Goal: Task Accomplishment & Management: Use online tool/utility

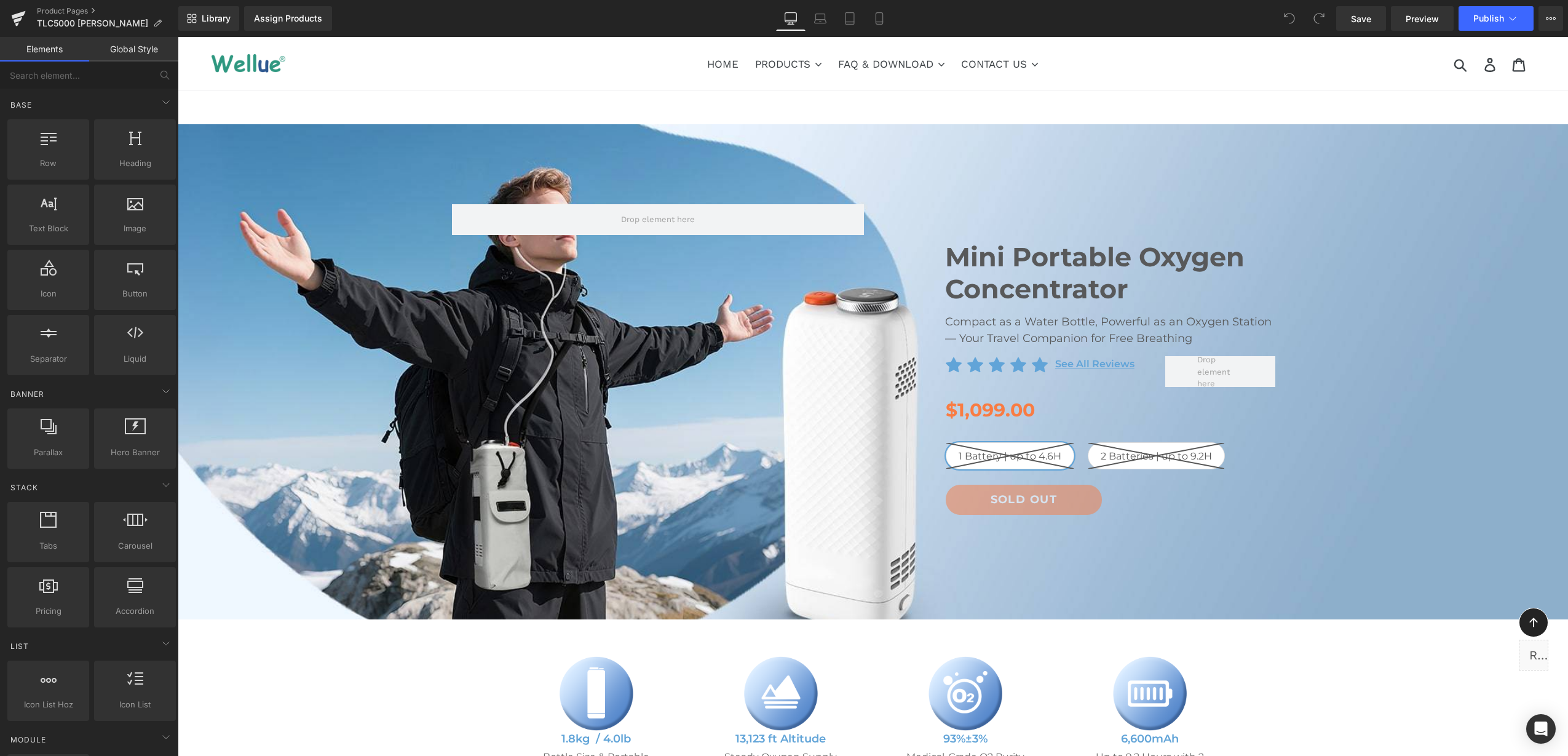
click at [312, 220] on span "Mini Portable Oxygen Concentrator Heading Compact as a Water Bottle, Powerful a…" at bounding box center [873, 369] width 1390 height 366
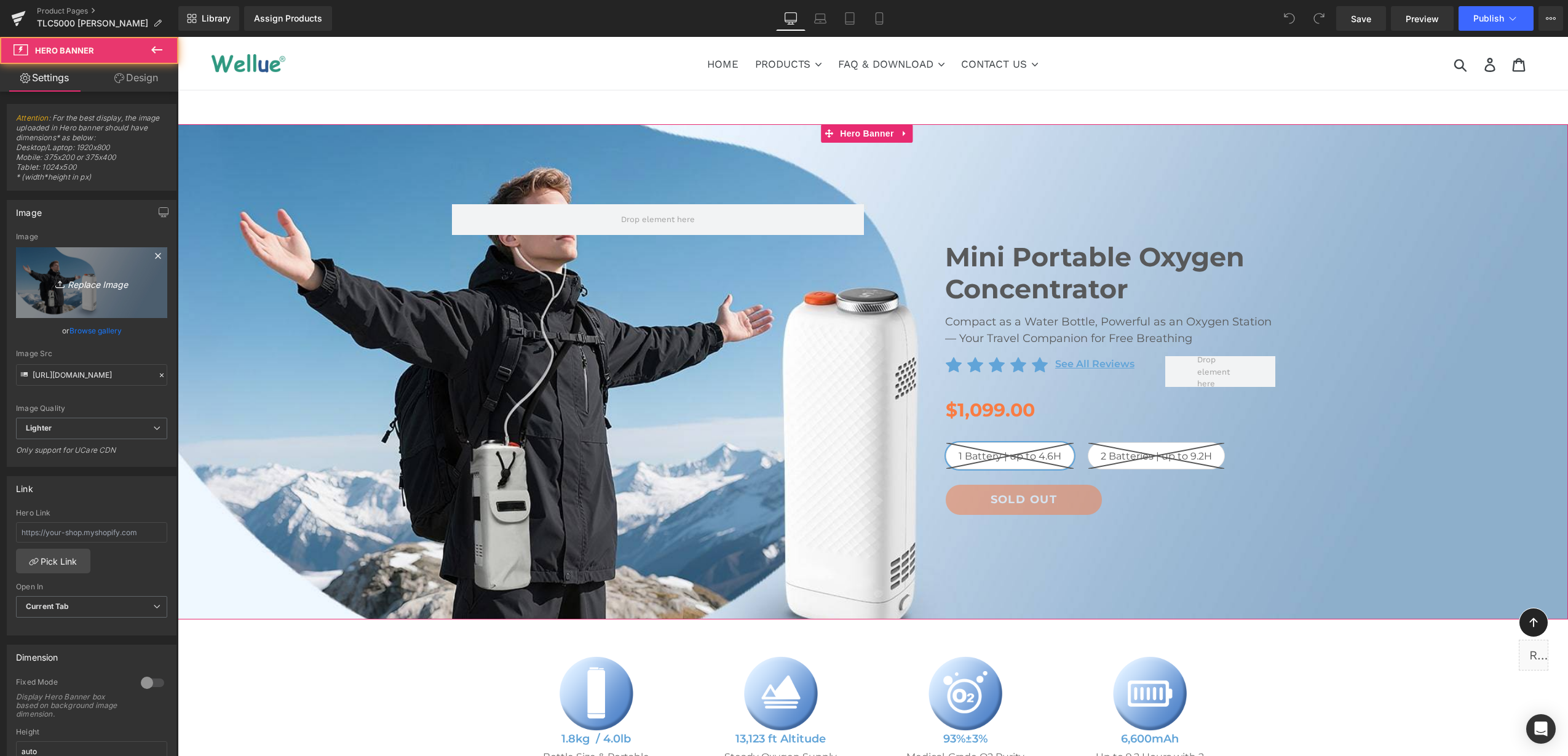
click at [93, 279] on icon "Replace Image" at bounding box center [92, 282] width 99 height 15
type input "C:\fakepath\1.png"
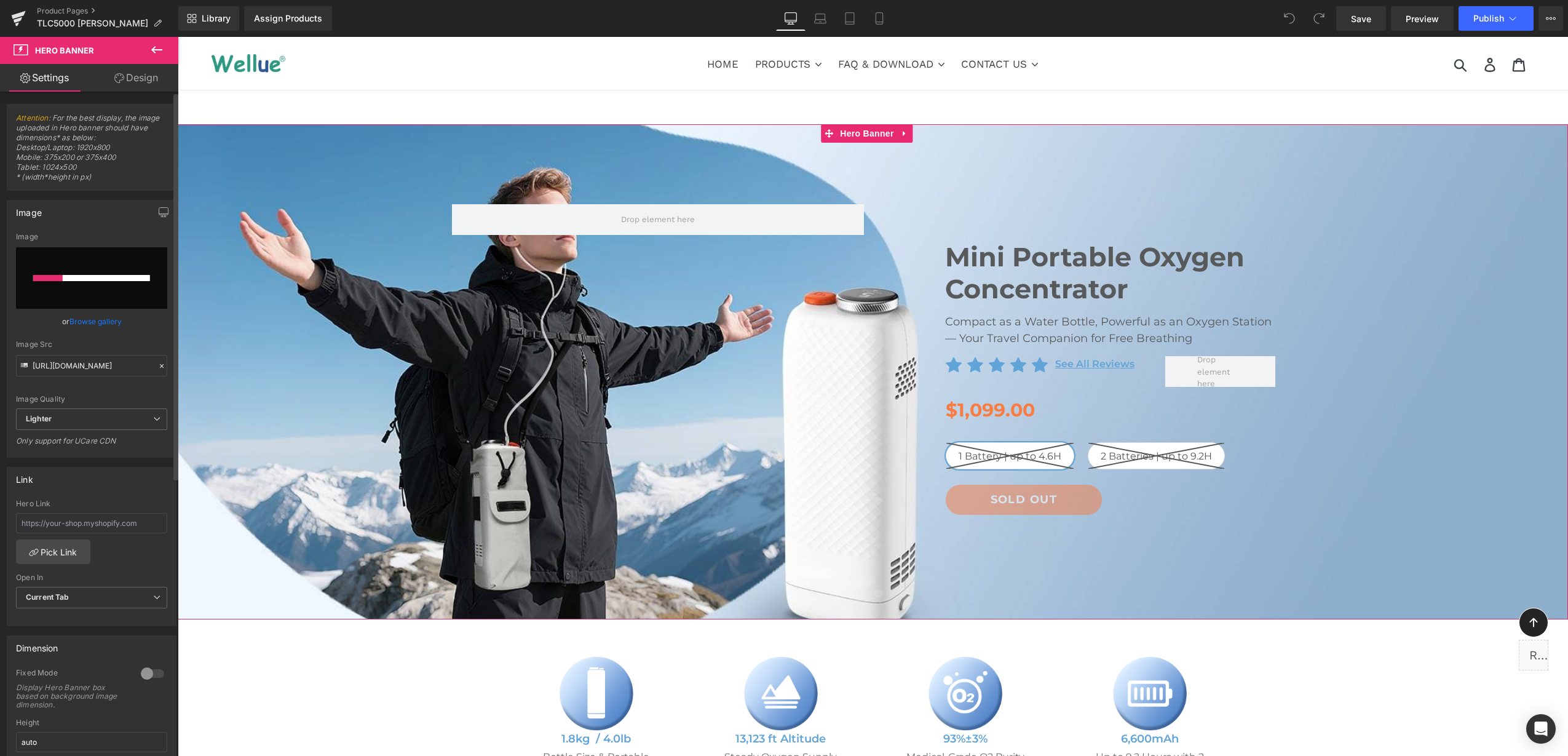
click at [67, 291] on input "file" at bounding box center [92, 278] width 151 height 61
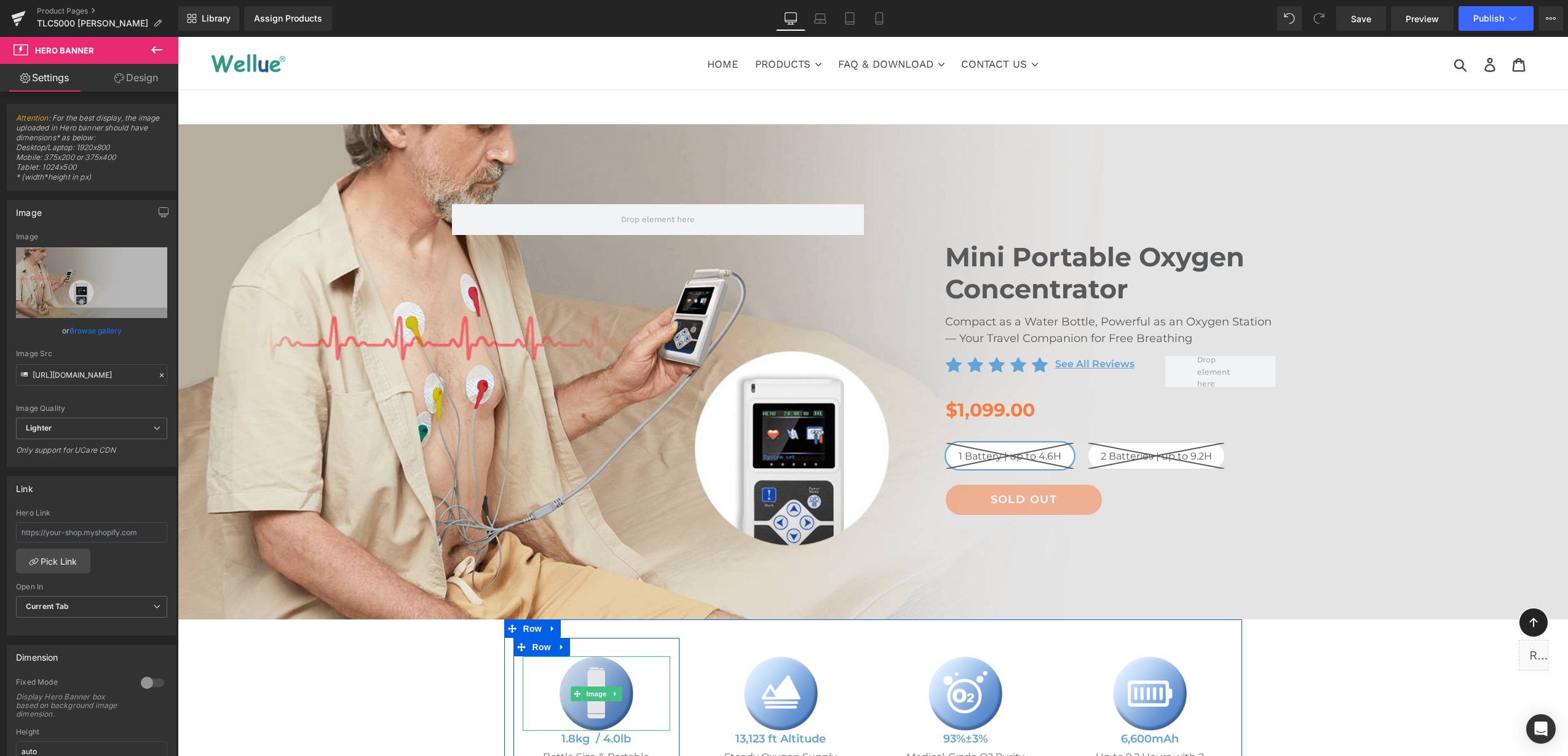
click at [580, 702] on img at bounding box center [596, 693] width 74 height 74
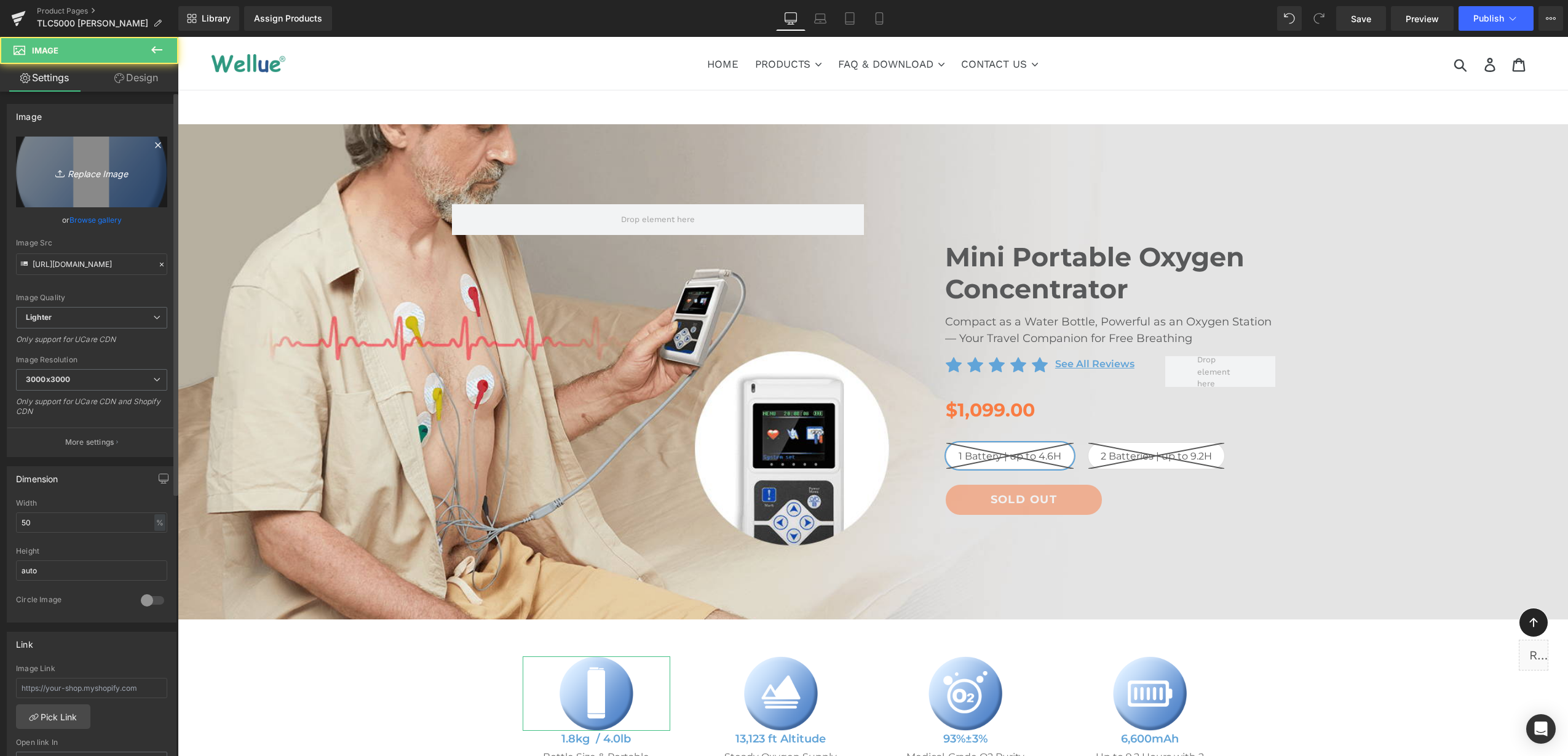
click at [109, 177] on icon "Replace Image" at bounding box center [92, 172] width 99 height 15
type input "C:\fakepath\1.png"
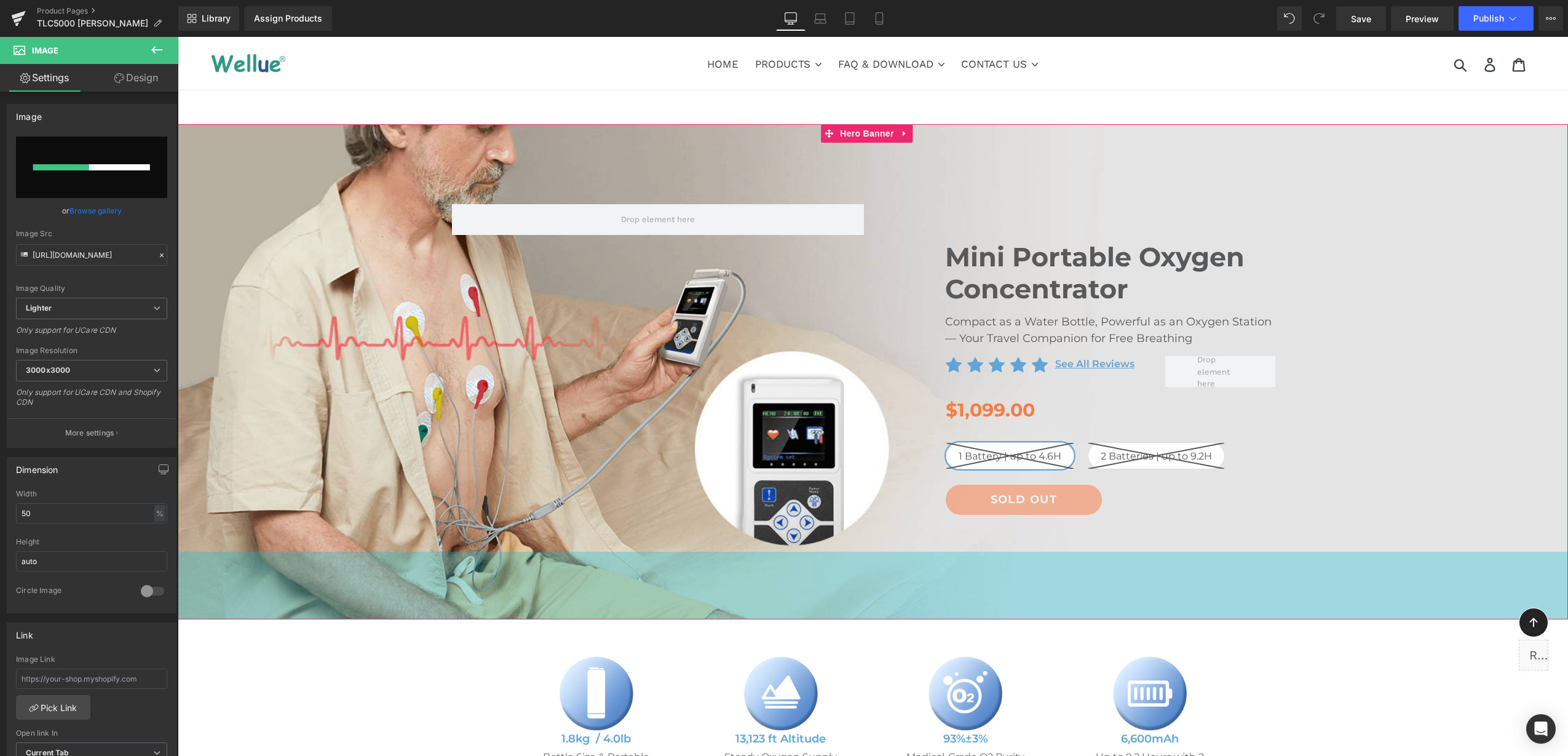
scroll to position [154, 0]
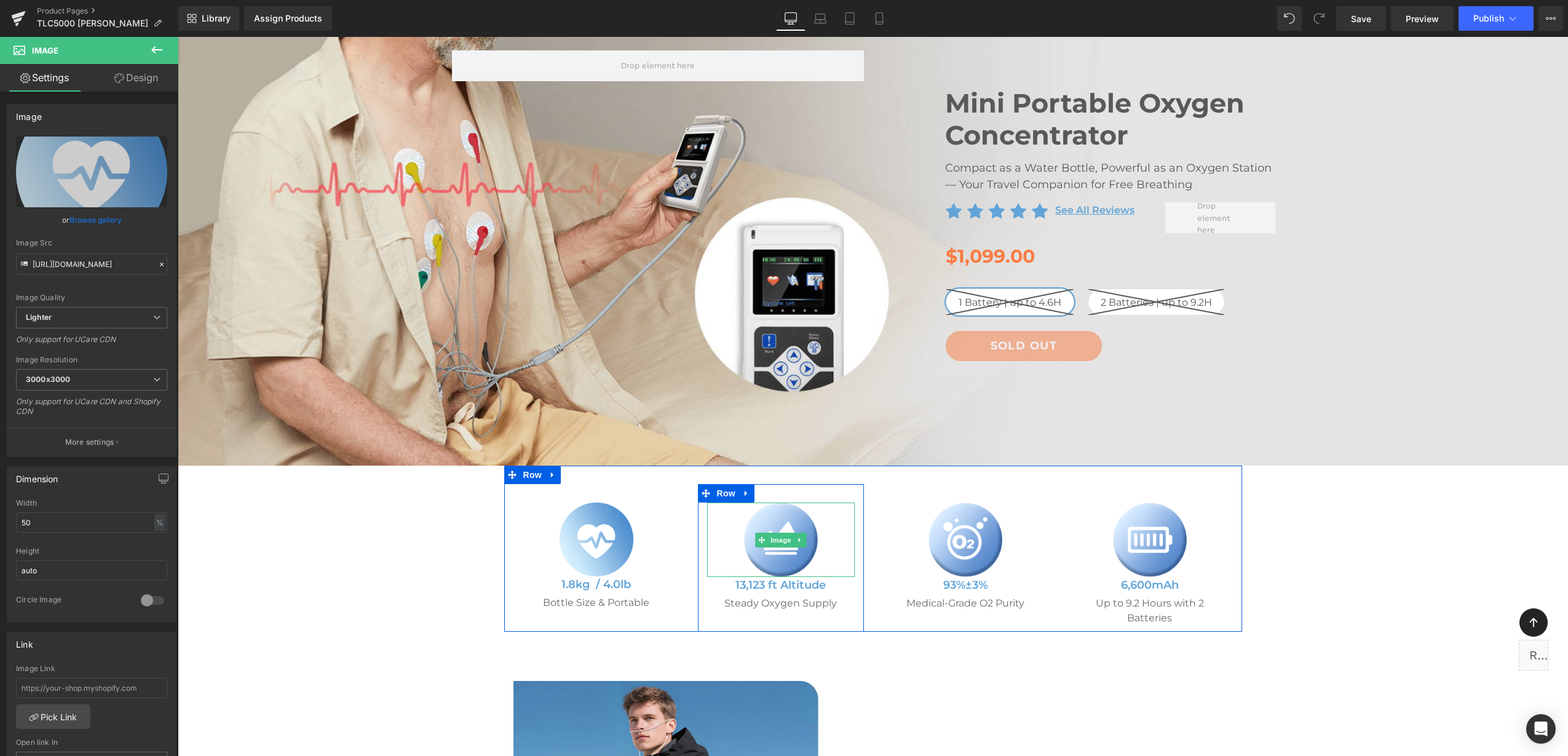
click at [775, 556] on img at bounding box center [780, 540] width 74 height 74
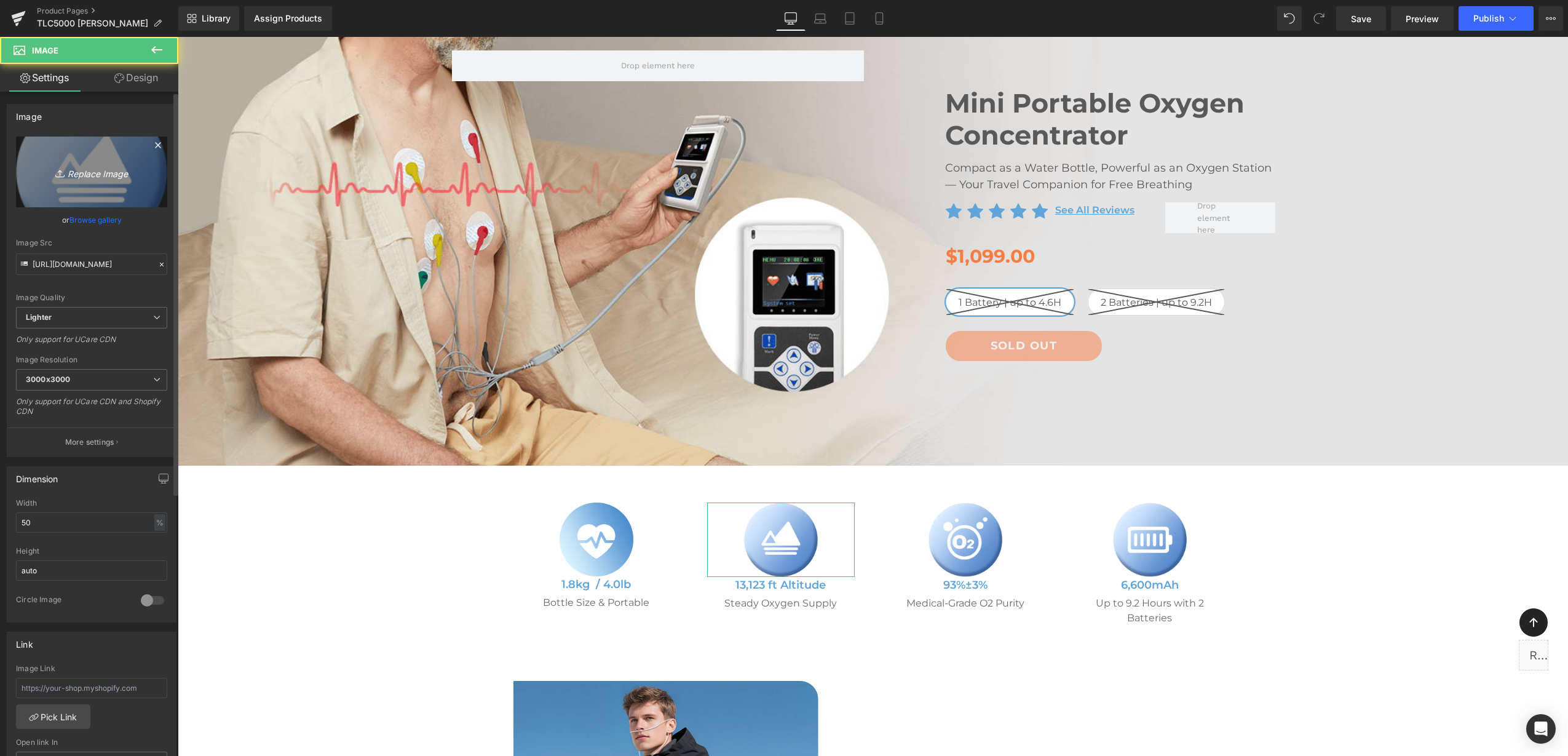
click at [78, 173] on icon "Replace Image" at bounding box center [92, 172] width 99 height 15
type input "C:\fakepath\5.png"
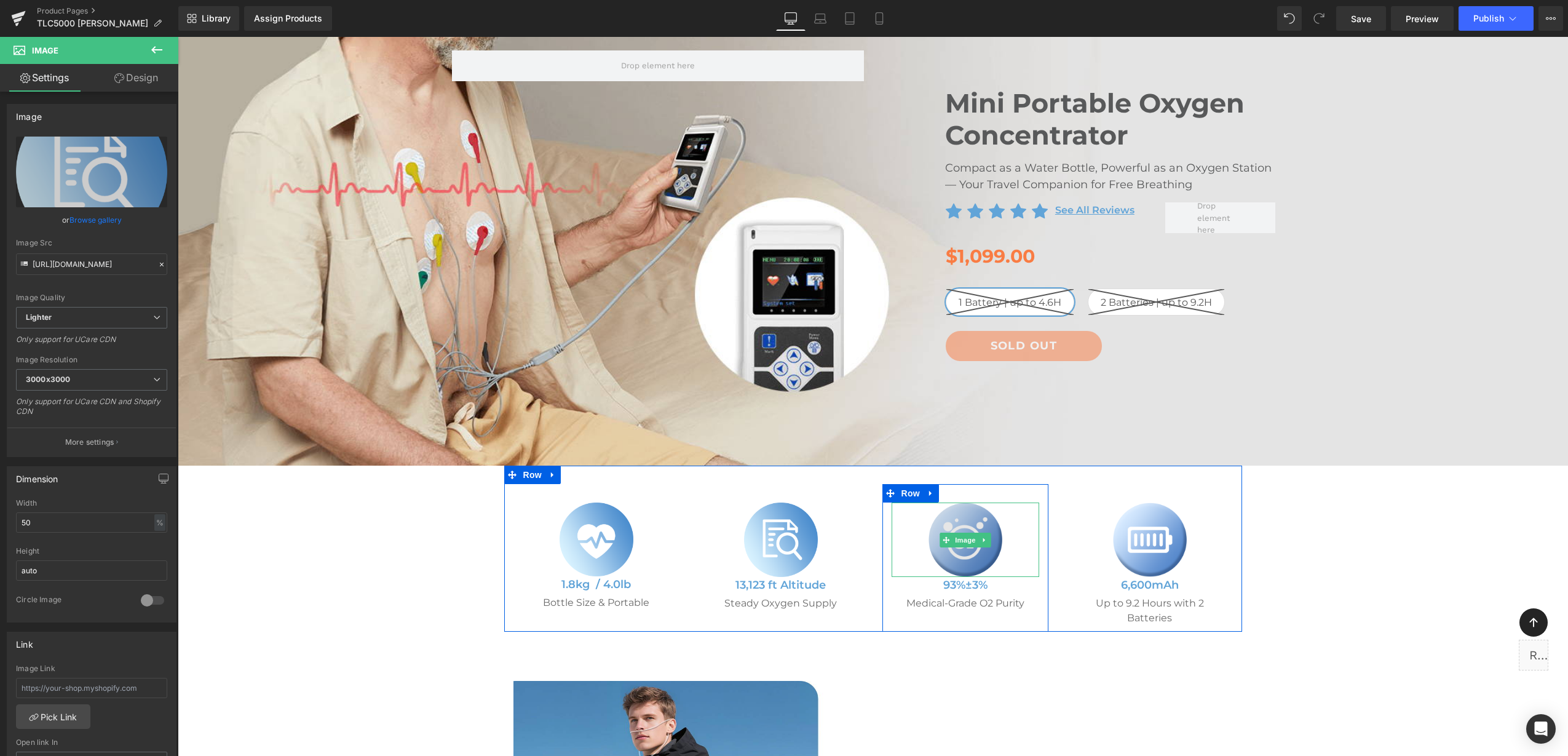
click at [966, 552] on img at bounding box center [965, 540] width 74 height 74
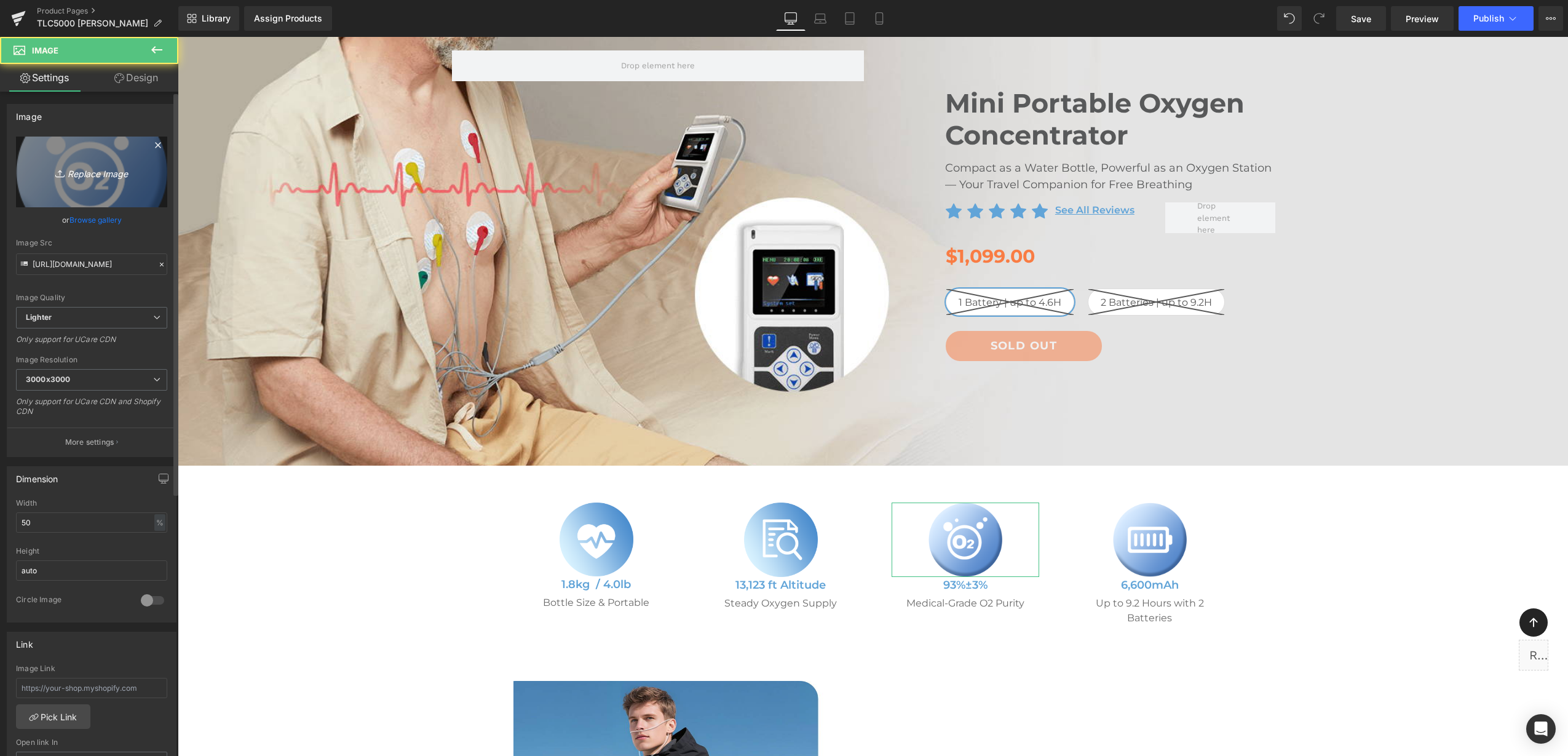
click at [111, 162] on link "Replace Image" at bounding box center [92, 172] width 151 height 70
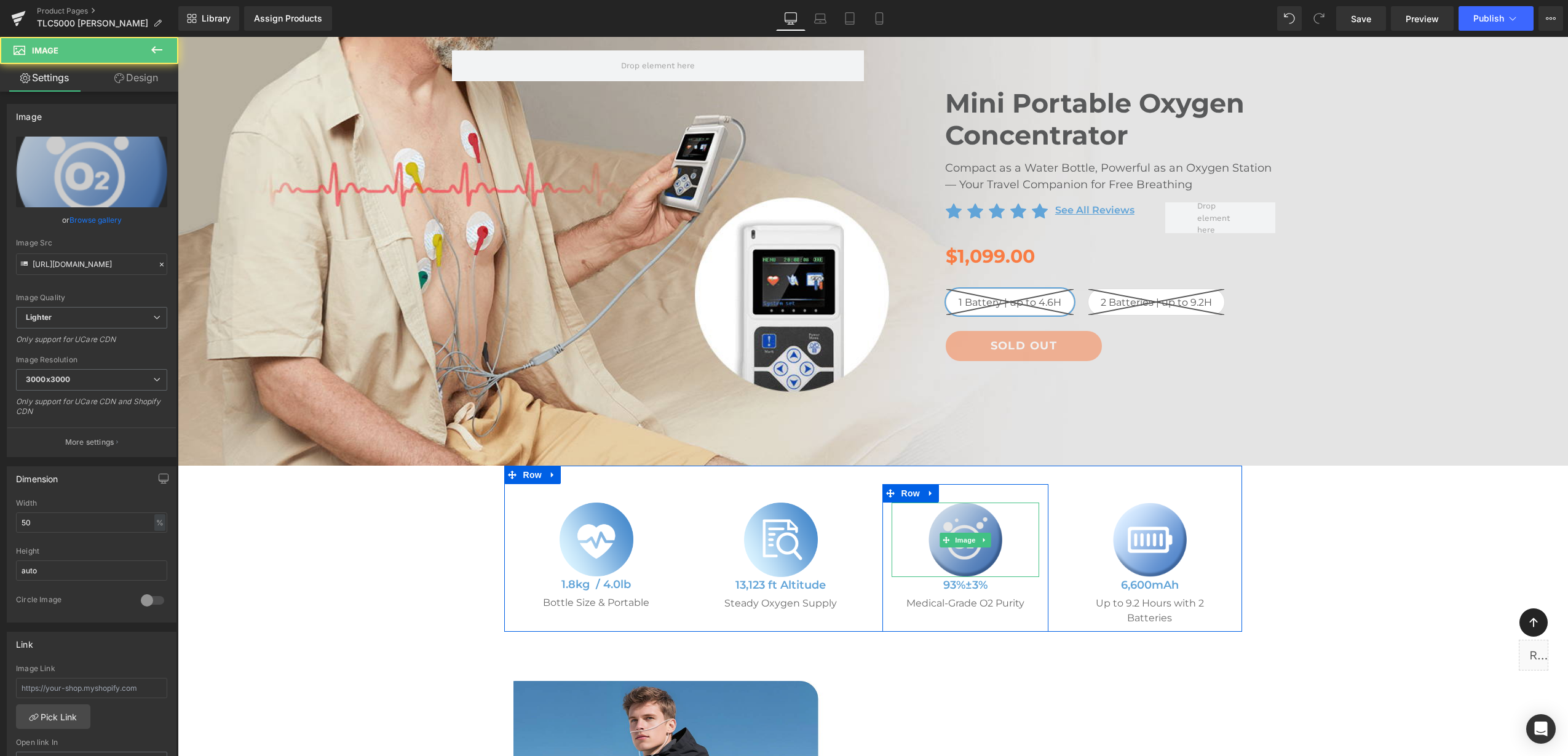
click at [980, 566] on img at bounding box center [965, 540] width 74 height 74
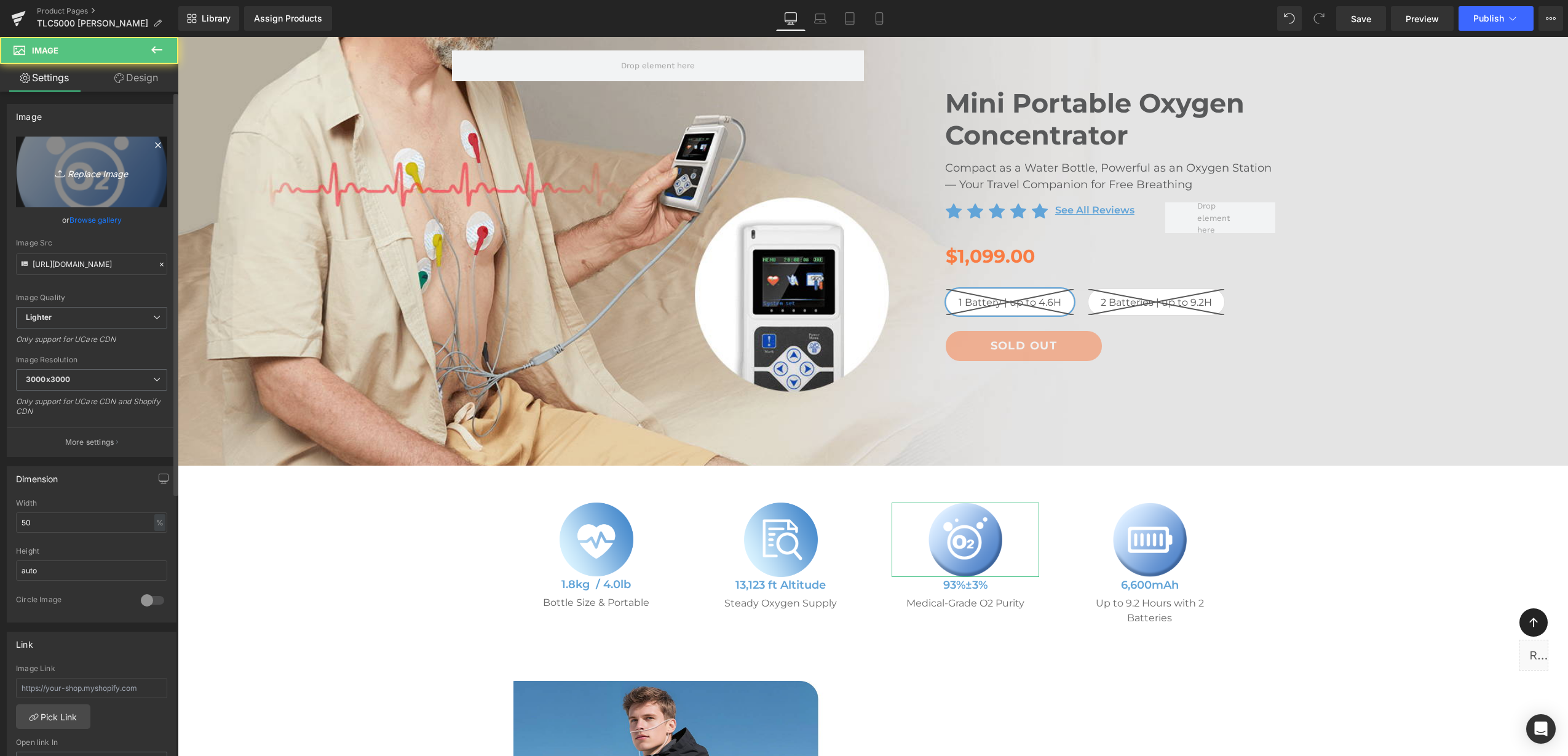
click at [69, 191] on link "Replace Image" at bounding box center [92, 172] width 151 height 70
type input "C:\fakepath\ecgmonitor with LCD screen.png"
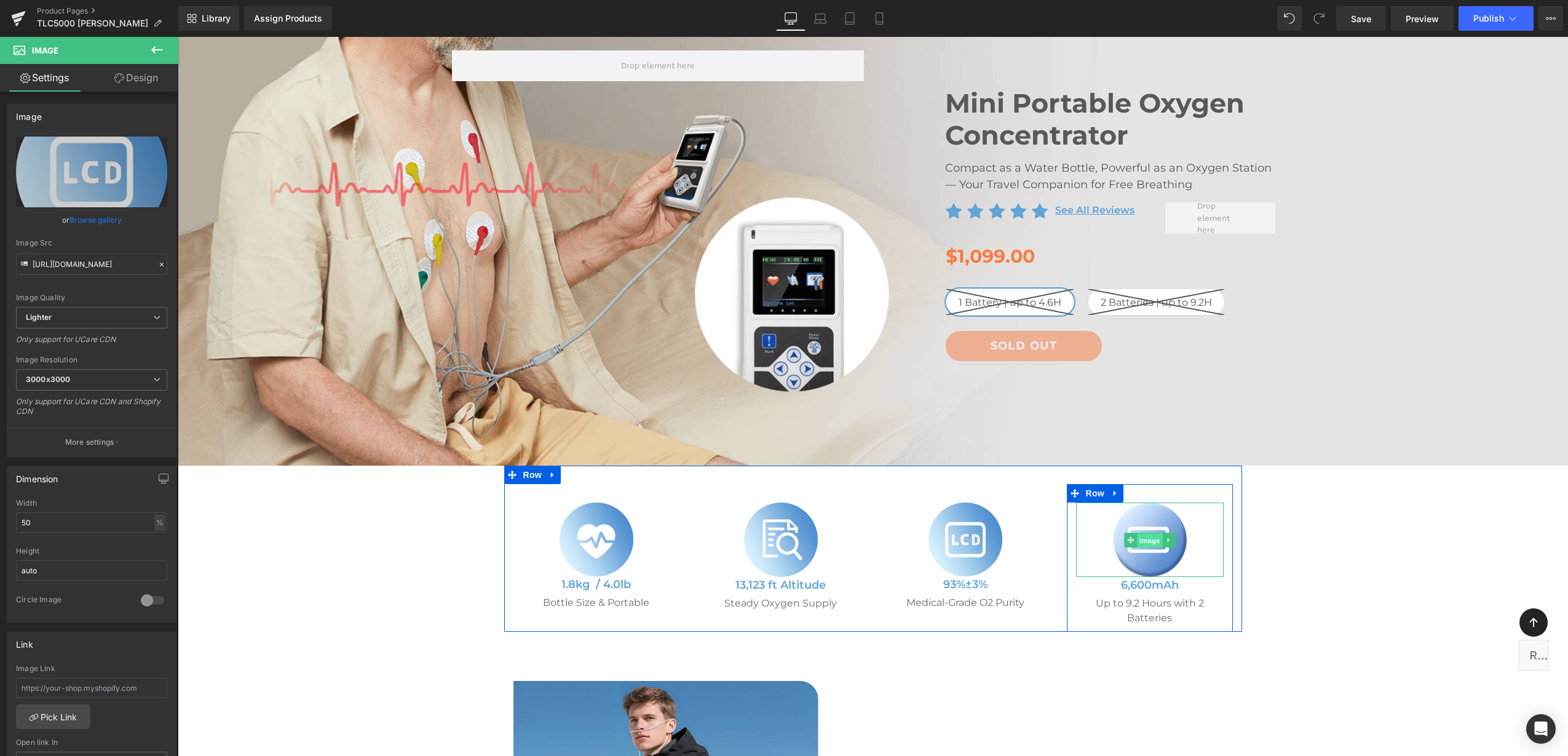
click at [1140, 540] on span "Image" at bounding box center [1149, 540] width 26 height 15
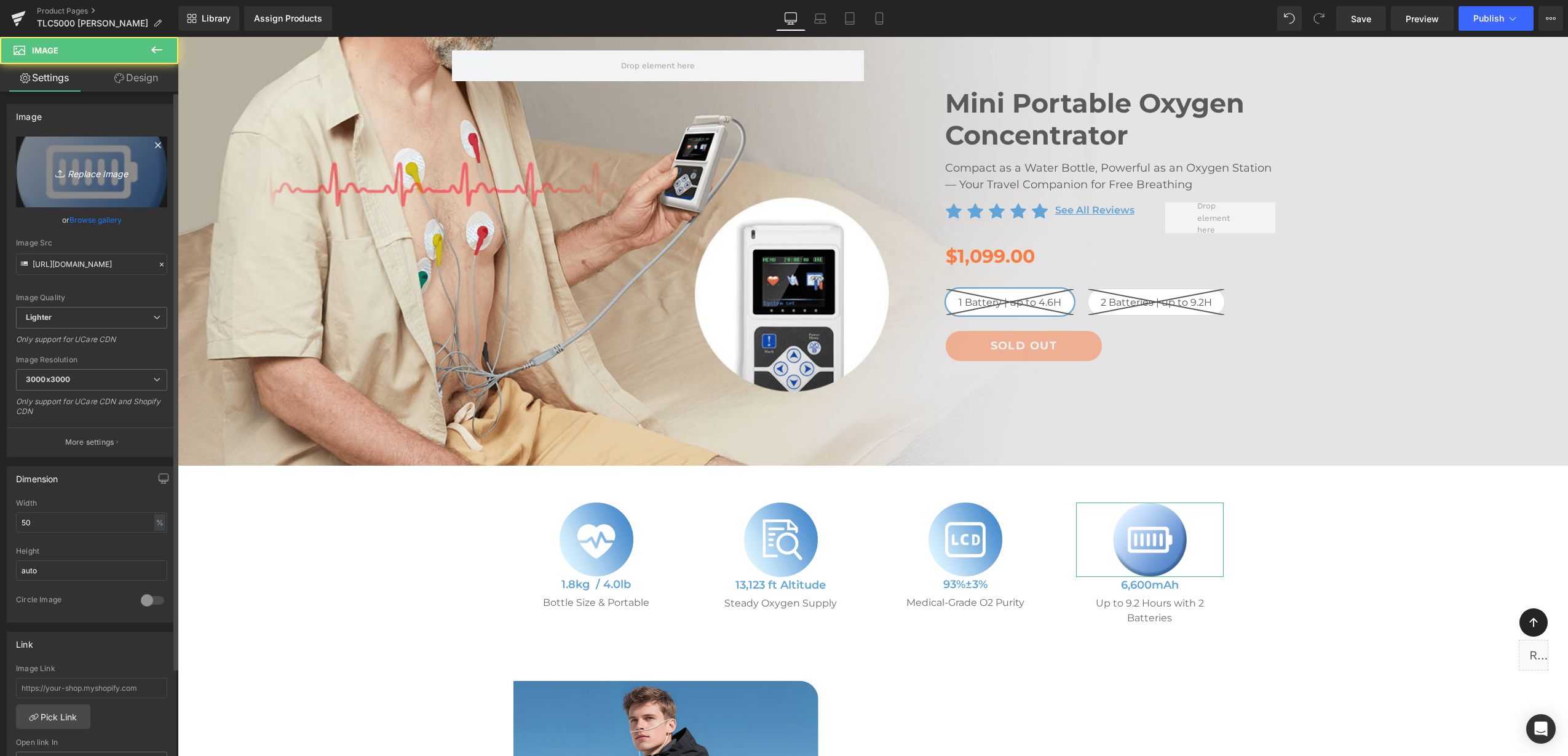
click at [92, 161] on link "Replace Image" at bounding box center [92, 172] width 151 height 70
type input "C:\fakepath\print ecg report.png"
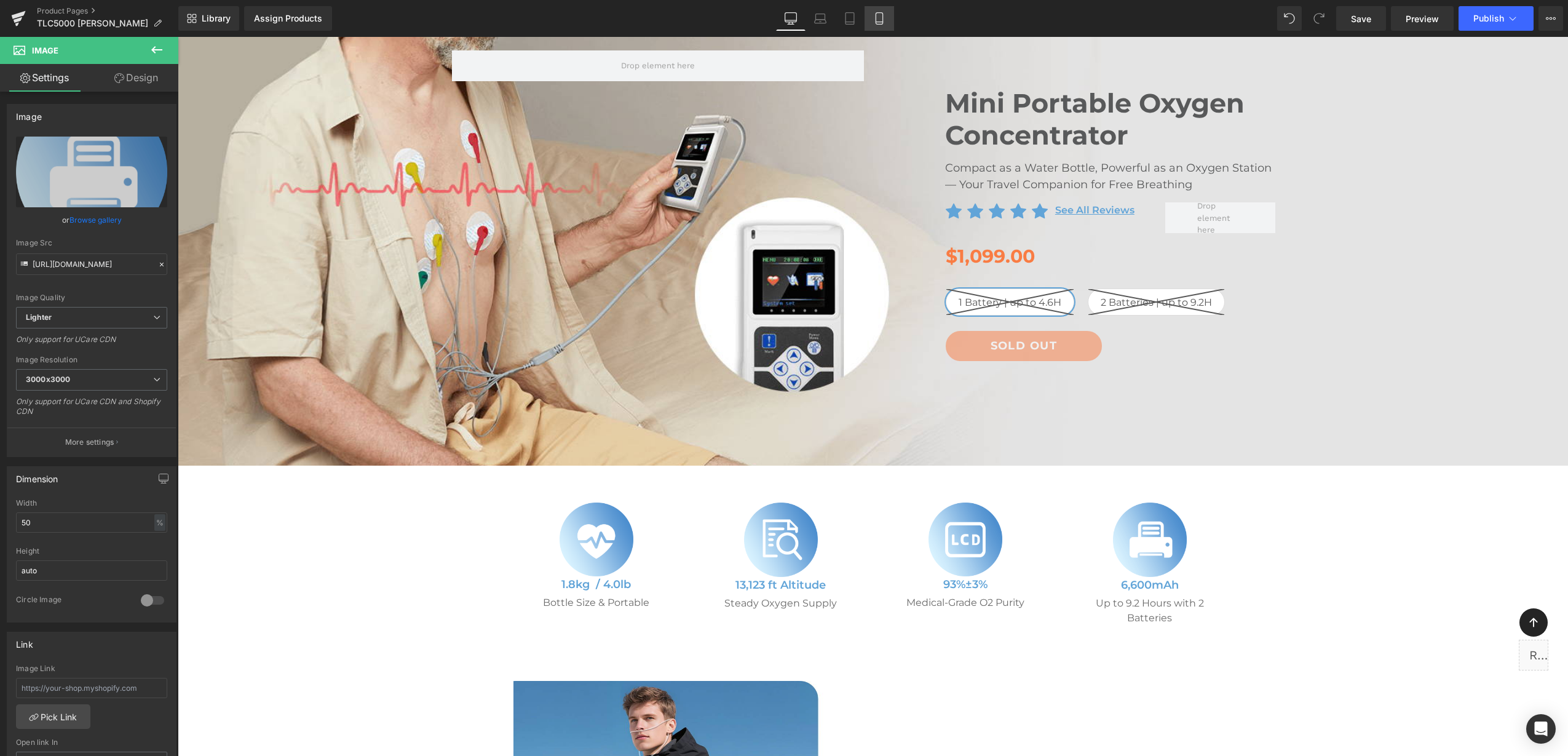
click at [883, 20] on icon at bounding box center [879, 19] width 7 height 12
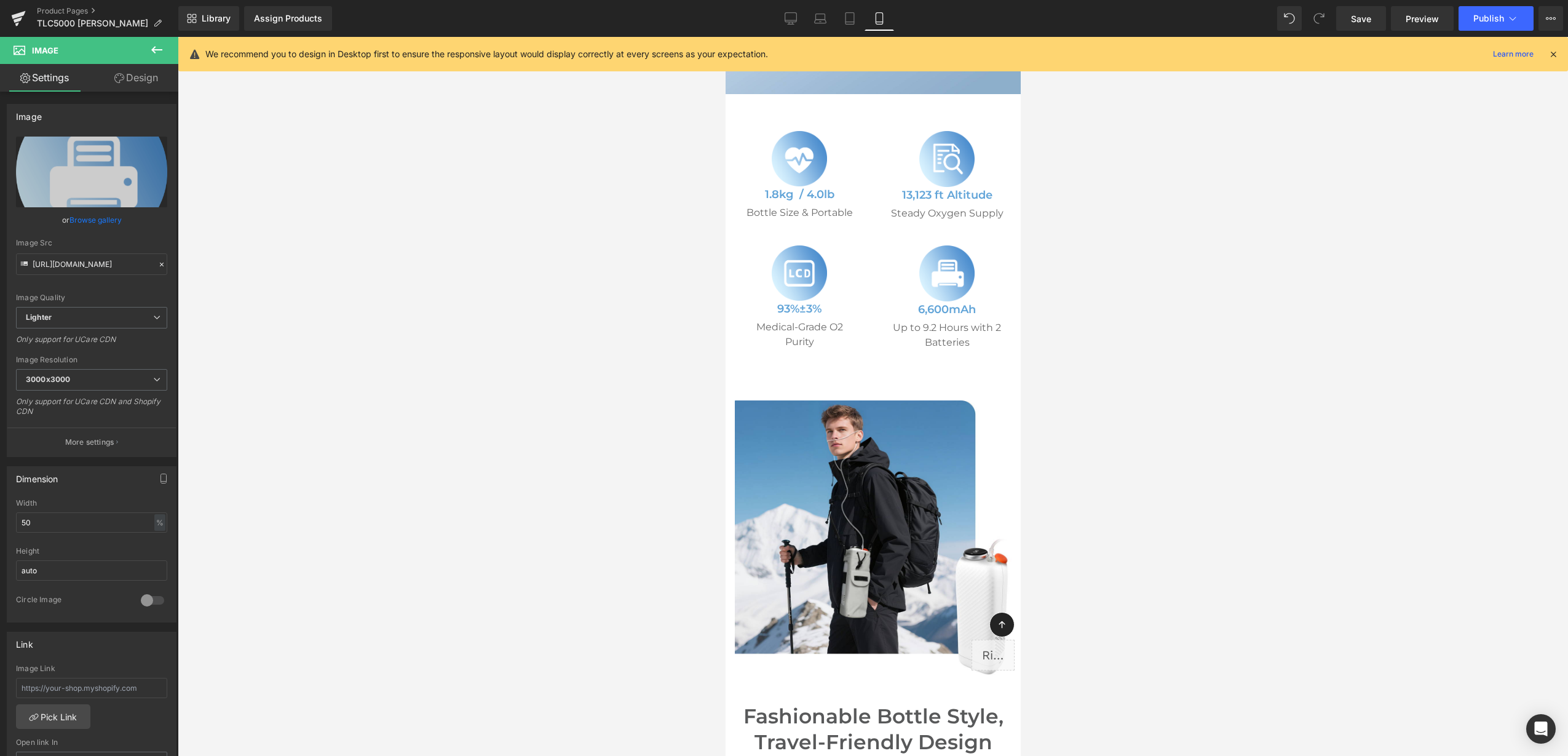
scroll to position [6, 0]
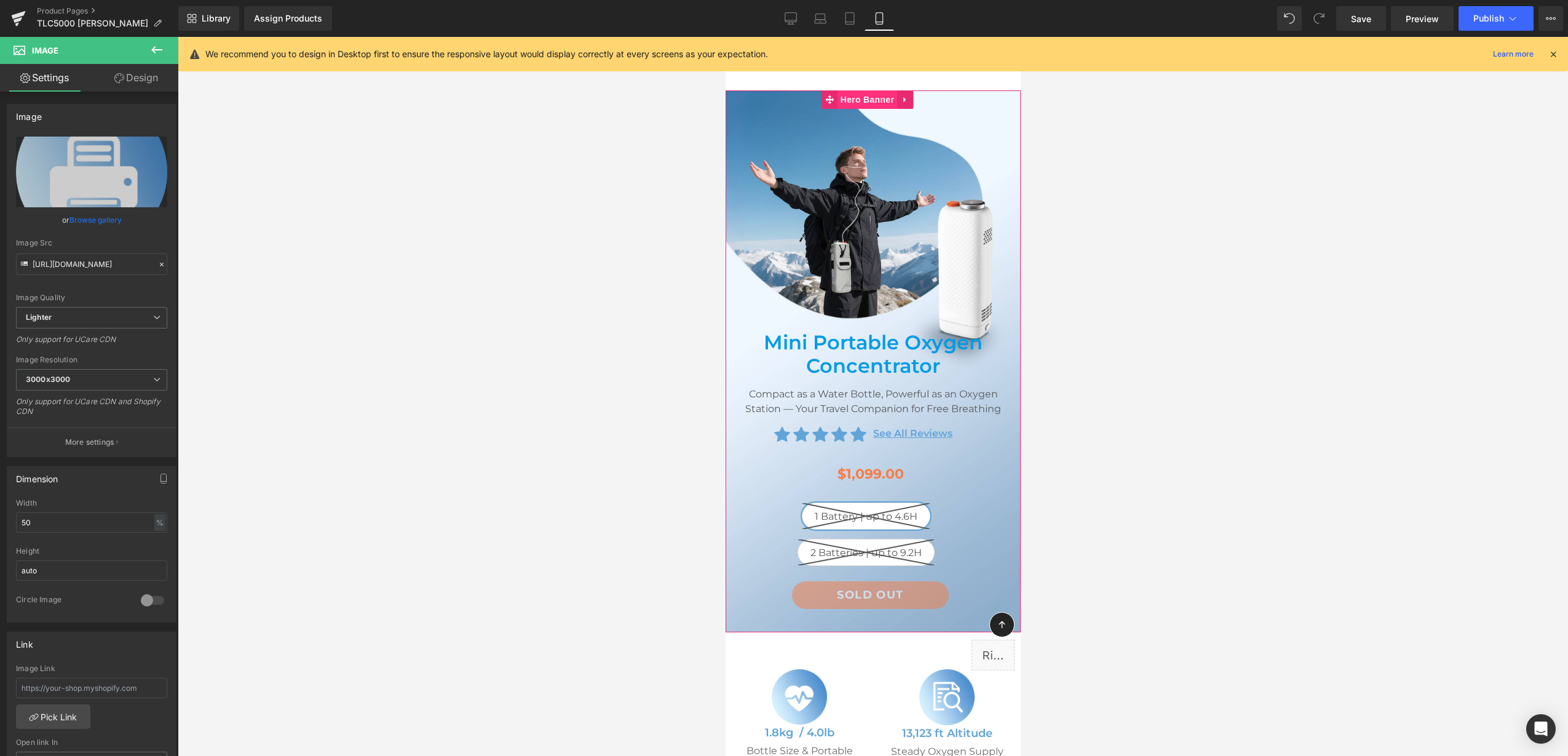
click at [868, 99] on span "Hero Banner" at bounding box center [867, 99] width 60 height 19
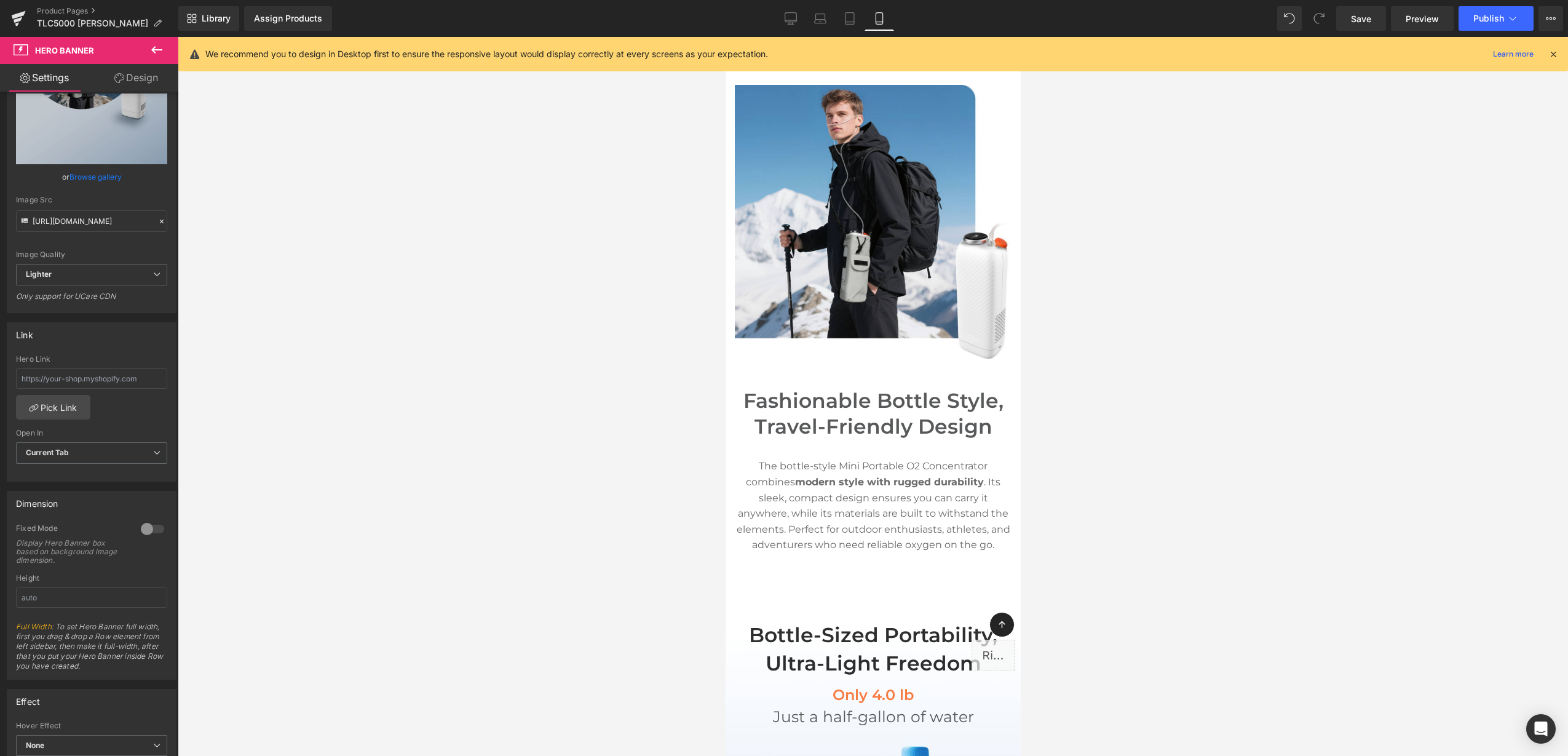
scroll to position [1005, 0]
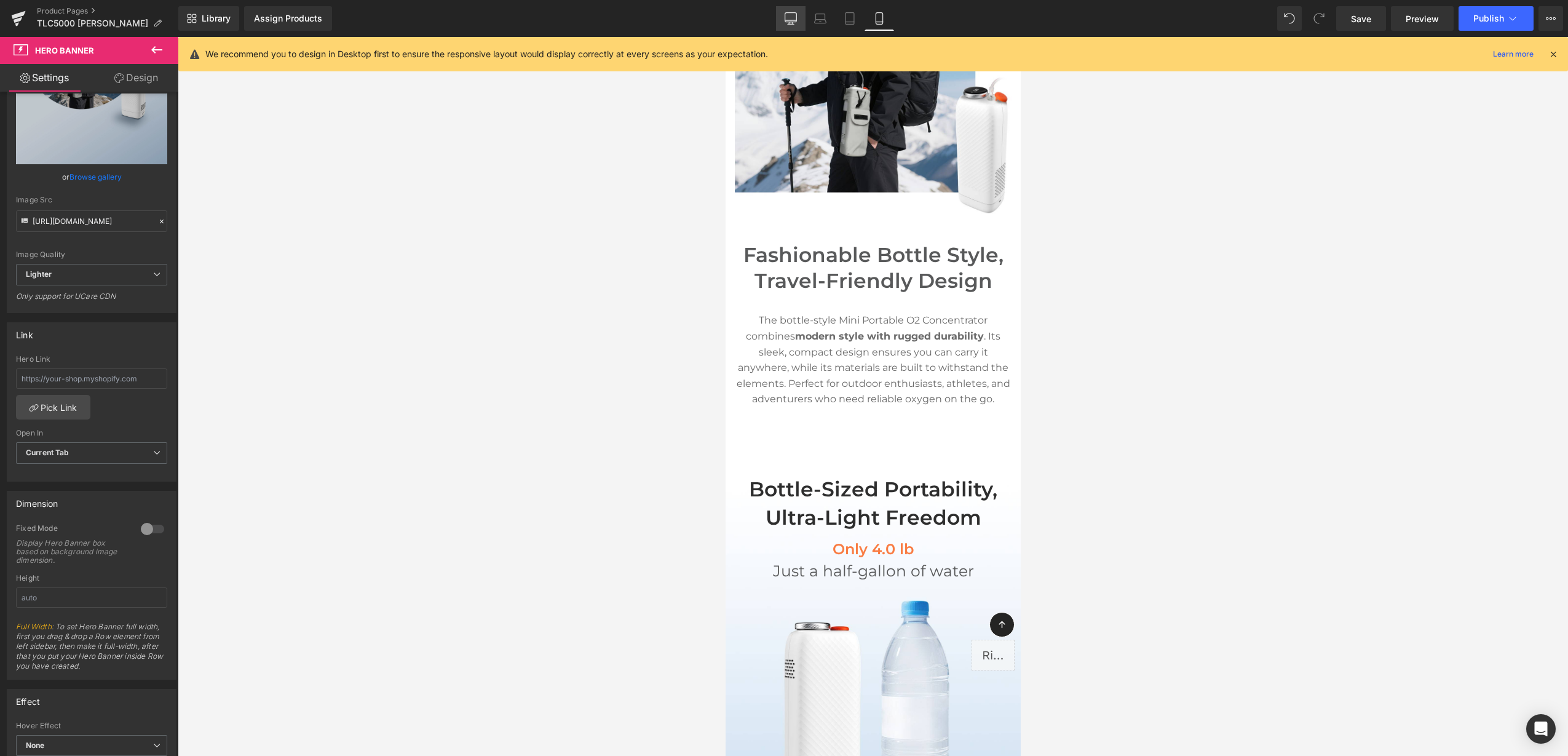
click at [789, 16] on icon at bounding box center [790, 18] width 12 height 12
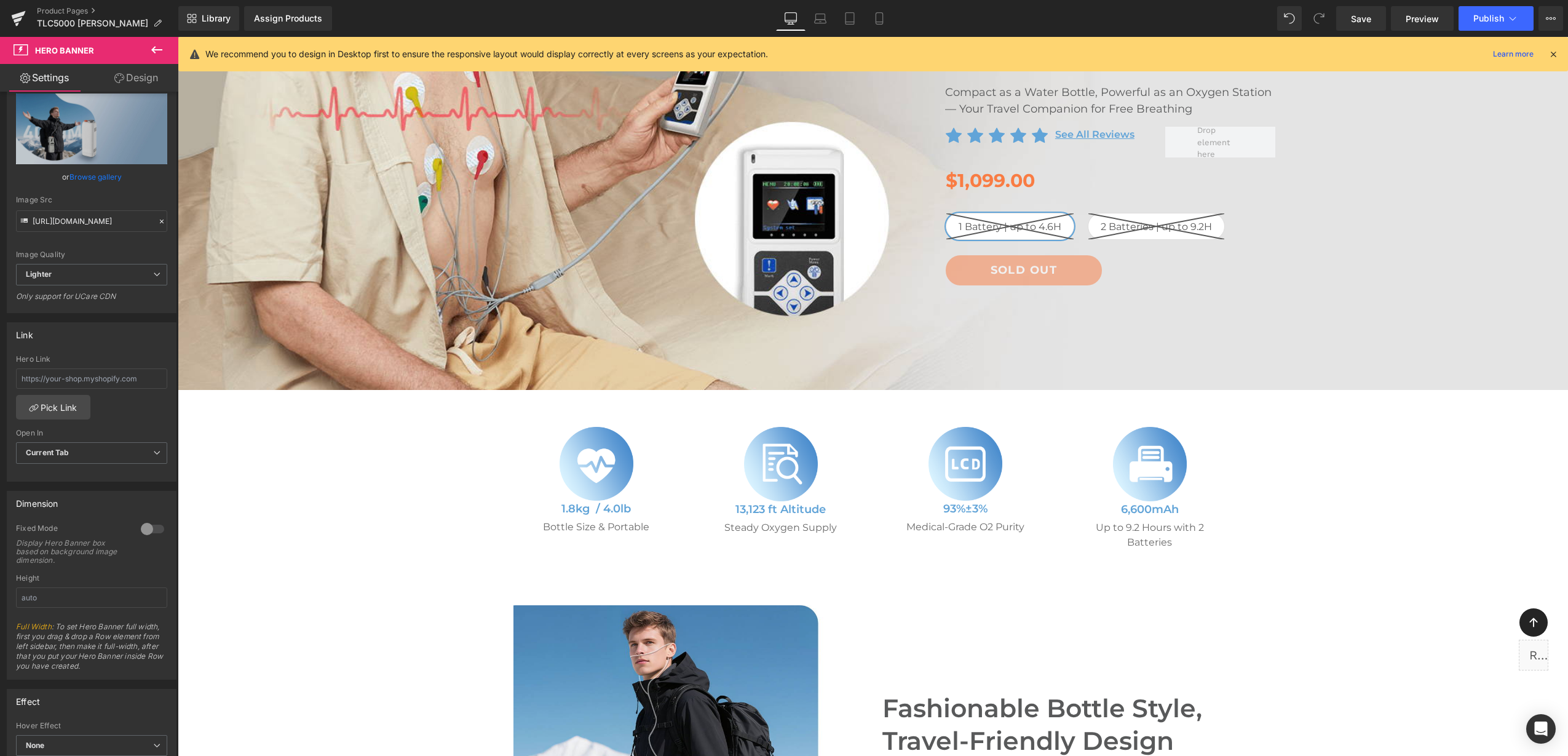
scroll to position [230, 0]
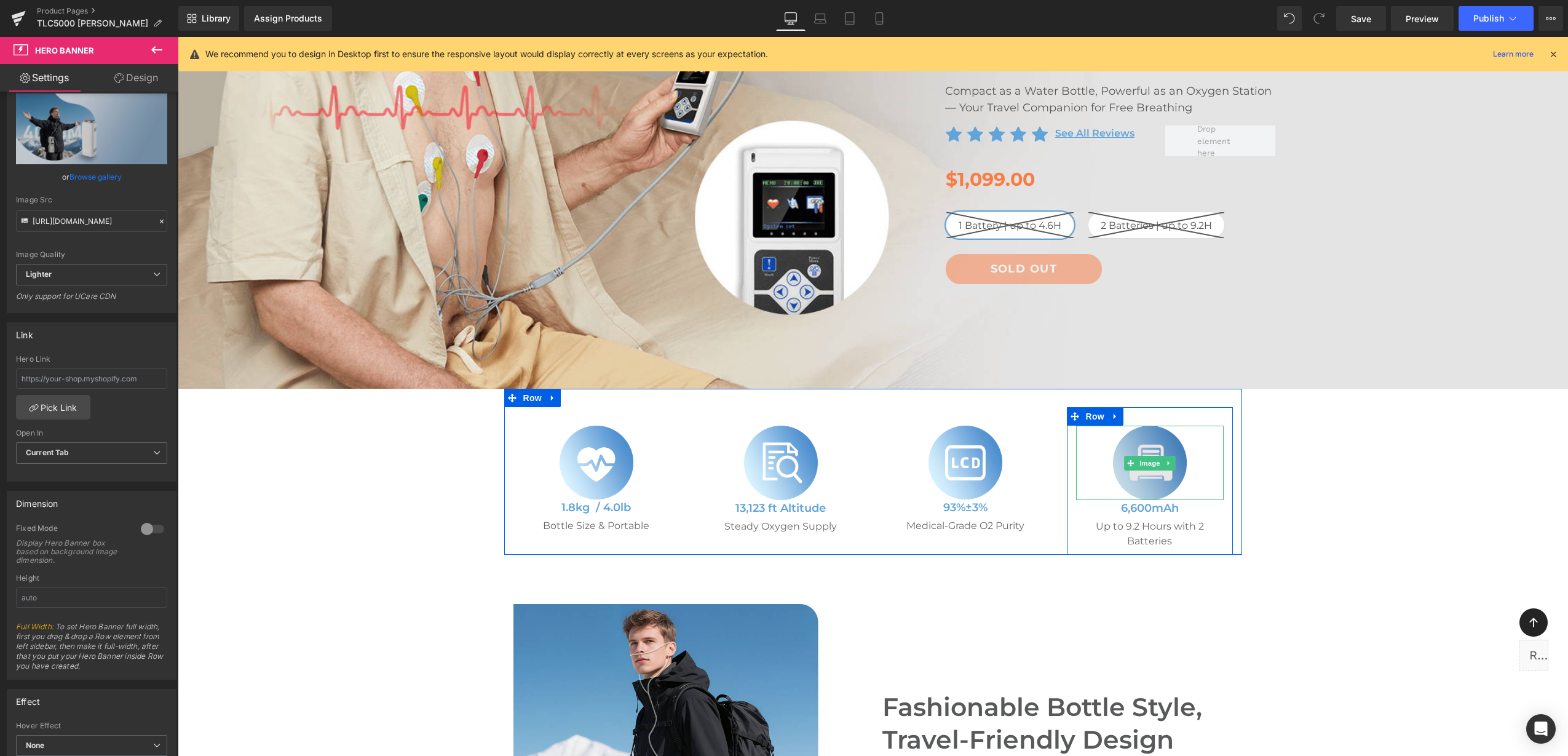
click at [1133, 485] on img at bounding box center [1149, 463] width 74 height 74
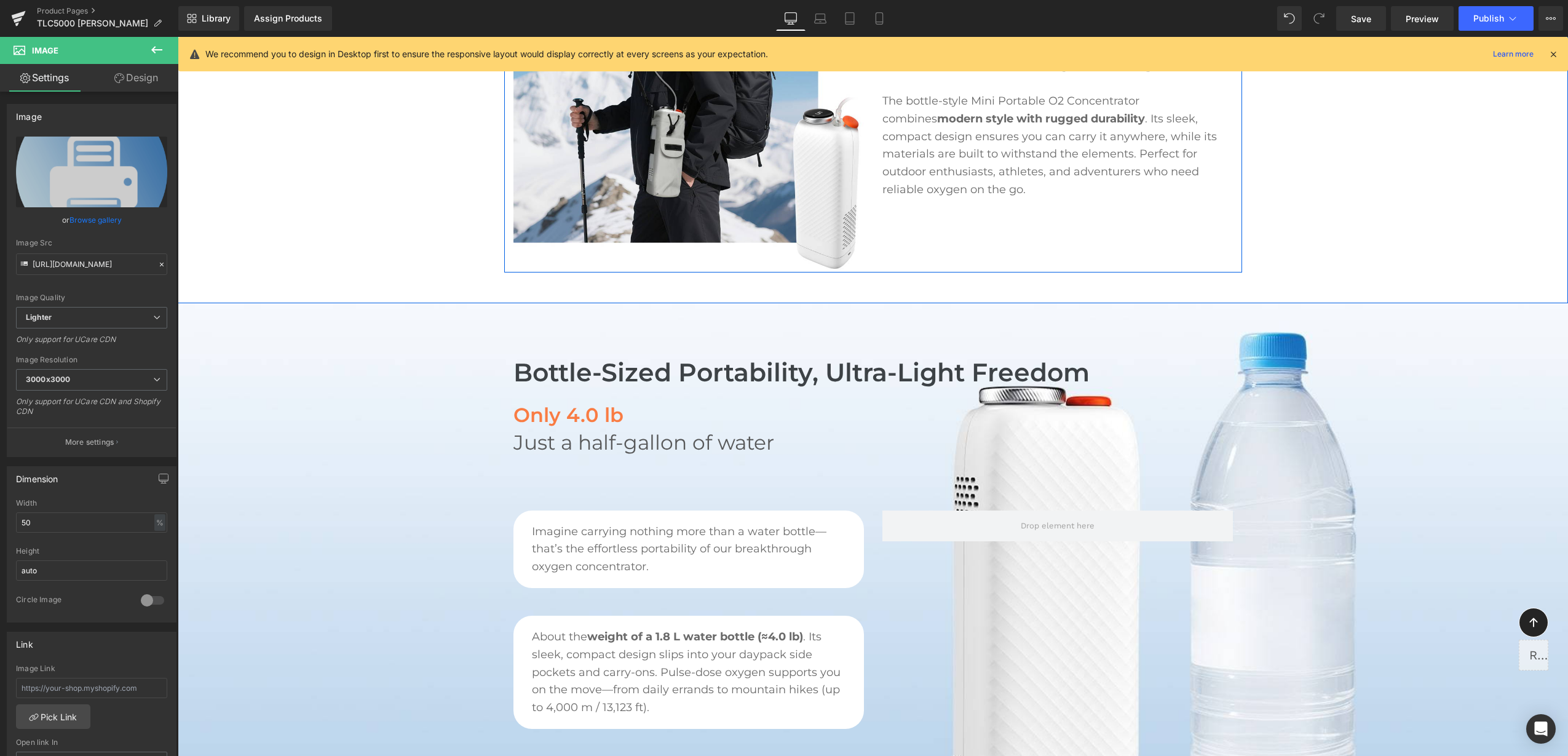
scroll to position [922, 0]
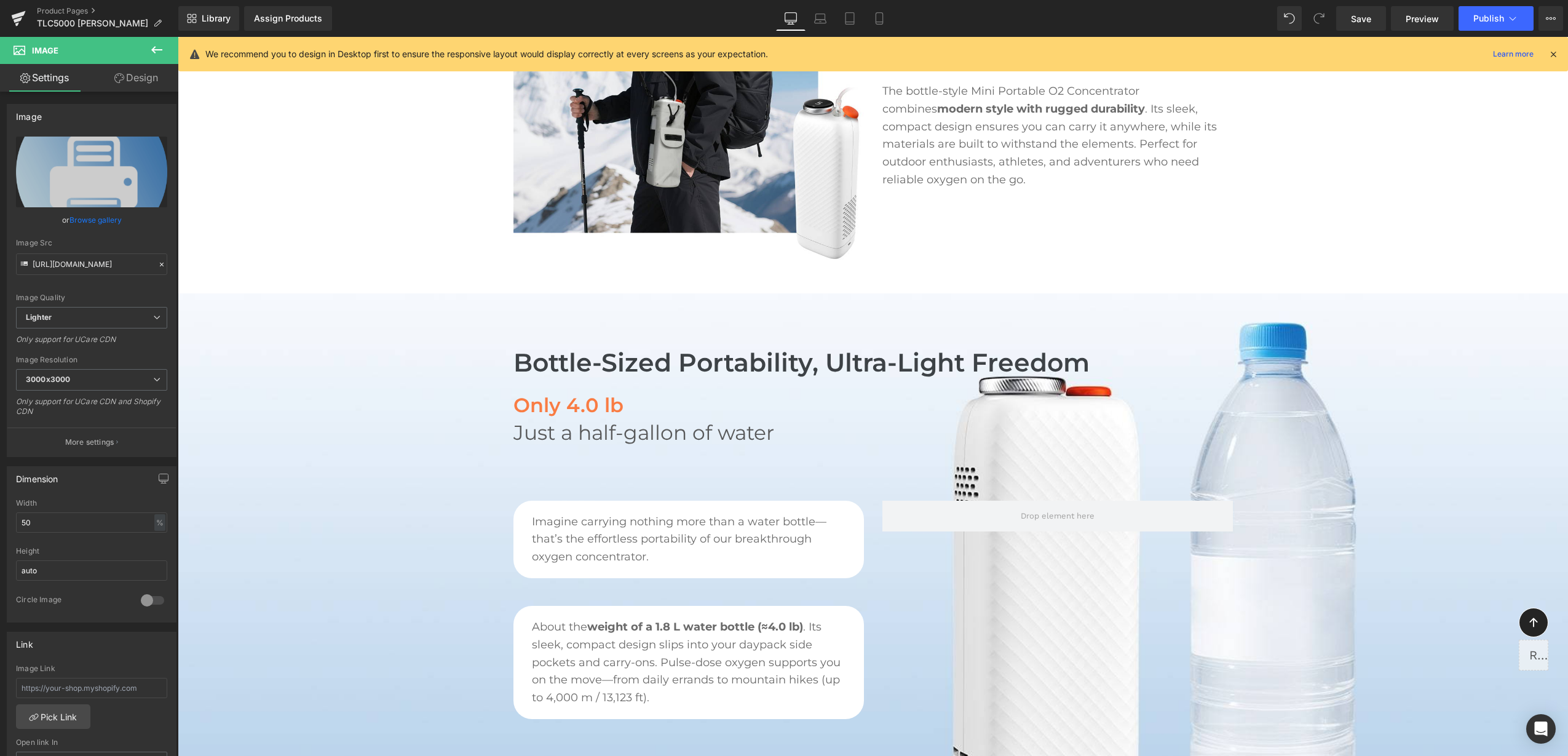
click at [845, 385] on div "Bottle-Sized Portability, Ultra-Light Freedom Heading Only 4.0 lb Heading Just …" at bounding box center [831, 393] width 653 height 102
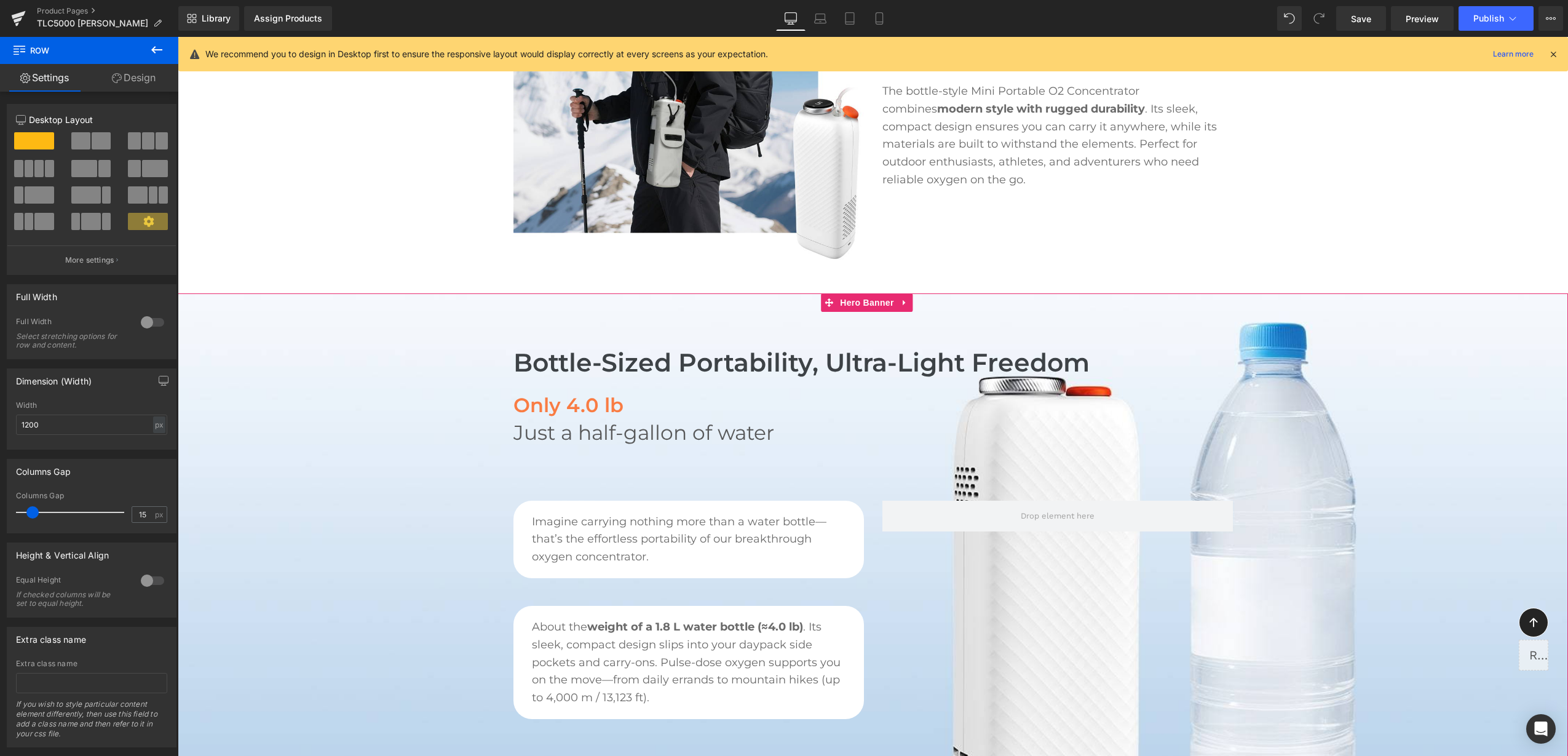
click at [397, 499] on span "Bottle-Sized Portability, Ultra-Light Freedom Heading Only 4.0 lb Heading Just …" at bounding box center [873, 524] width 1390 height 401
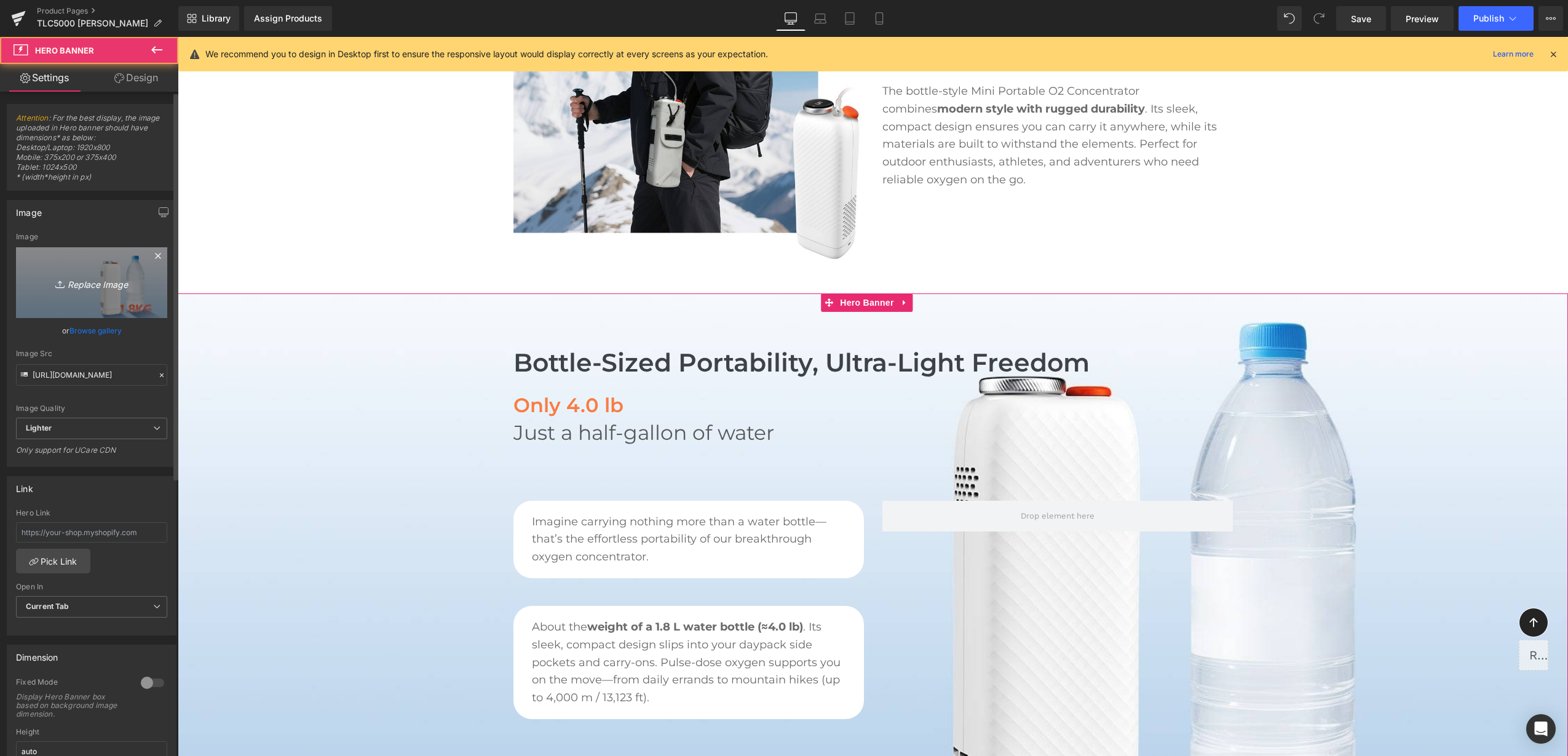
click at [129, 267] on link "Replace Image" at bounding box center [92, 282] width 151 height 70
type input "C:\fakepath\2.png"
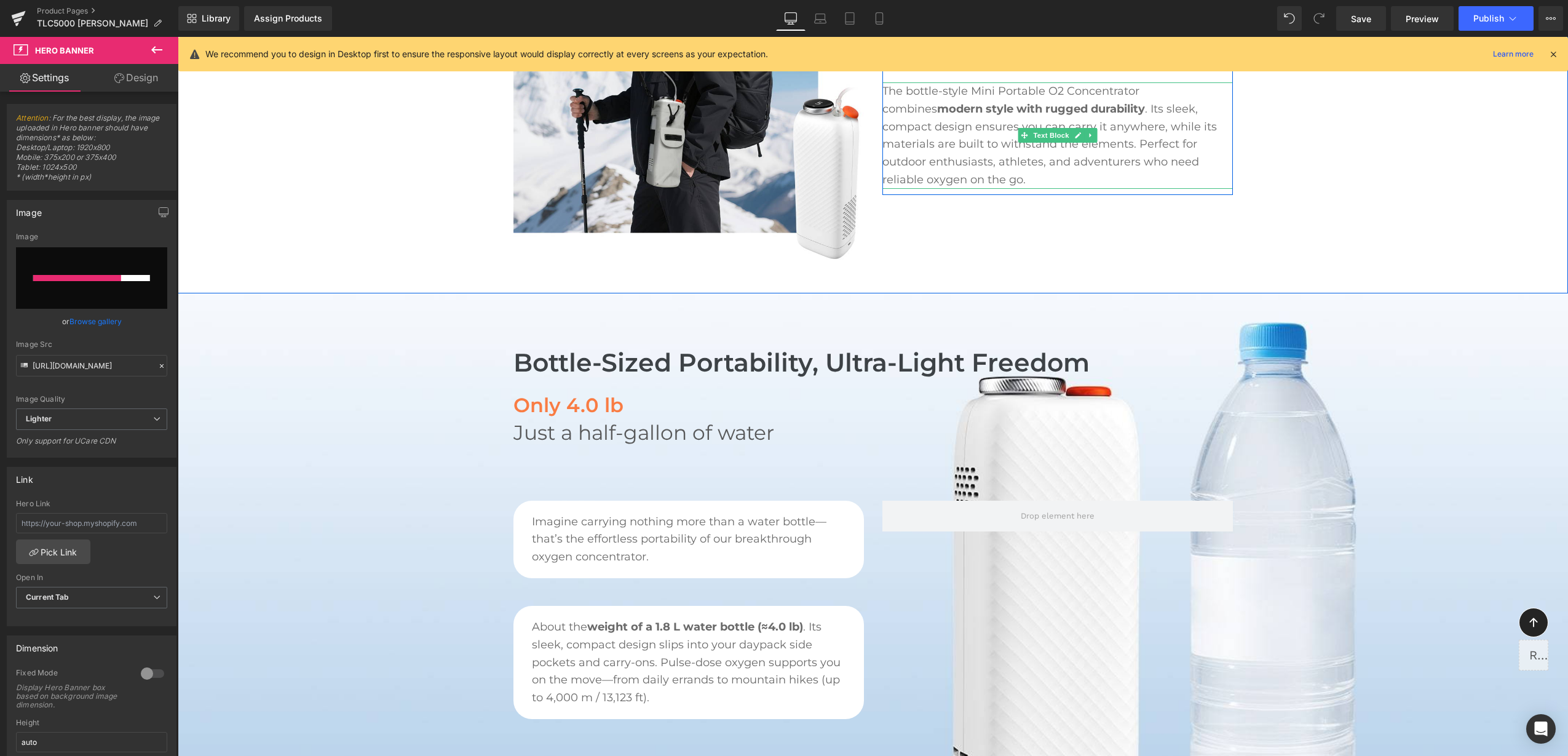
scroll to position [384, 0]
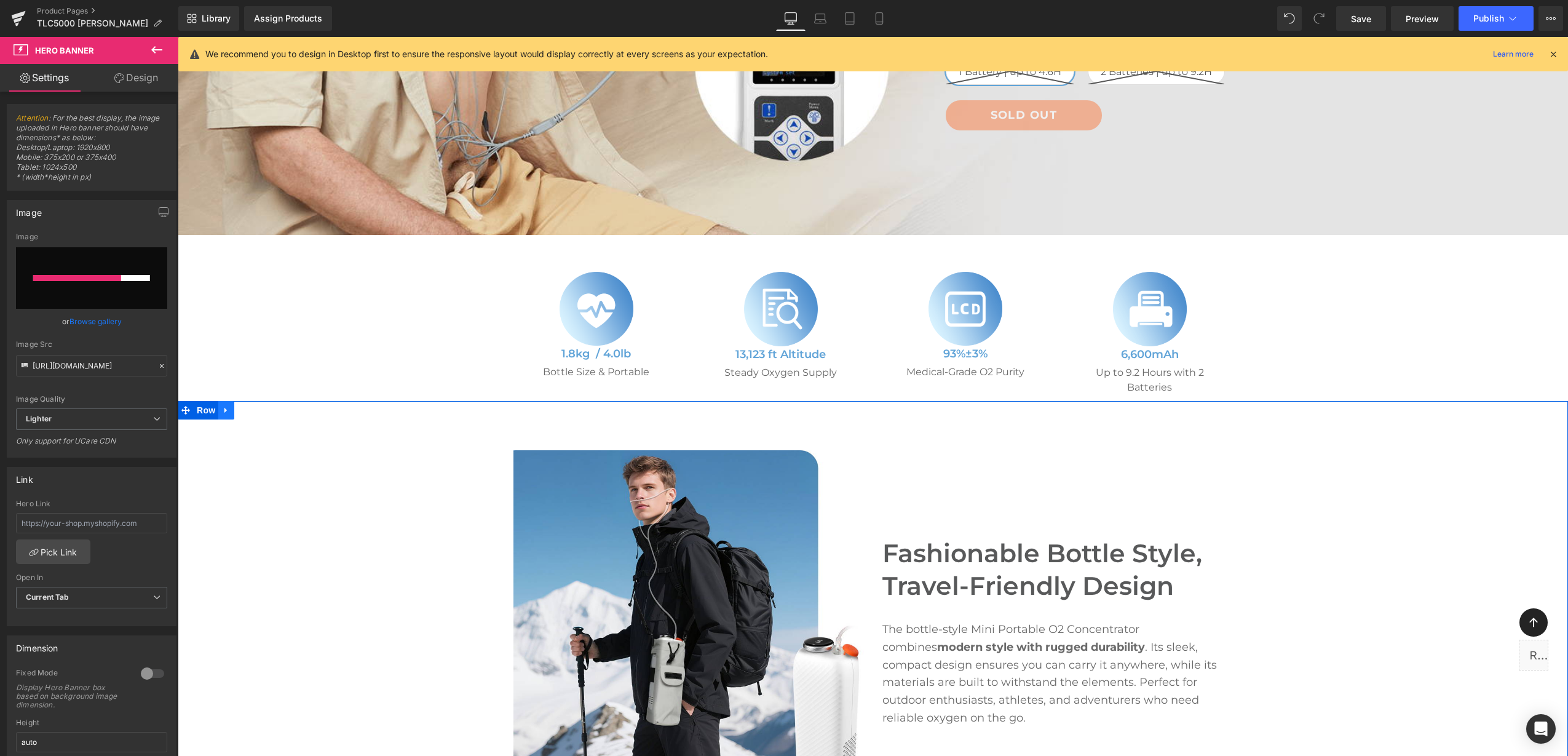
click at [227, 414] on link at bounding box center [226, 410] width 16 height 19
click at [254, 414] on icon at bounding box center [258, 410] width 8 height 8
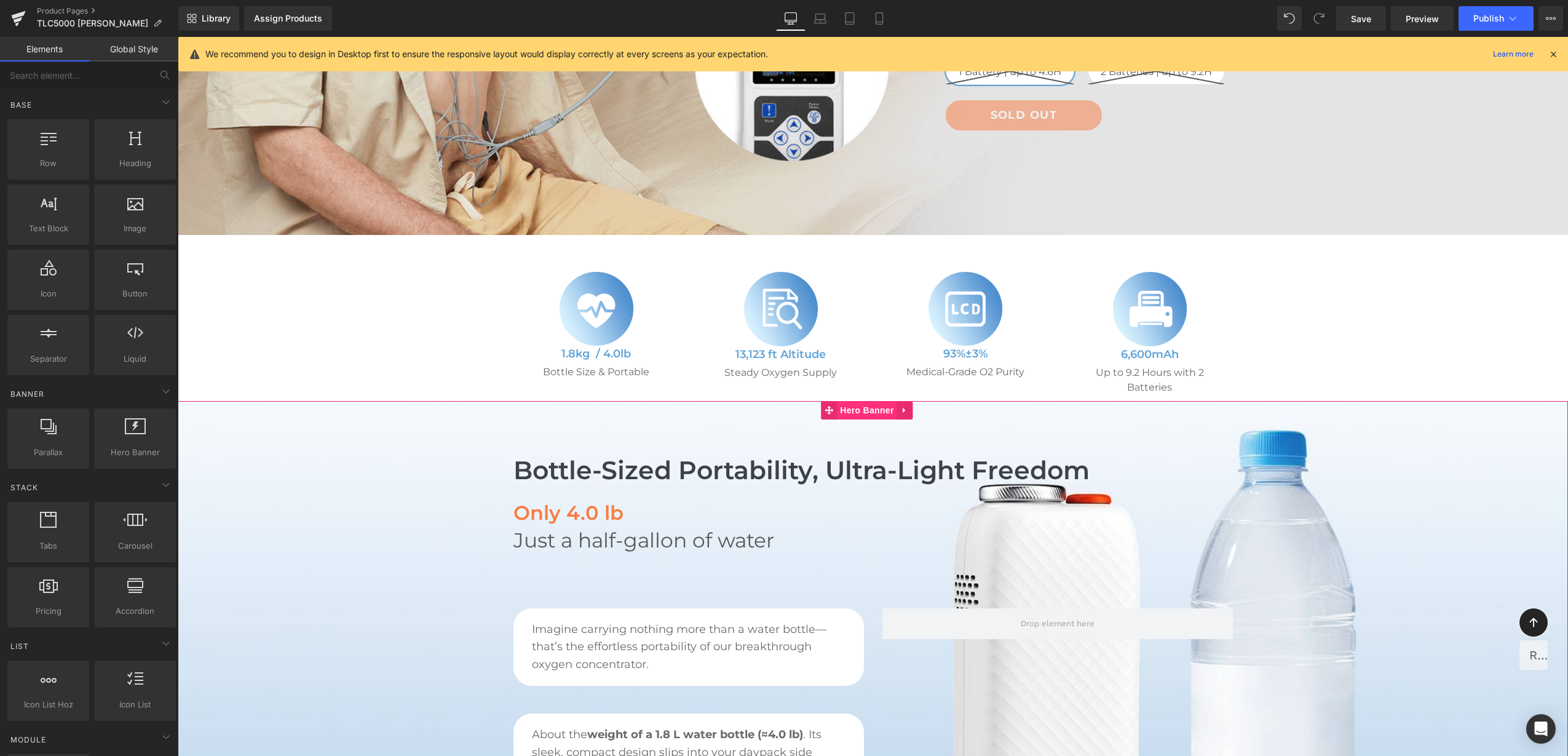
click at [884, 407] on span "Hero Banner" at bounding box center [867, 410] width 60 height 19
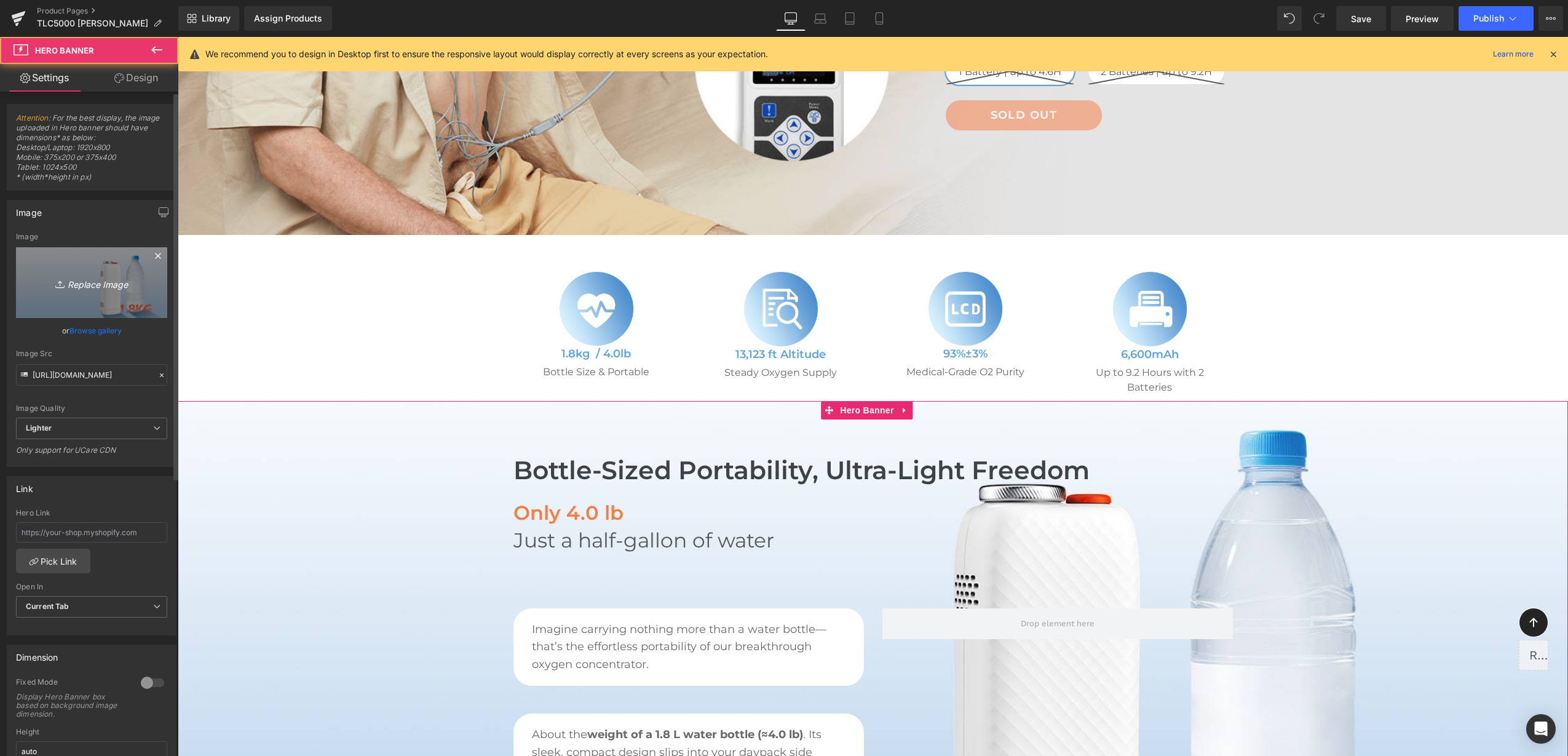
click at [95, 250] on link "Replace Image" at bounding box center [92, 282] width 151 height 70
type input "C:\fakepath\2.png"
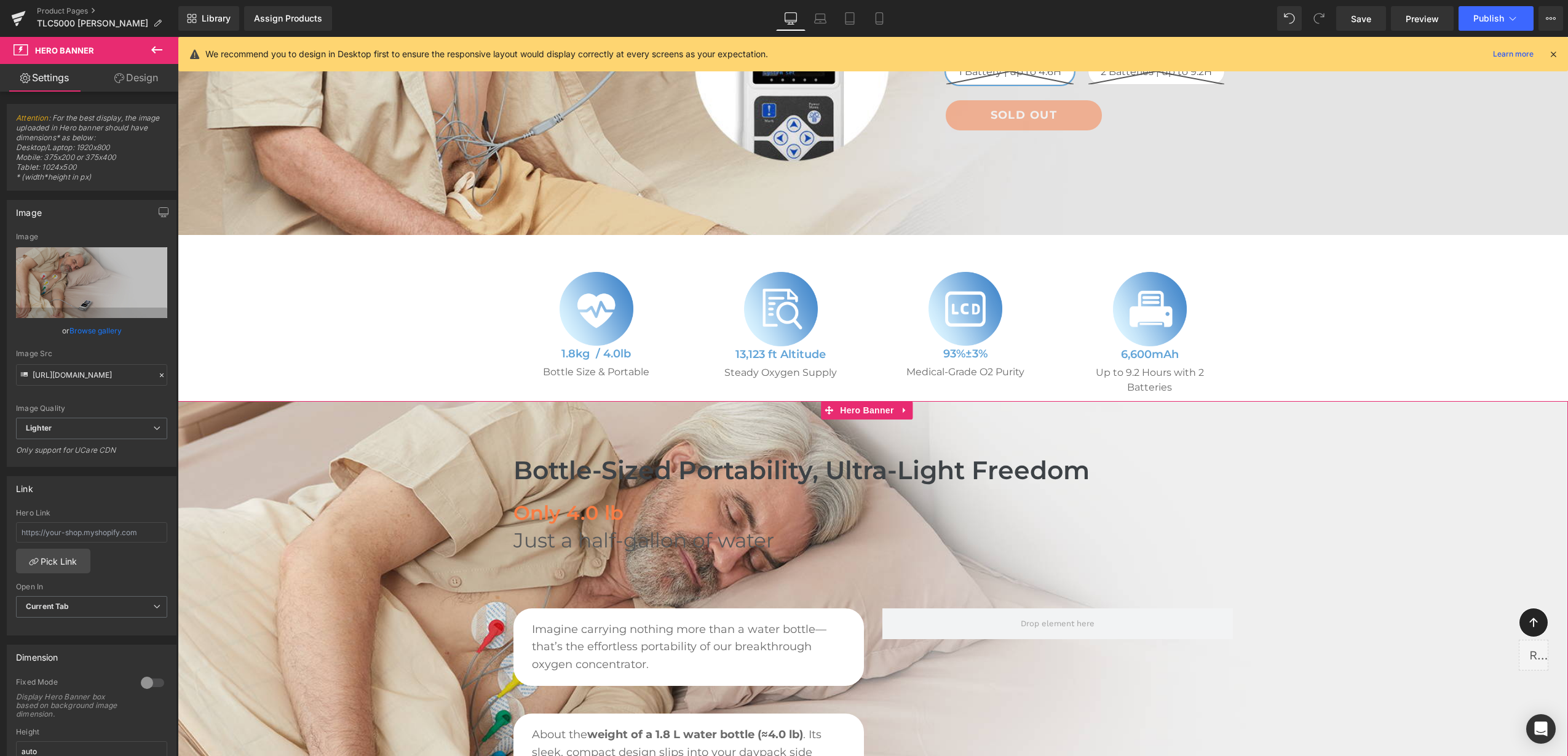
click at [143, 78] on link "Design" at bounding box center [136, 77] width 89 height 28
click at [0, 0] on div "Spacing" at bounding box center [0, 0] width 0 height 0
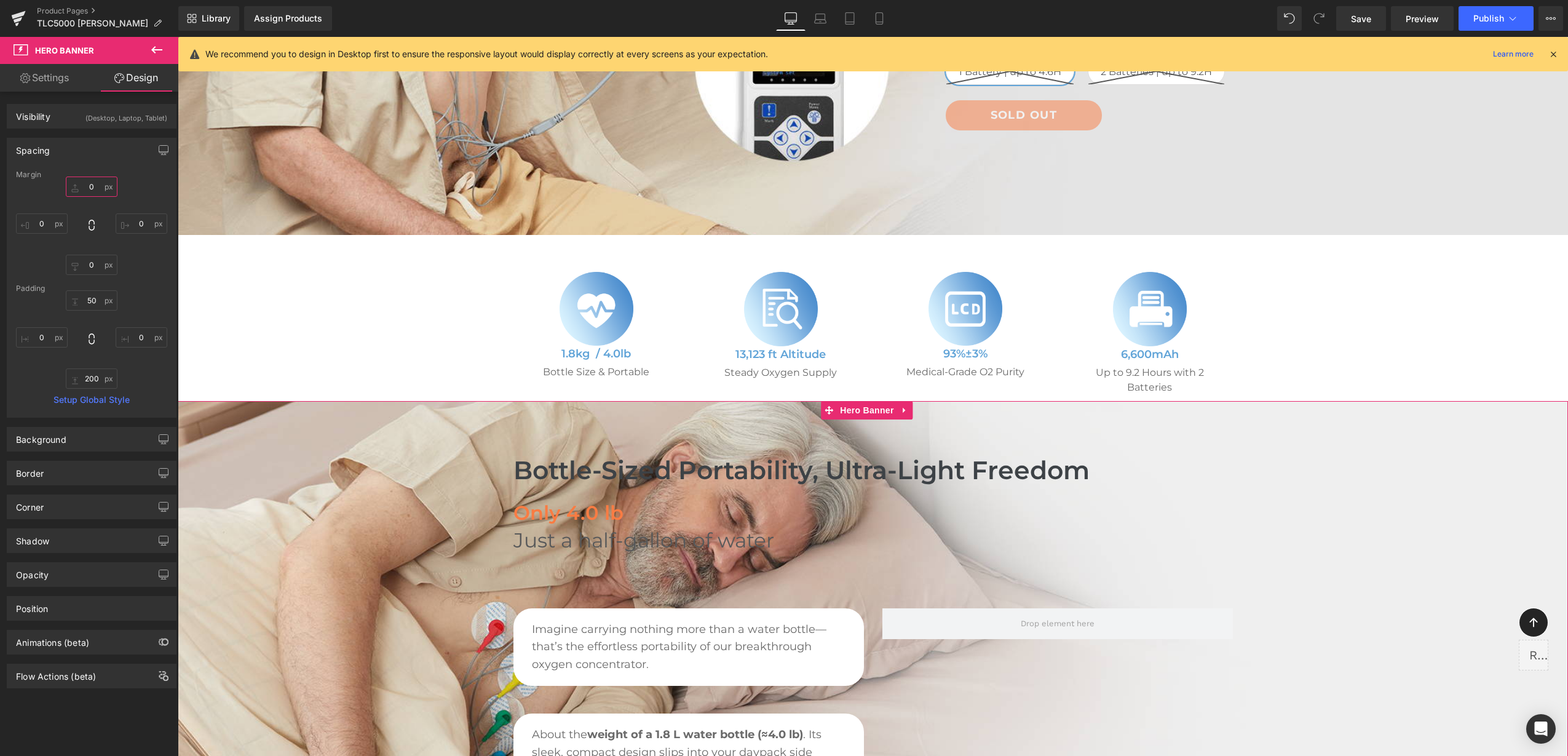
click at [97, 190] on input "text" at bounding box center [92, 187] width 52 height 20
type input "100"
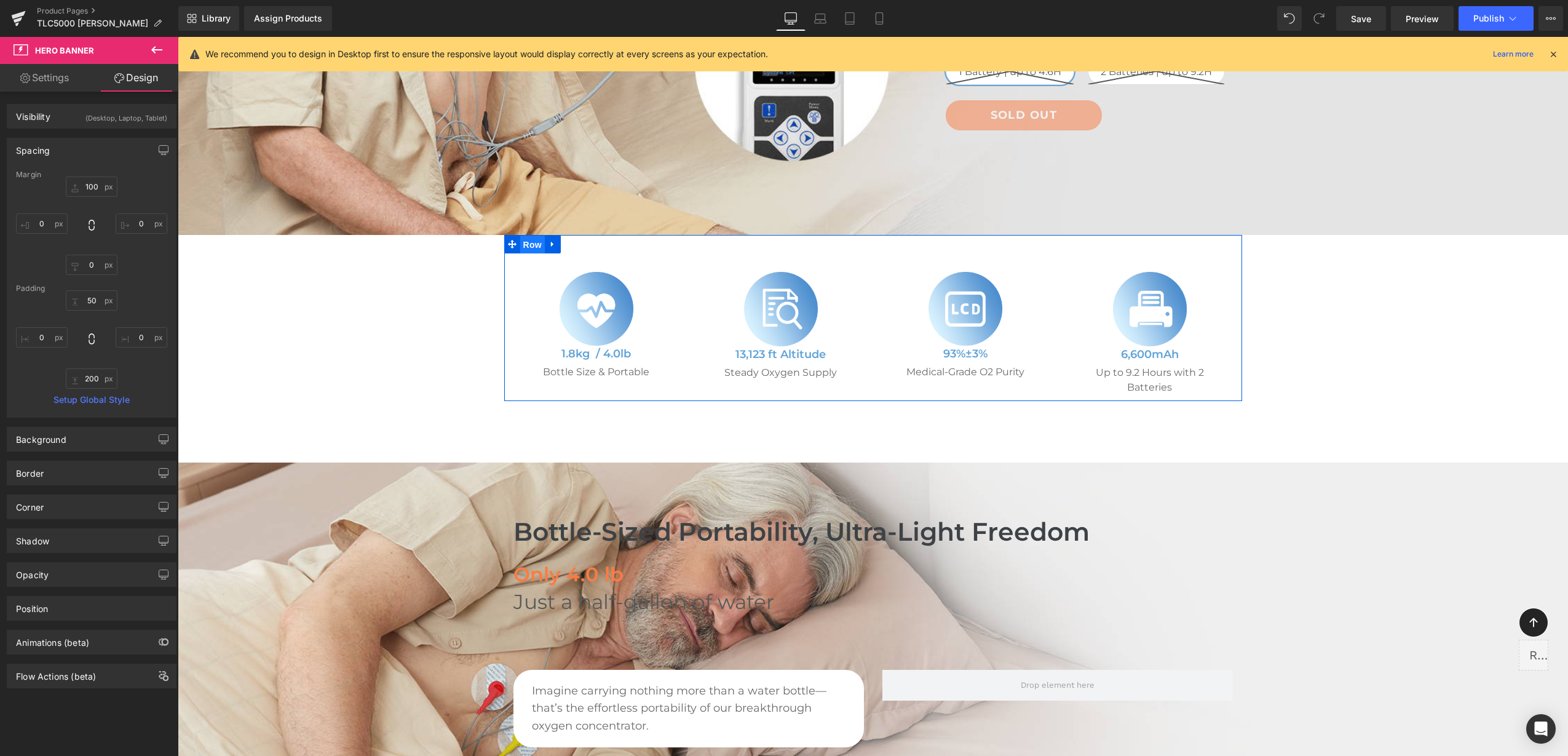
click at [523, 246] on span "Row" at bounding box center [532, 245] width 24 height 19
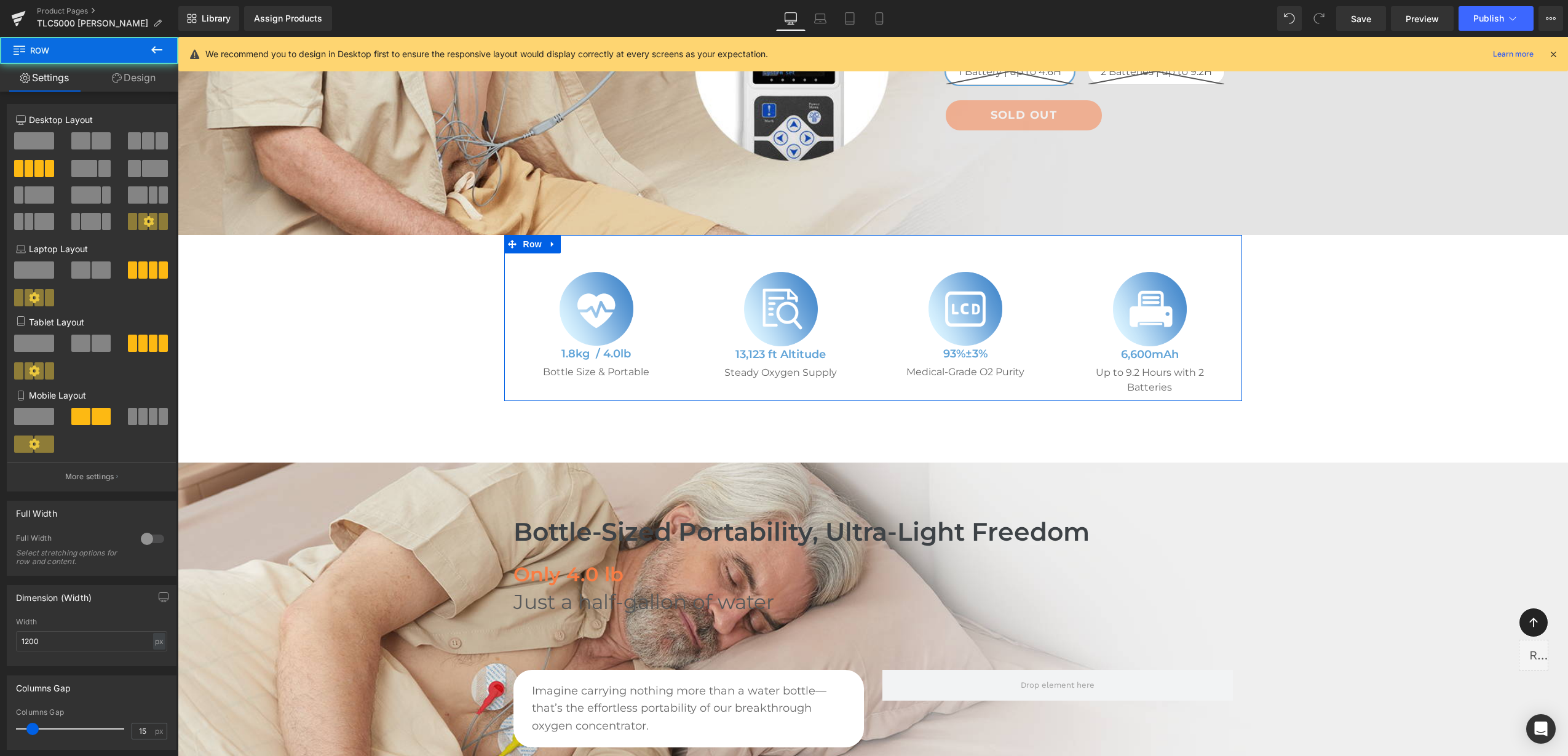
click at [114, 78] on icon at bounding box center [116, 77] width 10 height 10
click at [0, 0] on div "Spacing" at bounding box center [0, 0] width 0 height 0
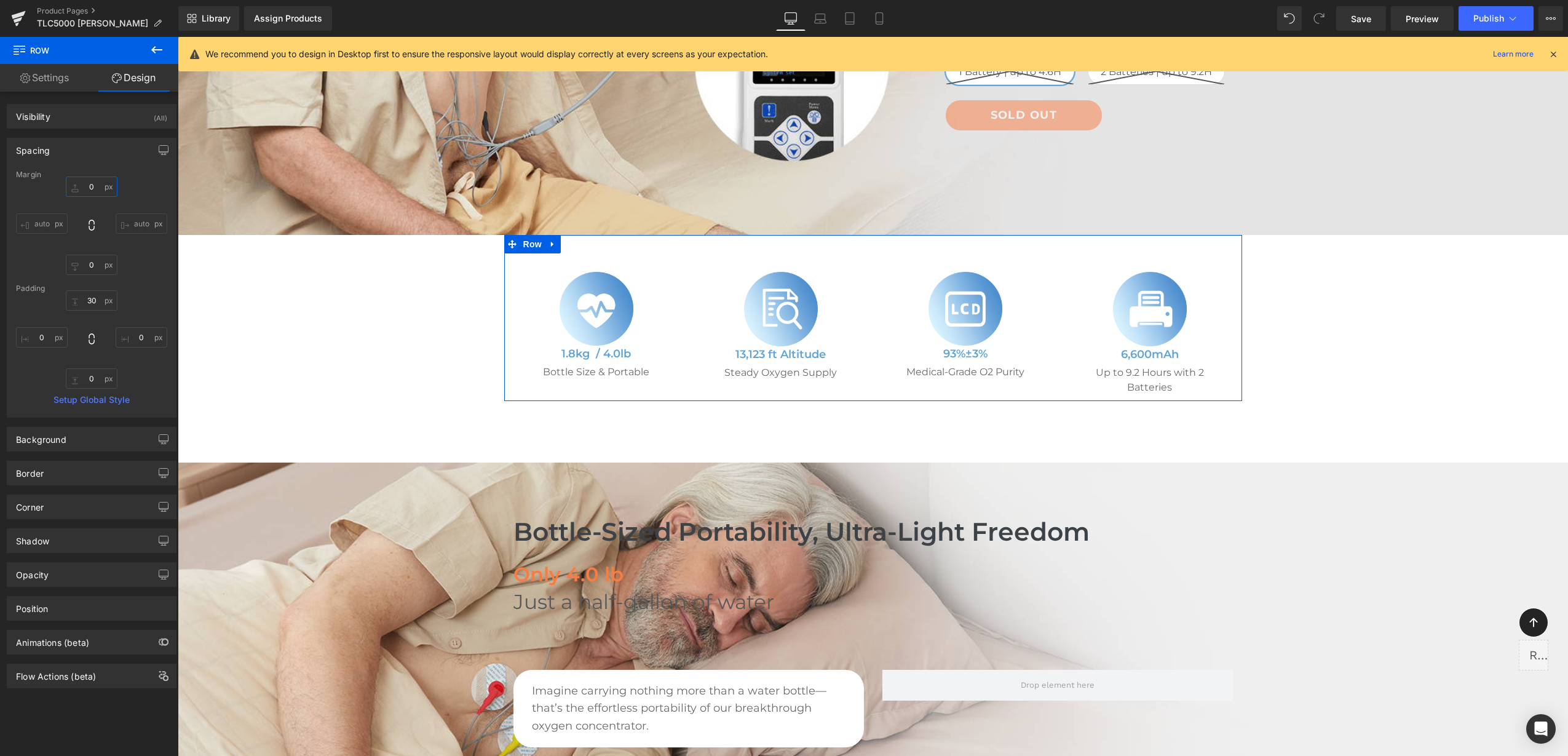
click at [84, 186] on input "text" at bounding box center [92, 187] width 52 height 20
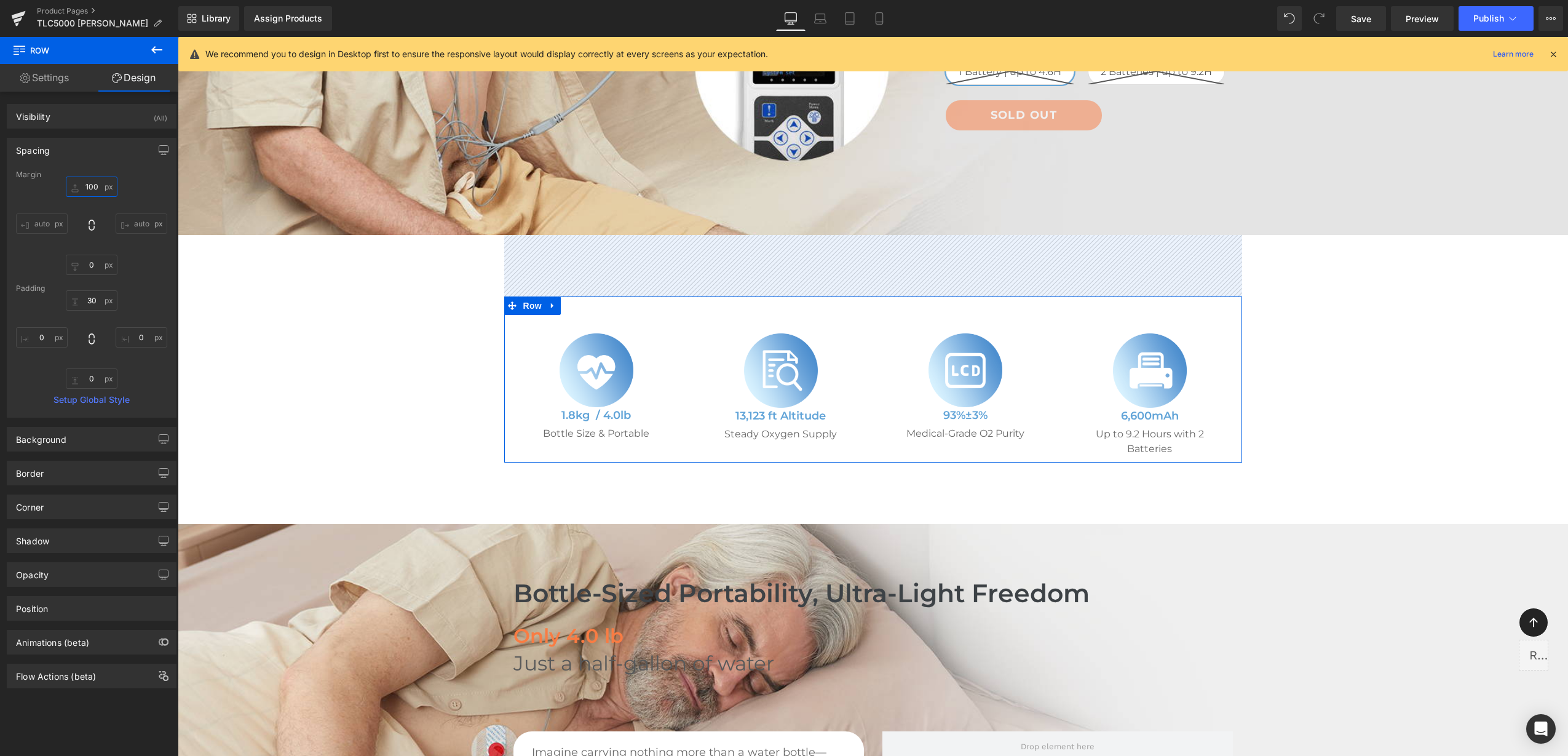
drag, startPoint x: 87, startPoint y: 185, endPoint x: 97, endPoint y: 191, distance: 11.7
click at [87, 186] on input "100" at bounding box center [92, 187] width 52 height 20
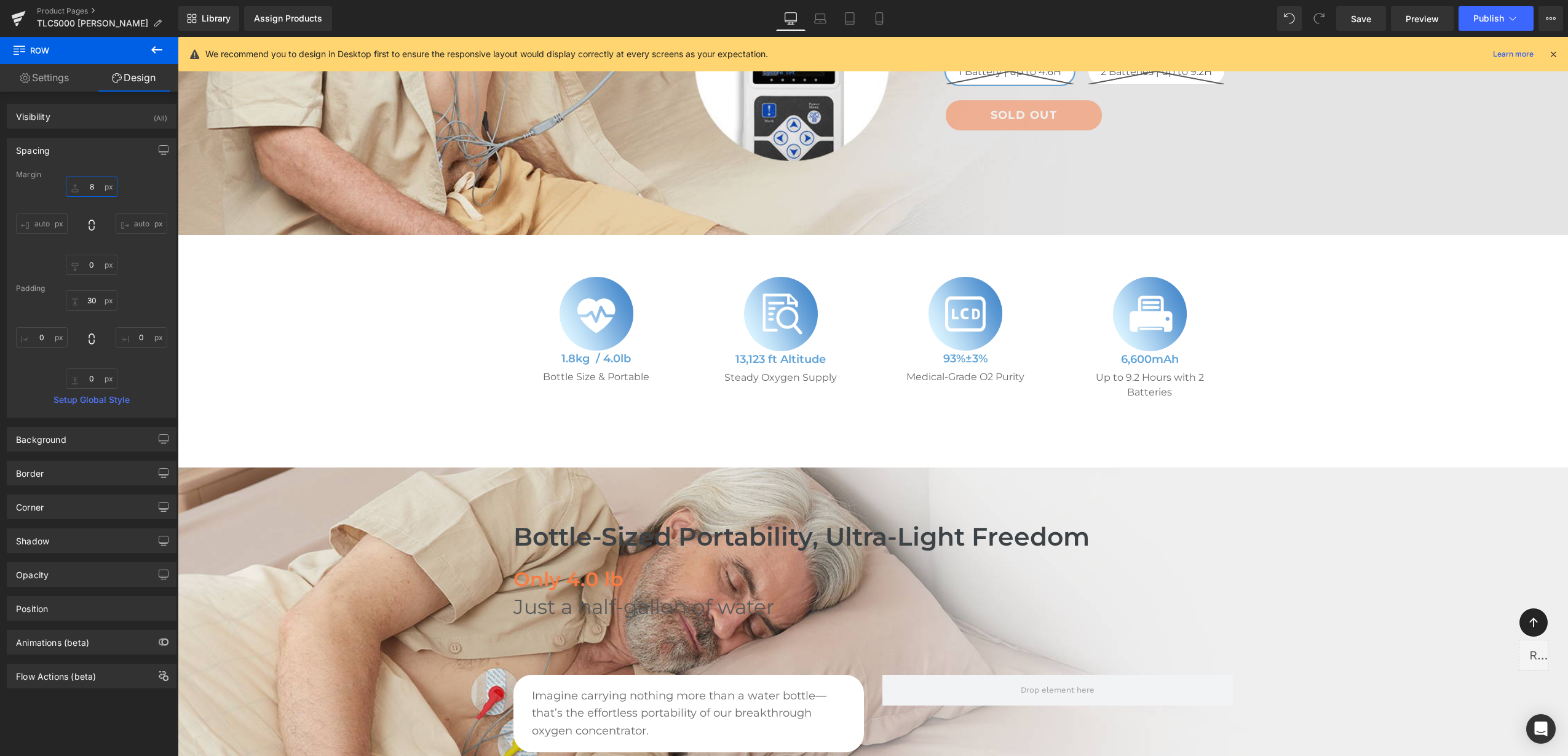
type input "80"
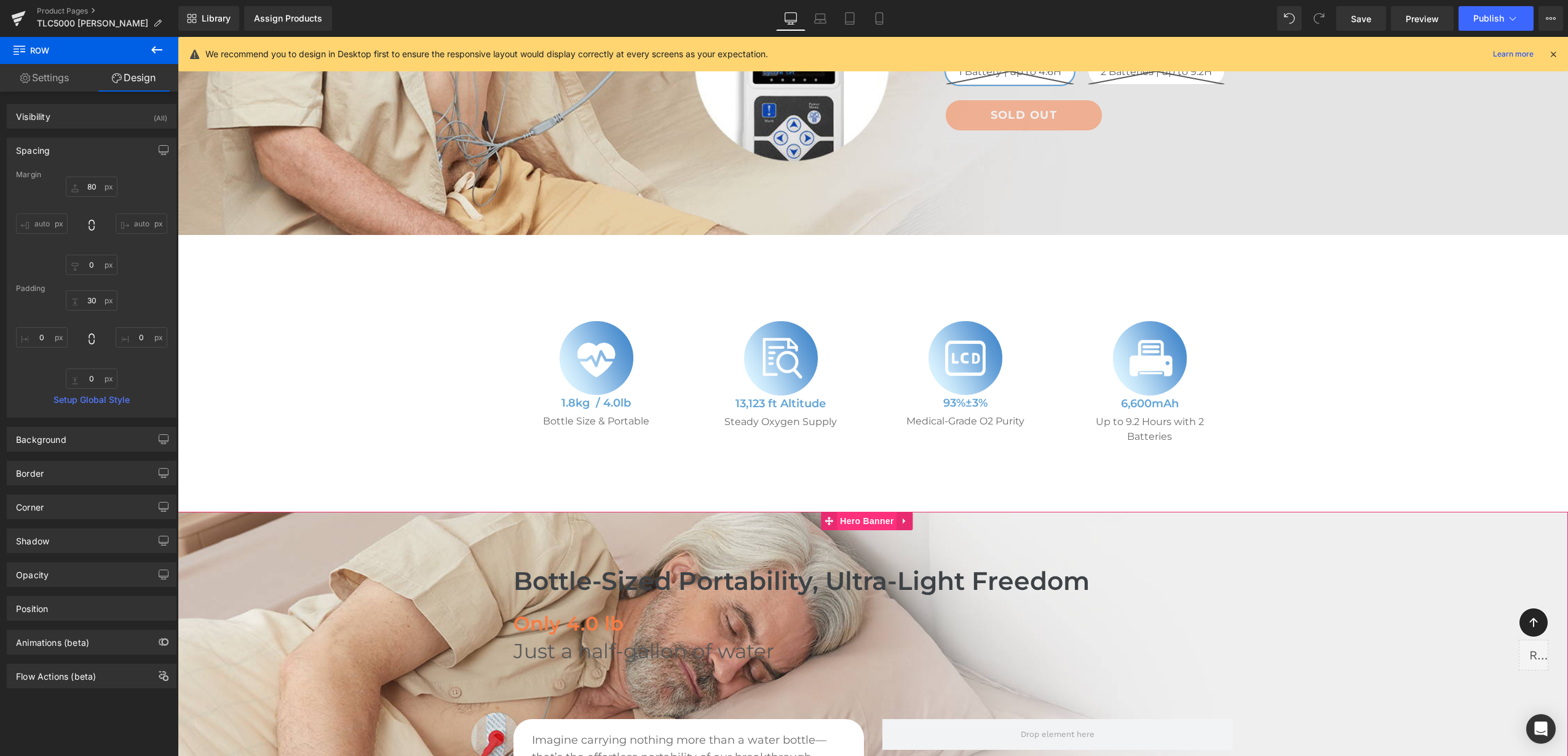
click at [864, 519] on span "Hero Banner" at bounding box center [867, 520] width 60 height 19
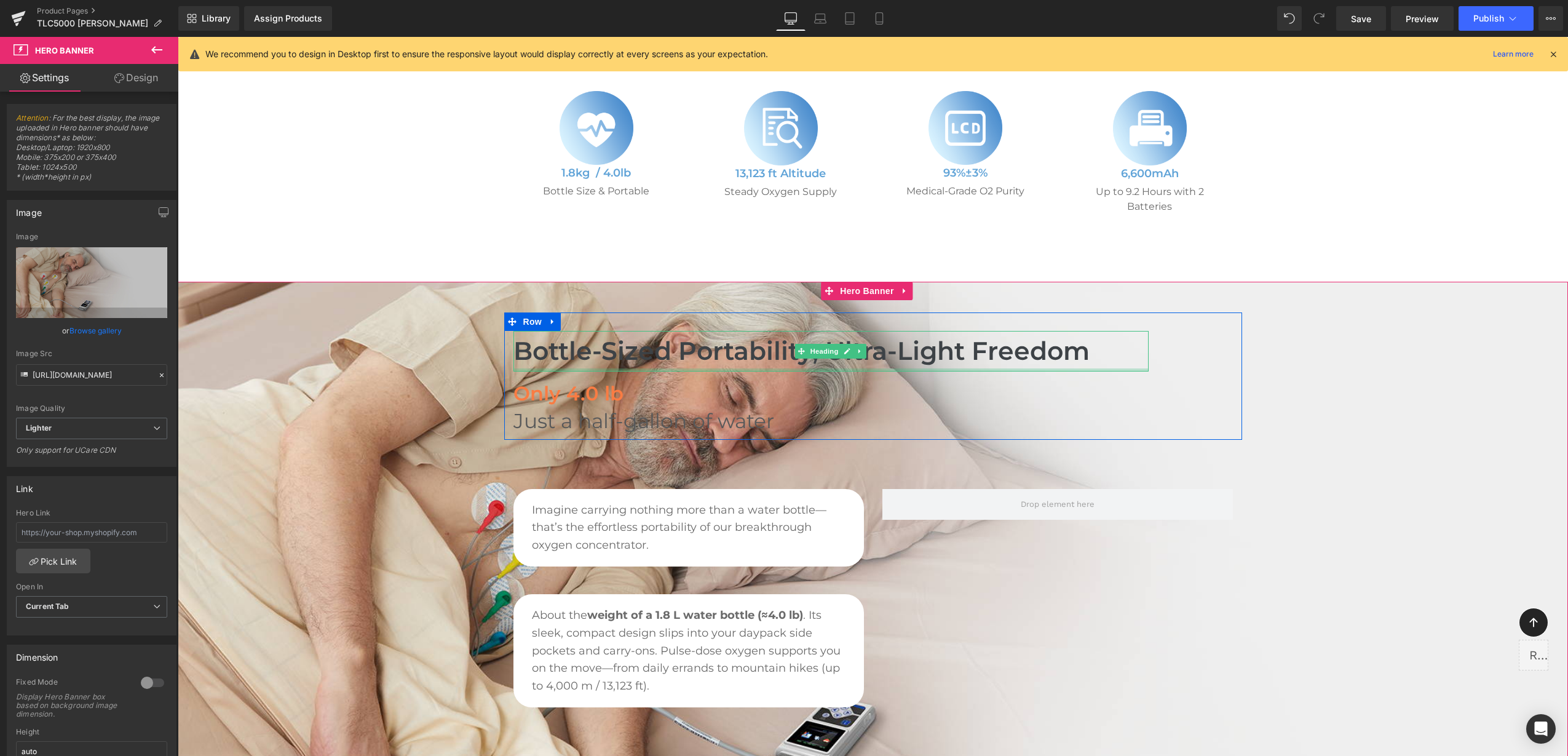
scroll to position [692, 0]
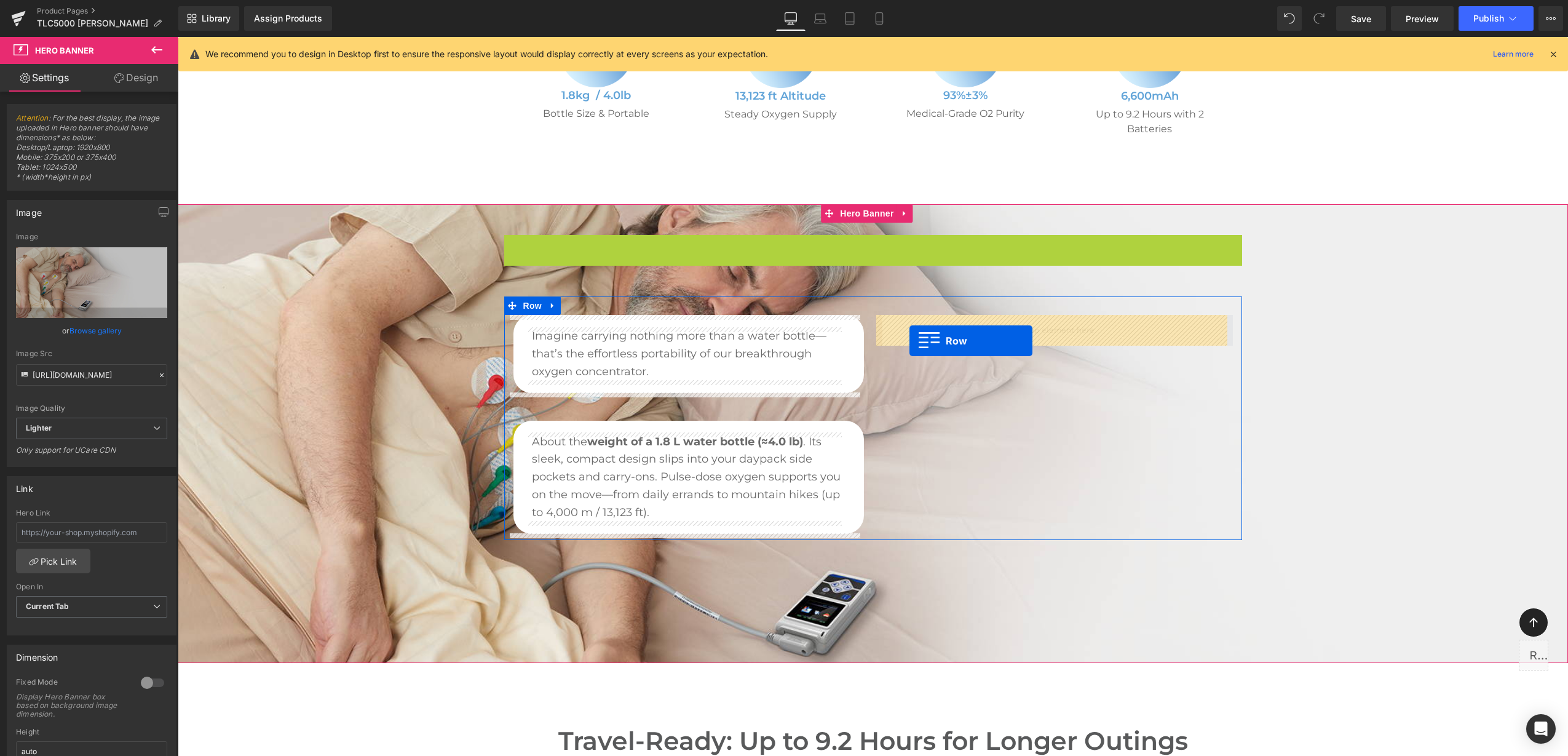
drag, startPoint x: 527, startPoint y: 244, endPoint x: 909, endPoint y: 341, distance: 394.1
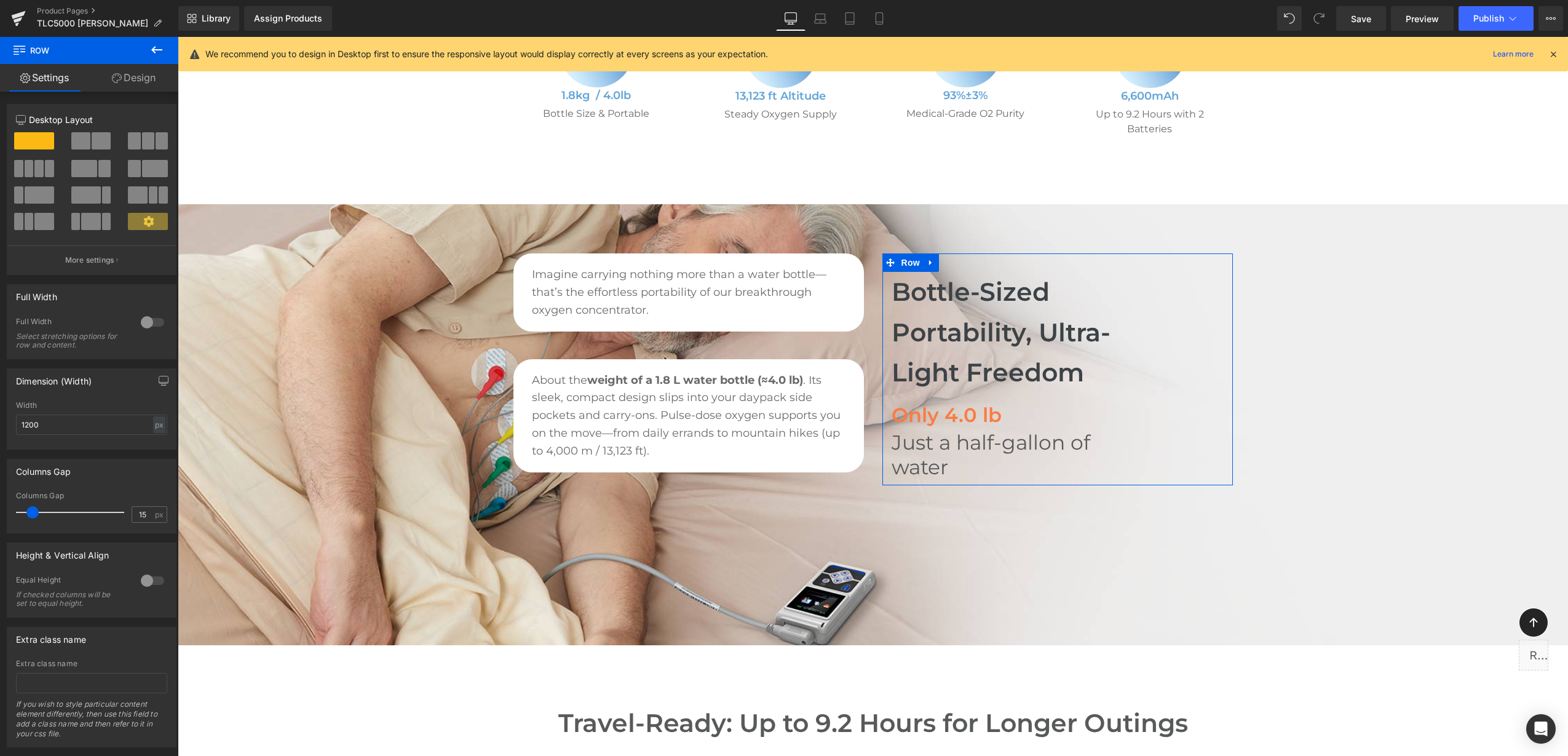
click at [118, 81] on icon at bounding box center [116, 77] width 10 height 10
click at [0, 0] on div "Background" at bounding box center [0, 0] width 0 height 0
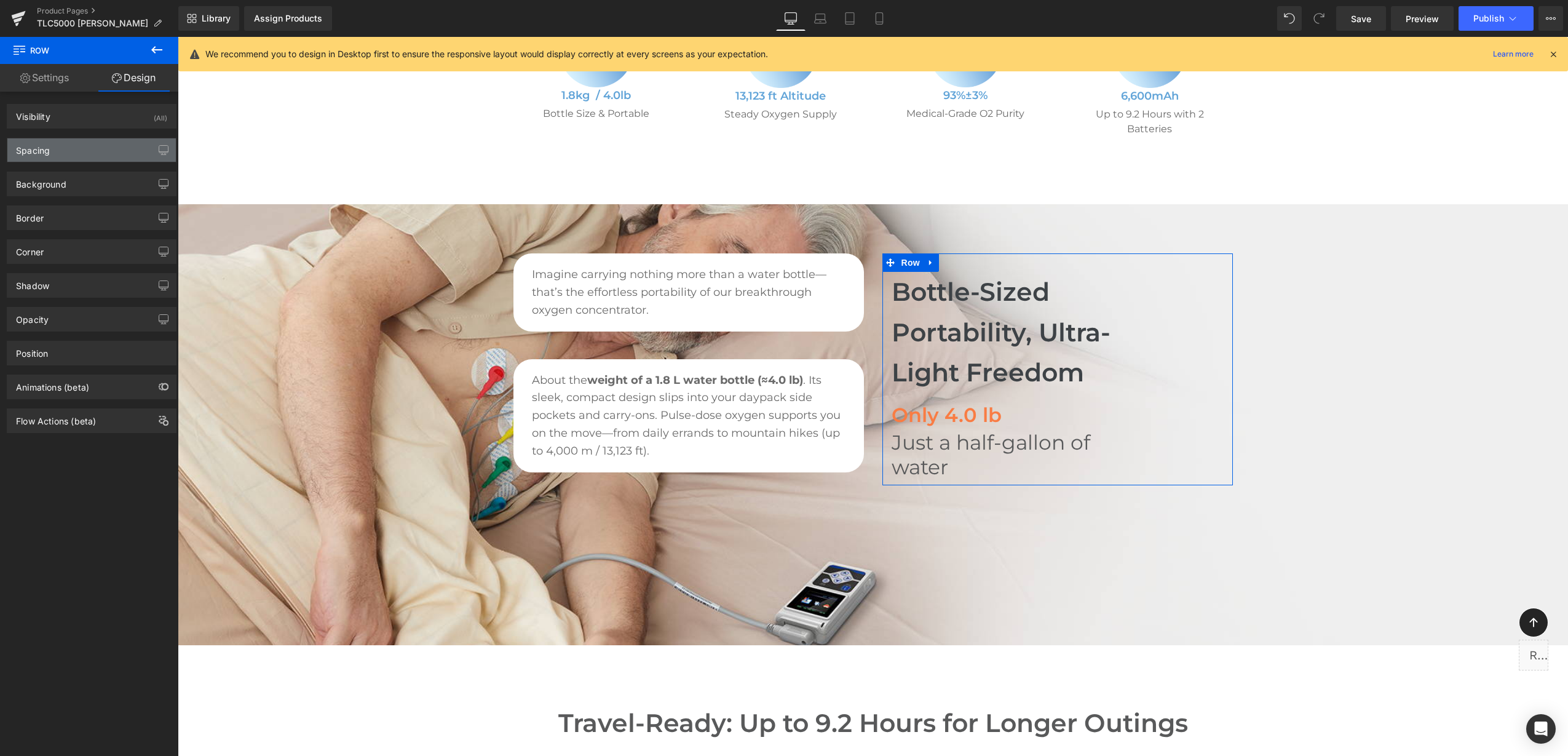
click at [87, 147] on div "Spacing" at bounding box center [92, 150] width 168 height 24
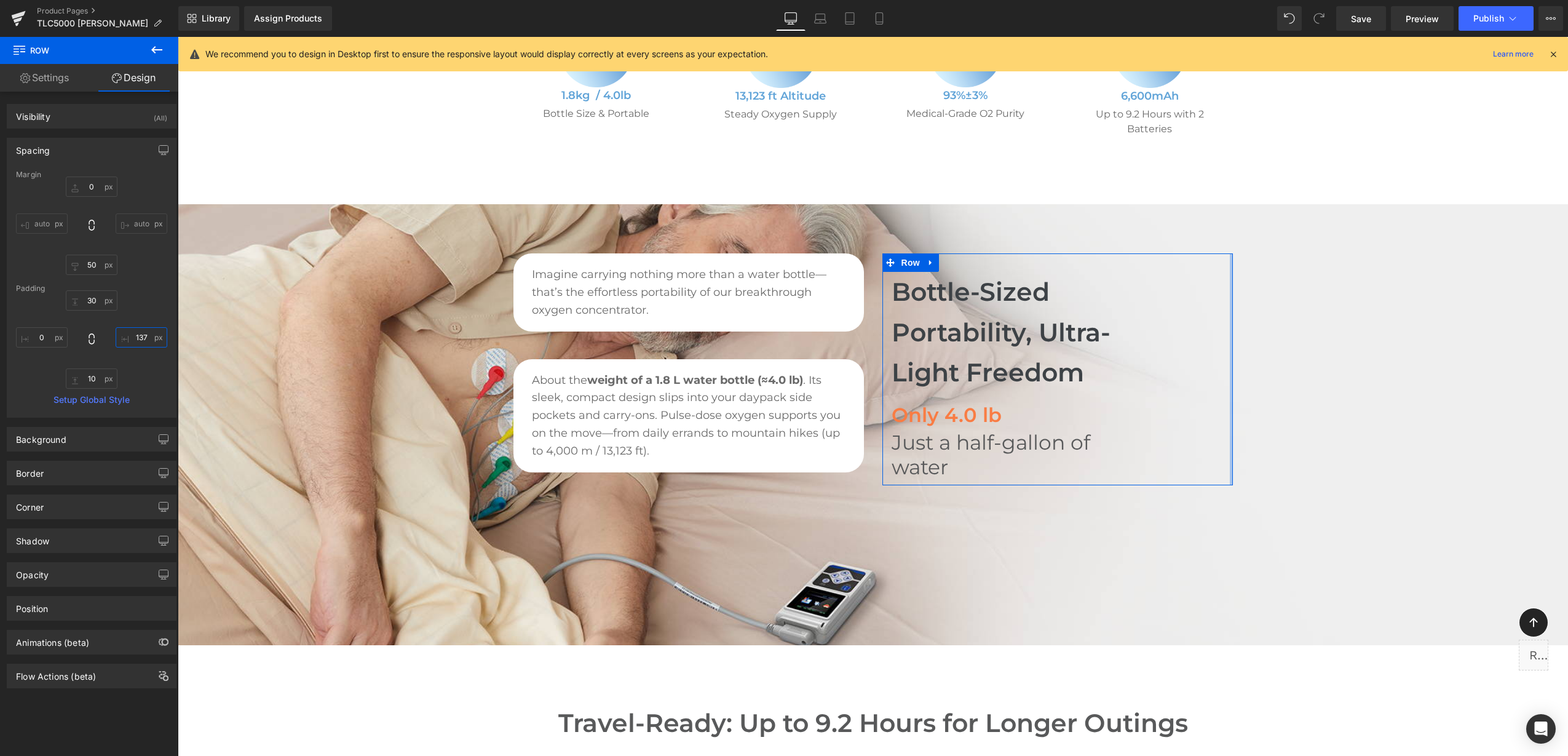
click at [141, 340] on input "137" at bounding box center [141, 337] width 52 height 20
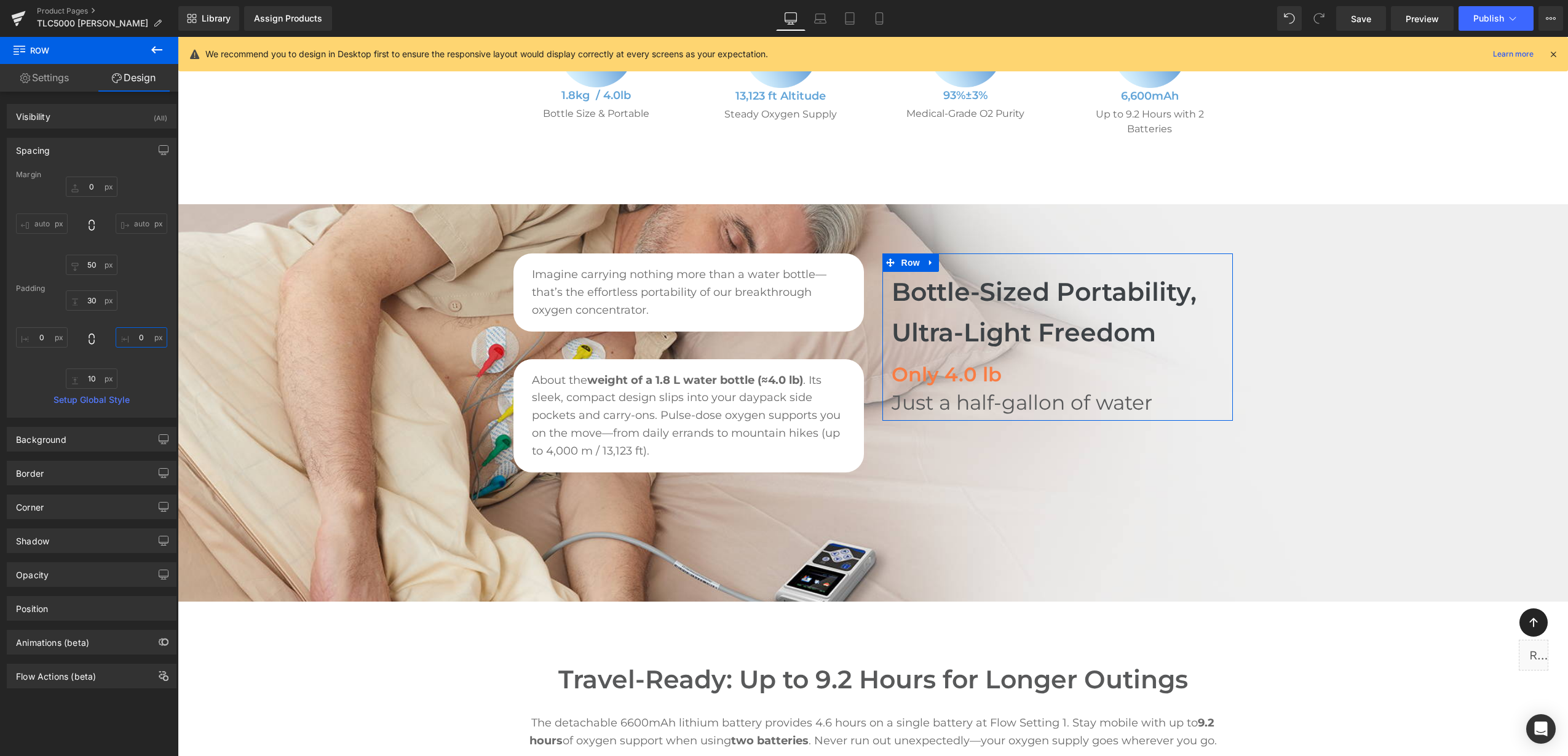
type input "0"
click at [152, 289] on div "Padding" at bounding box center [92, 288] width 151 height 8
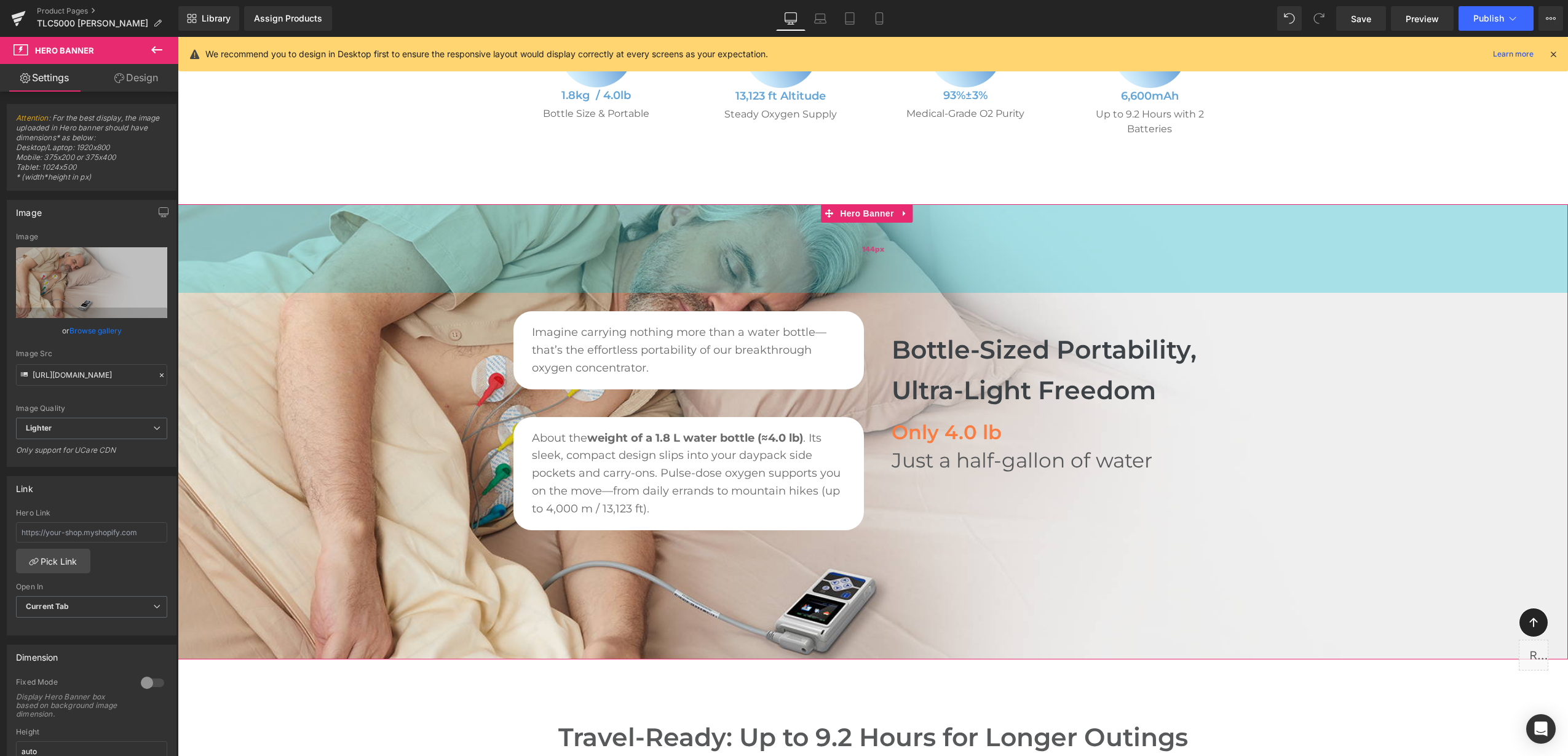
drag, startPoint x: 737, startPoint y: 224, endPoint x: 737, endPoint y: 282, distance: 58.0
click at [737, 282] on div "144px" at bounding box center [873, 248] width 1390 height 88
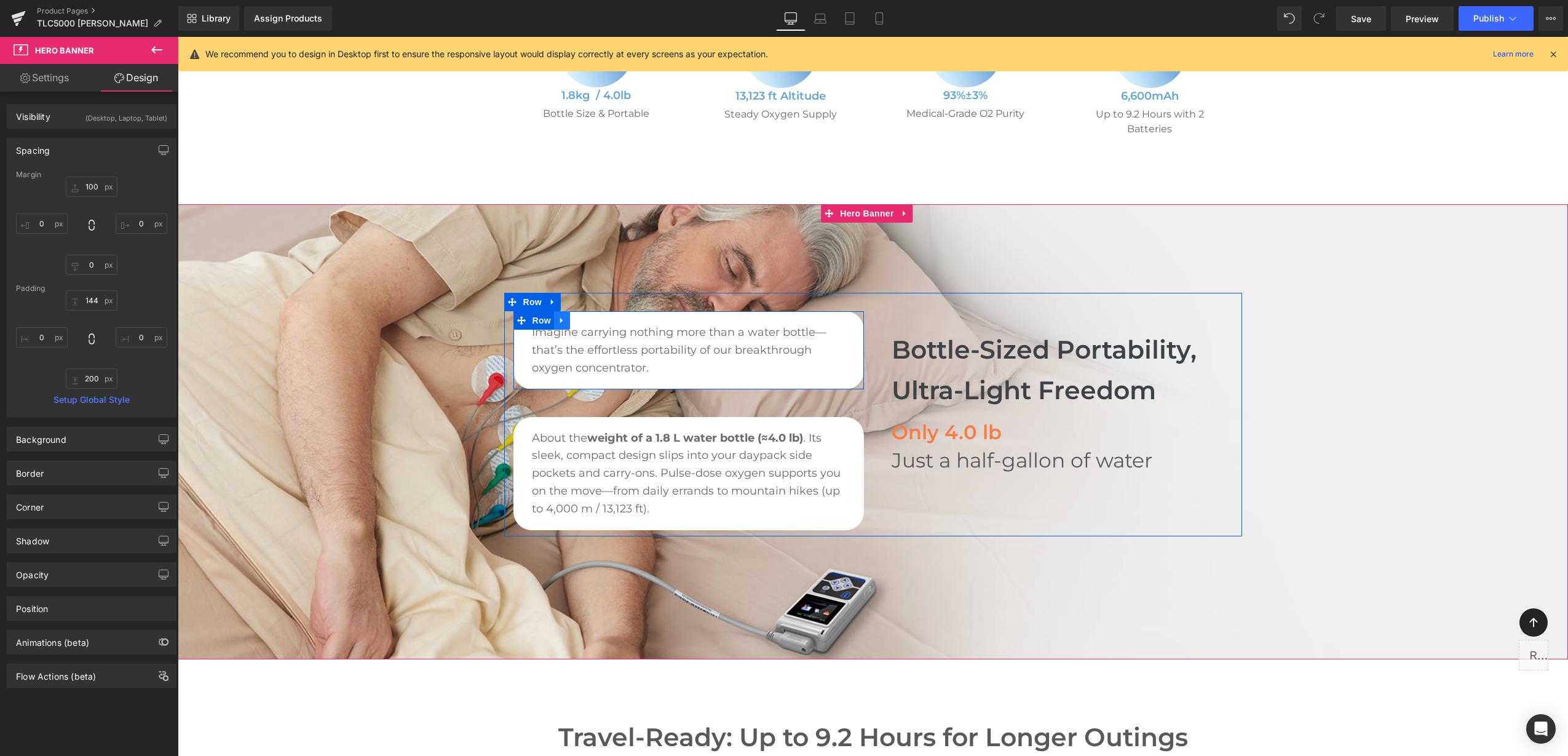
click at [557, 321] on icon at bounding box center [561, 321] width 8 height 9
click at [589, 321] on icon at bounding box center [593, 320] width 8 height 8
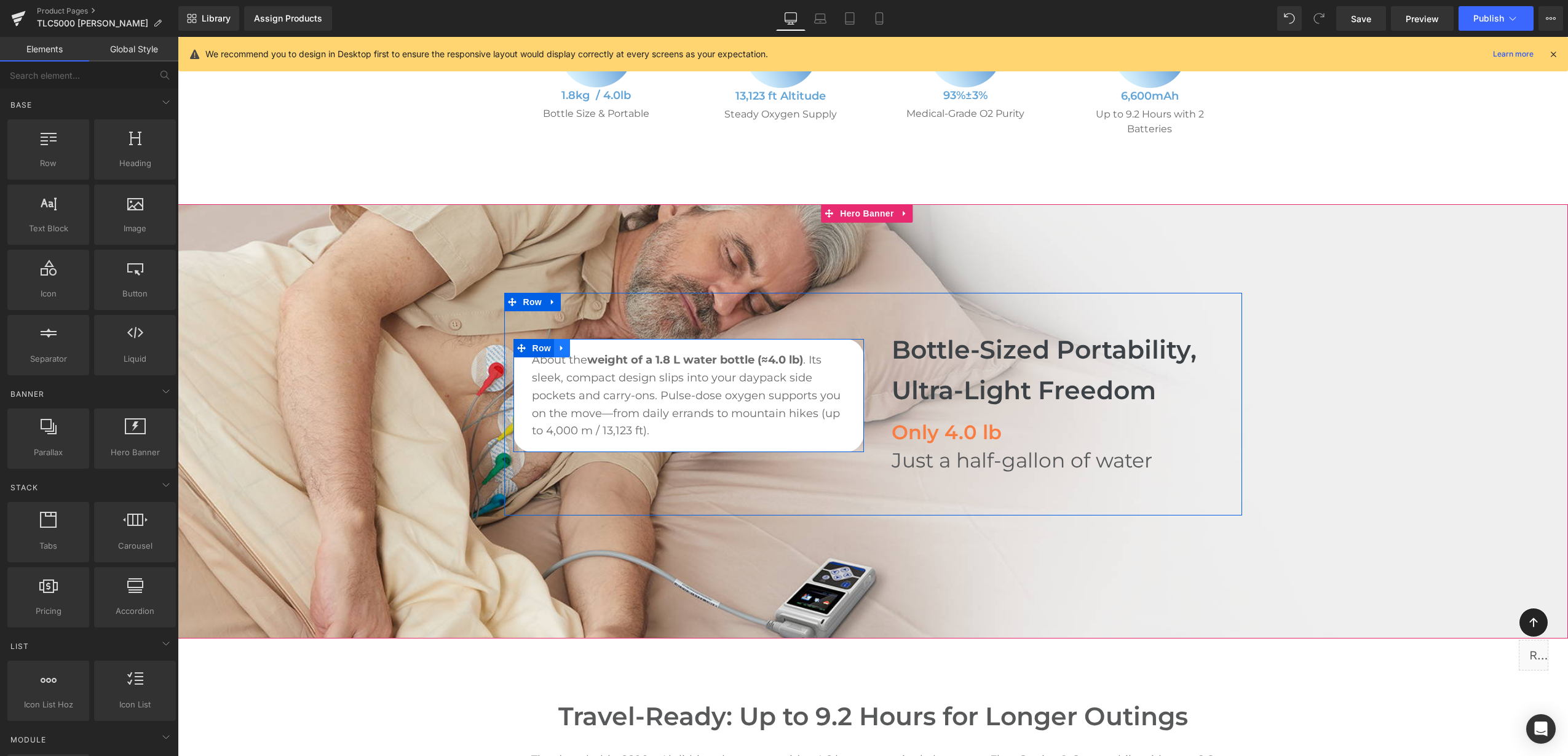
click at [554, 353] on link at bounding box center [562, 348] width 16 height 19
click at [579, 352] on link at bounding box center [578, 348] width 16 height 19
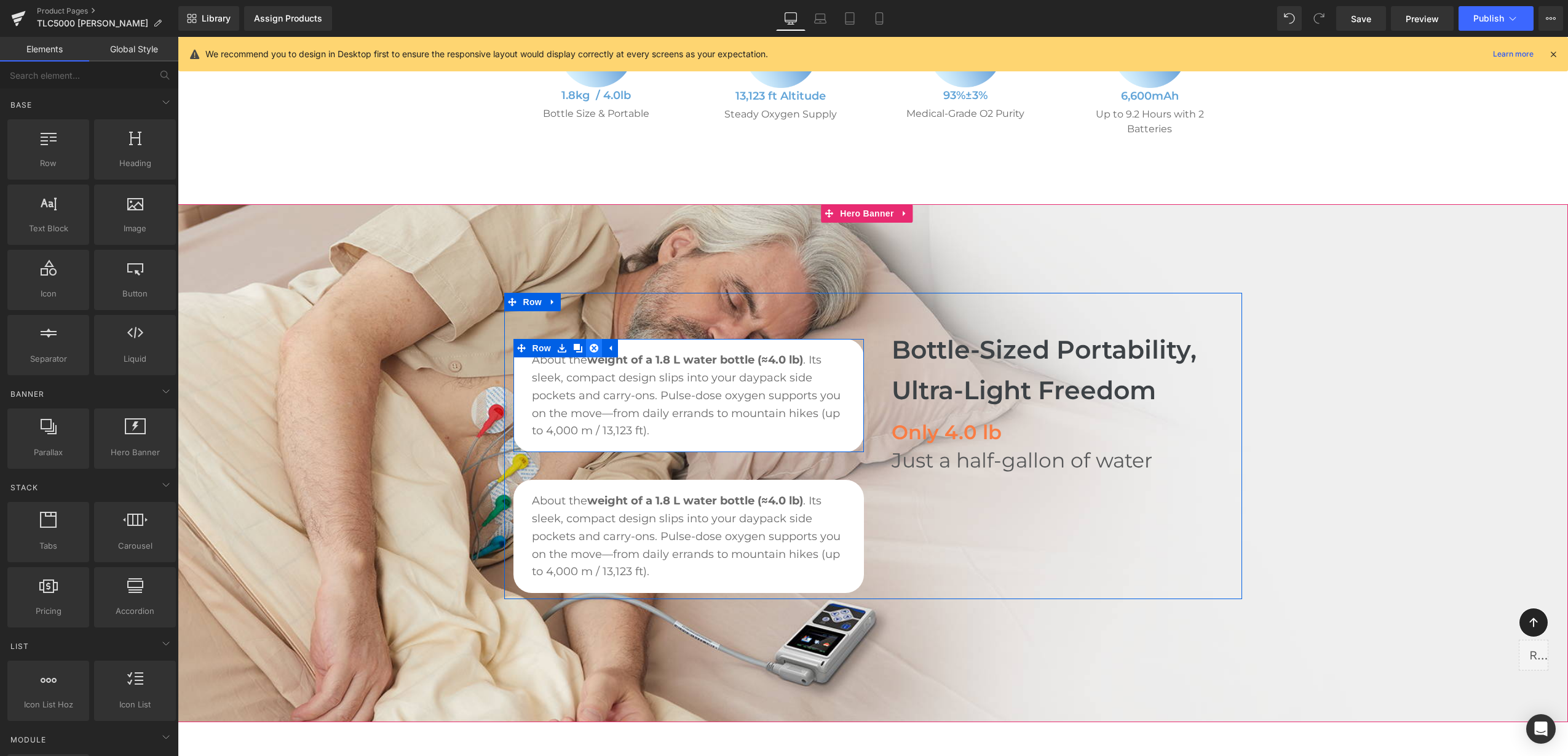
click at [589, 348] on icon at bounding box center [593, 348] width 8 height 8
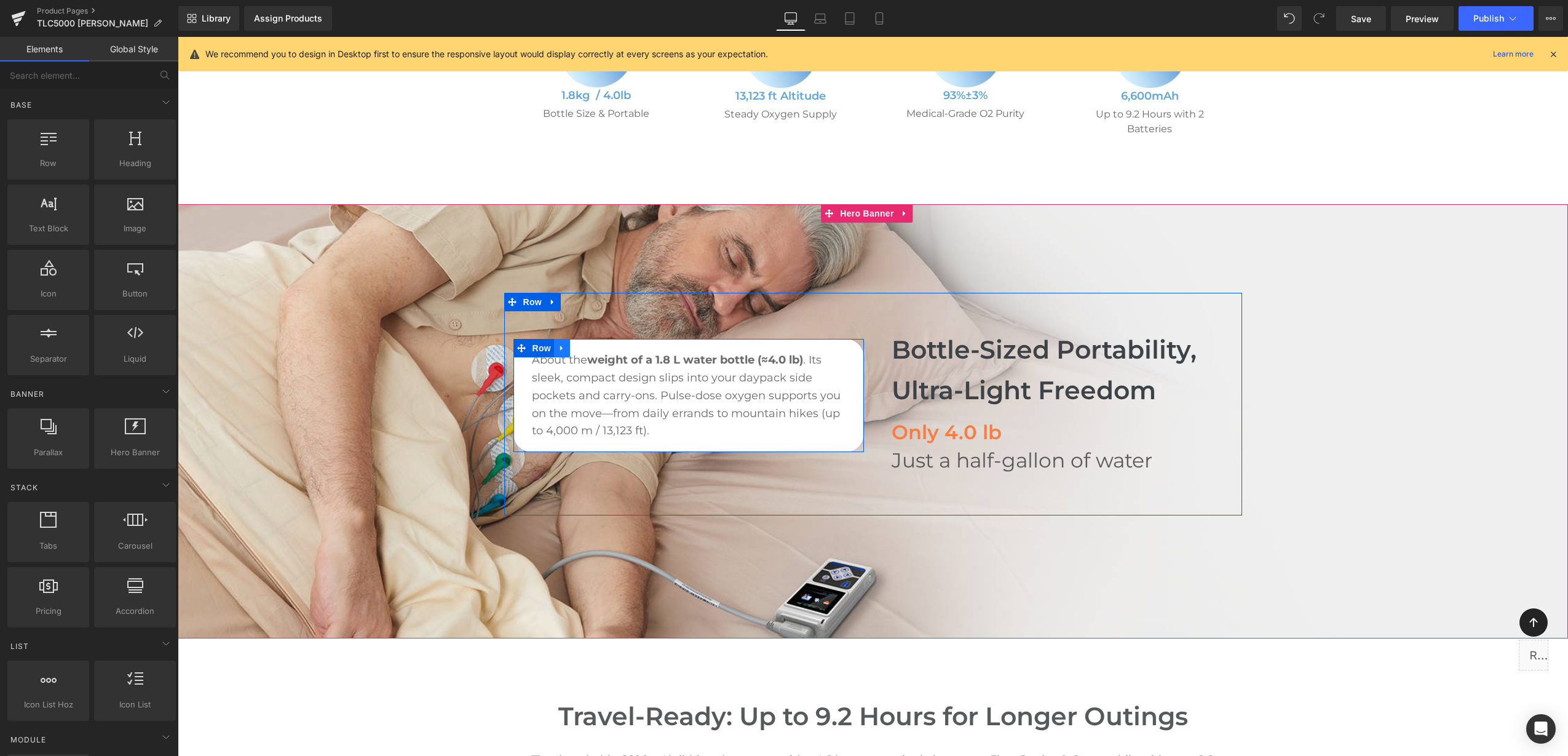
click at [559, 348] on icon at bounding box center [561, 348] width 8 height 9
click at [591, 350] on icon at bounding box center [593, 348] width 8 height 8
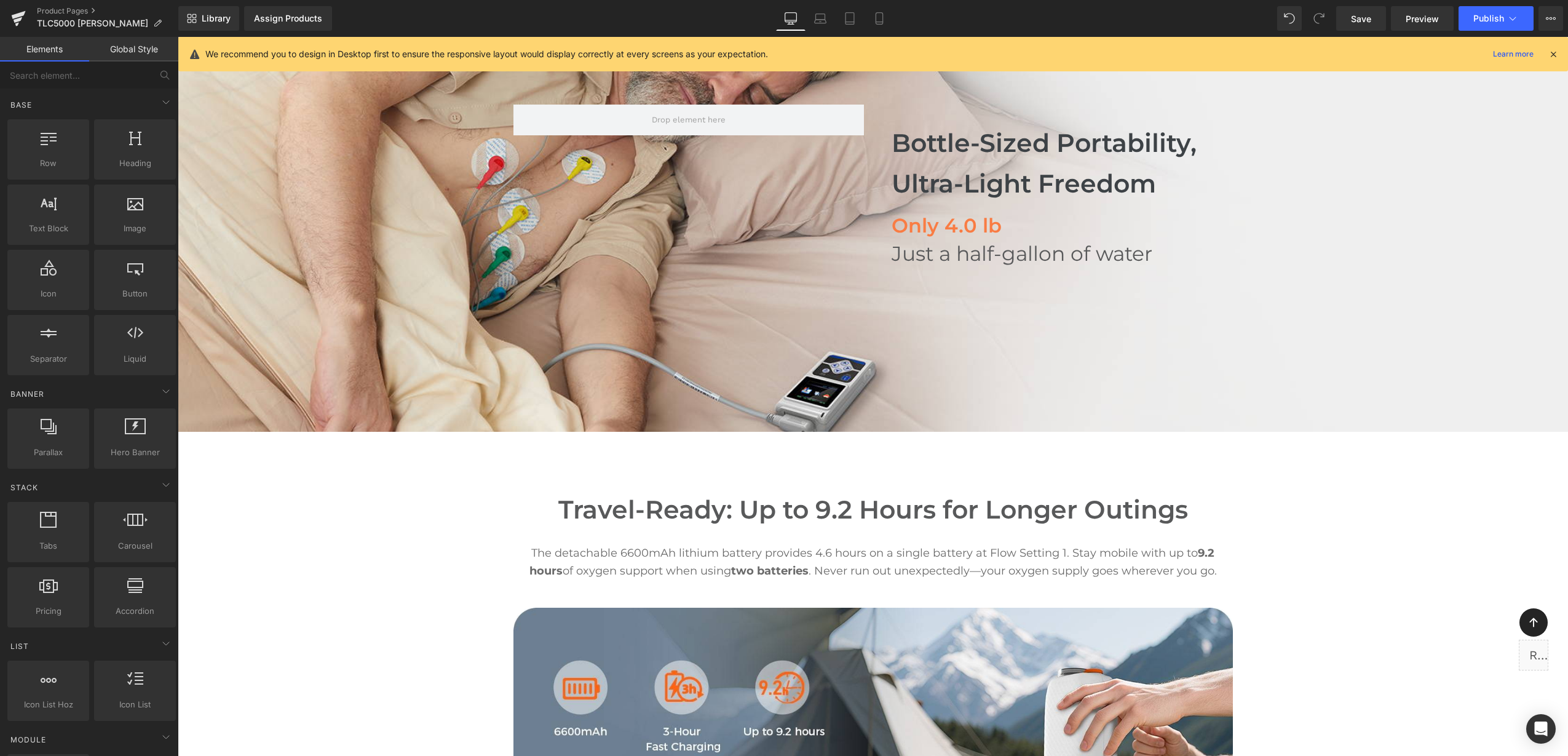
scroll to position [1109, 0]
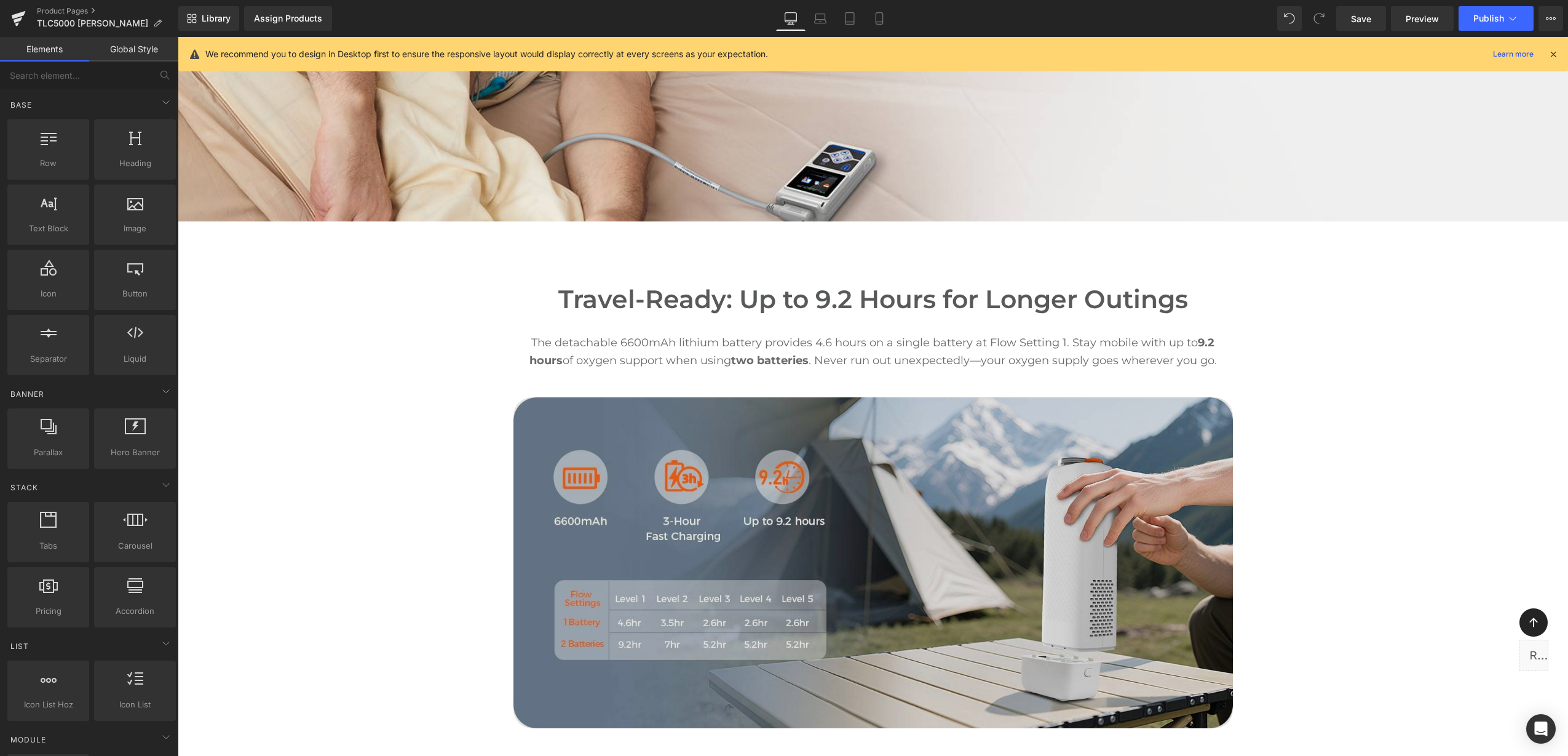
click at [649, 634] on img at bounding box center [873, 563] width 719 height 331
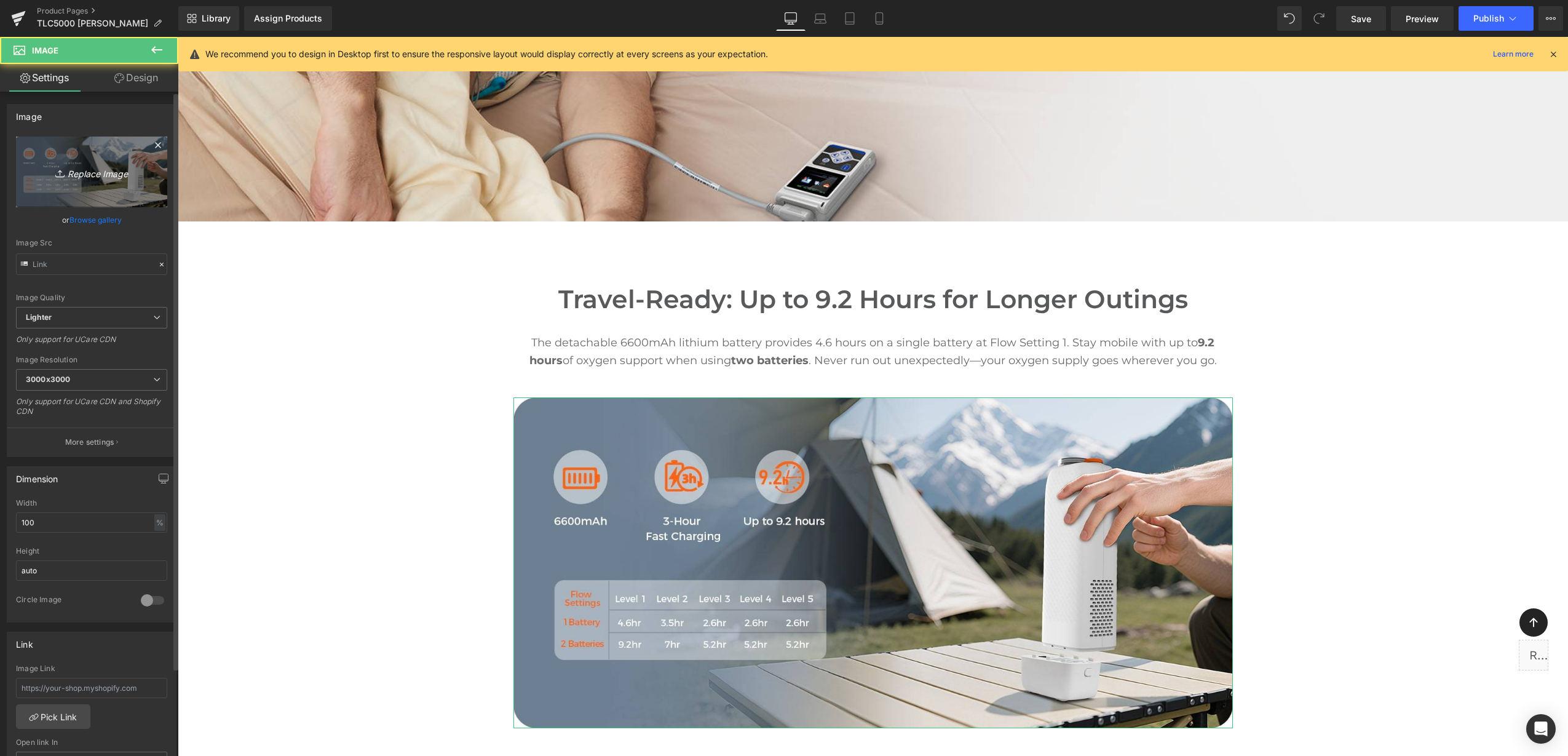
click at [65, 195] on link "Replace Image" at bounding box center [92, 172] width 151 height 70
type input "C:\fakepath\3.png"
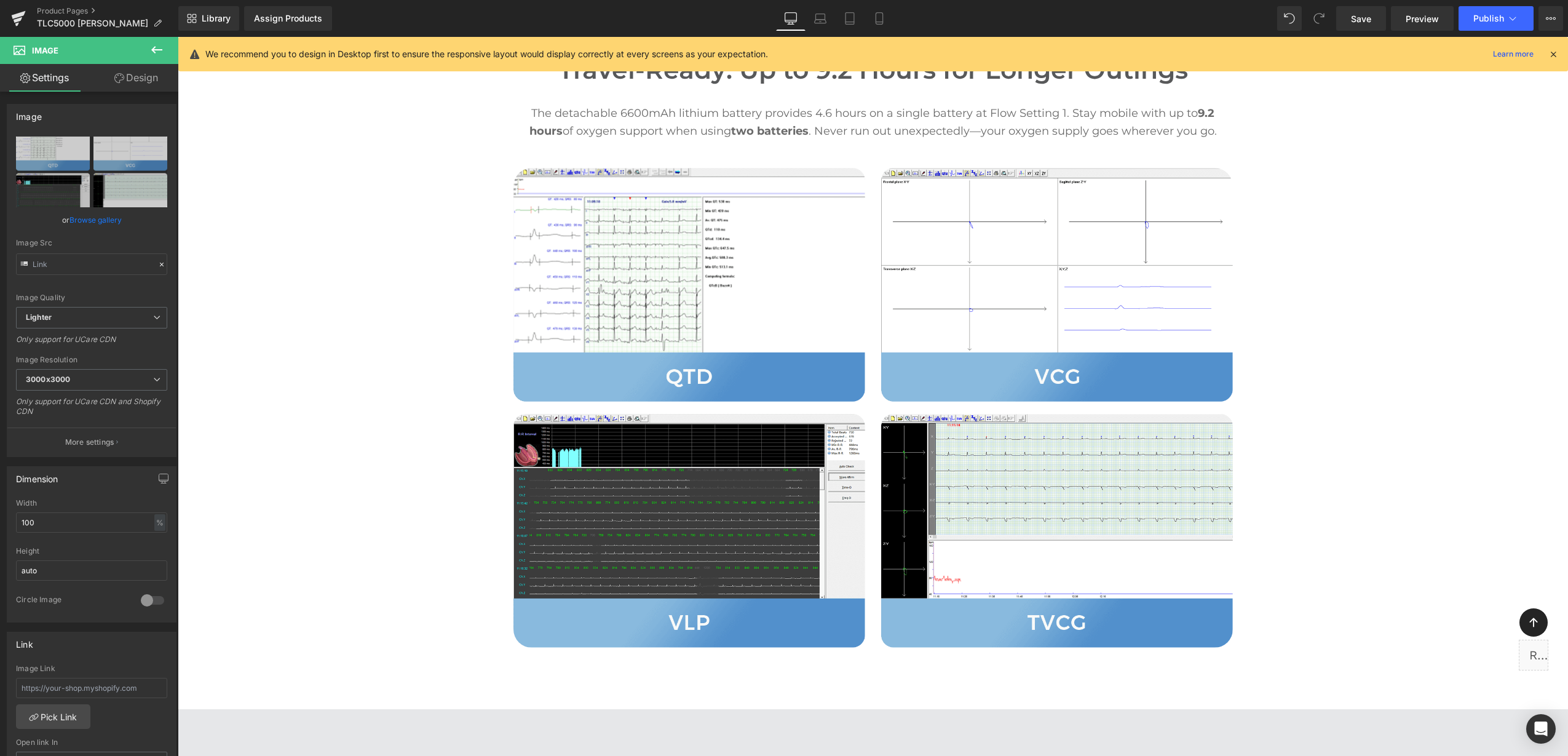
scroll to position [1339, 0]
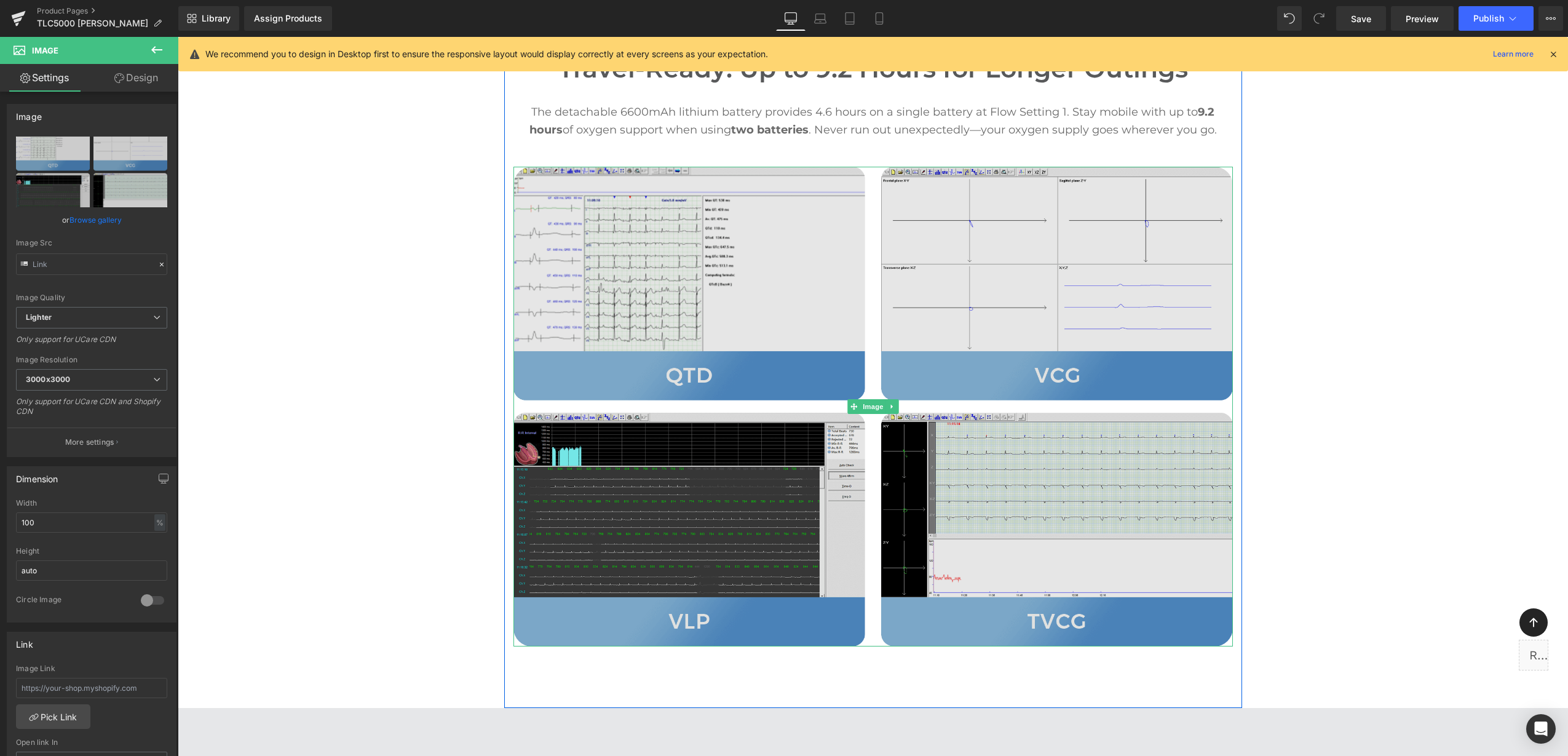
click at [825, 200] on img at bounding box center [873, 406] width 719 height 479
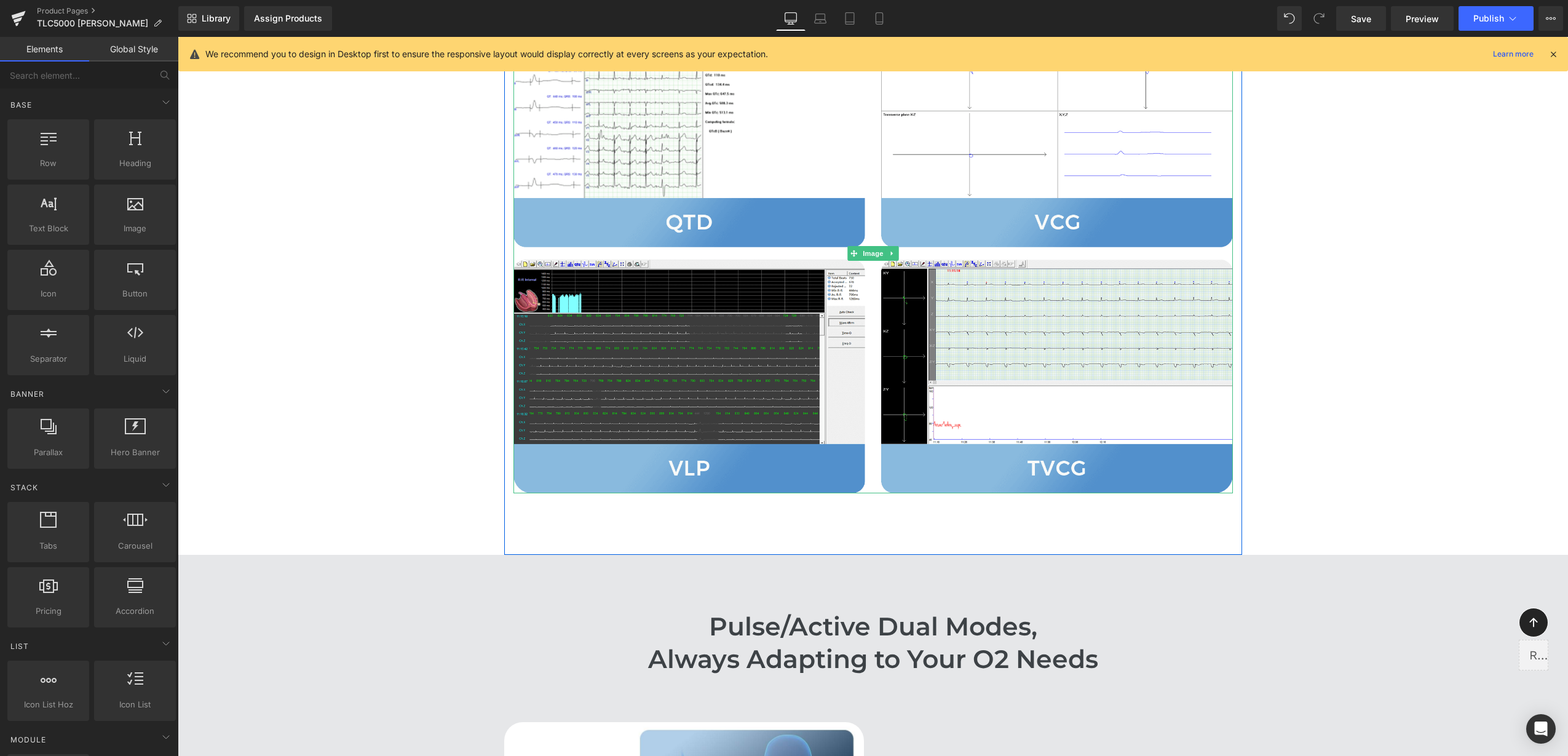
scroll to position [1493, 0]
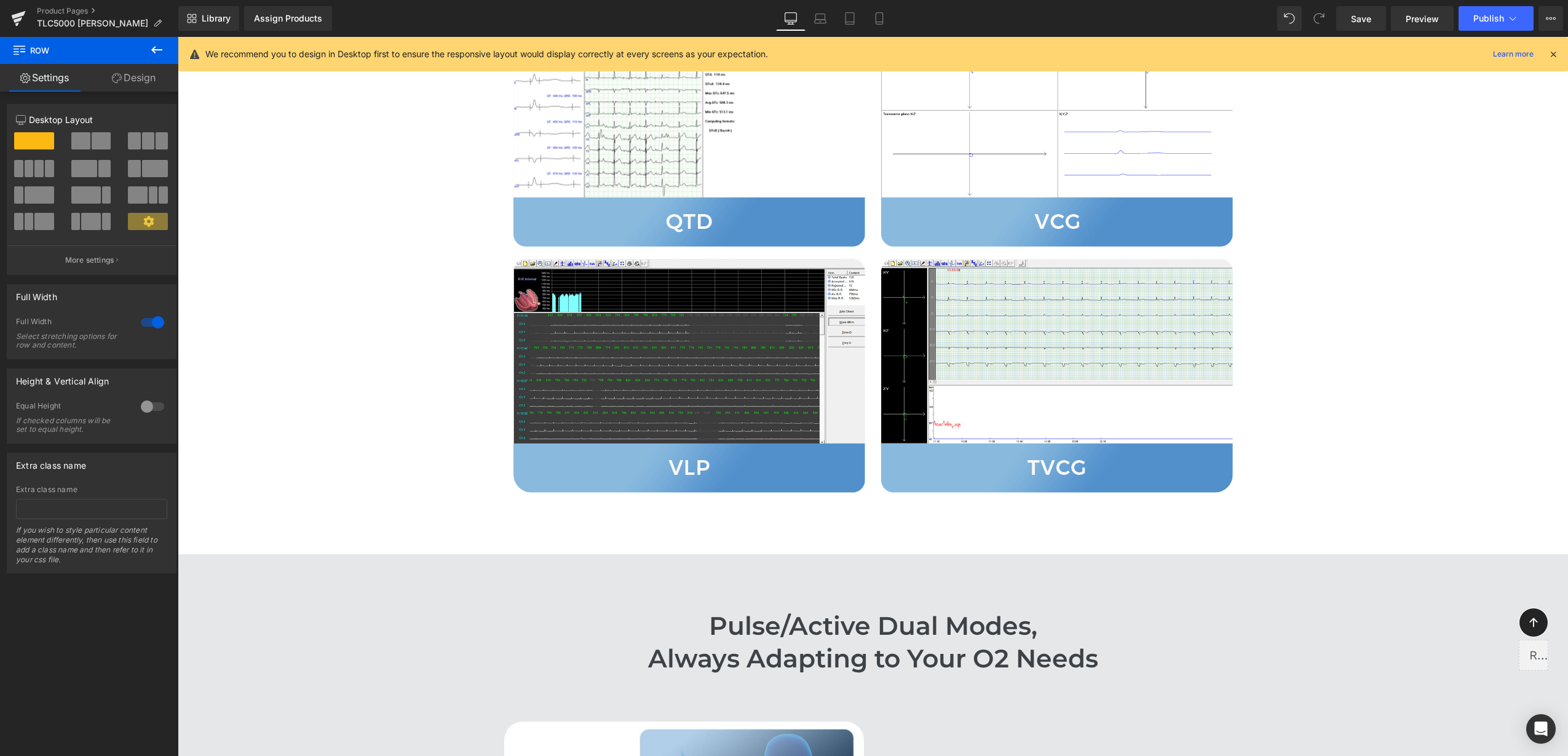
scroll to position [0, 0]
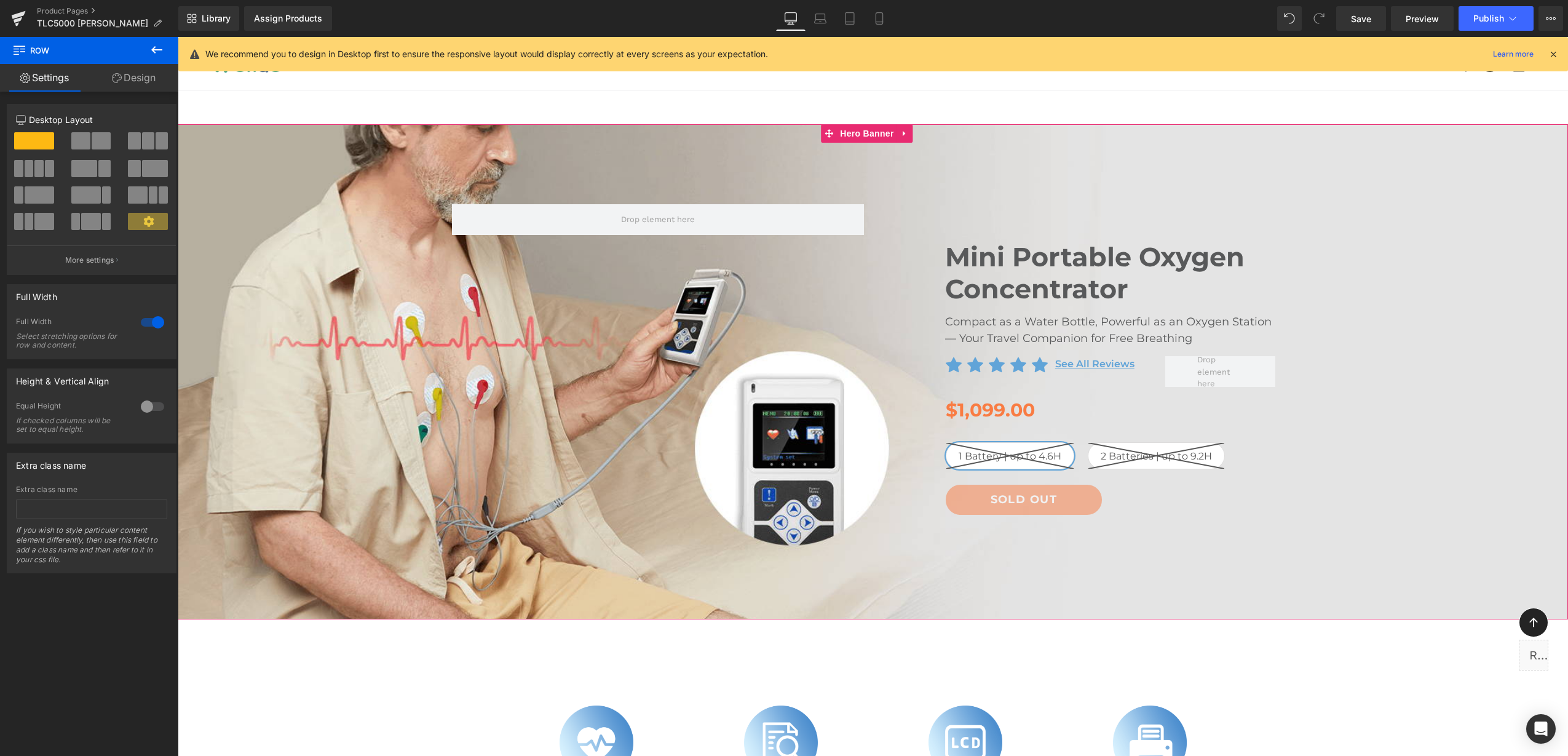
click at [1324, 240] on span "Mini Portable Oxygen Concentrator Heading Compact as a Water Bottle, Powerful a…" at bounding box center [873, 369] width 1390 height 366
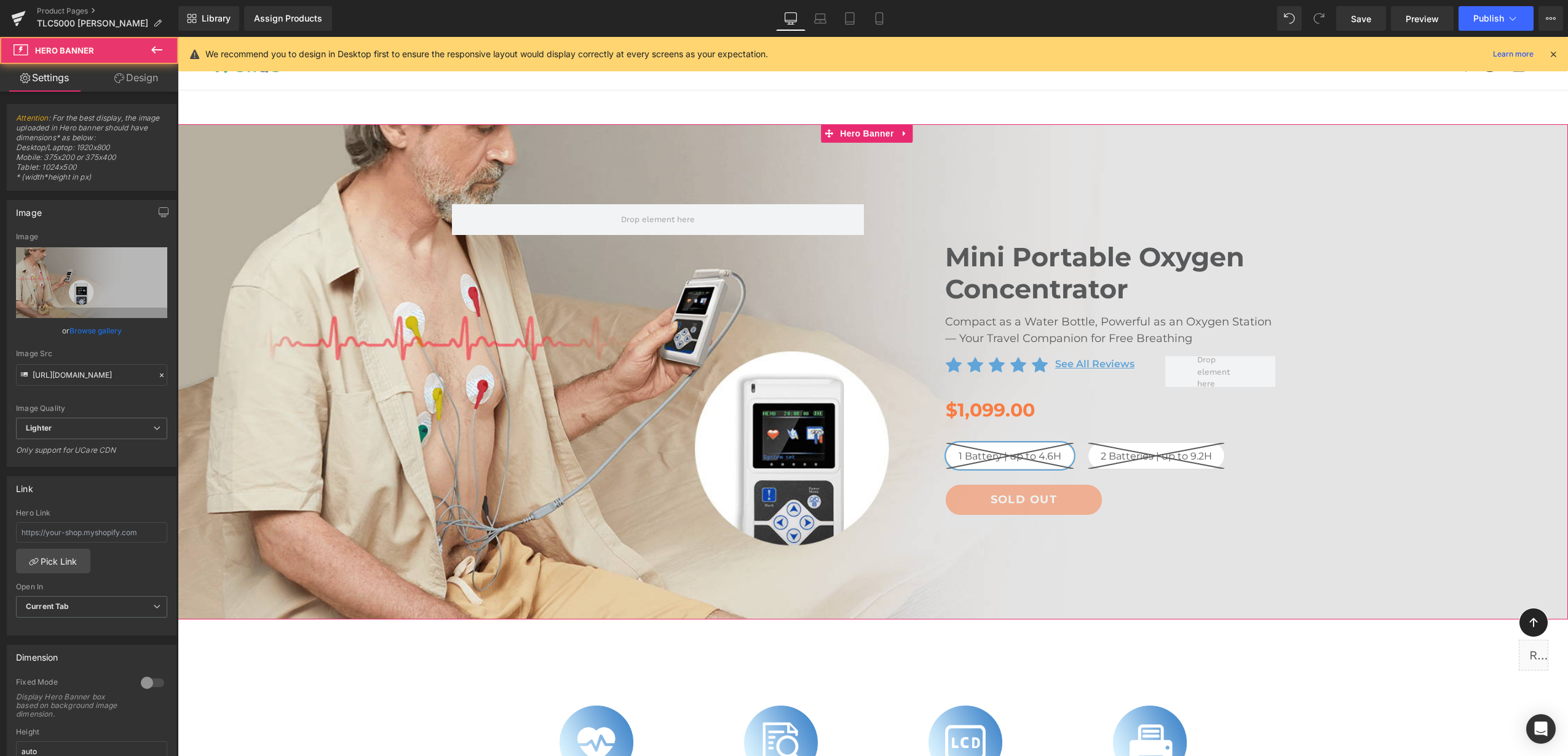
click at [1098, 273] on span "Heading" at bounding box center [1104, 273] width 33 height 15
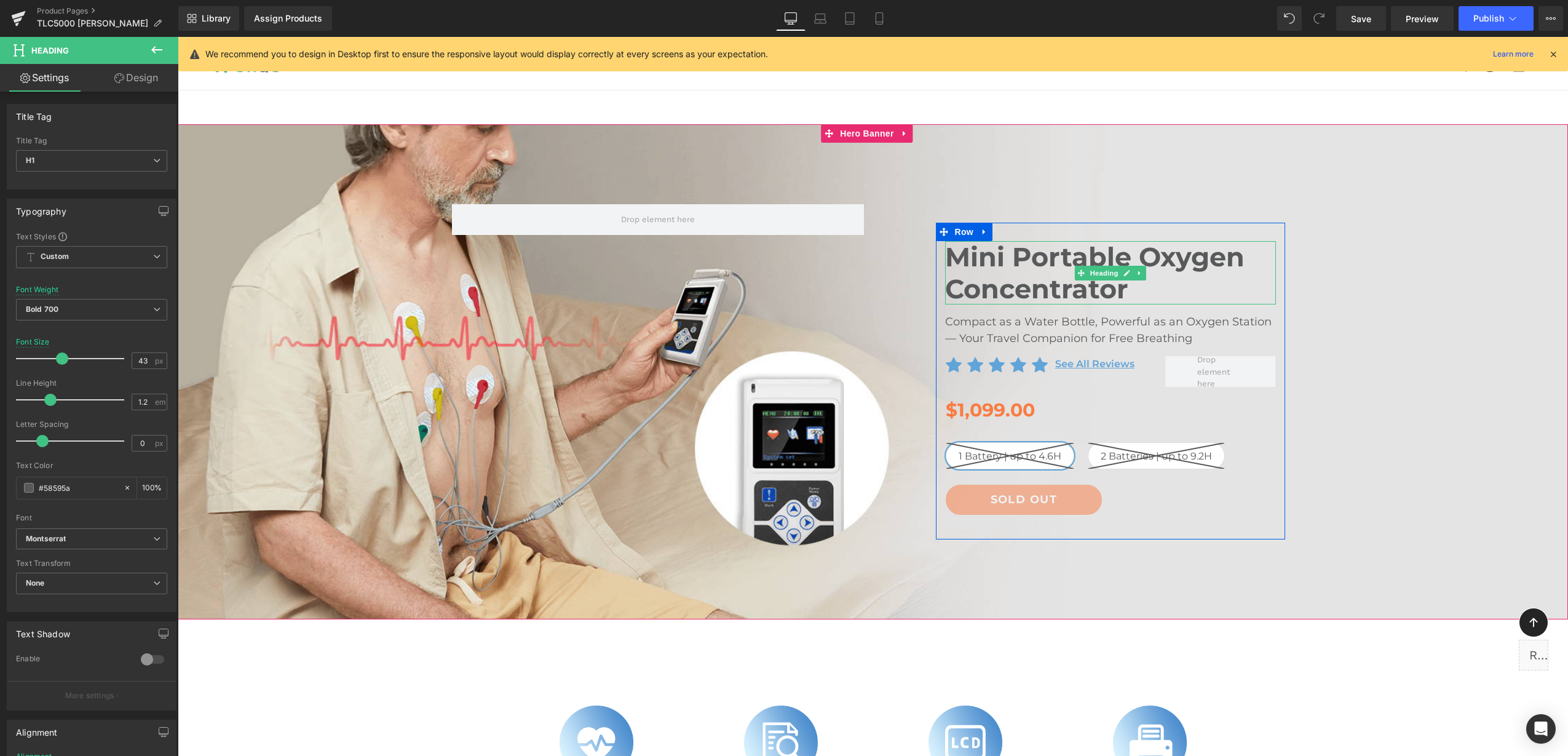
click at [1124, 272] on icon at bounding box center [1127, 273] width 6 height 6
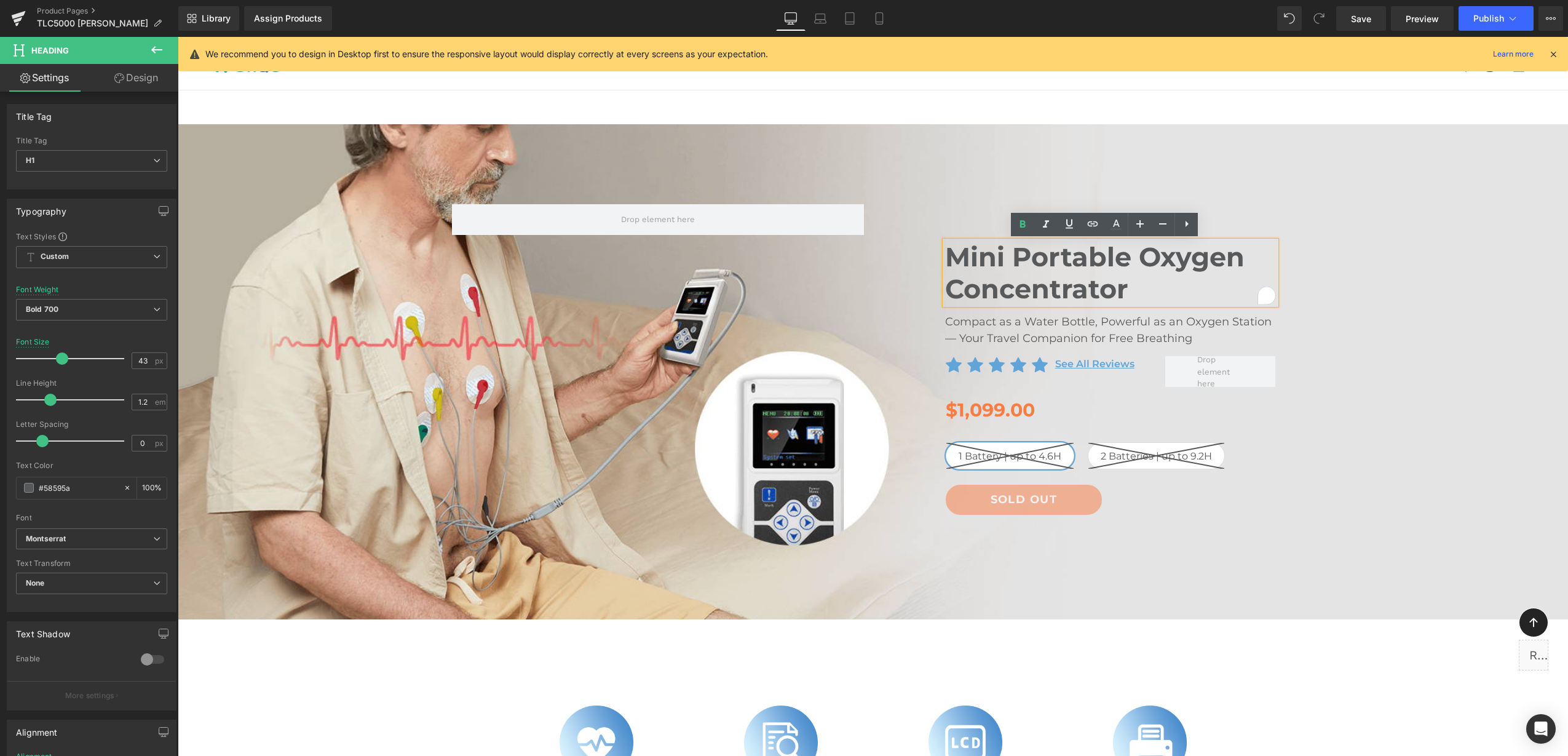
drag, startPoint x: 1126, startPoint y: 285, endPoint x: 943, endPoint y: 257, distance: 185.1
click at [945, 257] on h1 "Mini Portable Oxygen Concentrator" at bounding box center [1110, 273] width 331 height 63
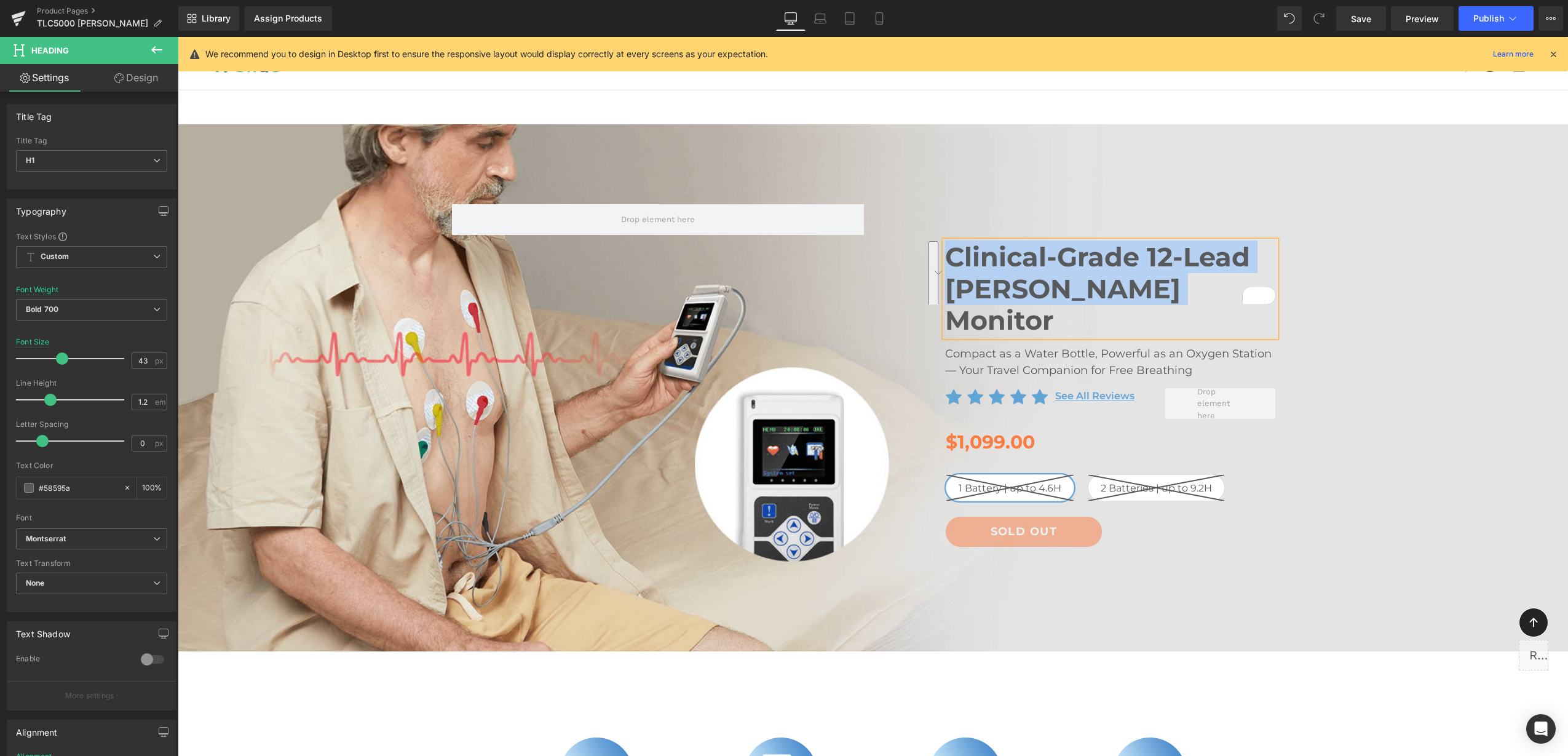
drag, startPoint x: 1156, startPoint y: 277, endPoint x: 943, endPoint y: 257, distance: 213.9
click at [945, 257] on h1 "Clinical-Grade 12-Lead [PERSON_NAME] Monitor" at bounding box center [1110, 289] width 331 height 95
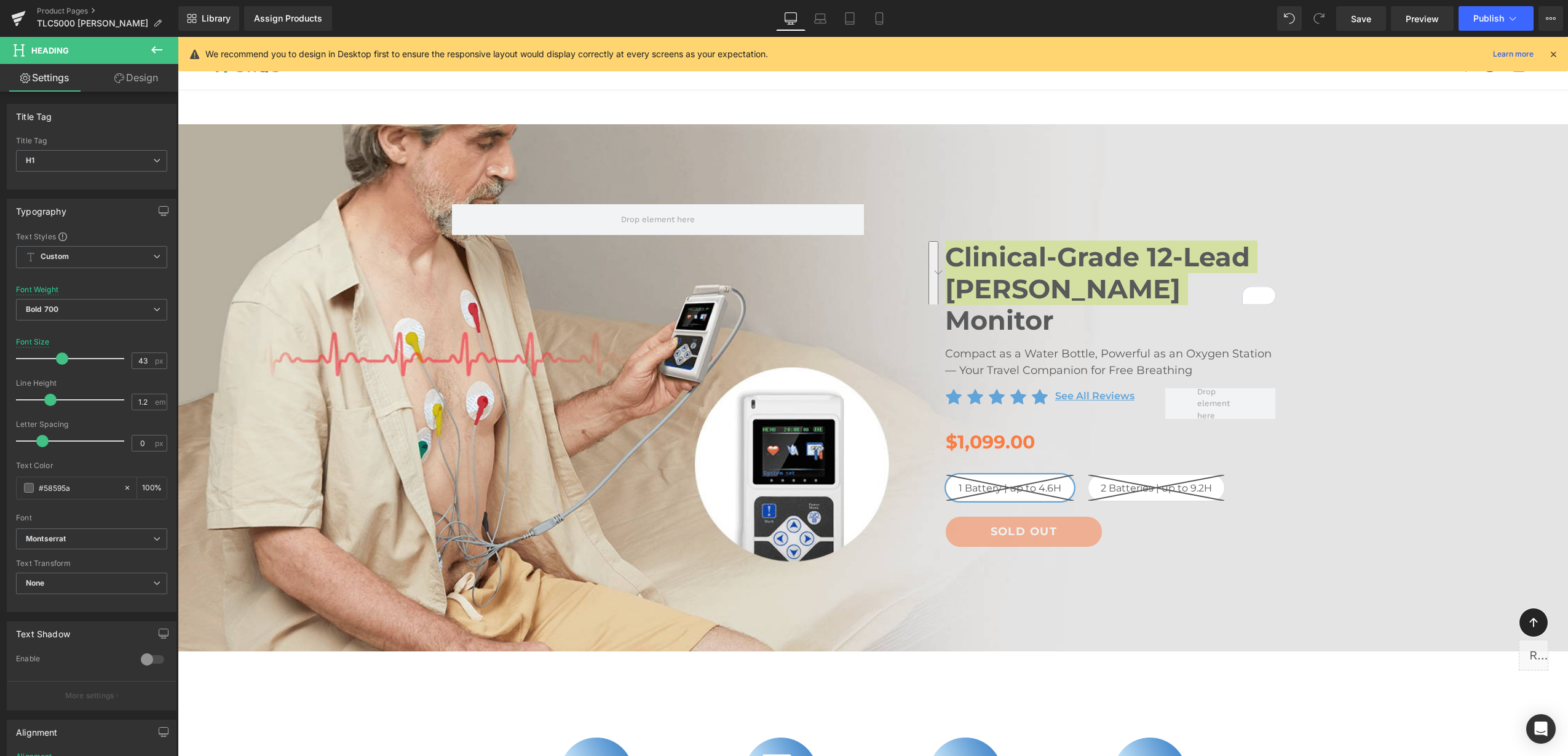
drag, startPoint x: 86, startPoint y: 490, endPoint x: -3, endPoint y: 483, distance: 89.3
click at [0, 483] on html "Heading You are previewing how the will restyle your page. You can not edit Ele…" at bounding box center [784, 378] width 1568 height 756
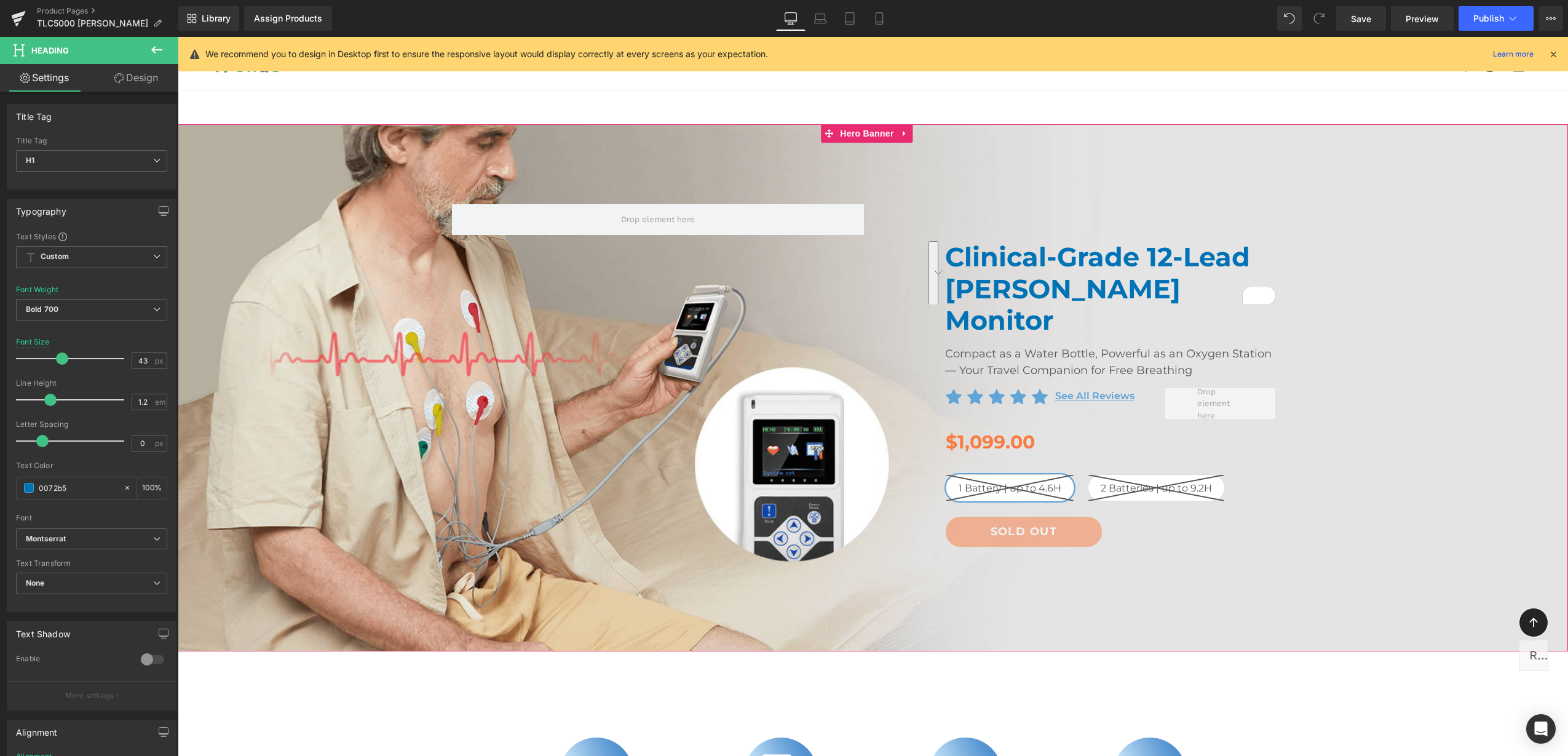
type input "0072b5"
drag, startPoint x: 1420, startPoint y: 186, endPoint x: 1019, endPoint y: 357, distance: 435.9
click at [1420, 186] on span "Clinical-Grade 12-Lead Holter Monitor Heading Compact as a Water Bottle, Powerf…" at bounding box center [873, 385] width 1390 height 398
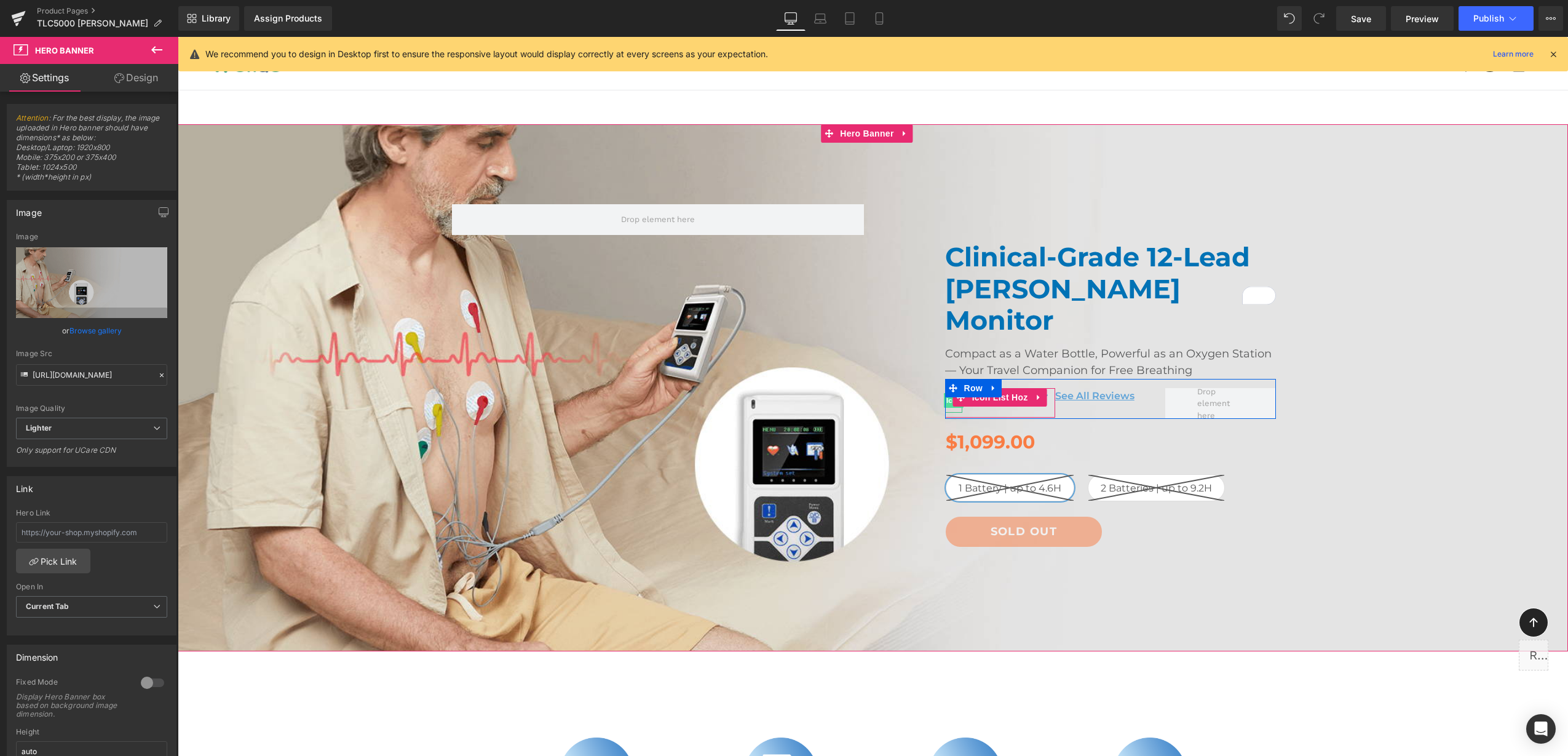
click at [944, 393] on span "Icon" at bounding box center [954, 400] width 20 height 15
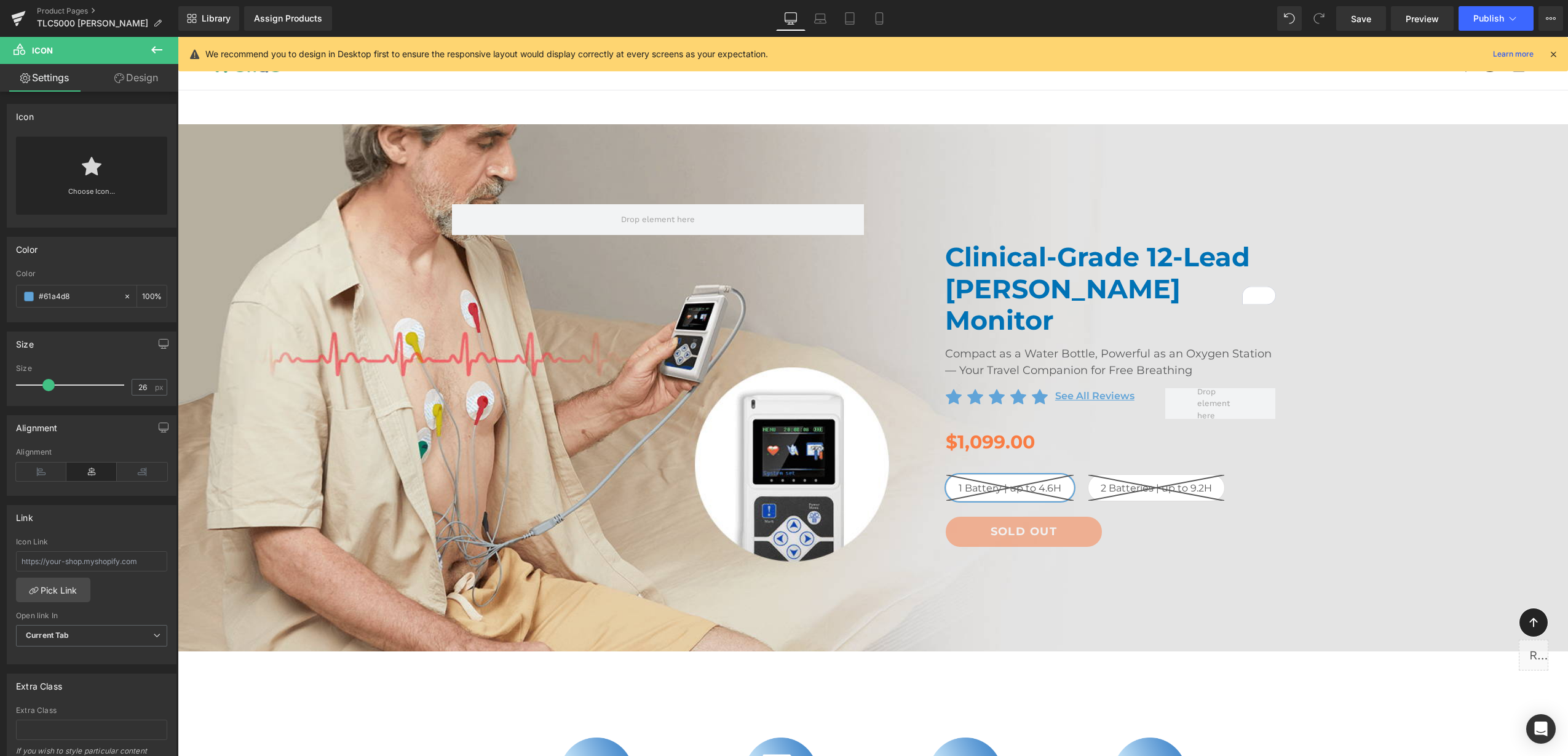
drag, startPoint x: 8, startPoint y: 302, endPoint x: -3, endPoint y: 302, distance: 11.0
click at [0, 302] on html "Icon You are previewing how the will restyle your page. You can not edit Elemen…" at bounding box center [784, 378] width 1568 height 756
type input "0072b5"
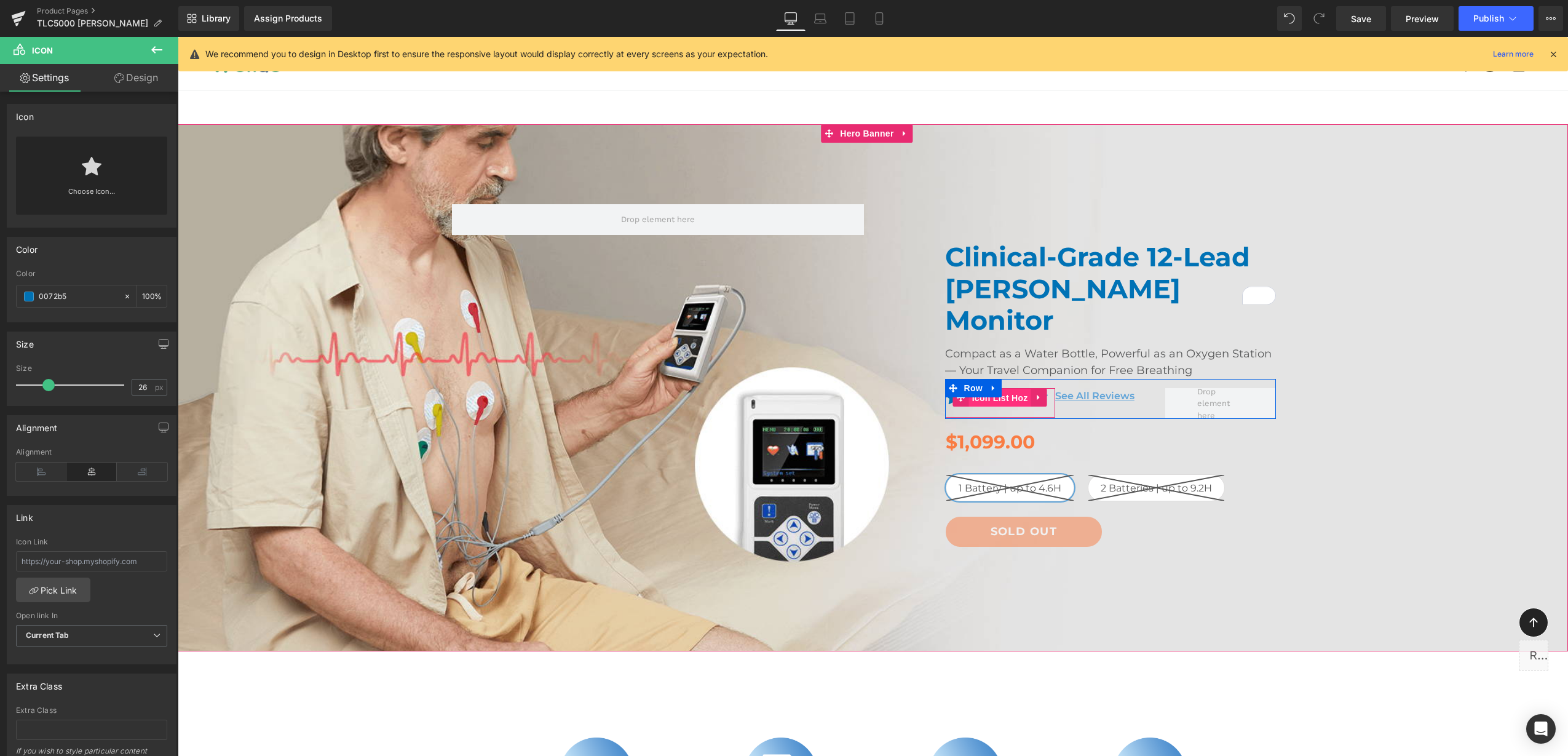
click at [1002, 389] on span "Icon List Hoz" at bounding box center [1000, 398] width 62 height 19
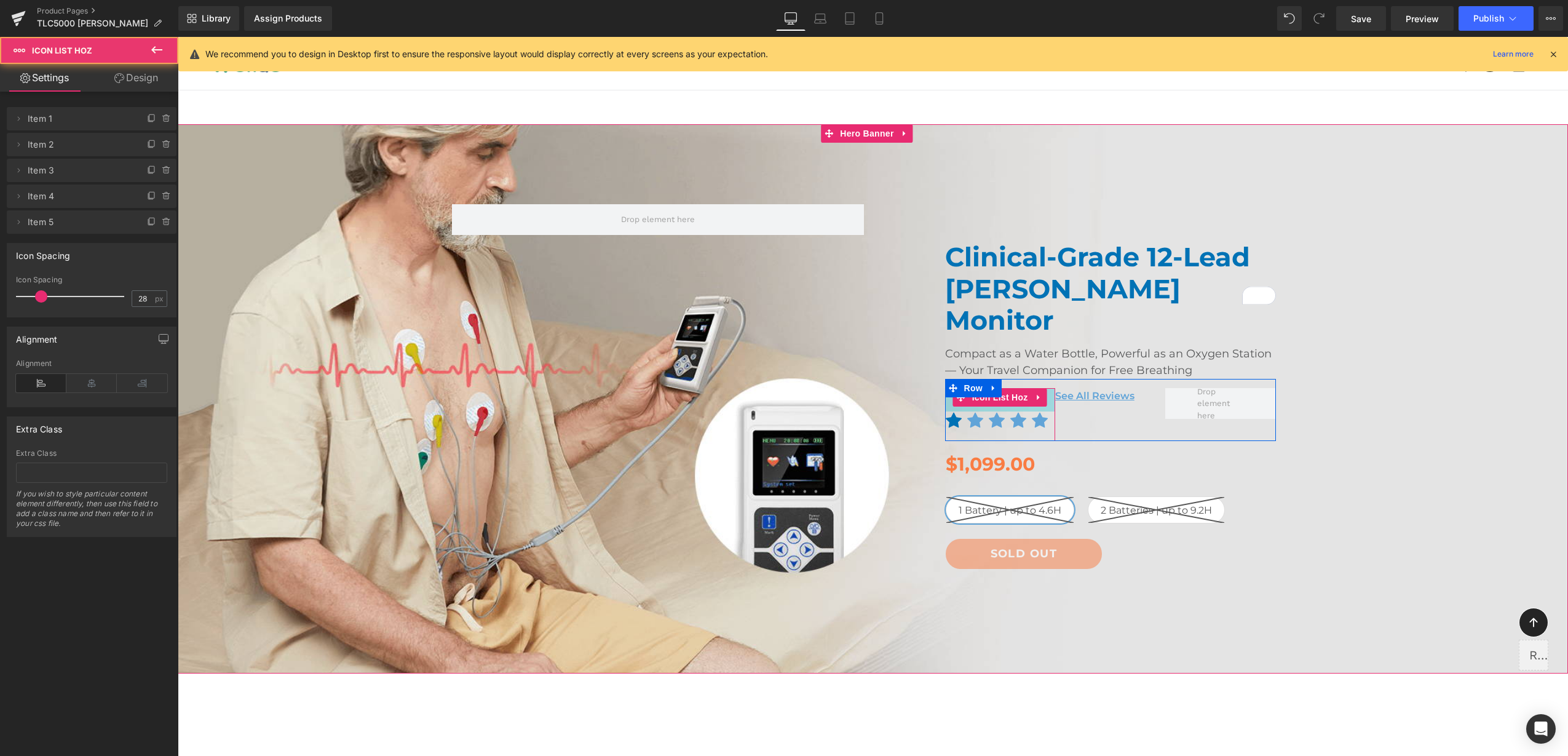
drag, startPoint x: 1043, startPoint y: 356, endPoint x: 1000, endPoint y: 385, distance: 51.9
click at [1036, 388] on div "Icon Icon Icon Icon Icon Icon List Hoz 38px" at bounding box center [1000, 414] width 110 height 53
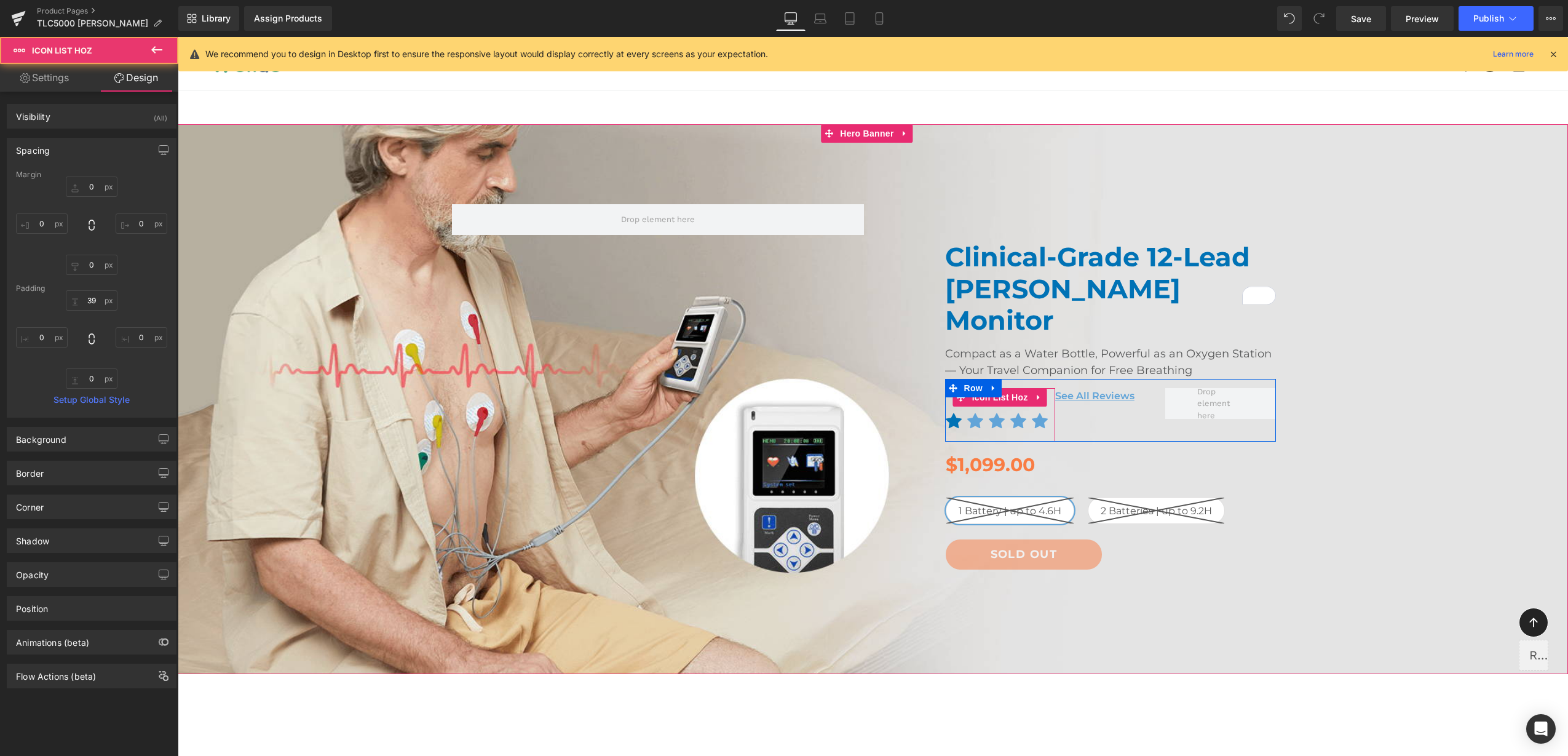
click at [966, 412] on div "Icon" at bounding box center [975, 424] width 17 height 24
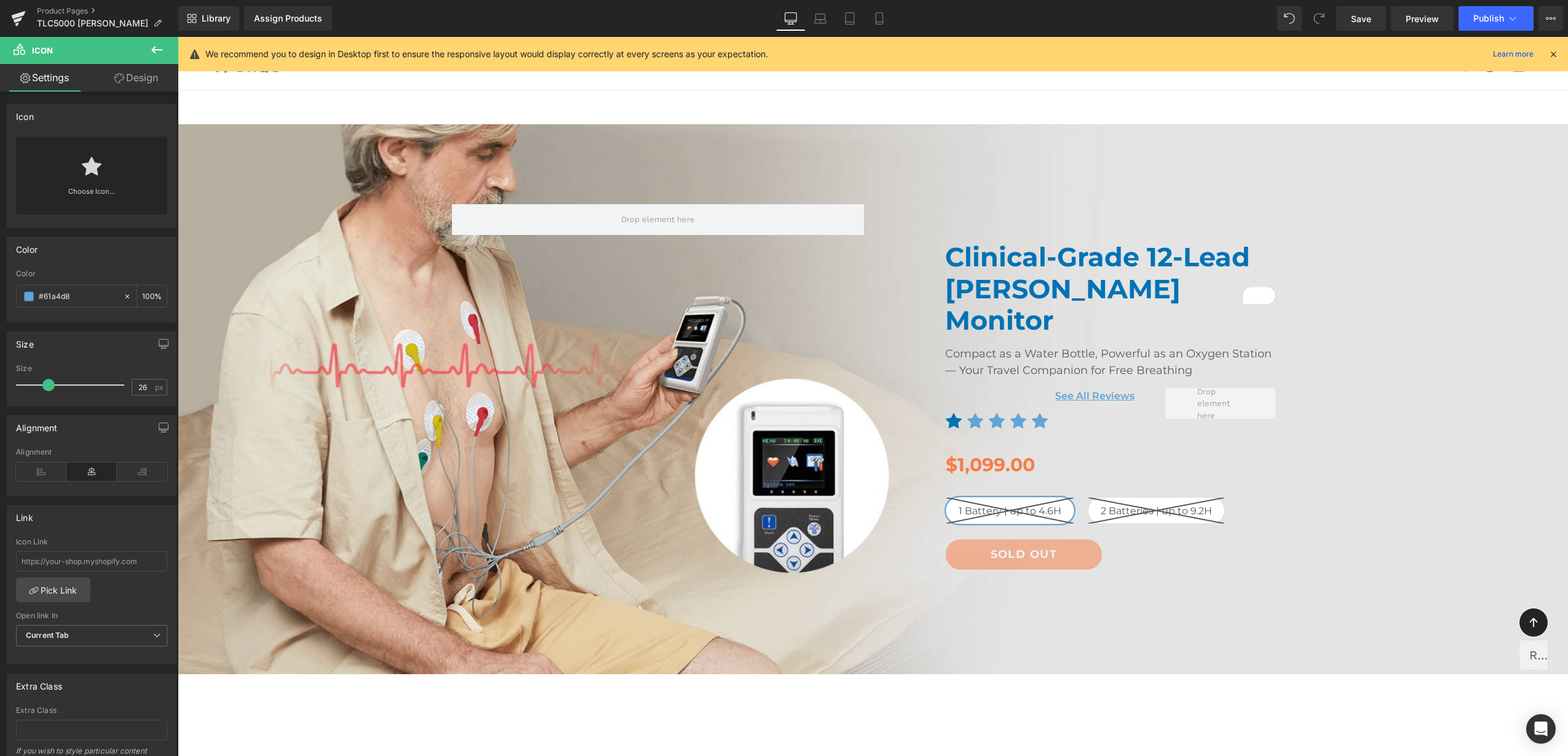
drag, startPoint x: 58, startPoint y: 297, endPoint x: -3, endPoint y: 296, distance: 61.0
click at [0, 296] on html "Icon List Hoz You are previewing how the will restyle your page. You can not ed…" at bounding box center [784, 378] width 1568 height 756
type input "0072b5"
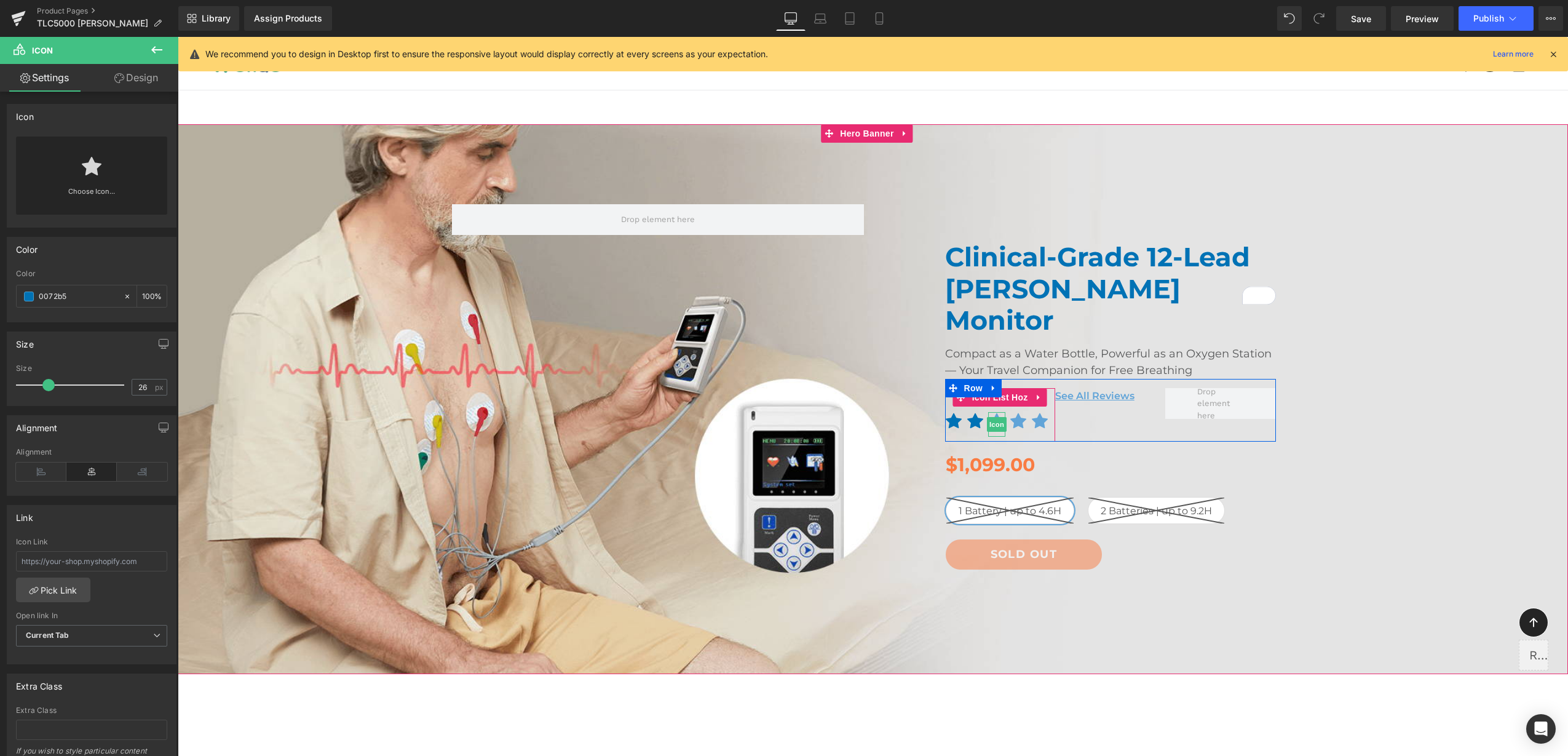
drag, startPoint x: 991, startPoint y: 396, endPoint x: 231, endPoint y: 353, distance: 761.2
click at [991, 417] on span "Icon" at bounding box center [996, 424] width 20 height 15
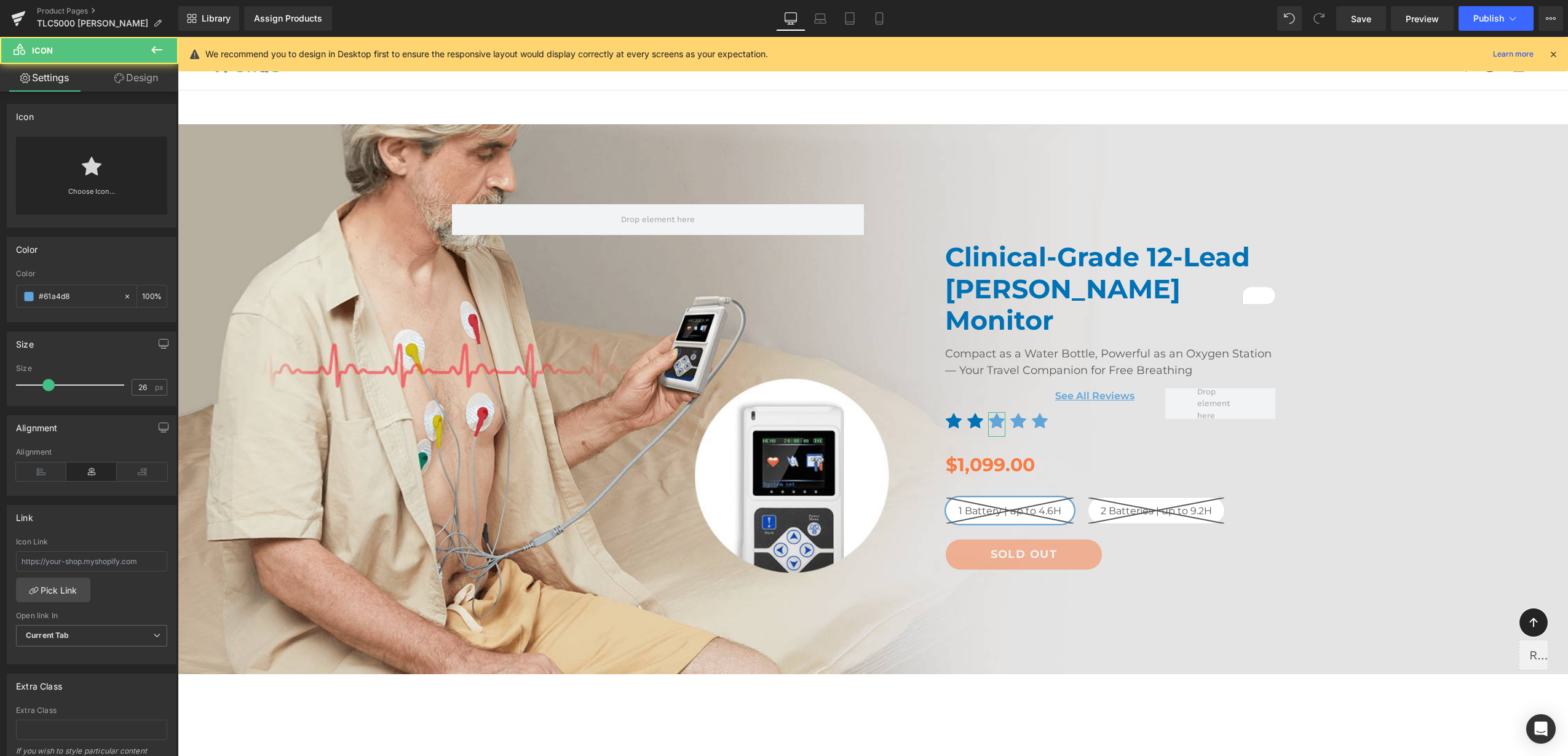
drag, startPoint x: 88, startPoint y: 296, endPoint x: -3, endPoint y: 294, distance: 91.0
click at [0, 294] on html "Icon You are previewing how the will restyle your page. You can not edit Elemen…" at bounding box center [784, 378] width 1568 height 756
paste input "0072b5"
type input "0072b5"
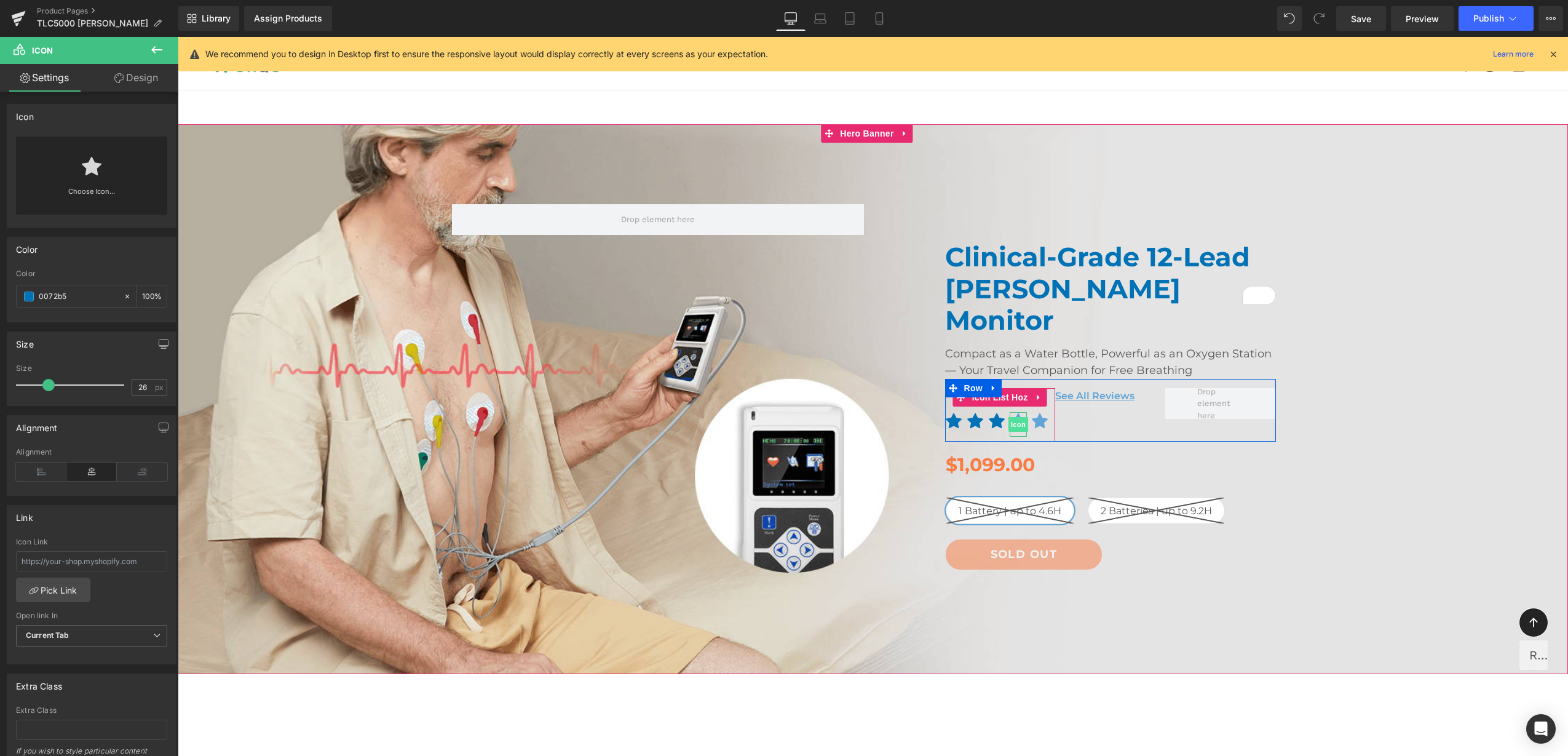
click at [1011, 417] on span "Icon" at bounding box center [1018, 424] width 20 height 15
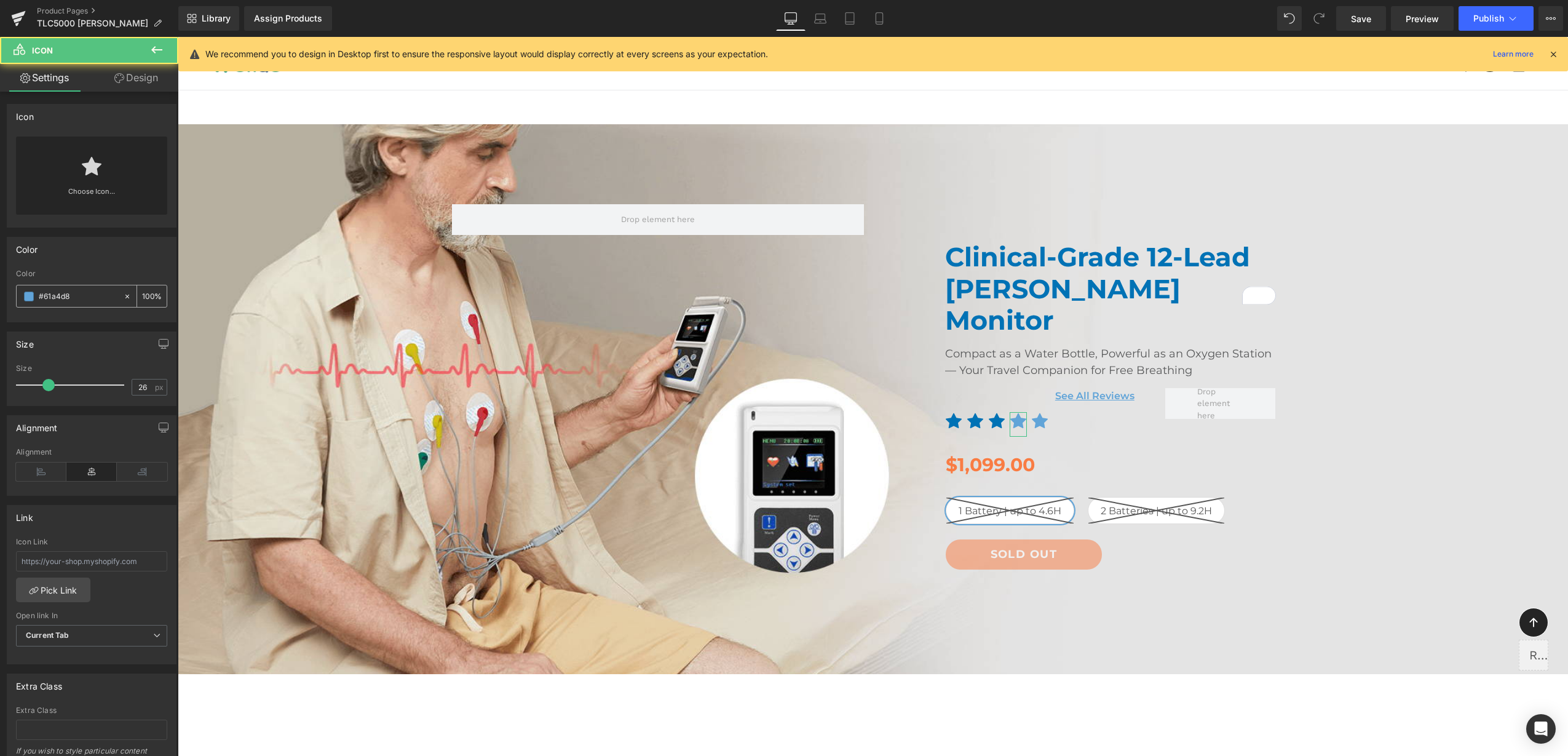
drag, startPoint x: 100, startPoint y: 300, endPoint x: 21, endPoint y: 303, distance: 79.1
click at [0, 302] on html "Icon You are previewing how the will restyle your page. You can not edit Elemen…" at bounding box center [784, 378] width 1568 height 756
paste input "0072b5"
type input "0072b5"
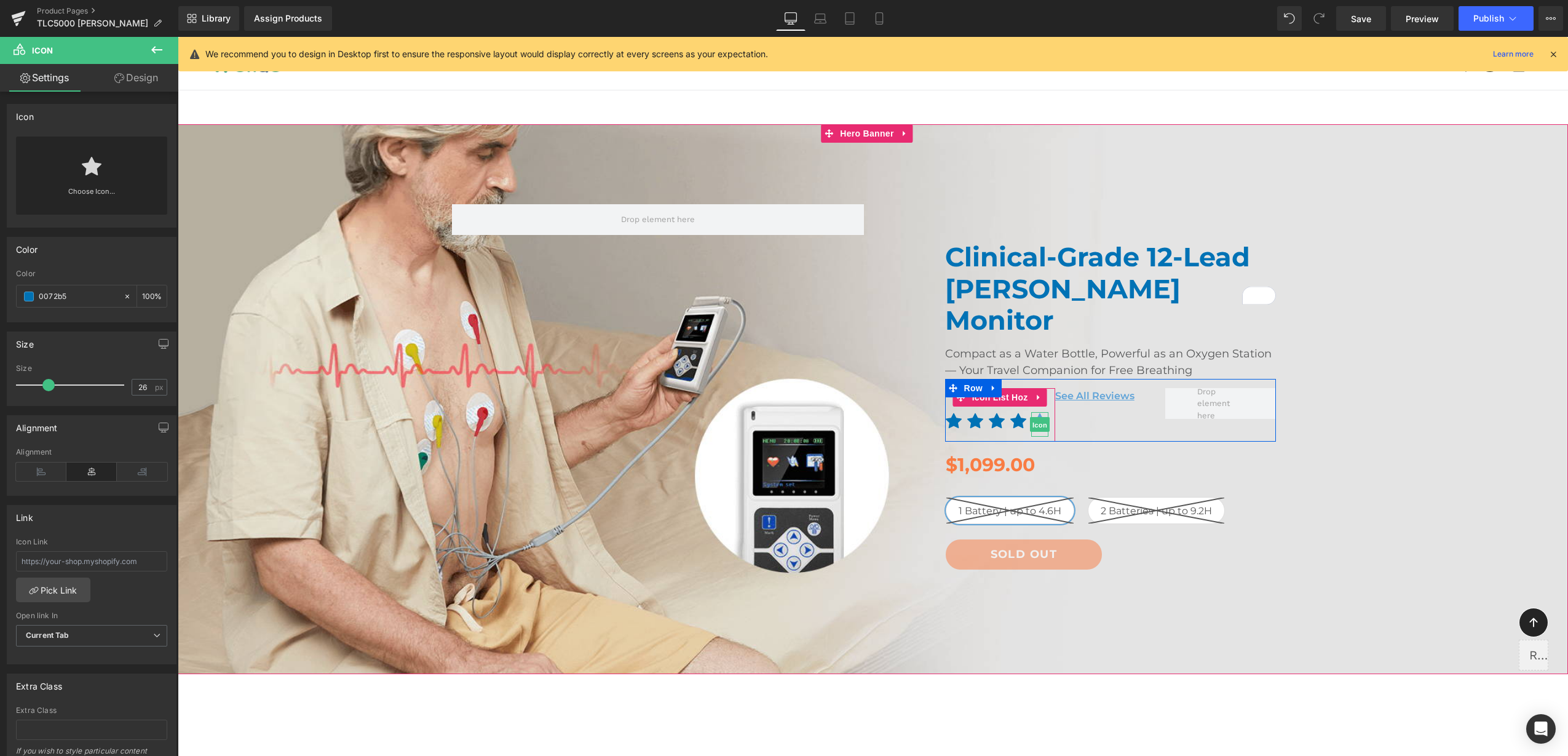
drag, startPoint x: 1030, startPoint y: 386, endPoint x: 202, endPoint y: 323, distance: 830.4
click at [1030, 417] on span "Icon" at bounding box center [1039, 424] width 20 height 15
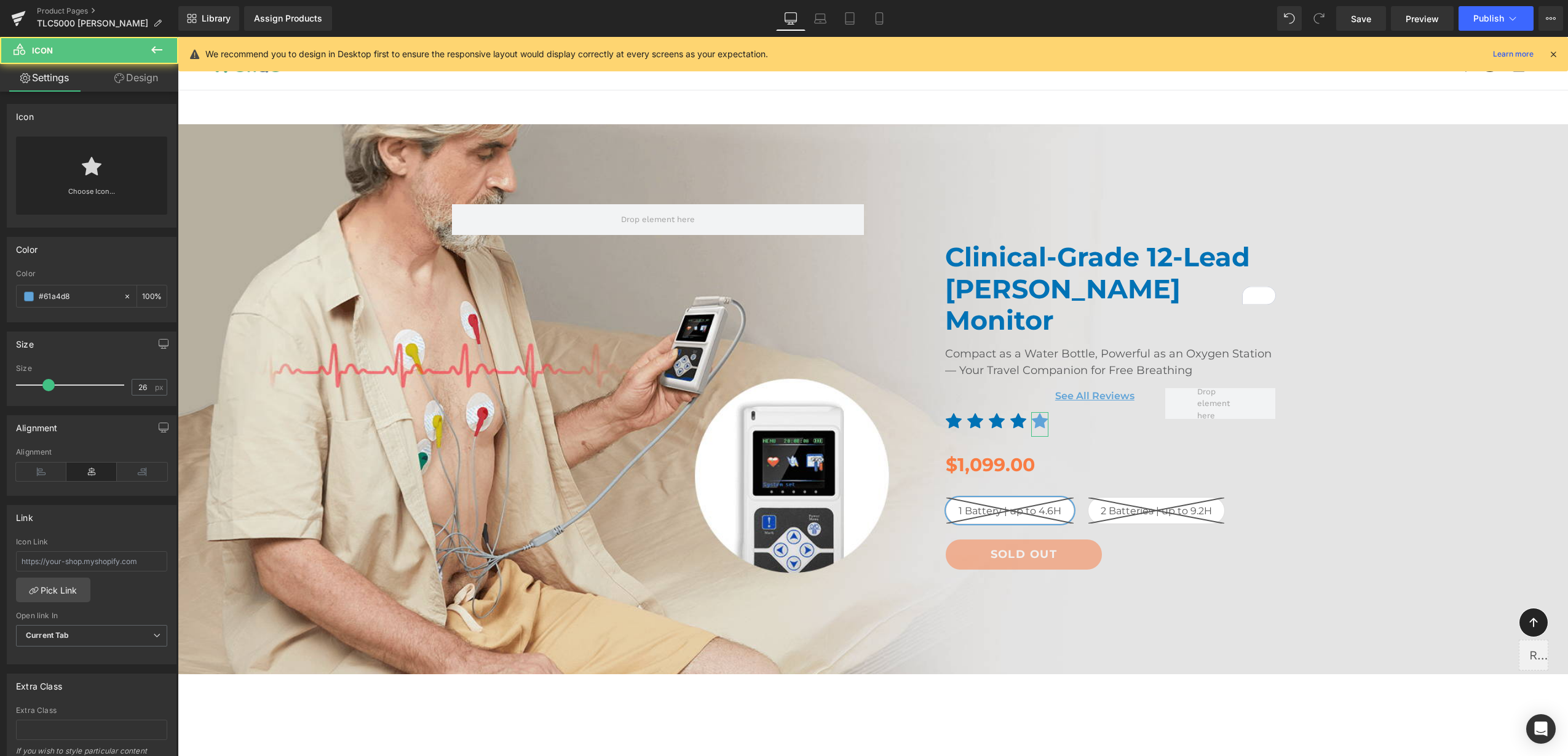
drag, startPoint x: 90, startPoint y: 296, endPoint x: -3, endPoint y: 287, distance: 93.4
click at [0, 287] on html "Icon You are previewing how the will restyle your page. You can not edit Elemen…" at bounding box center [784, 378] width 1568 height 756
paste input "0072b5"
type input "0072b5"
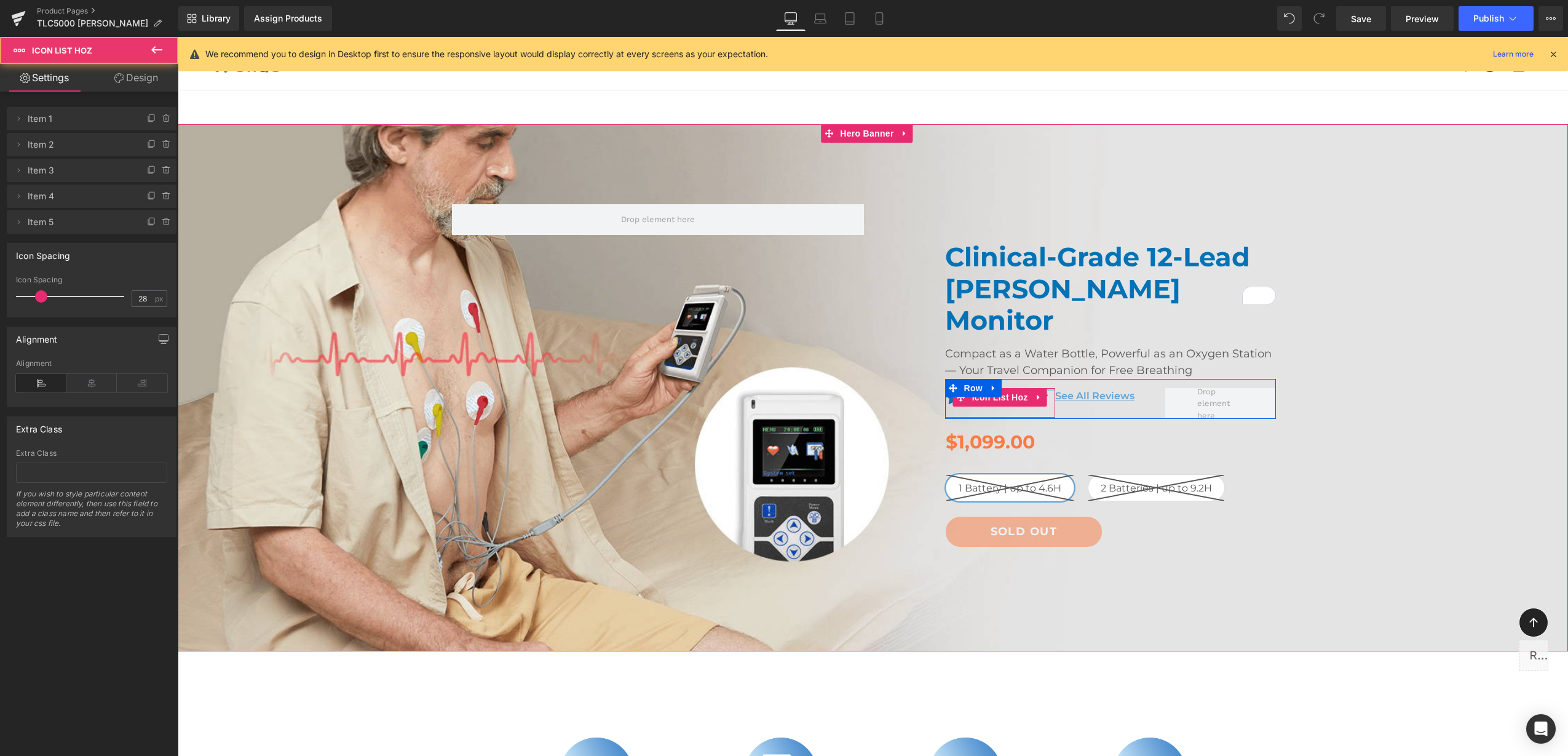
drag, startPoint x: 1040, startPoint y: 327, endPoint x: 1035, endPoint y: 309, distance: 18.7
click at [1035, 309] on div "Clinical-Grade 12-Lead Holter Monitor Heading Compact as a Water Bottle, Powerf…" at bounding box center [1110, 403] width 349 height 324
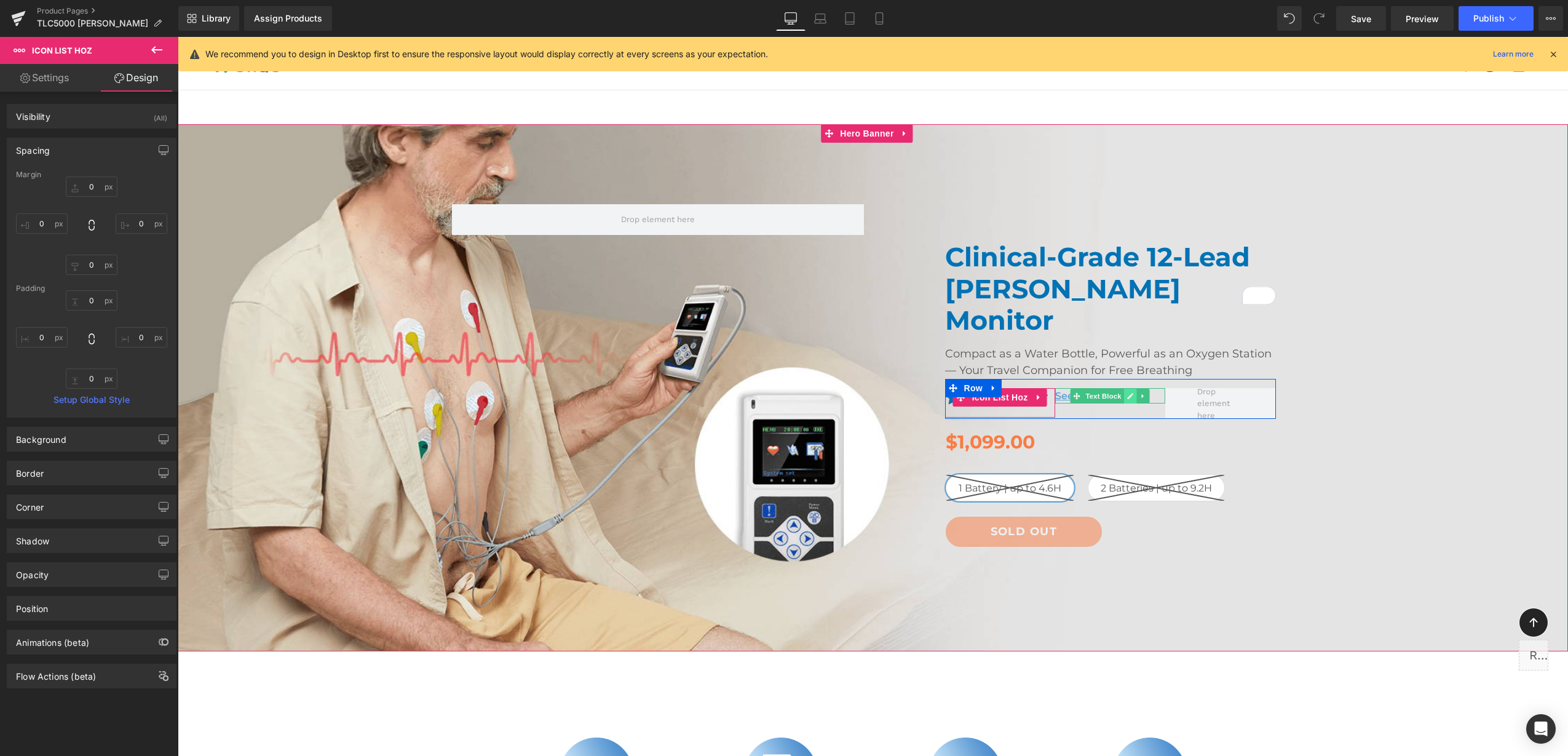
click at [1124, 389] on link at bounding box center [1130, 396] width 13 height 15
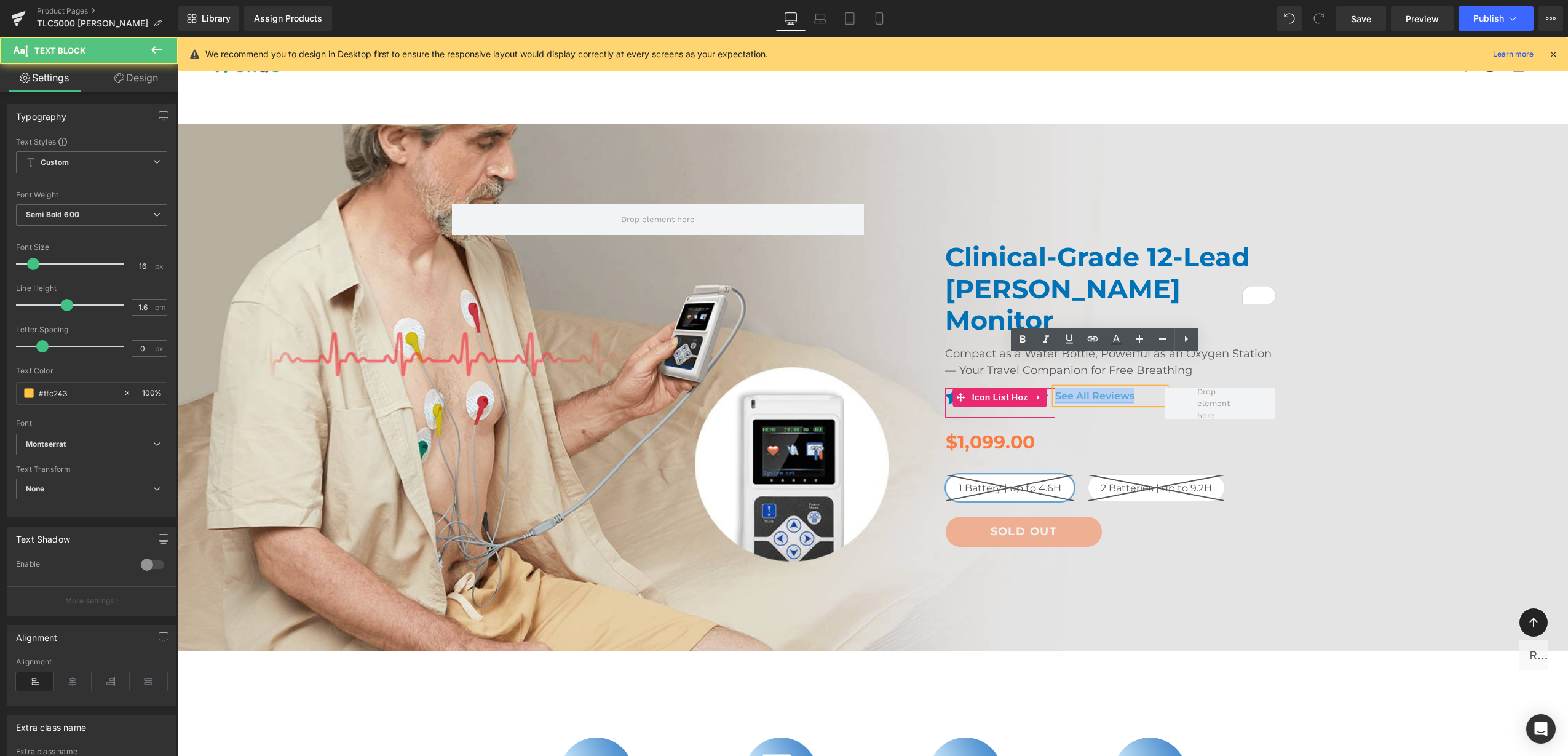
drag, startPoint x: 1135, startPoint y: 365, endPoint x: 1052, endPoint y: 363, distance: 83.0
click at [1055, 388] on p "See All Reviews" at bounding box center [1110, 396] width 110 height 16
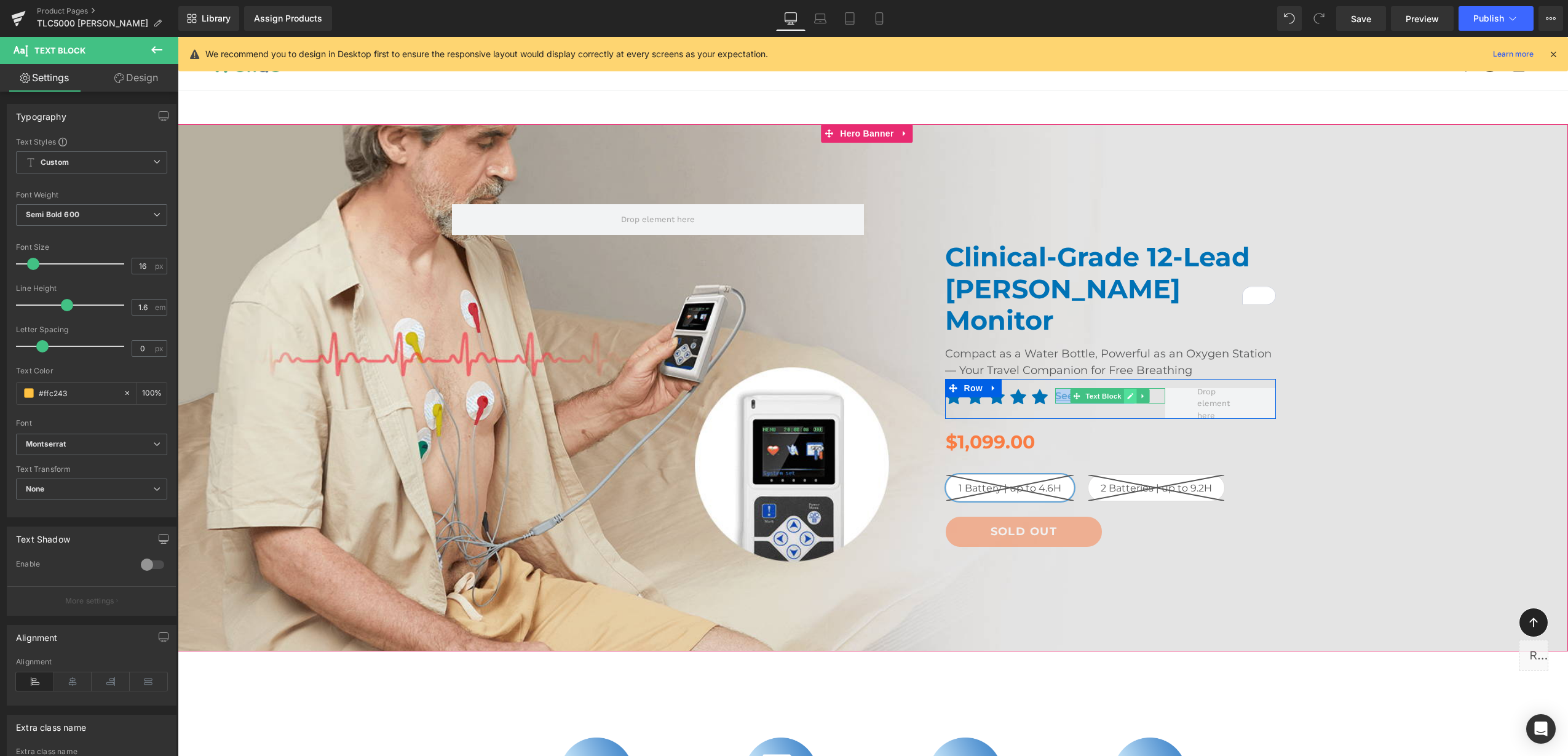
click at [1124, 389] on link at bounding box center [1130, 396] width 13 height 15
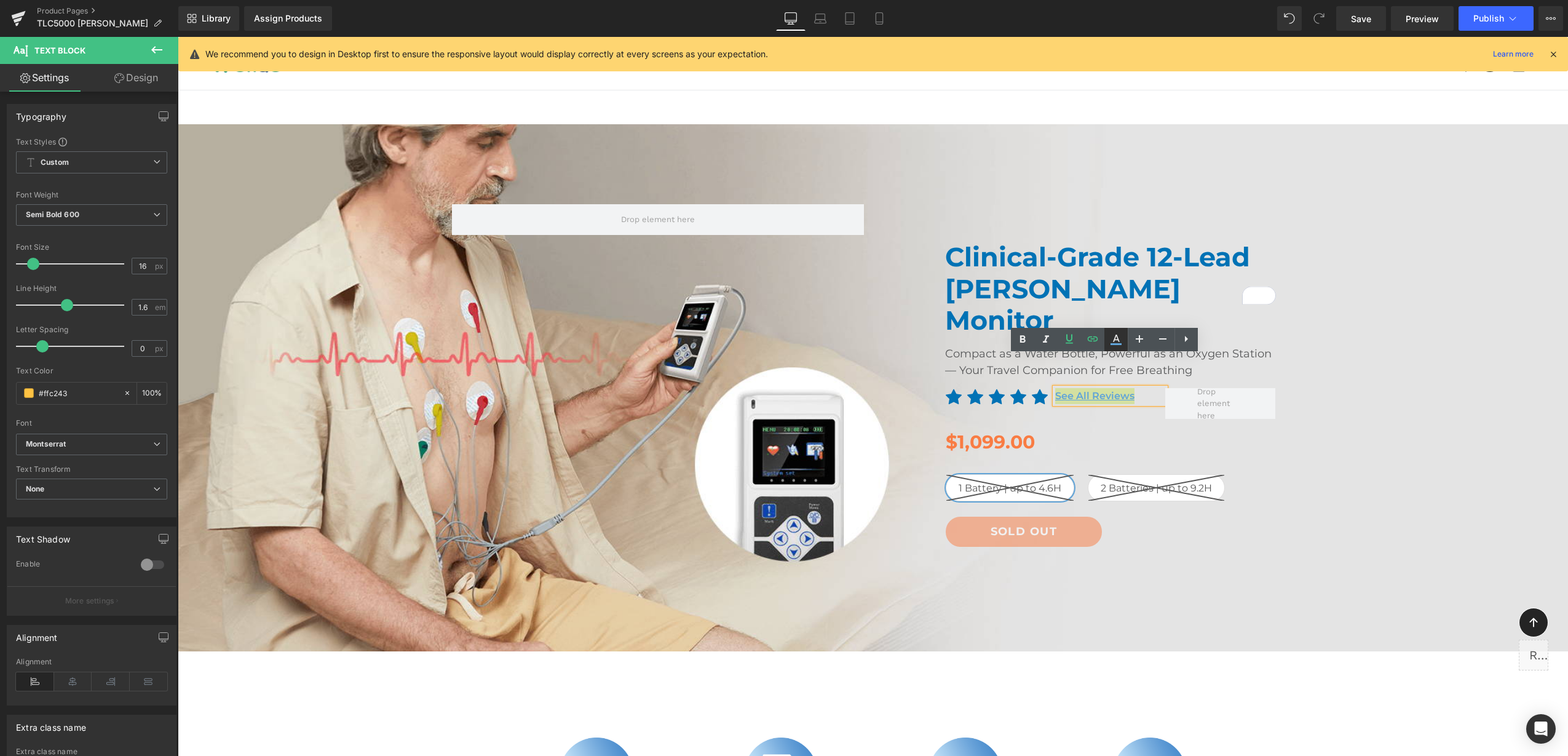
click at [1120, 345] on icon at bounding box center [1116, 339] width 15 height 15
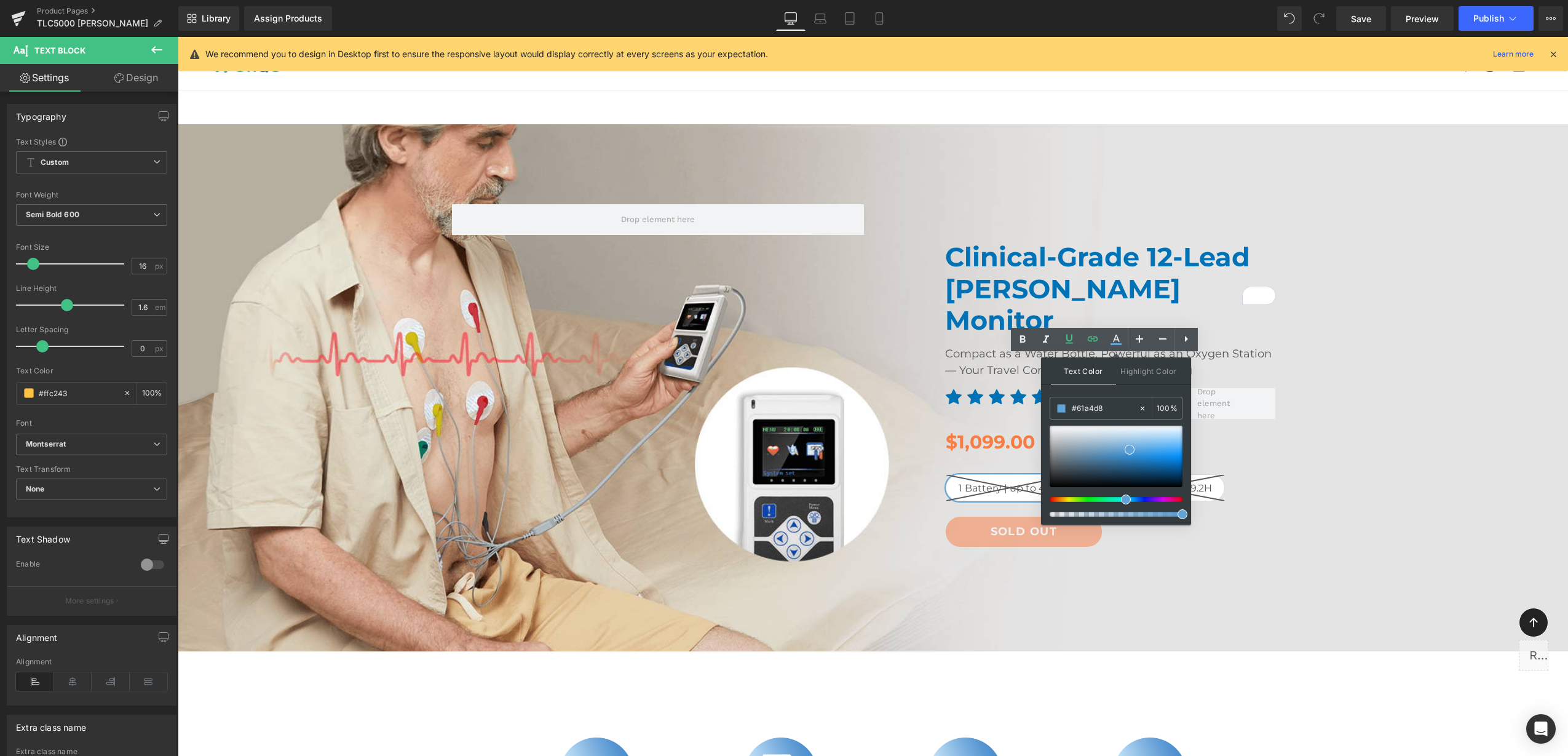
drag, startPoint x: 1298, startPoint y: 446, endPoint x: 1038, endPoint y: 405, distance: 263.2
paste input "0072b5"
type input "0072b5"
click at [1182, 465] on span at bounding box center [1182, 465] width 10 height 10
click at [1329, 462] on span "Clinical-Grade 12-Lead Holter Monitor Heading Compact as a Water Bottle, Powerf…" at bounding box center [873, 385] width 1390 height 398
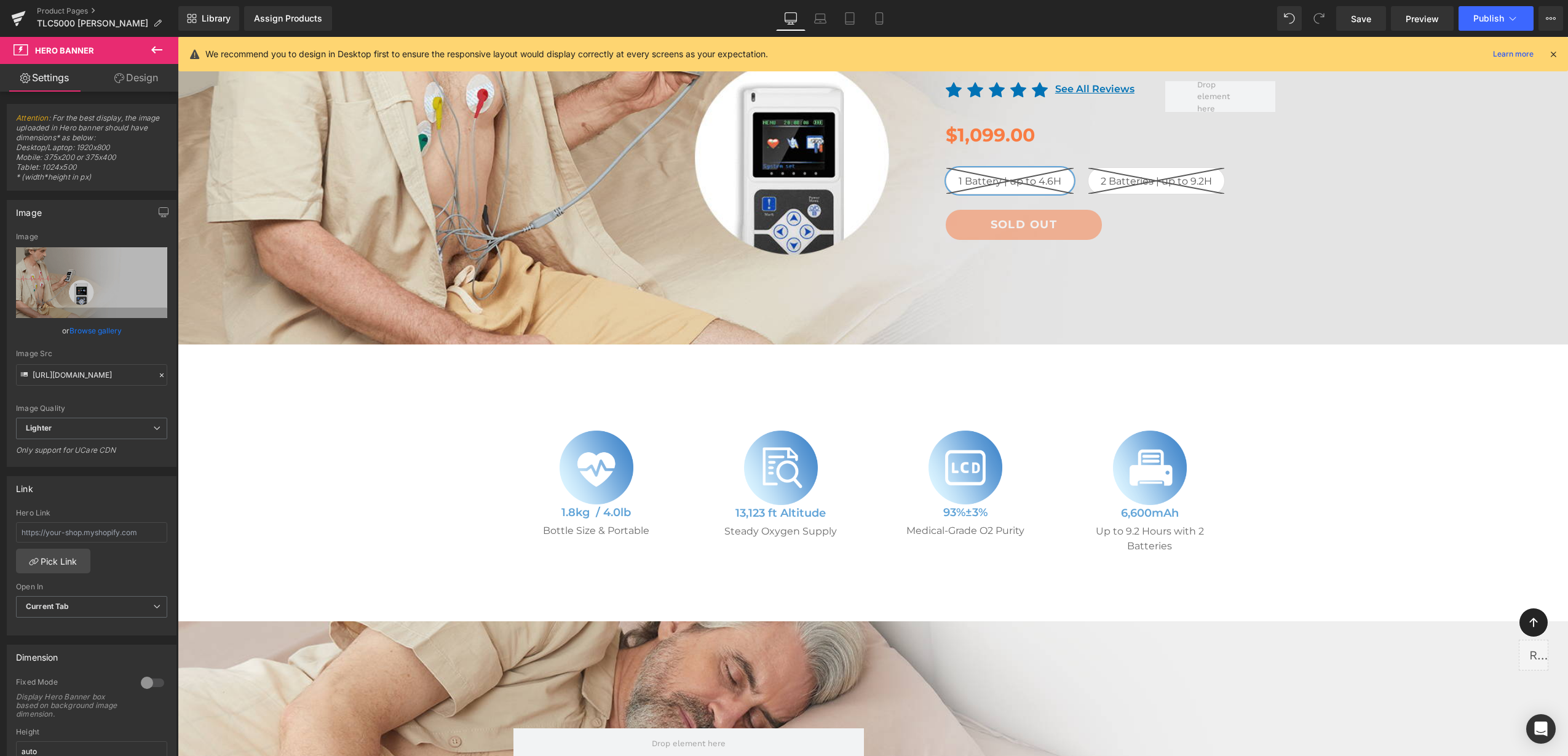
scroll to position [384, 0]
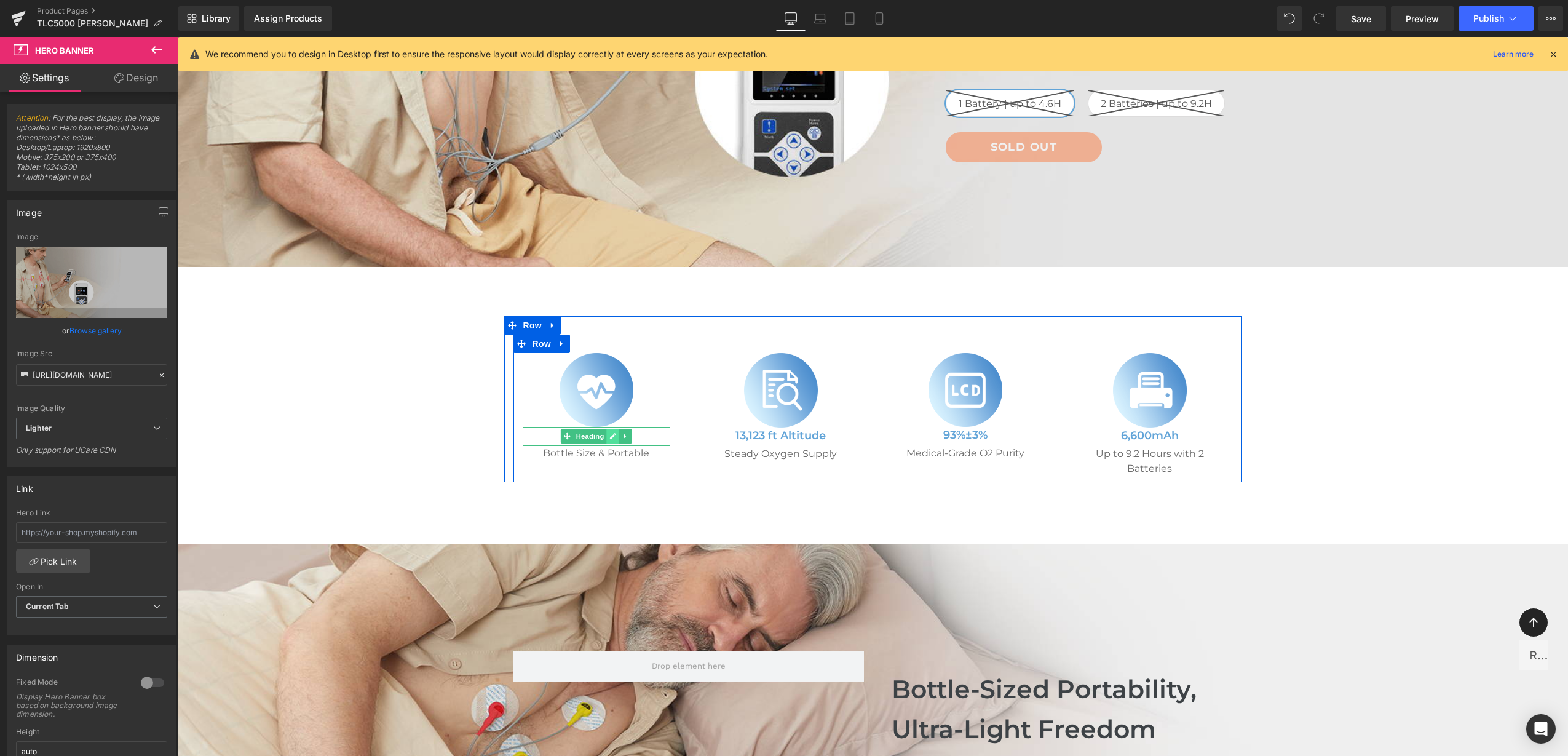
click at [611, 429] on link at bounding box center [612, 436] width 13 height 15
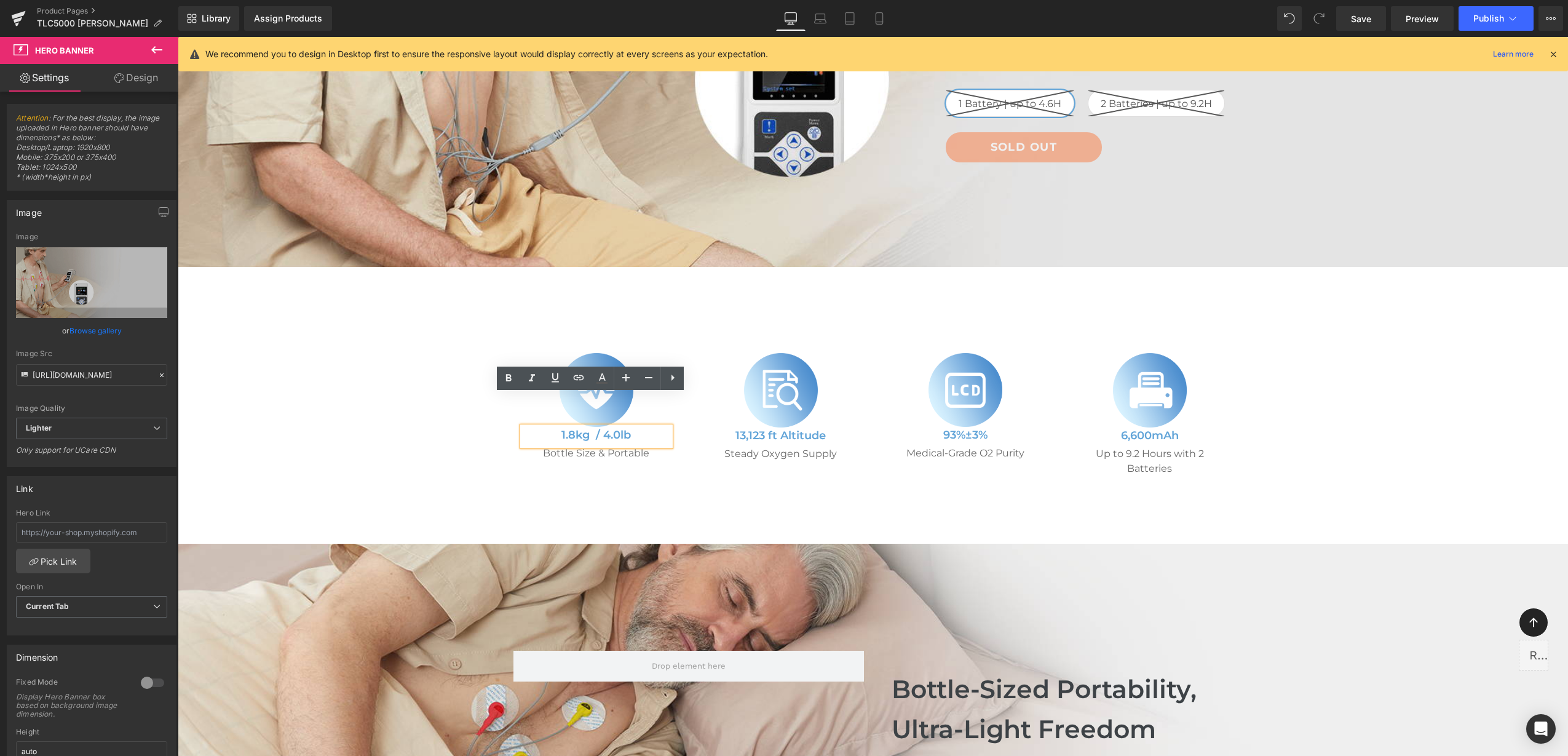
click at [547, 427] on h5 "1.8kg / 4.0lb" at bounding box center [596, 435] width 148 height 17
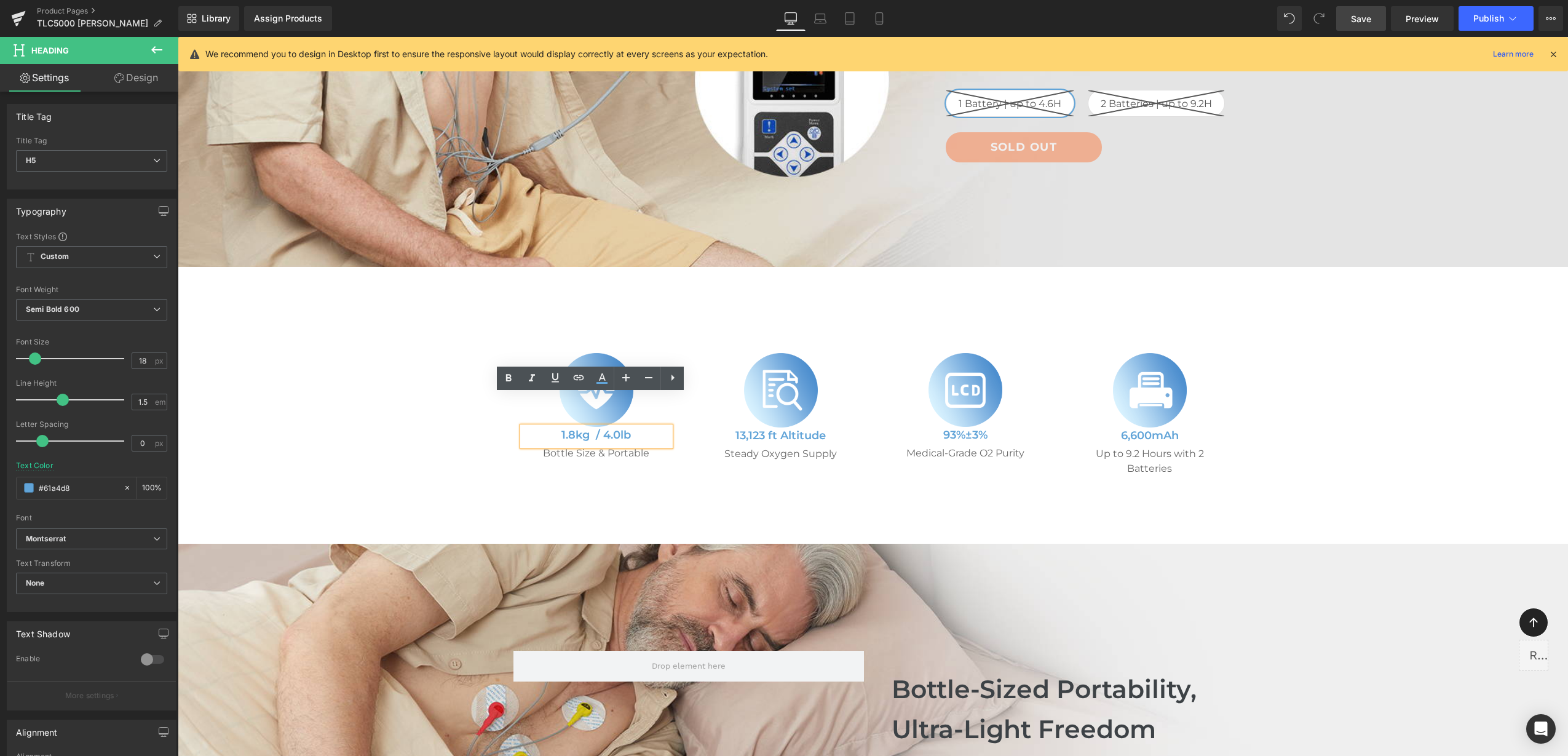
click at [1365, 22] on span "Save" at bounding box center [1361, 19] width 20 height 13
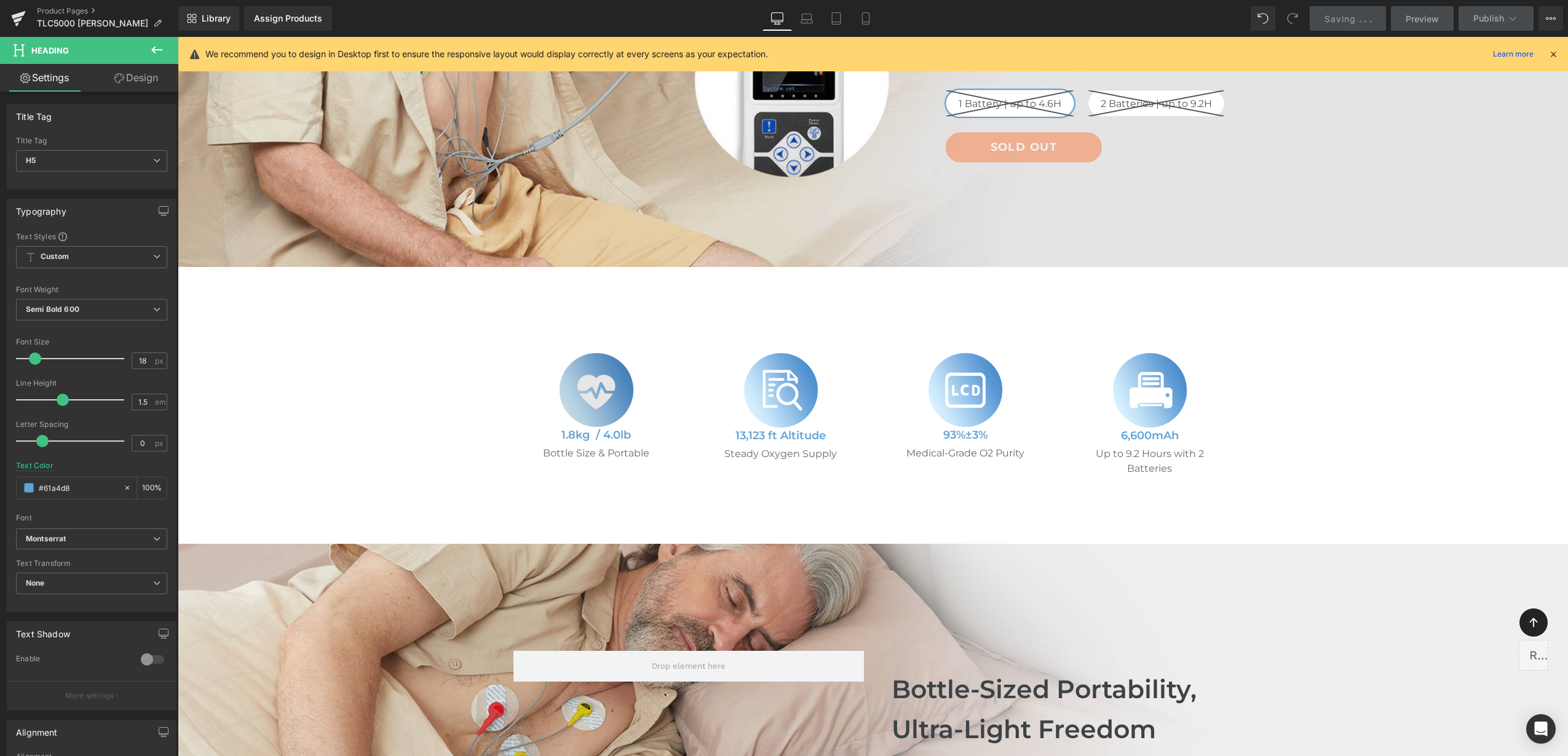
click at [595, 383] on span "Image" at bounding box center [596, 390] width 26 height 15
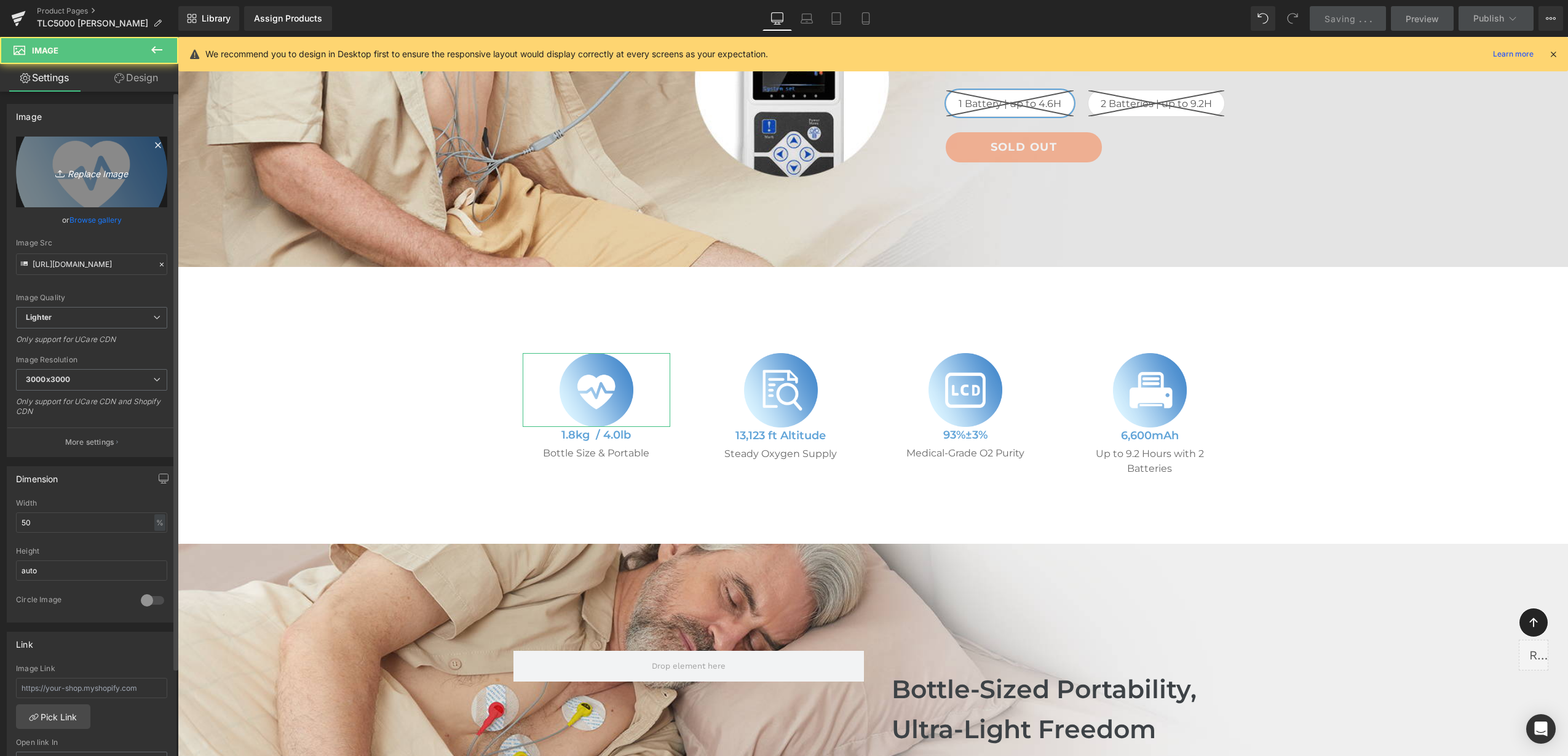
click at [88, 198] on link "Replace Image" at bounding box center [92, 172] width 151 height 70
type input "C:\fakepath\24-hour ECG monitoring.png"
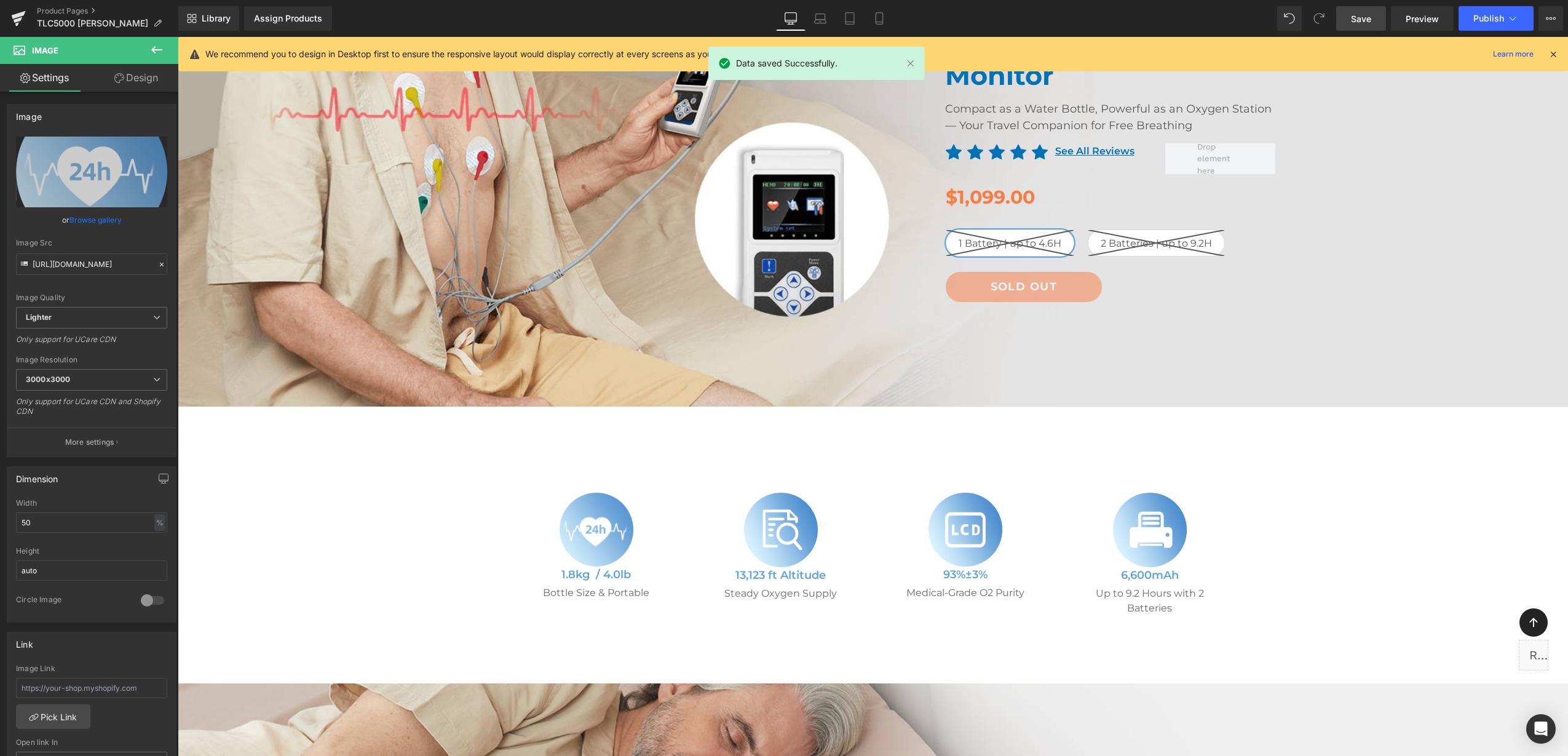
scroll to position [0, 0]
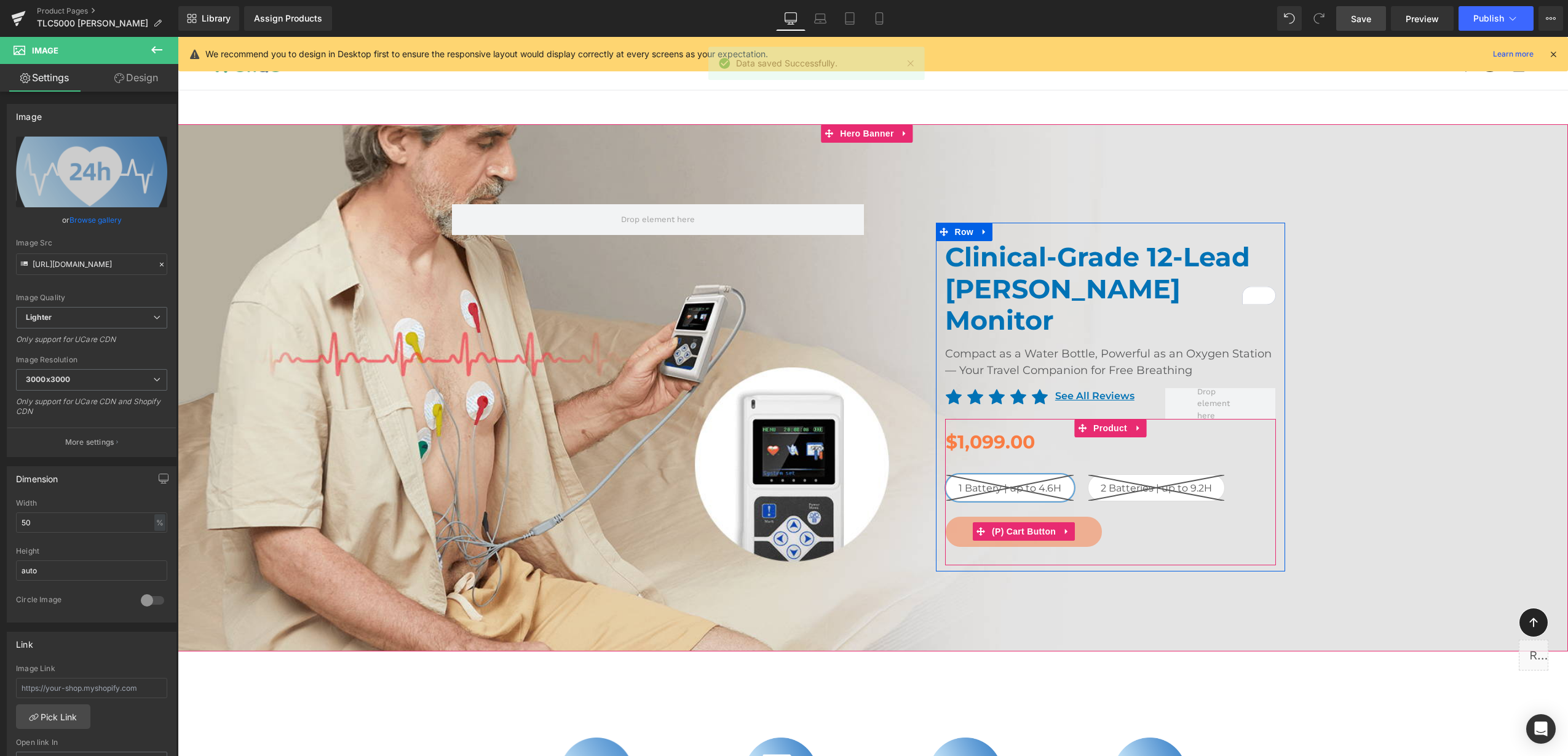
click at [1000, 517] on button "Sold Out" at bounding box center [1024, 531] width 157 height 30
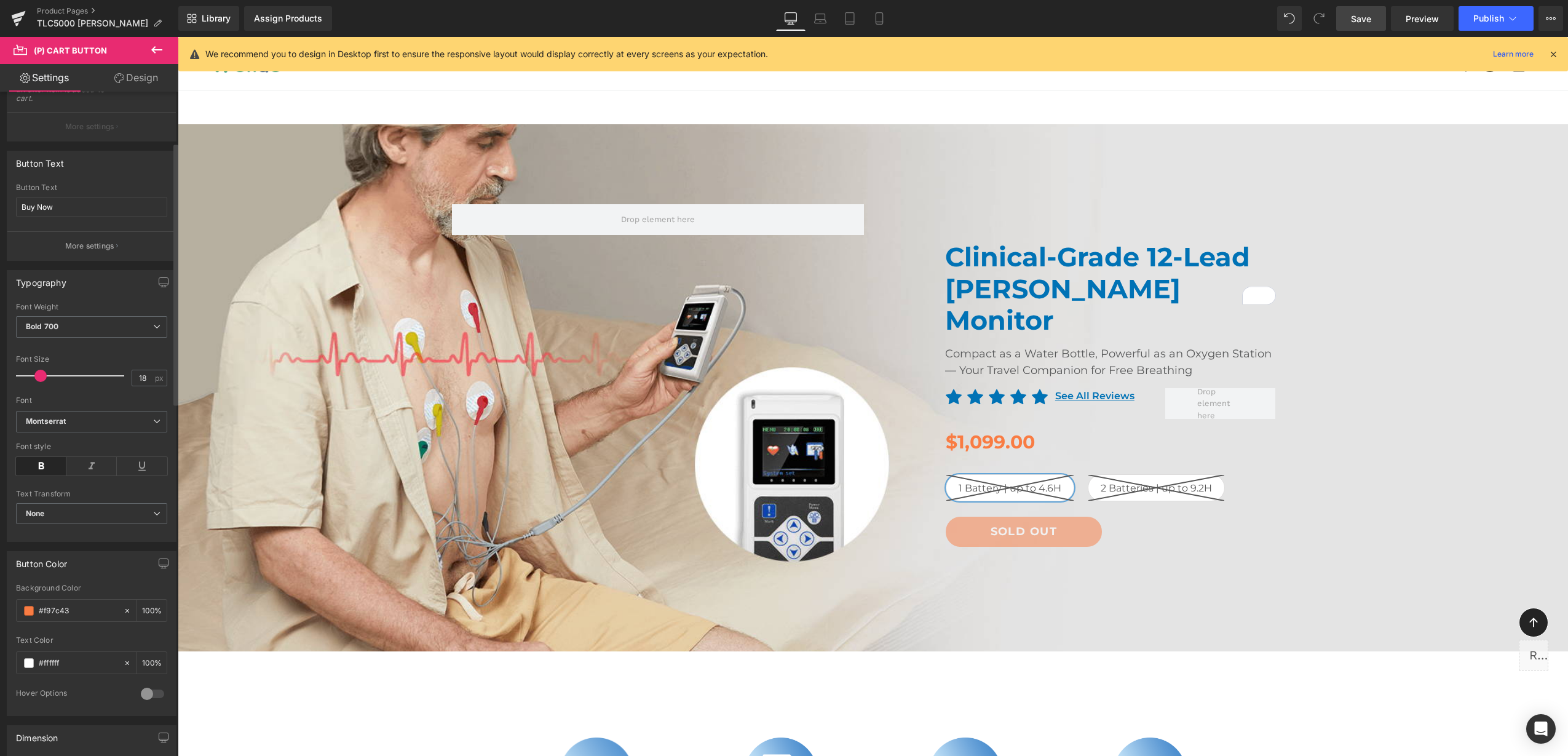
scroll to position [384, 0]
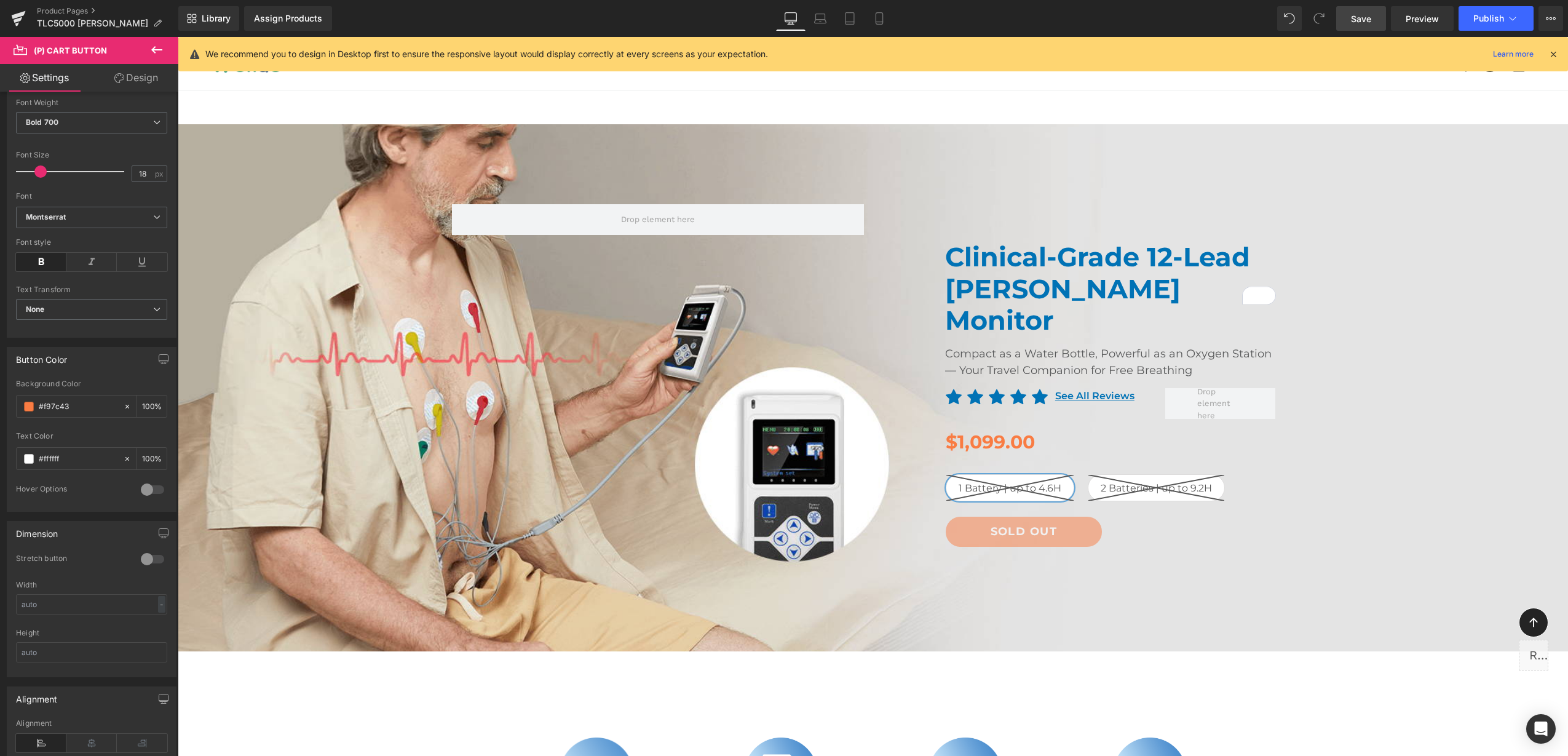
drag, startPoint x: 91, startPoint y: 401, endPoint x: -3, endPoint y: 409, distance: 94.3
click at [0, 409] on html "Image You are previewing how the will restyle your page. You can not edit Eleme…" at bounding box center [784, 378] width 1568 height 756
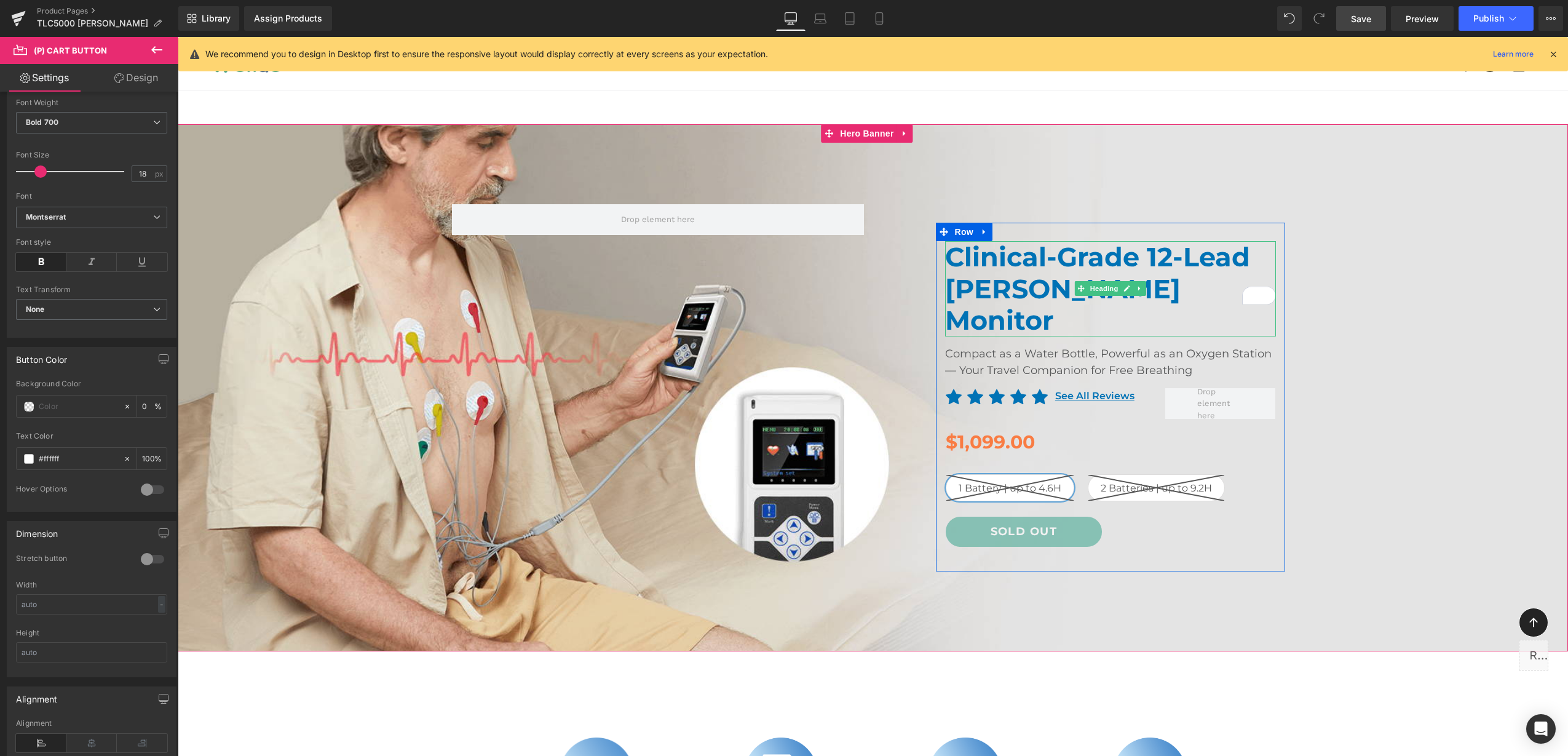
click at [1022, 263] on h1 "Clinical-Grade 12-Lead [PERSON_NAME] Monitor" at bounding box center [1110, 289] width 331 height 95
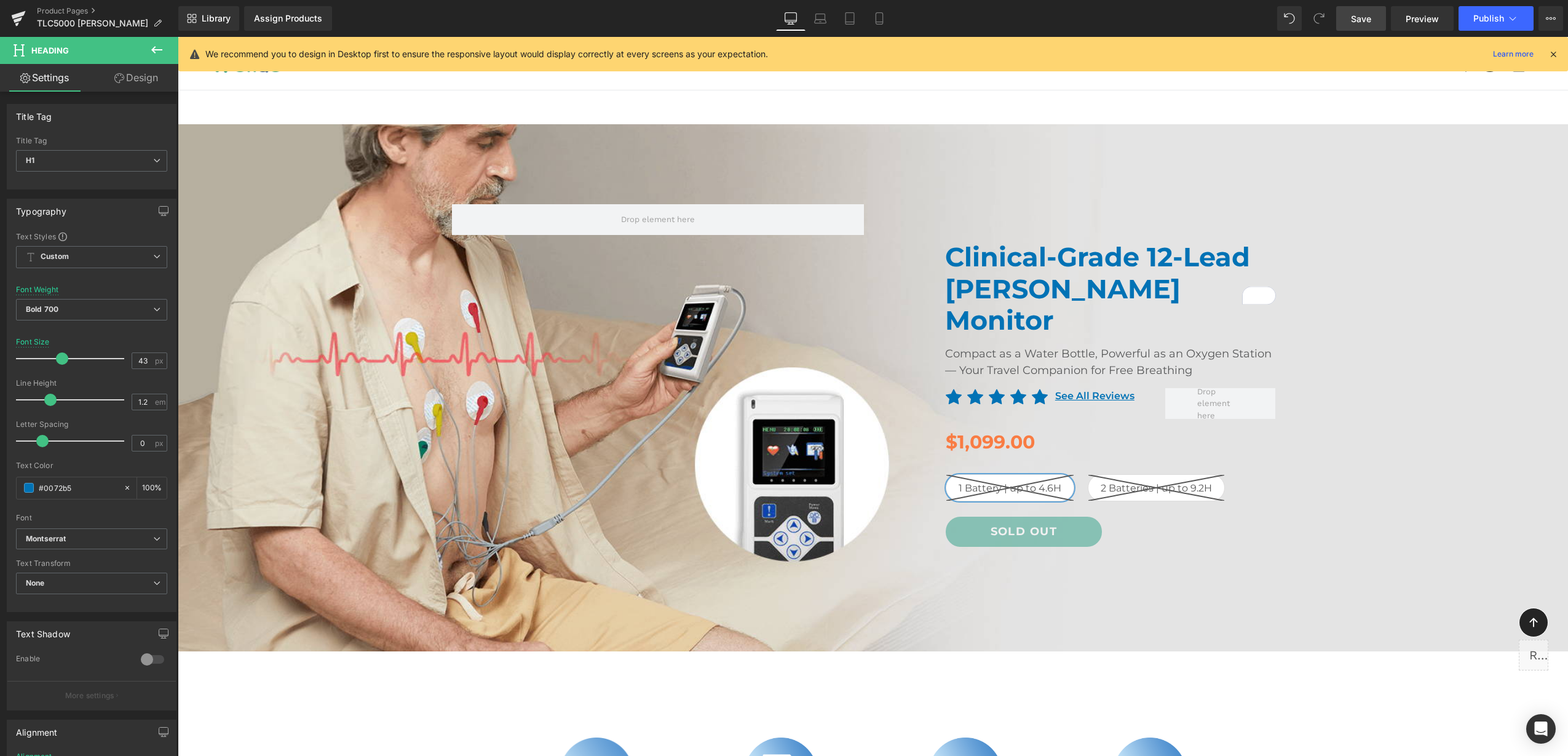
drag, startPoint x: 83, startPoint y: 488, endPoint x: -3, endPoint y: 494, distance: 86.2
click at [0, 494] on html "Image You are previewing how the will restyle your page. You can not edit Eleme…" at bounding box center [784, 378] width 1568 height 756
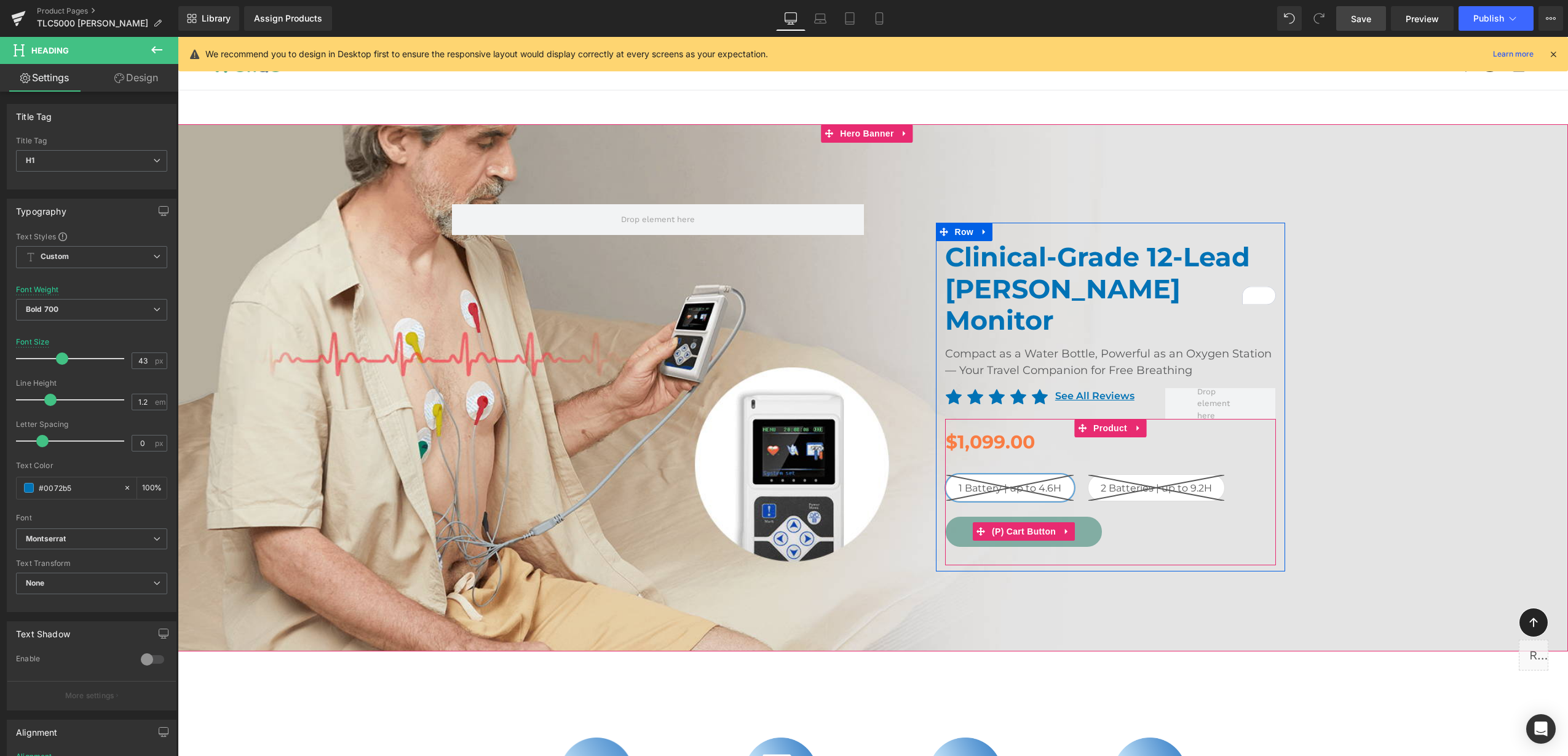
click at [1016, 522] on span "(P) Cart Button" at bounding box center [1024, 531] width 70 height 19
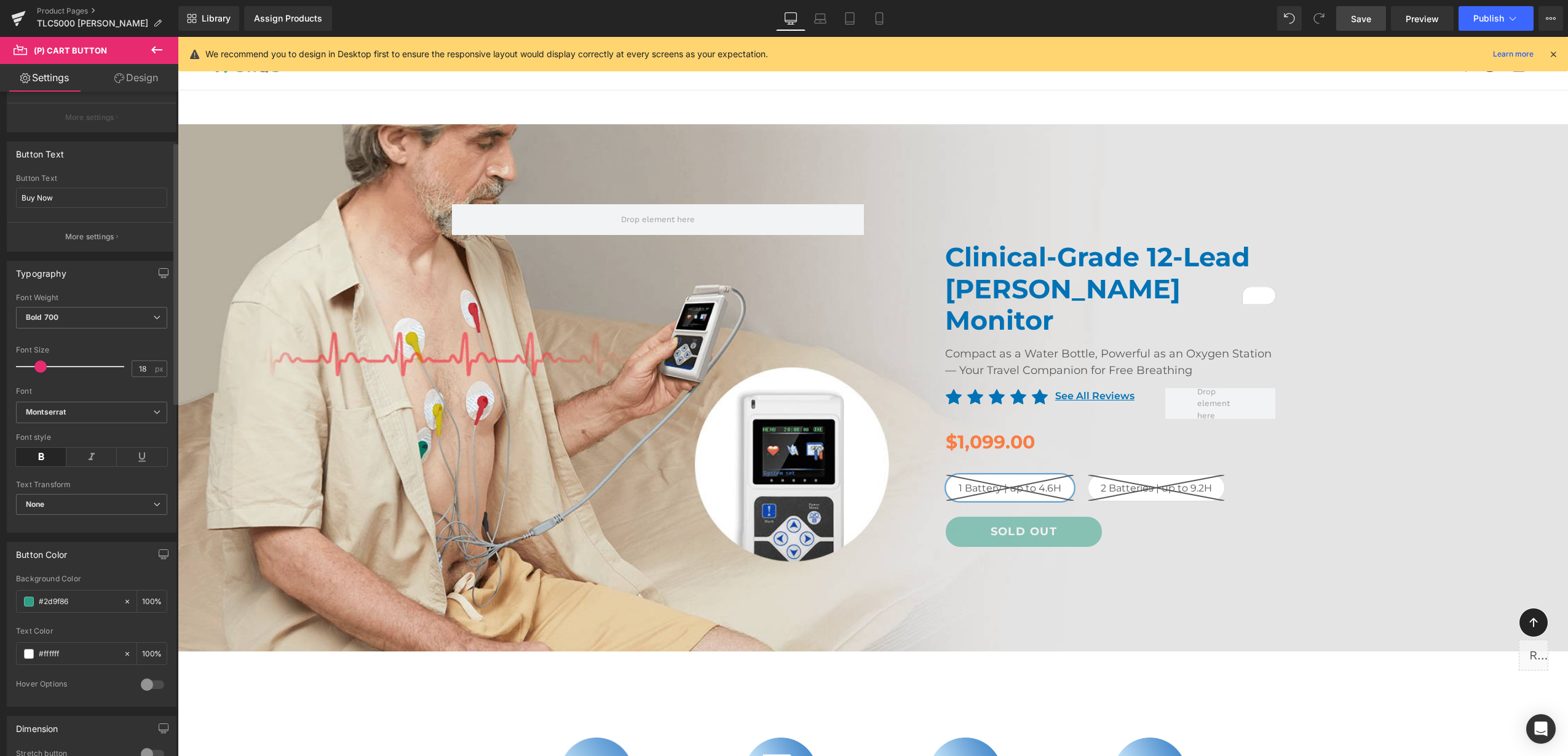
scroll to position [307, 0]
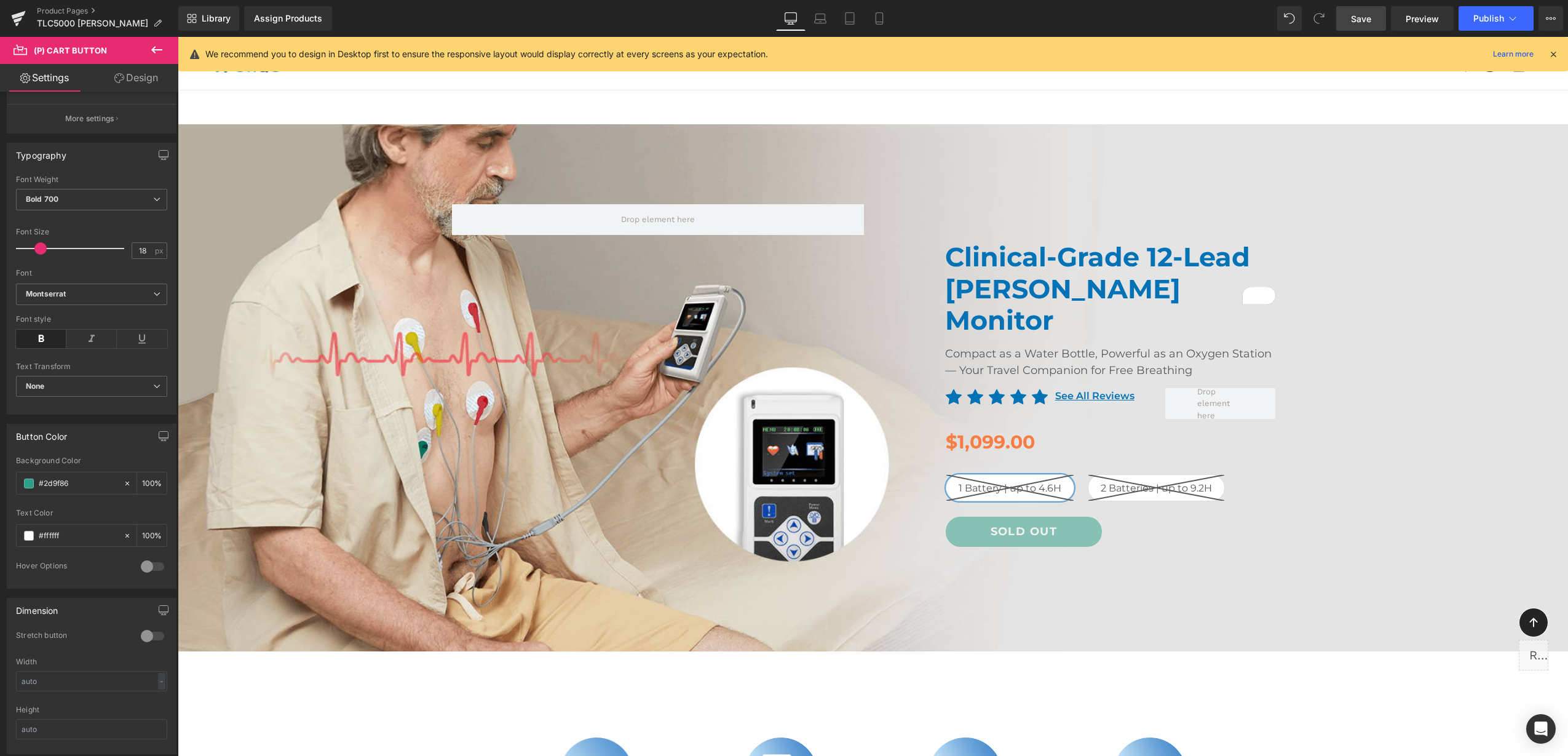
drag, startPoint x: 87, startPoint y: 482, endPoint x: -3, endPoint y: 487, distance: 90.1
click at [0, 487] on html "(P) Cart Button You are previewing how the will restyle your page. You can not …" at bounding box center [784, 378] width 1568 height 756
paste input "0072b5"
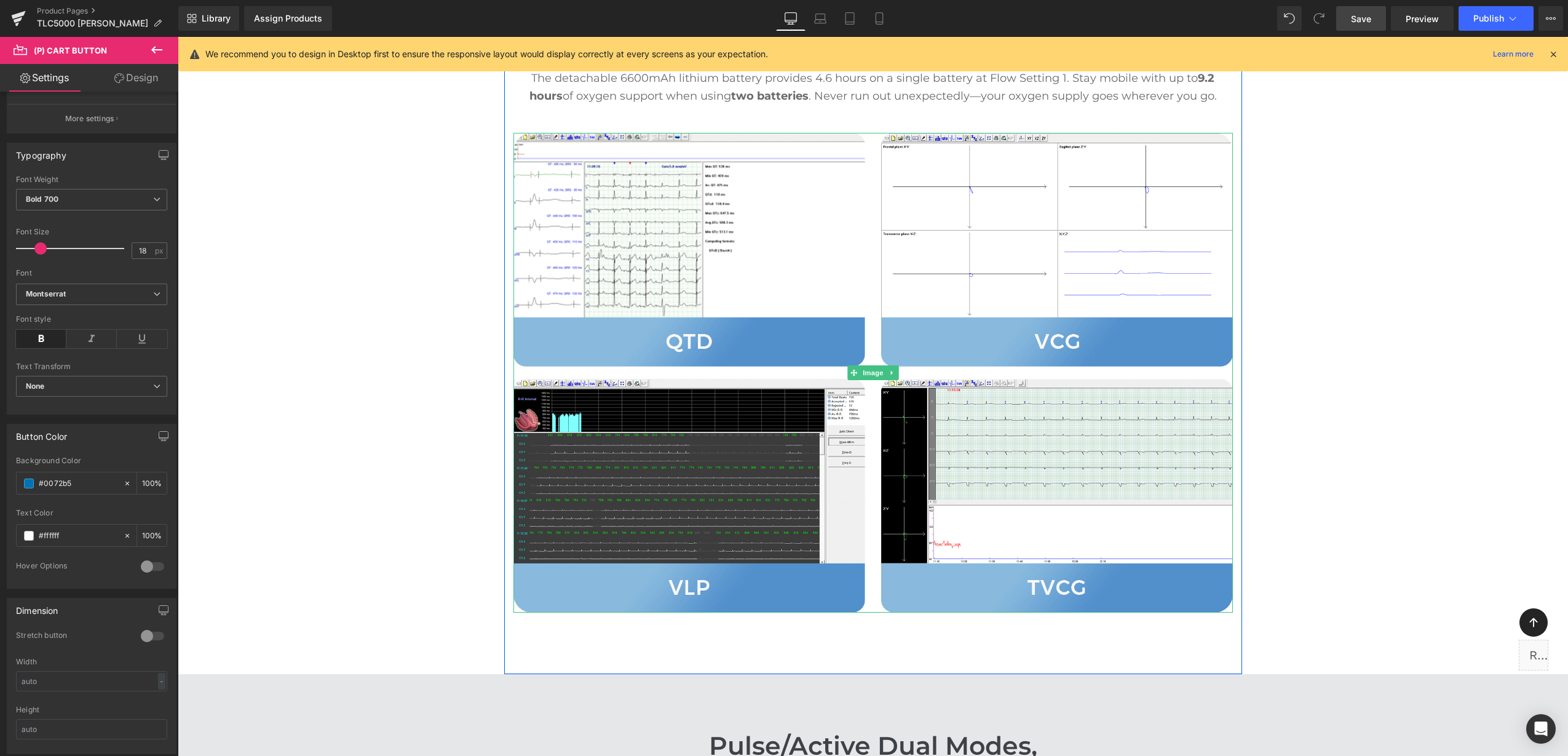
scroll to position [1614, 0]
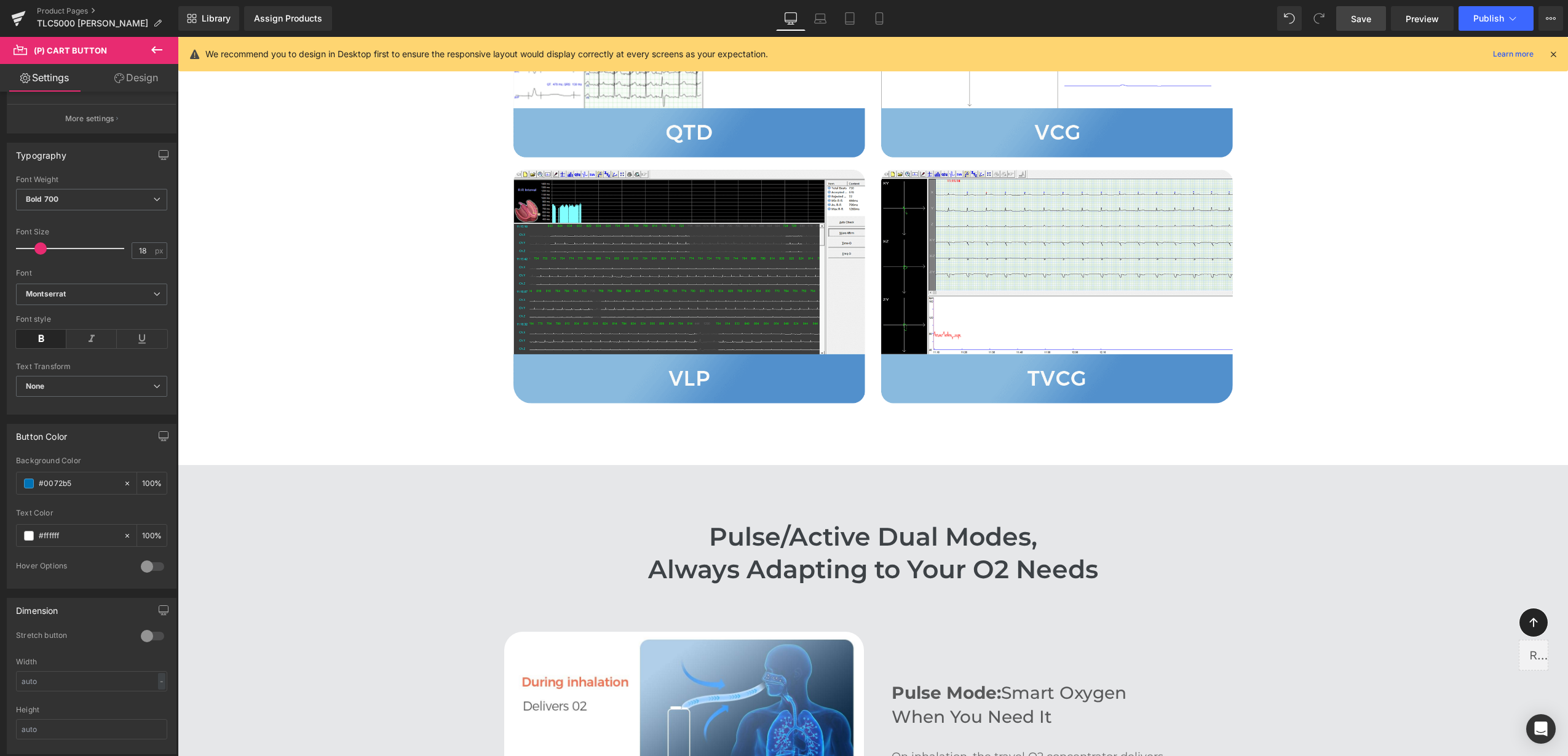
type input "#0072b5"
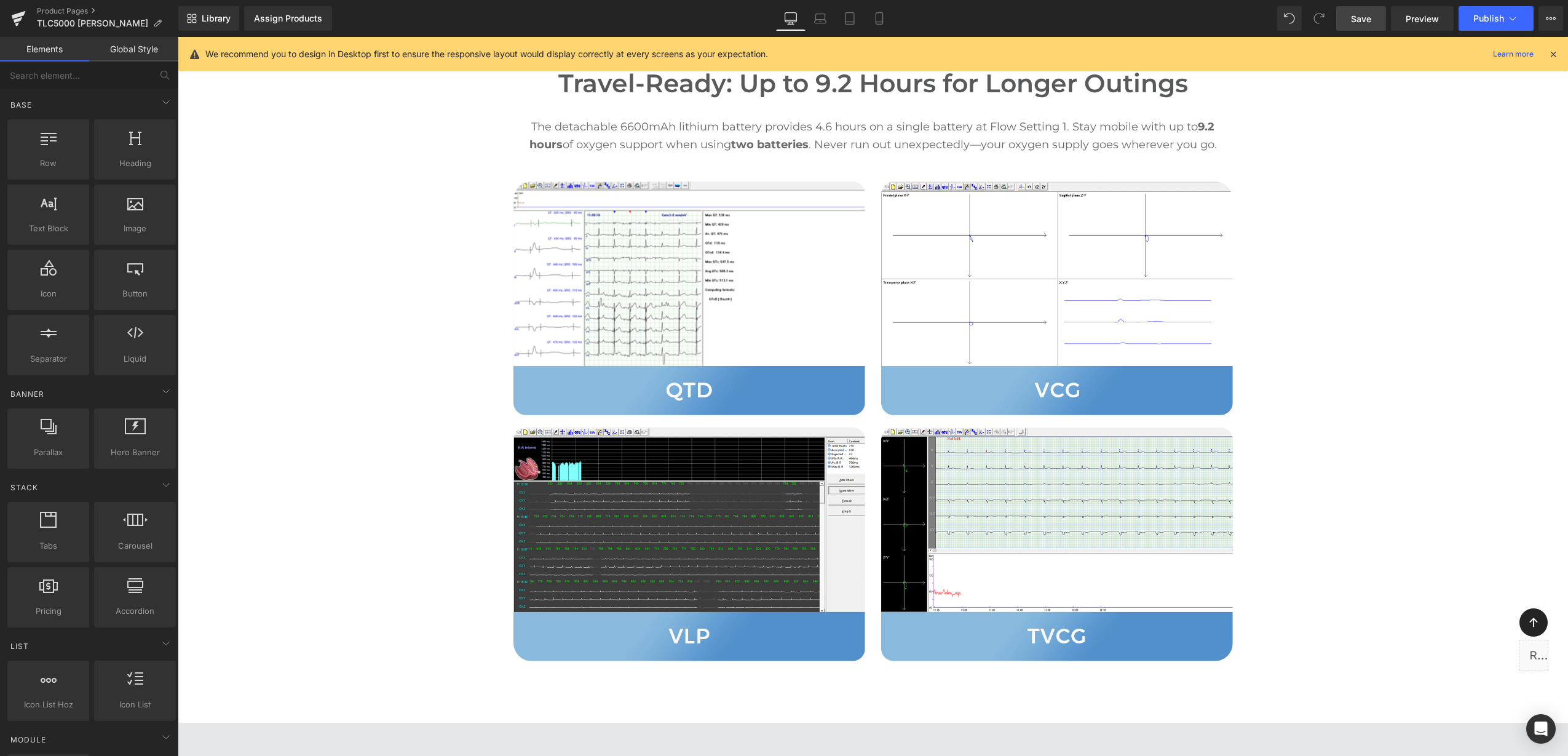
scroll to position [1076, 0]
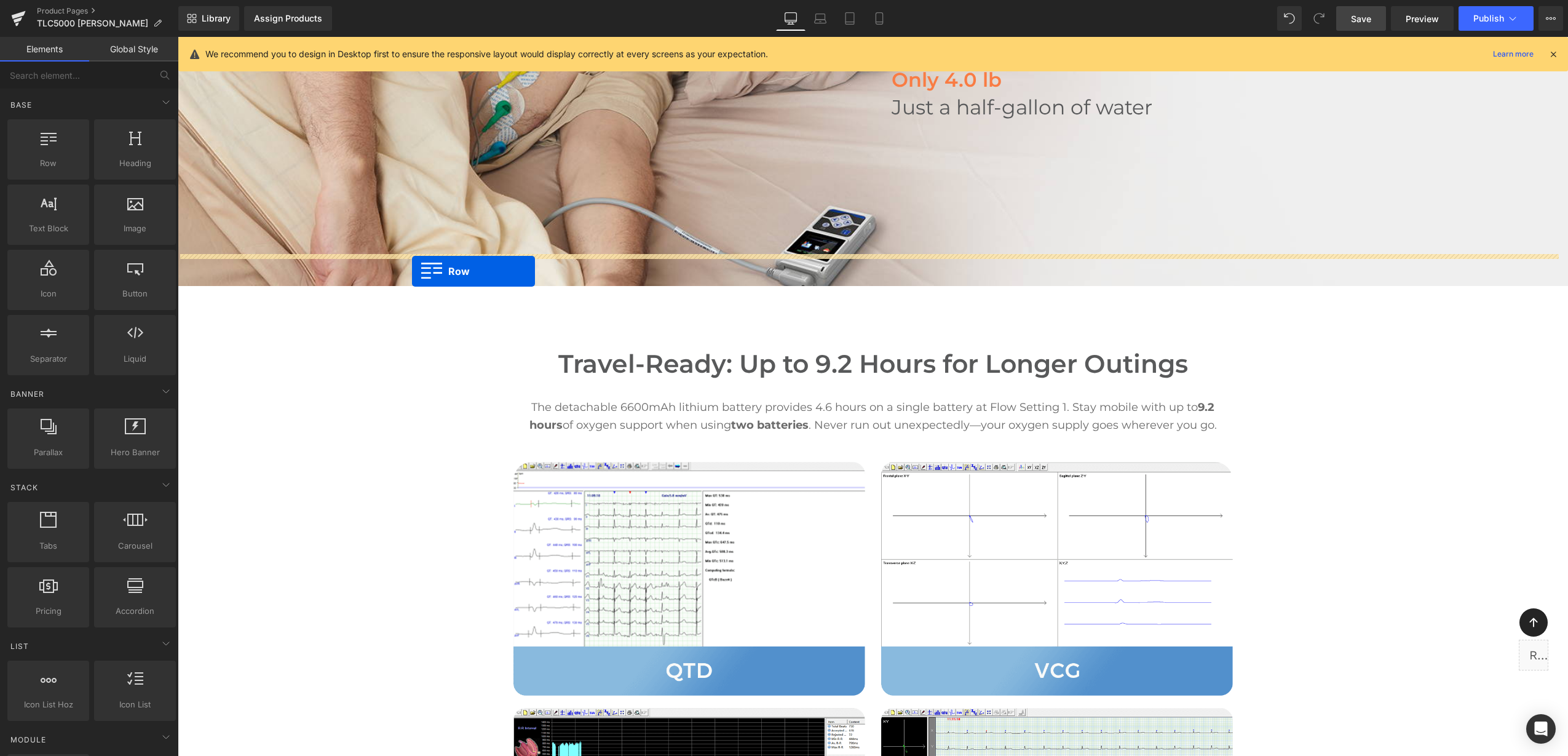
drag, startPoint x: 240, startPoint y: 205, endPoint x: 412, endPoint y: 271, distance: 184.2
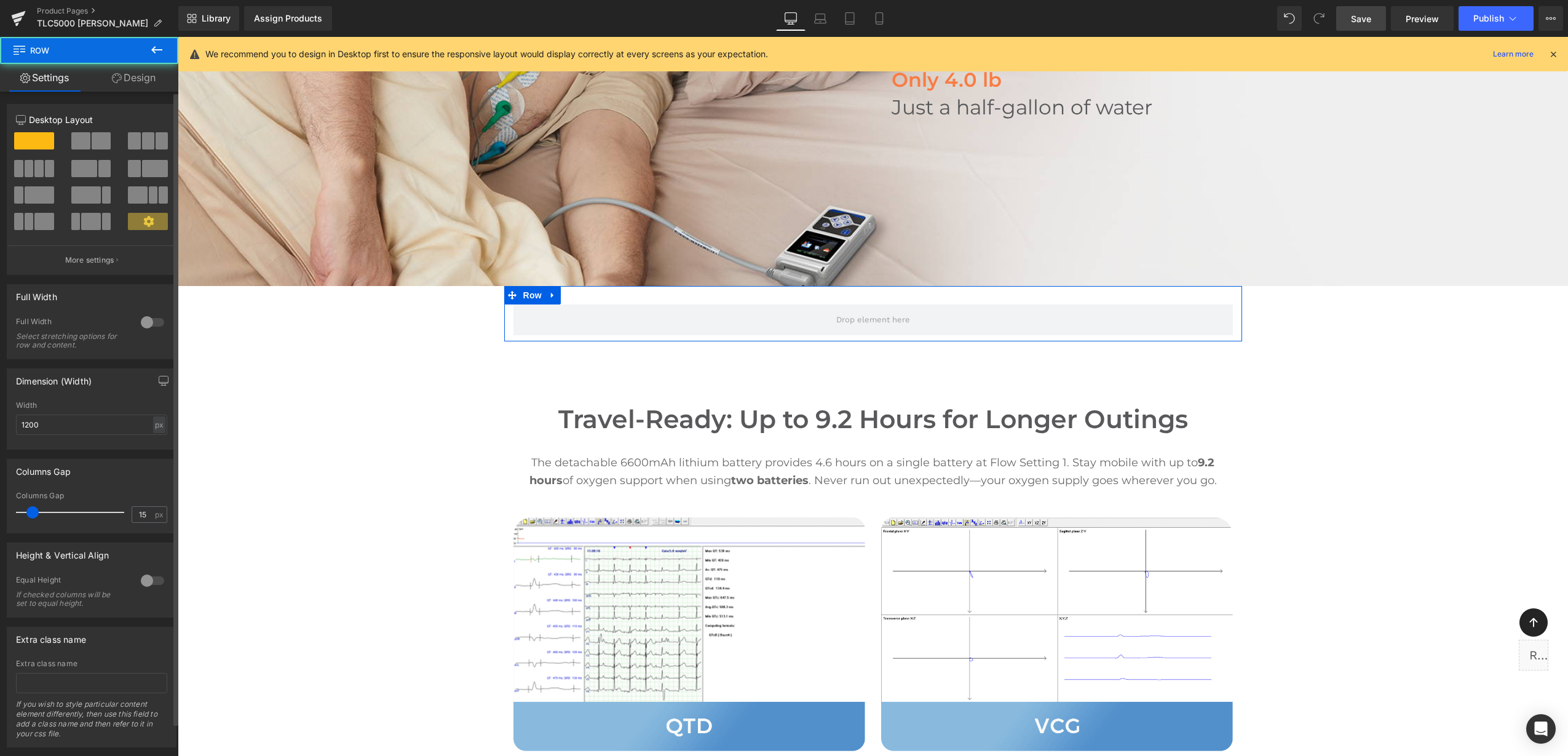
click at [154, 318] on div at bounding box center [152, 322] width 29 height 20
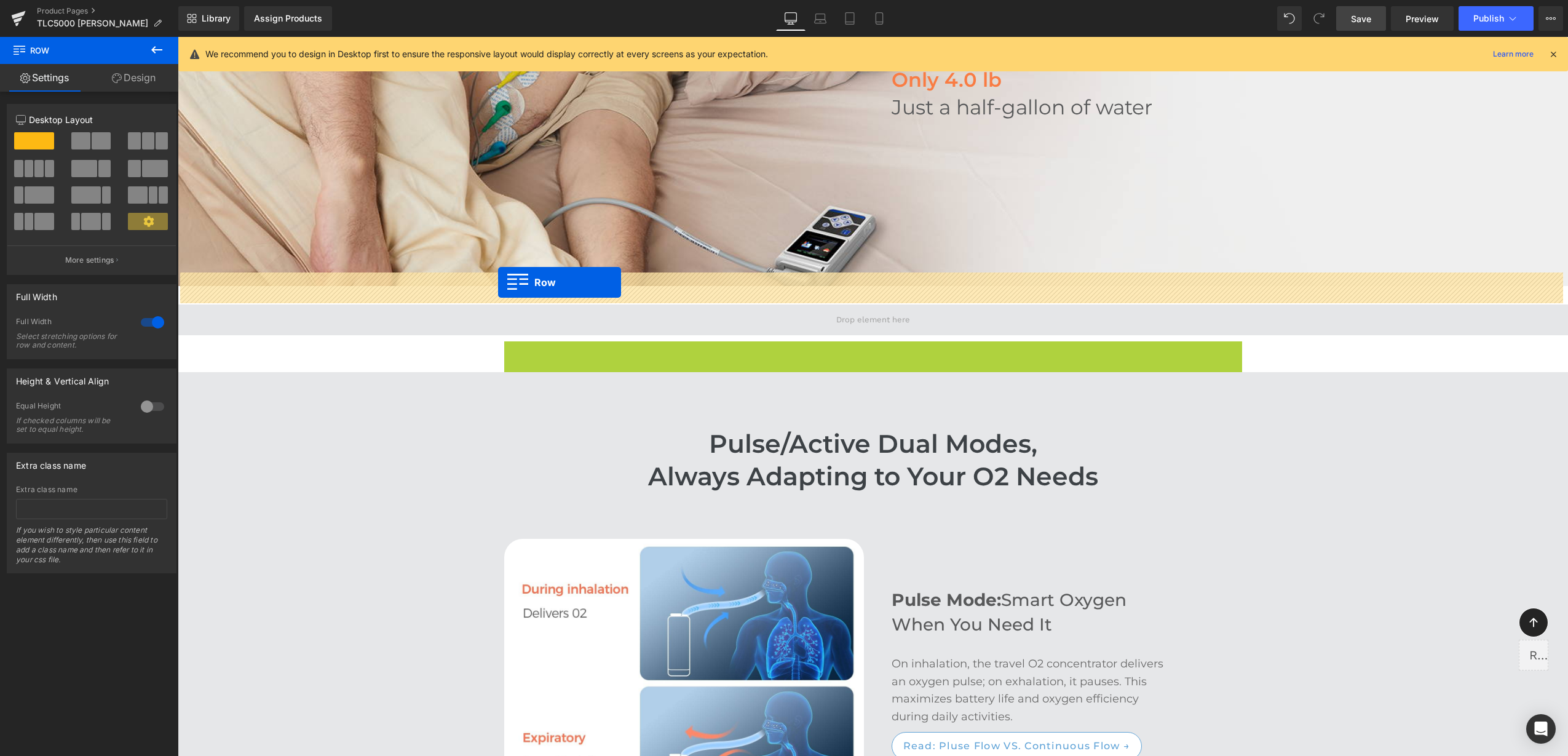
drag, startPoint x: 527, startPoint y: 319, endPoint x: 498, endPoint y: 282, distance: 47.0
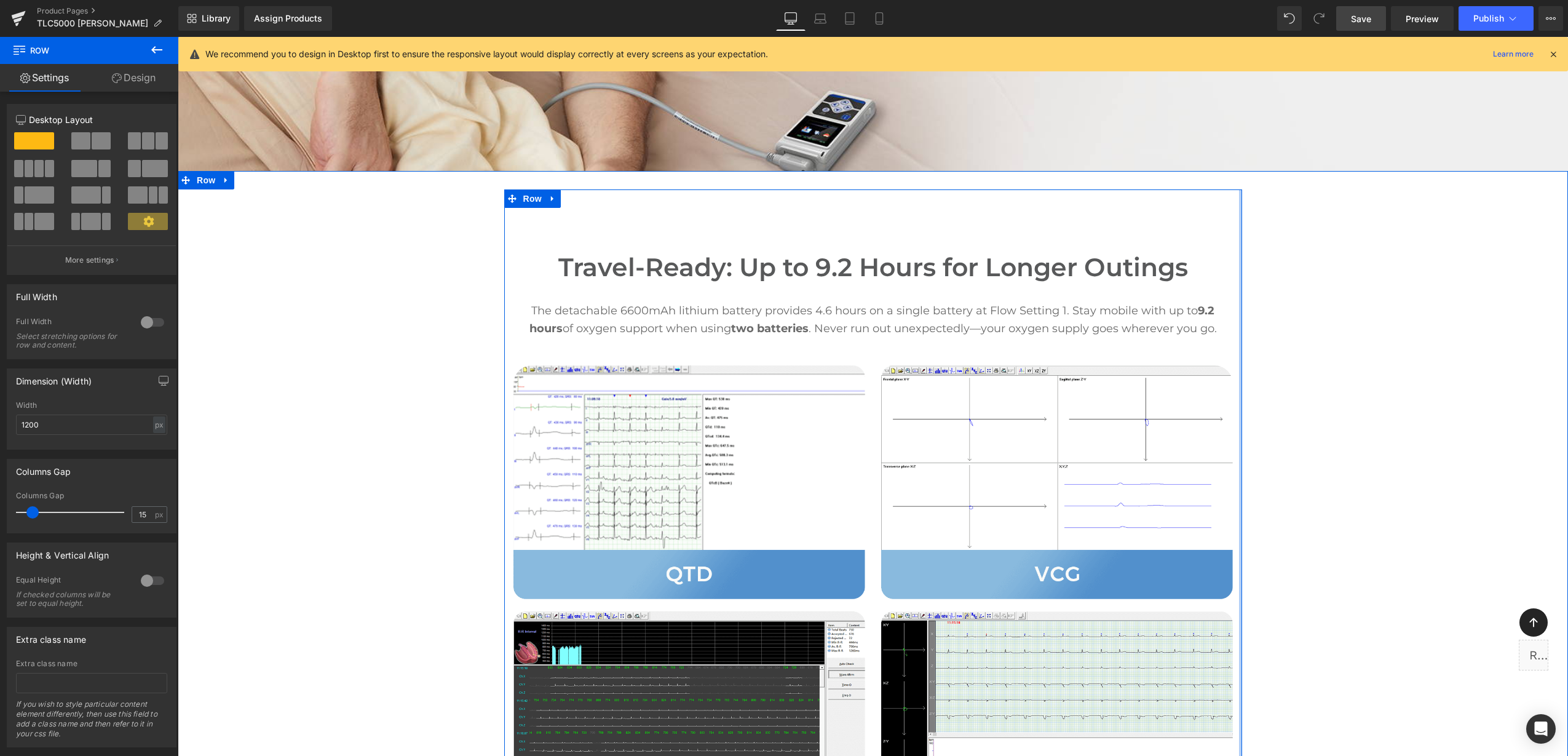
scroll to position [1307, 0]
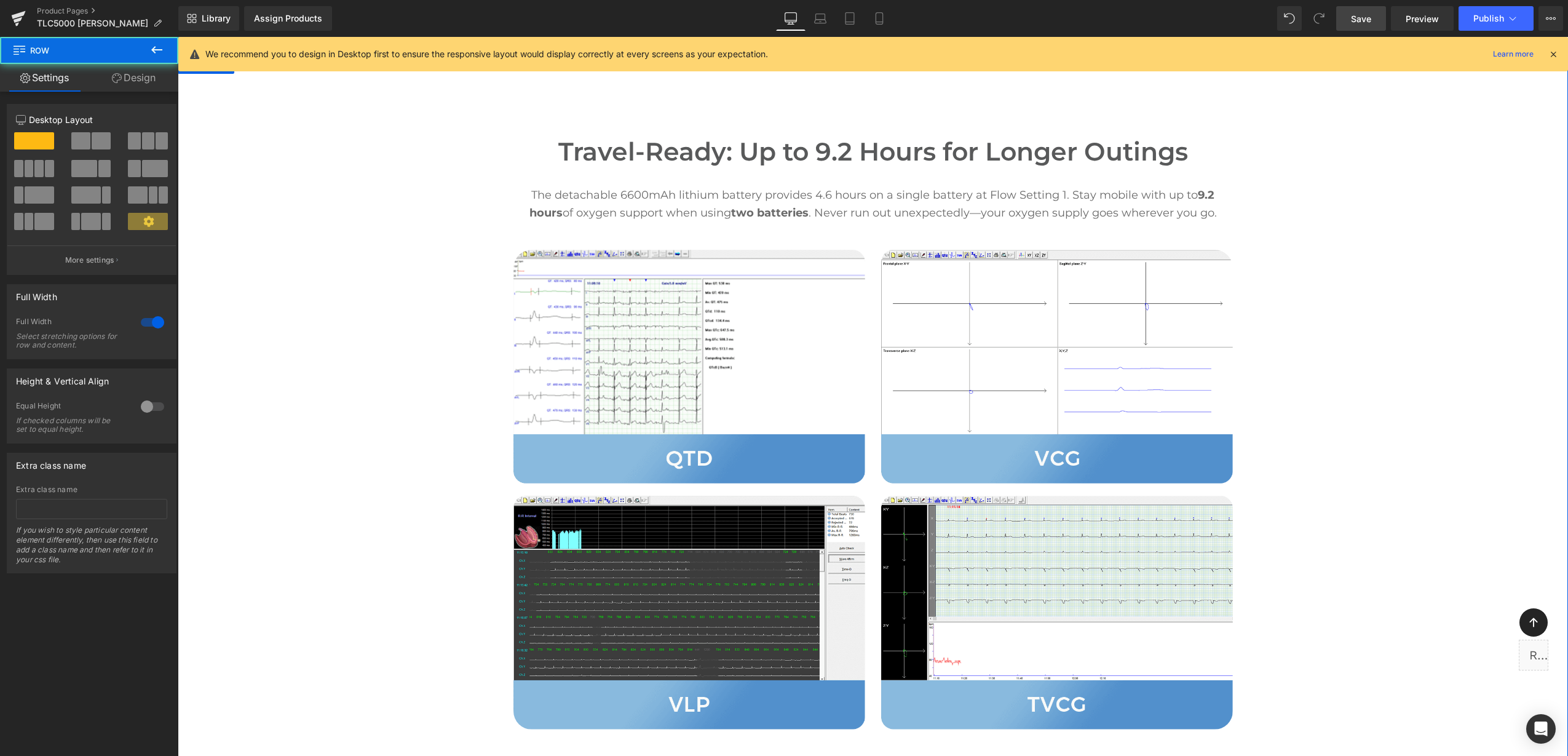
drag, startPoint x: 329, startPoint y: 264, endPoint x: 299, endPoint y: 278, distance: 33.1
click at [330, 264] on div "Travel-Ready: Up to 9.2 Hours for Longer Outings Heading The detachable 6600mAh…" at bounding box center [873, 432] width 1390 height 717
click at [136, 81] on link "Design" at bounding box center [133, 77] width 89 height 28
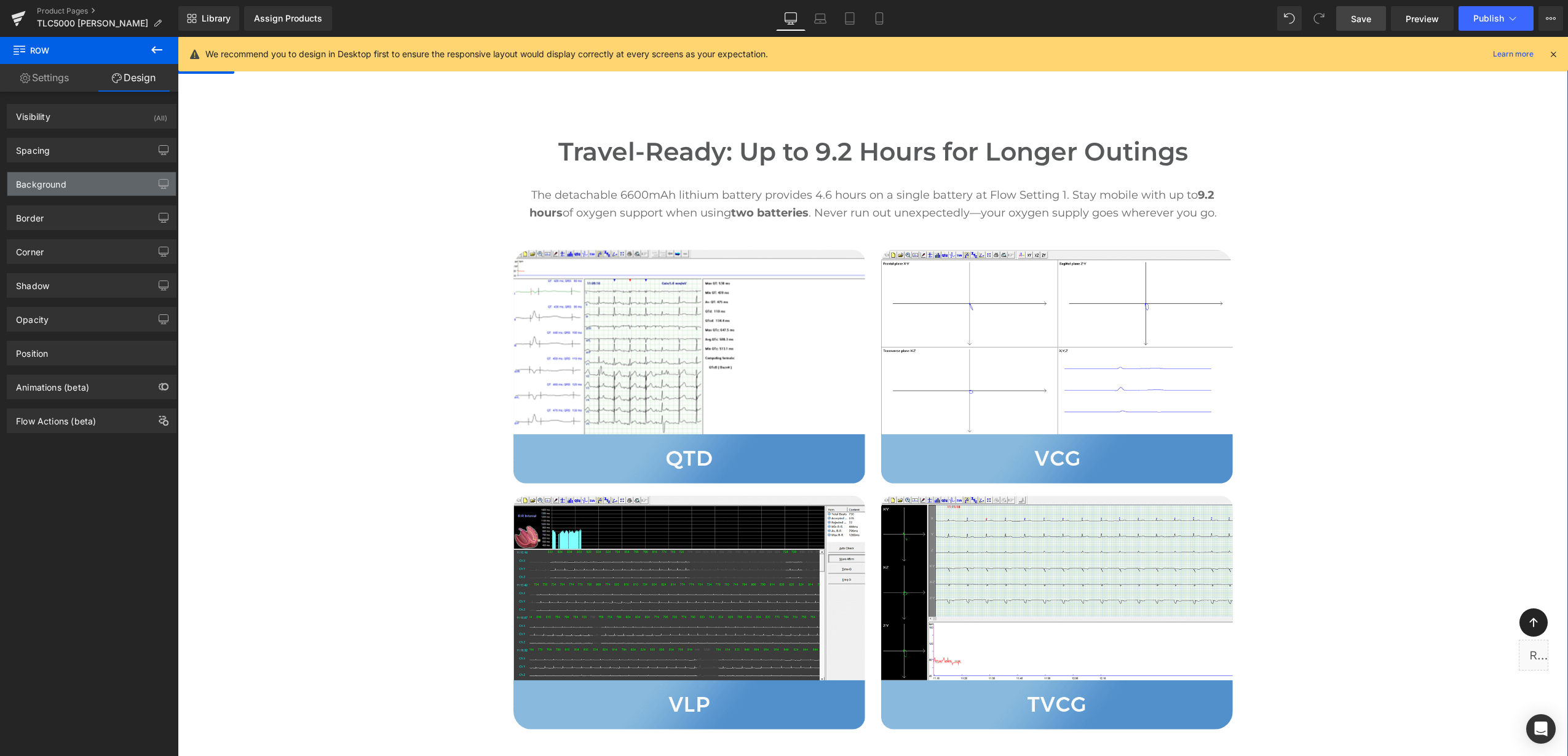
click at [75, 183] on div "Background" at bounding box center [92, 184] width 168 height 24
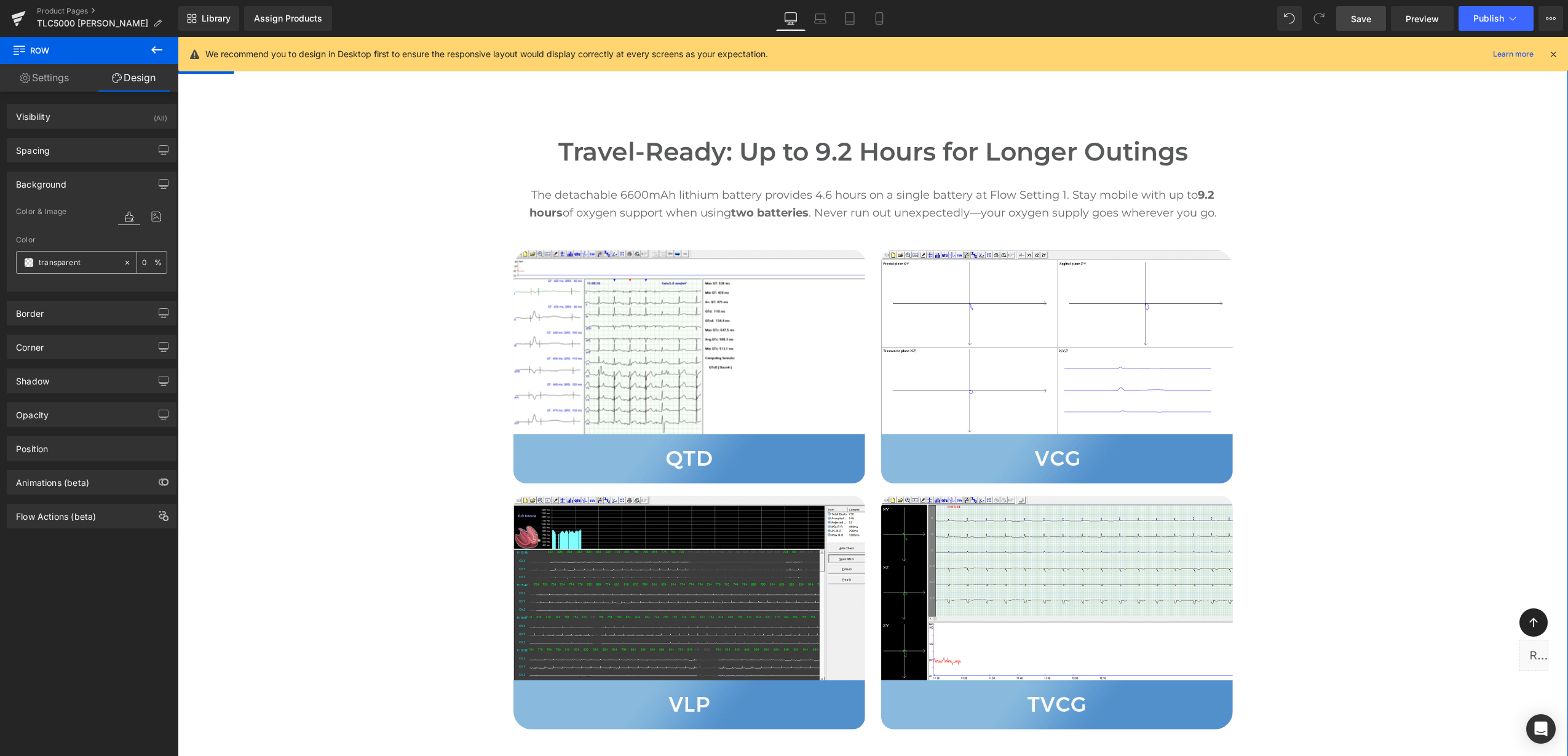
click at [86, 266] on input "transparent" at bounding box center [78, 262] width 79 height 13
paste input "f9f9f9"
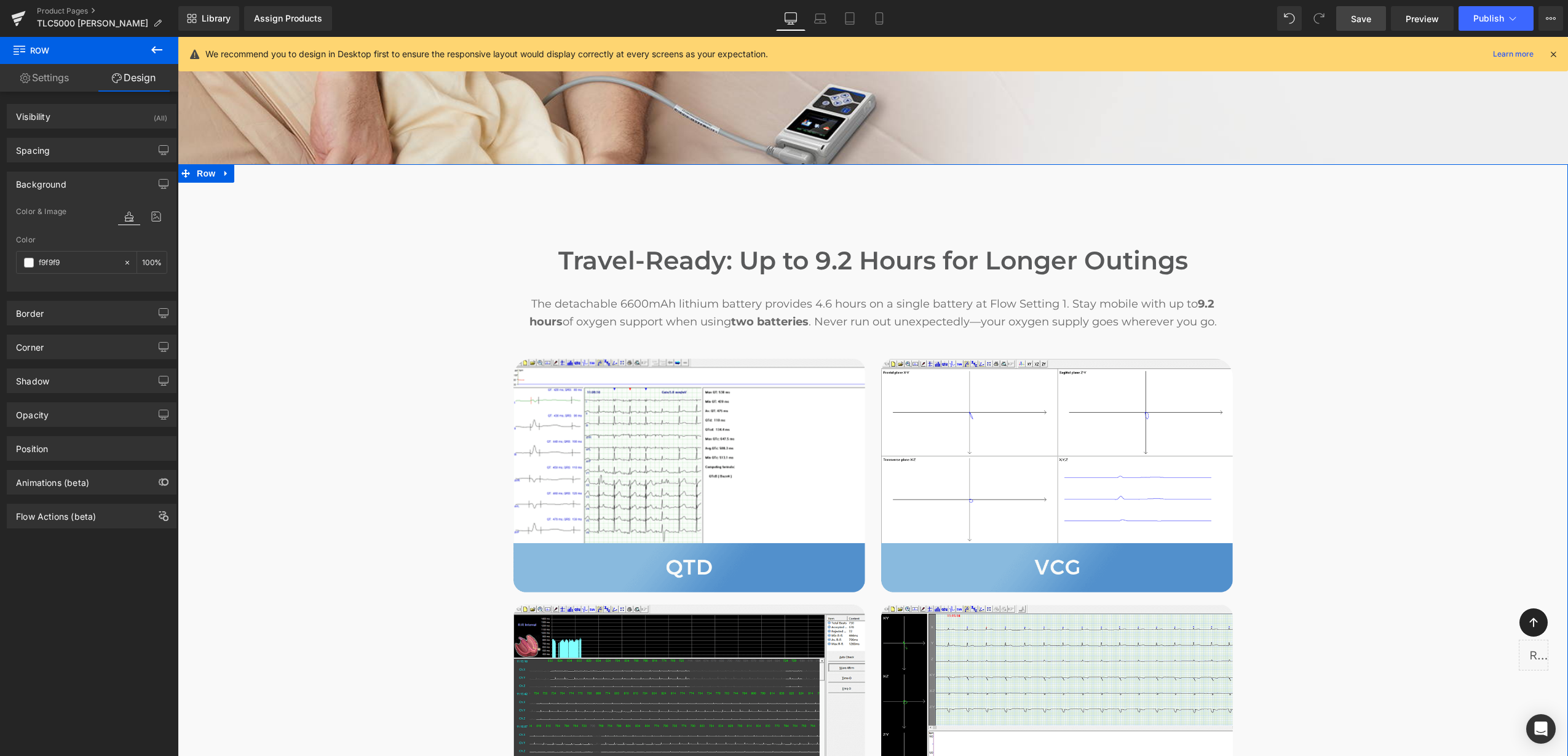
scroll to position [1153, 0]
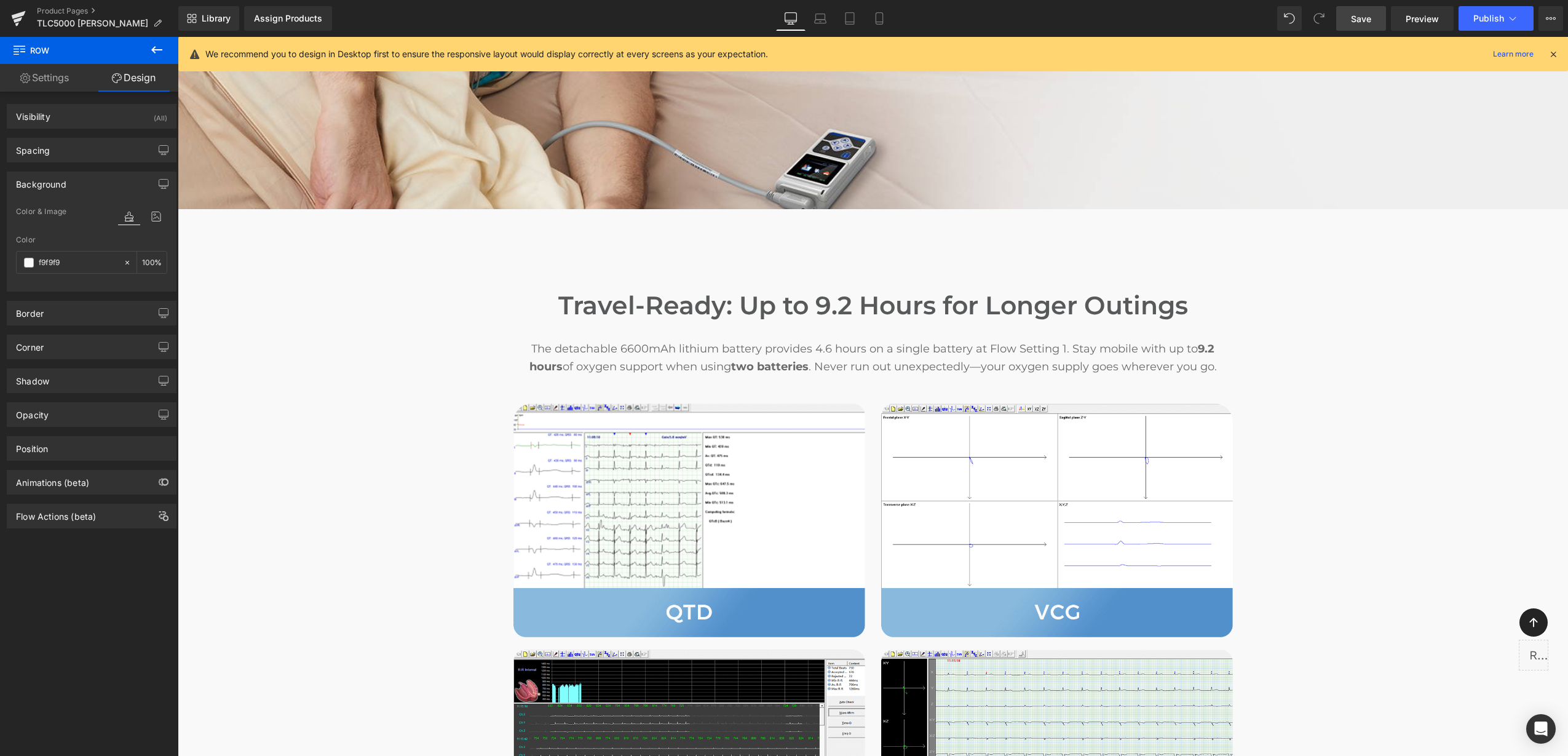
type input "#f9f9f9"
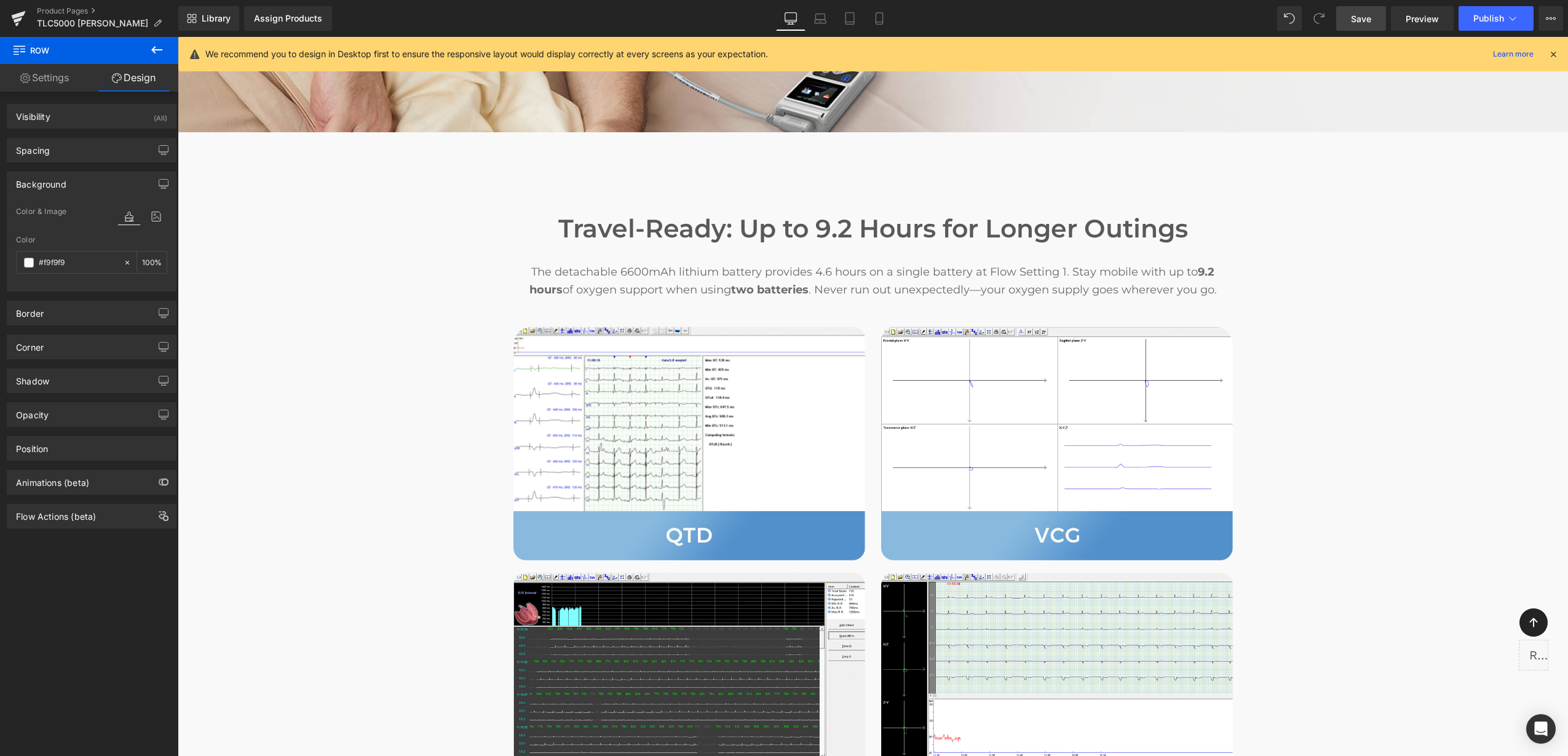
scroll to position [1538, 0]
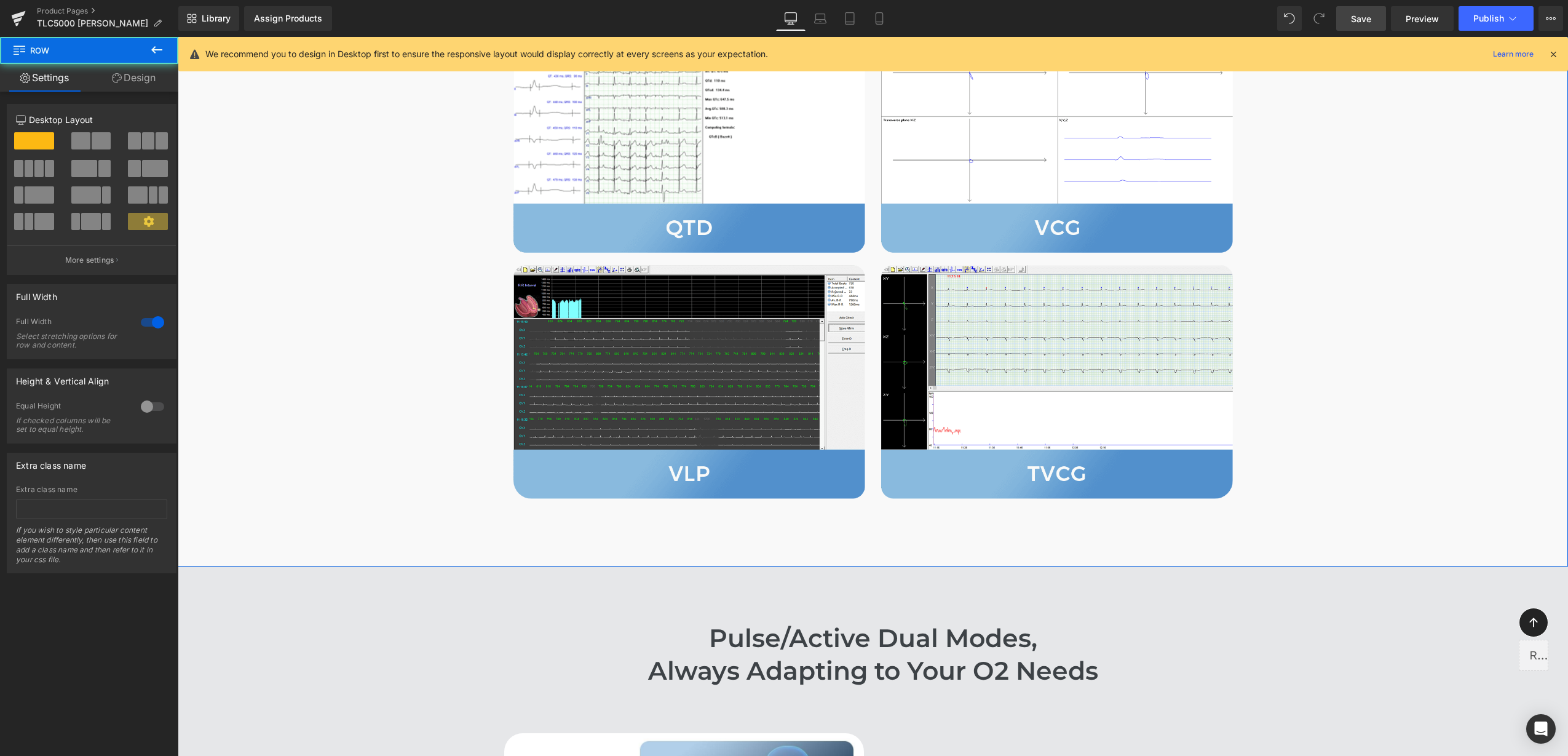
click at [1428, 474] on div "Travel-Ready: Up to 9.2 Hours for Longer Outings Heading The detachable 6600mAh…" at bounding box center [873, 202] width 1390 height 717
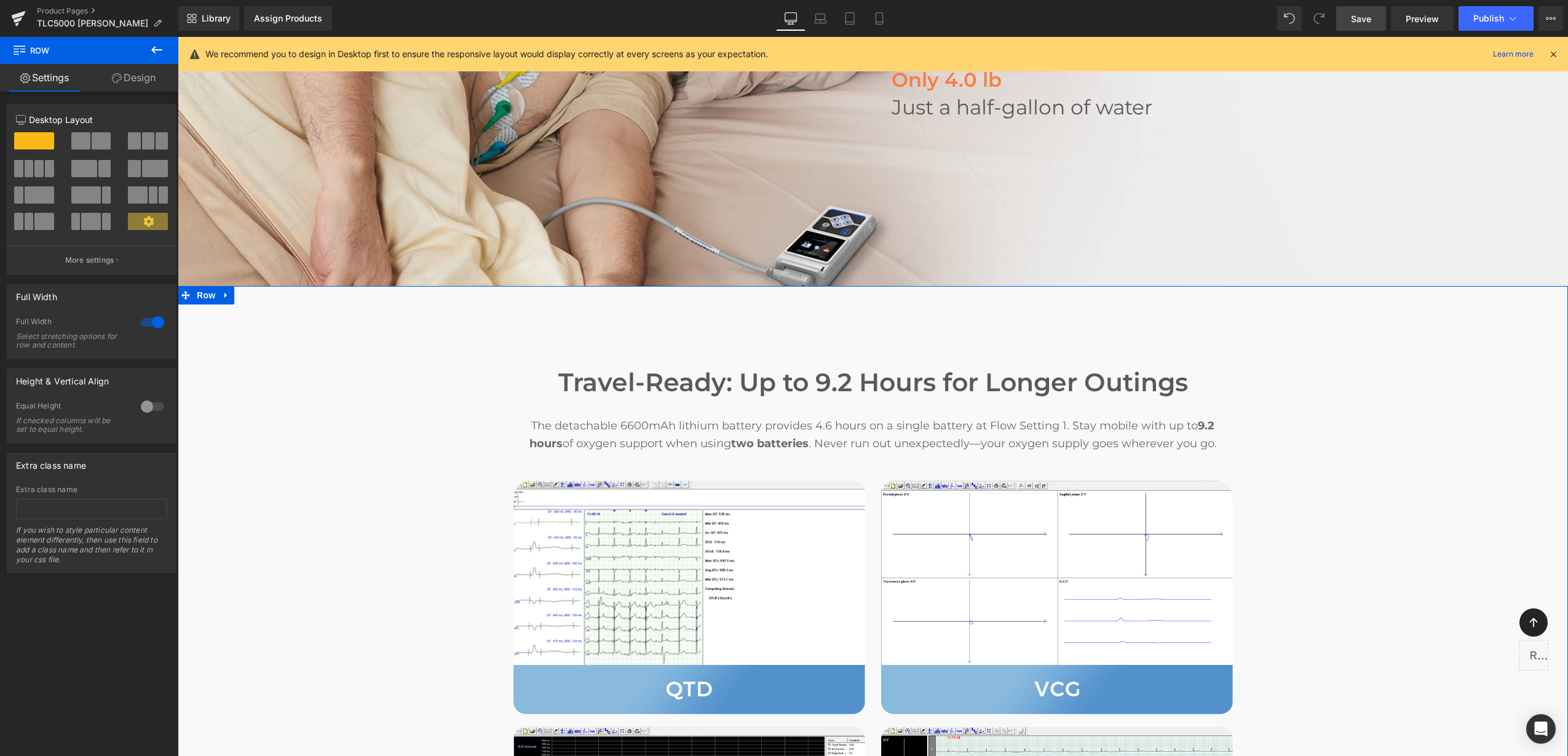
scroll to position [1461, 0]
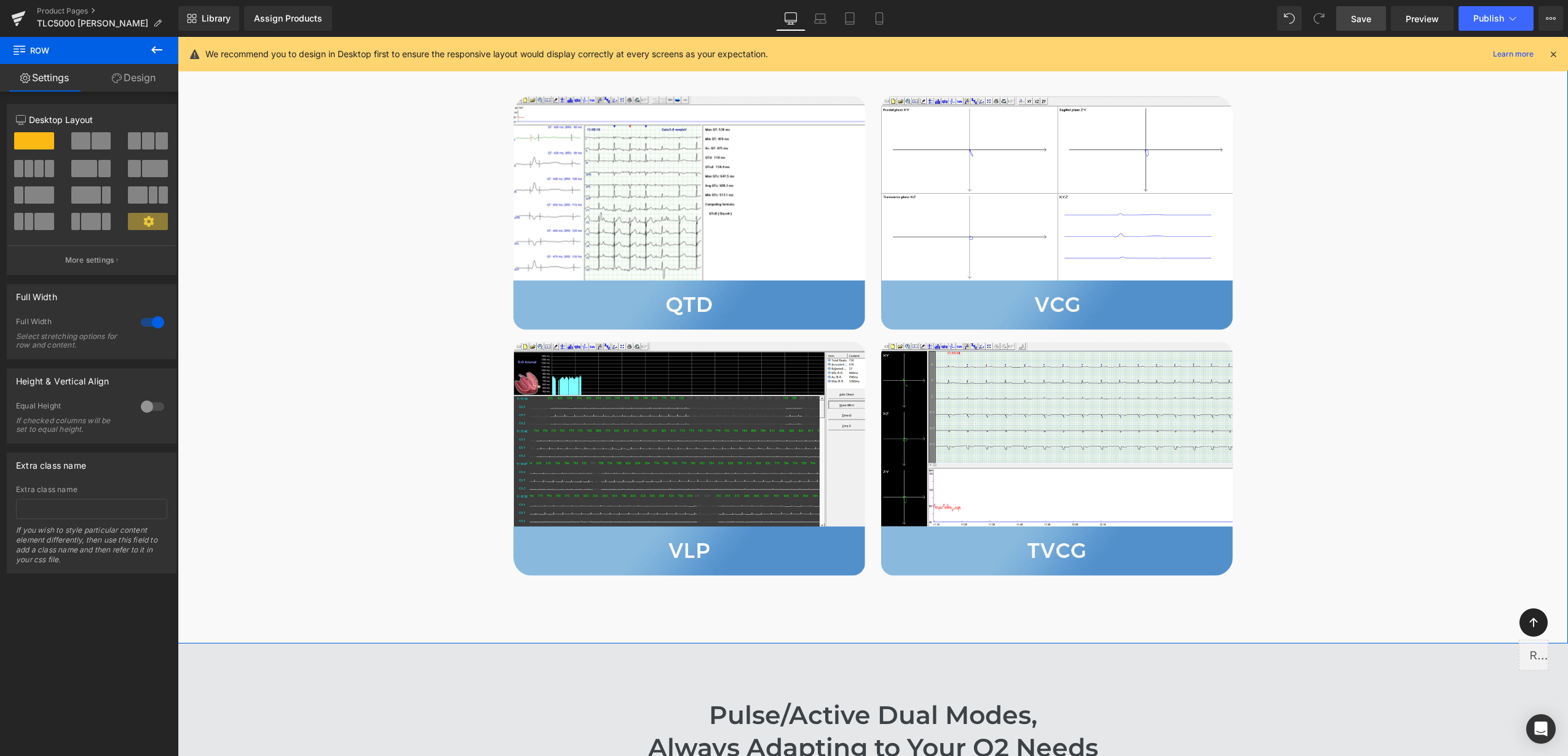
click at [160, 76] on link "Design" at bounding box center [133, 77] width 89 height 28
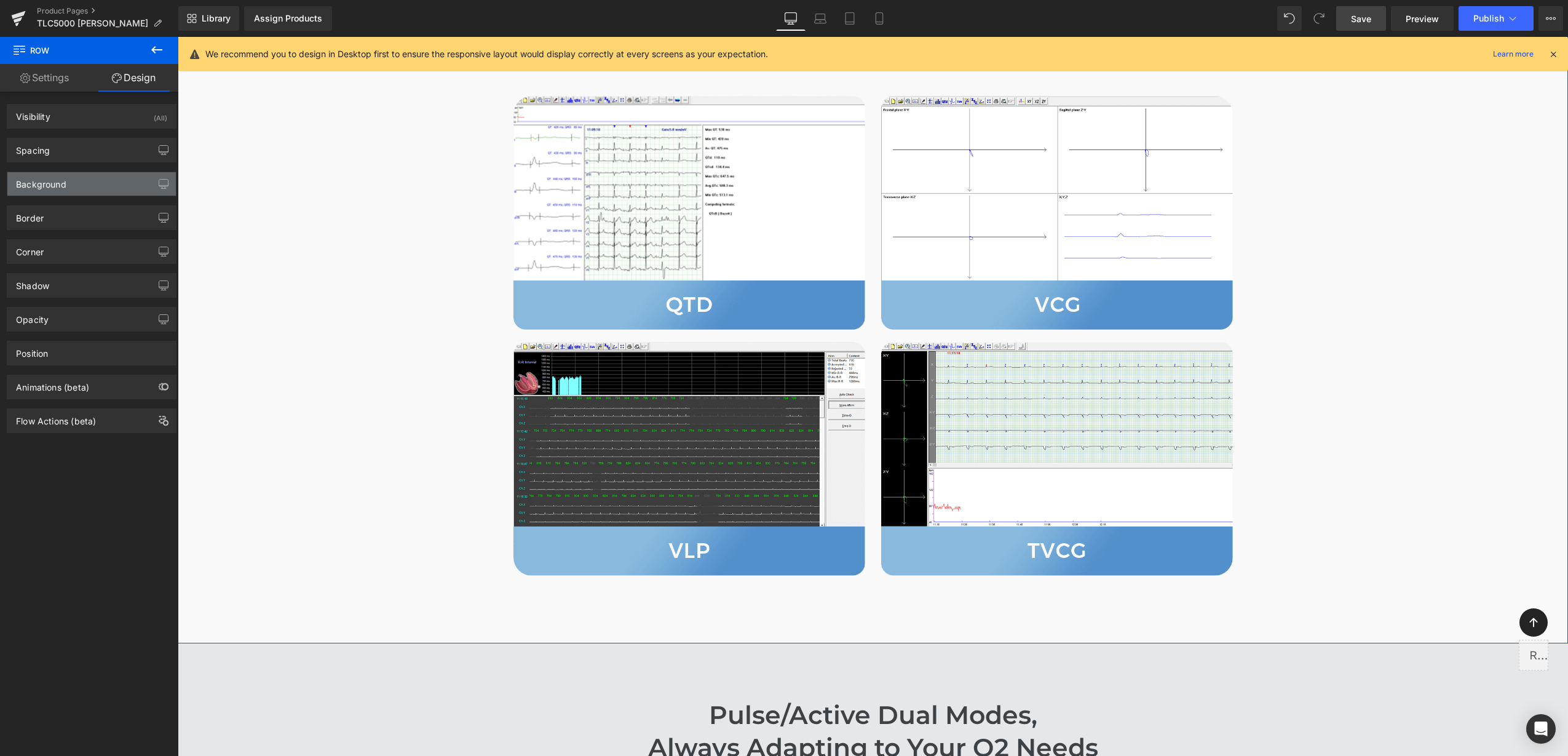
click at [66, 184] on div "Background" at bounding box center [41, 181] width 51 height 17
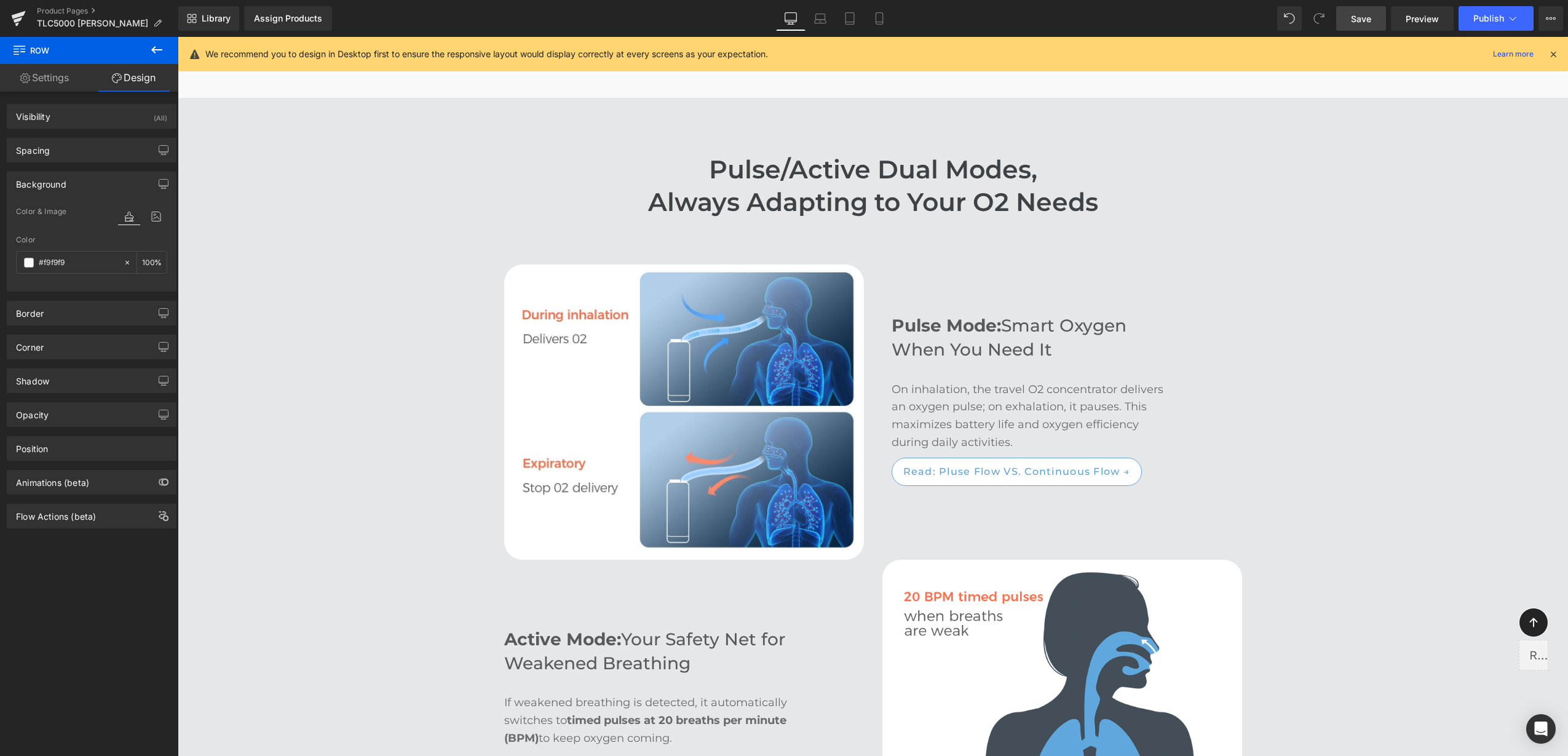
scroll to position [1845, 0]
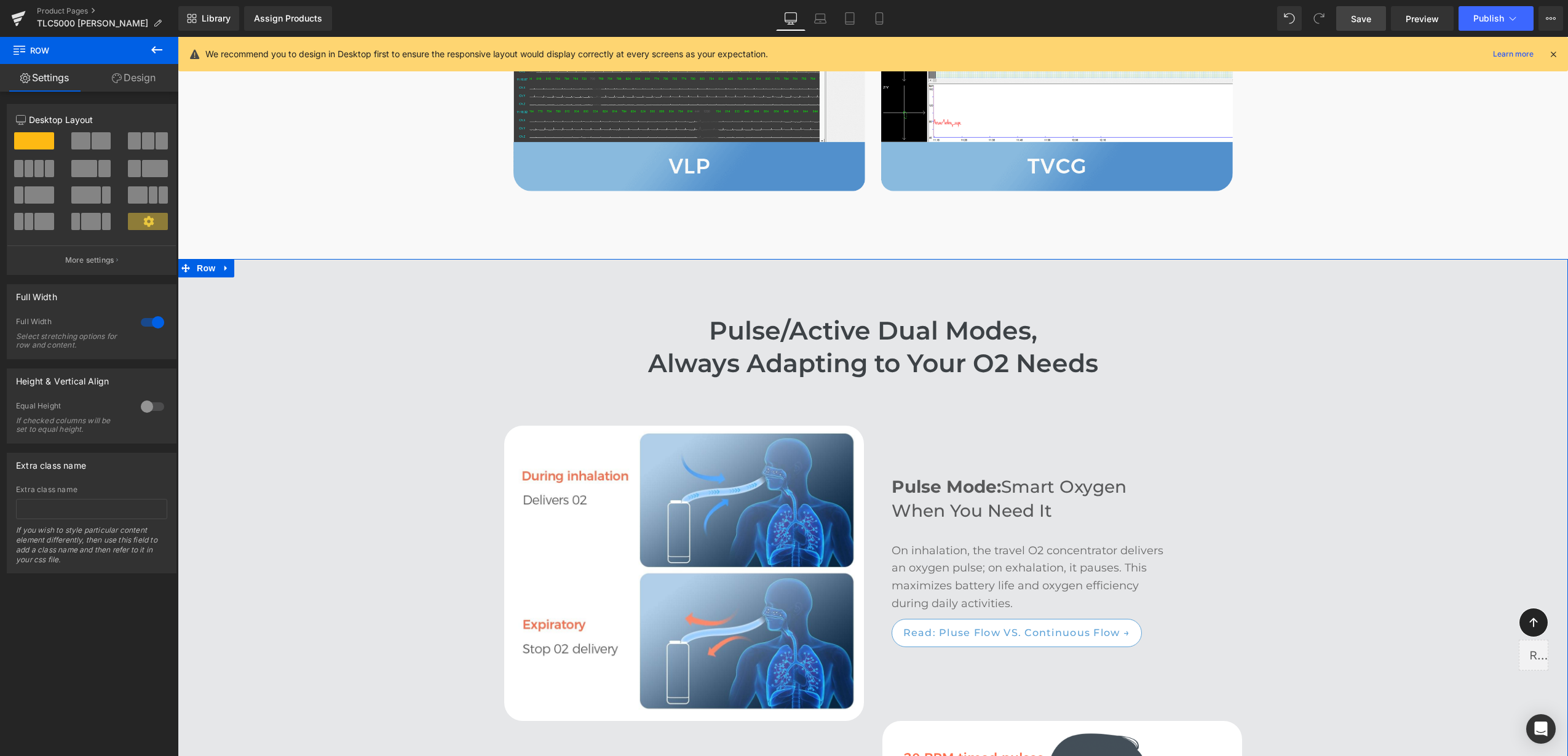
click at [130, 82] on link "Design" at bounding box center [133, 77] width 89 height 28
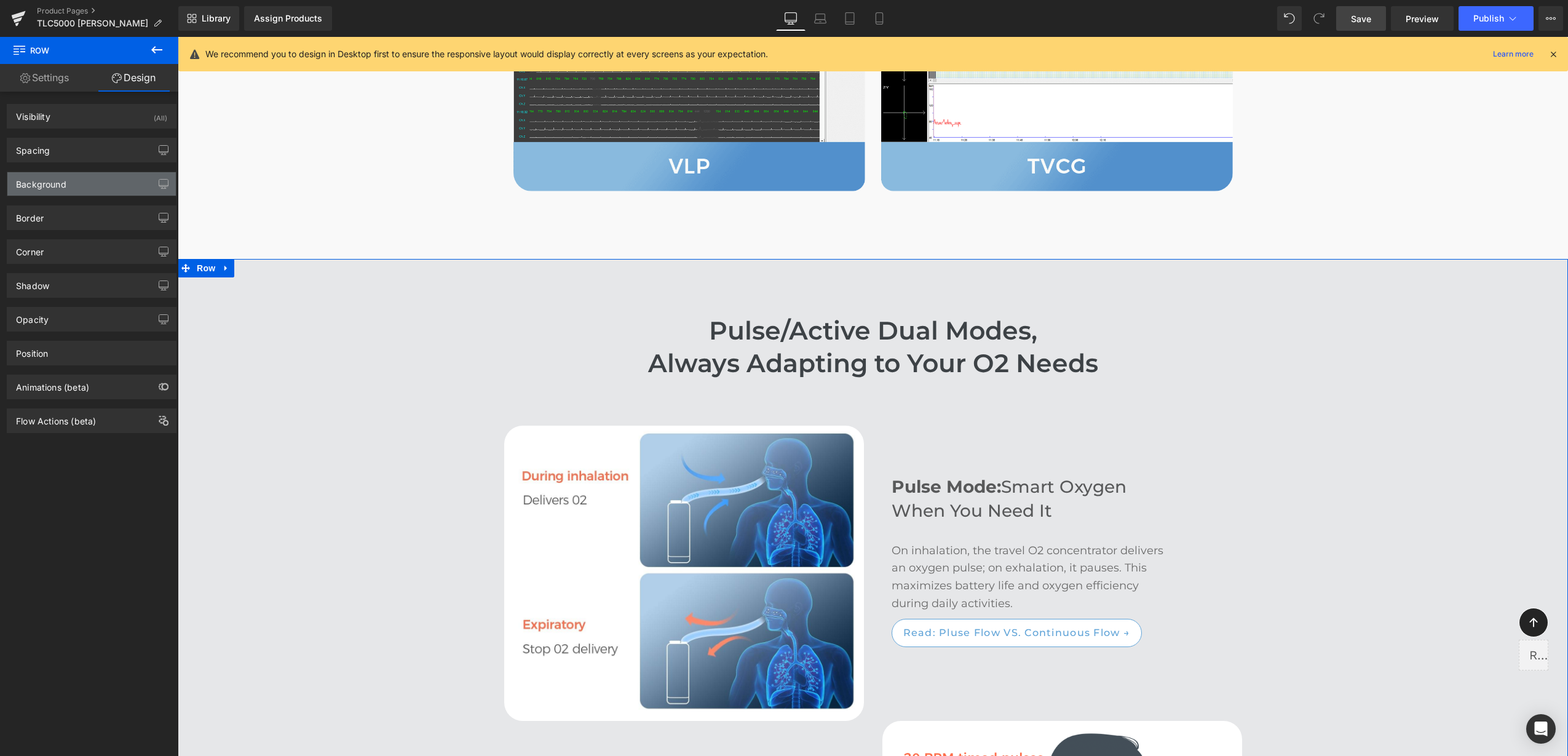
click at [92, 182] on div "Background" at bounding box center [92, 184] width 168 height 24
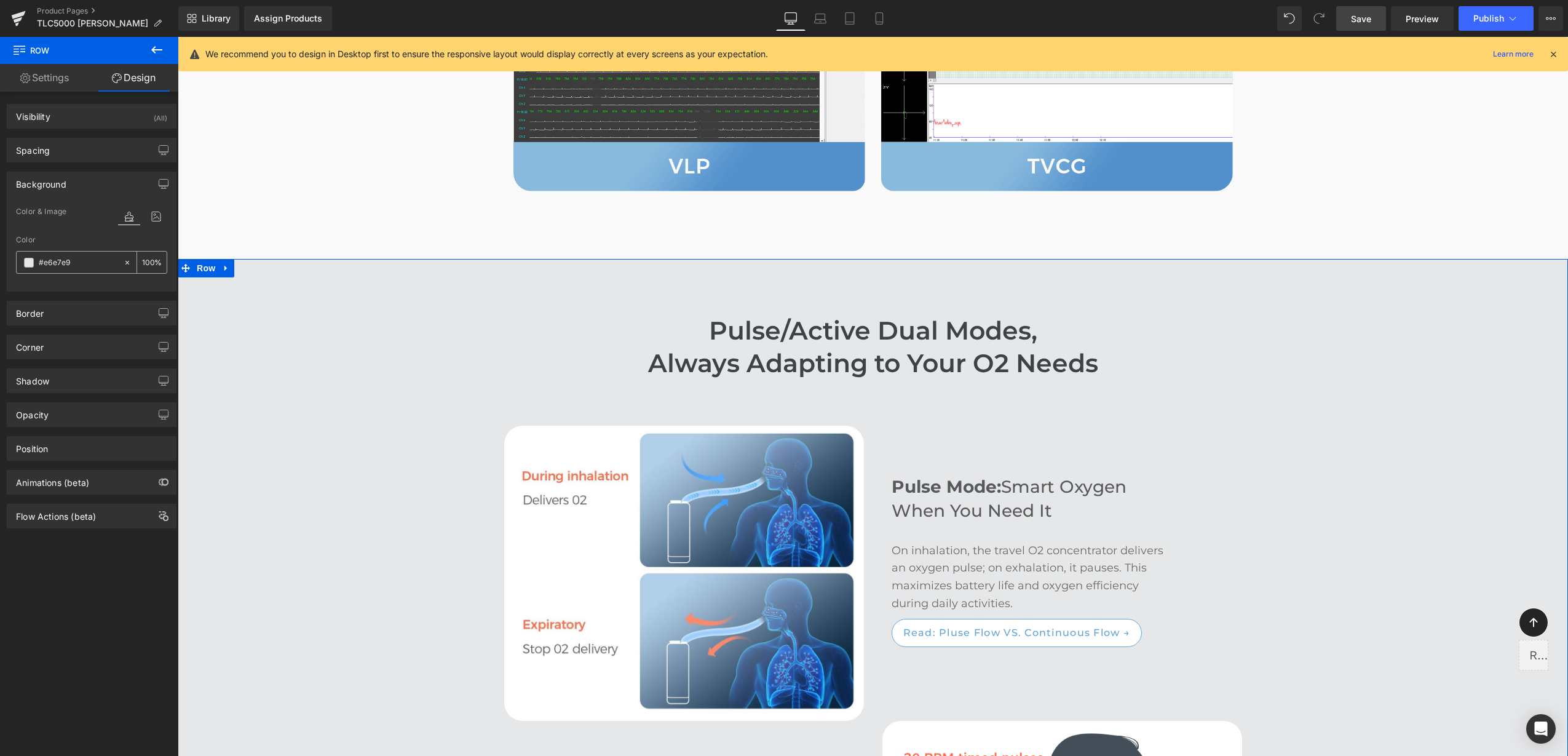
click at [123, 261] on icon at bounding box center [127, 262] width 8 height 8
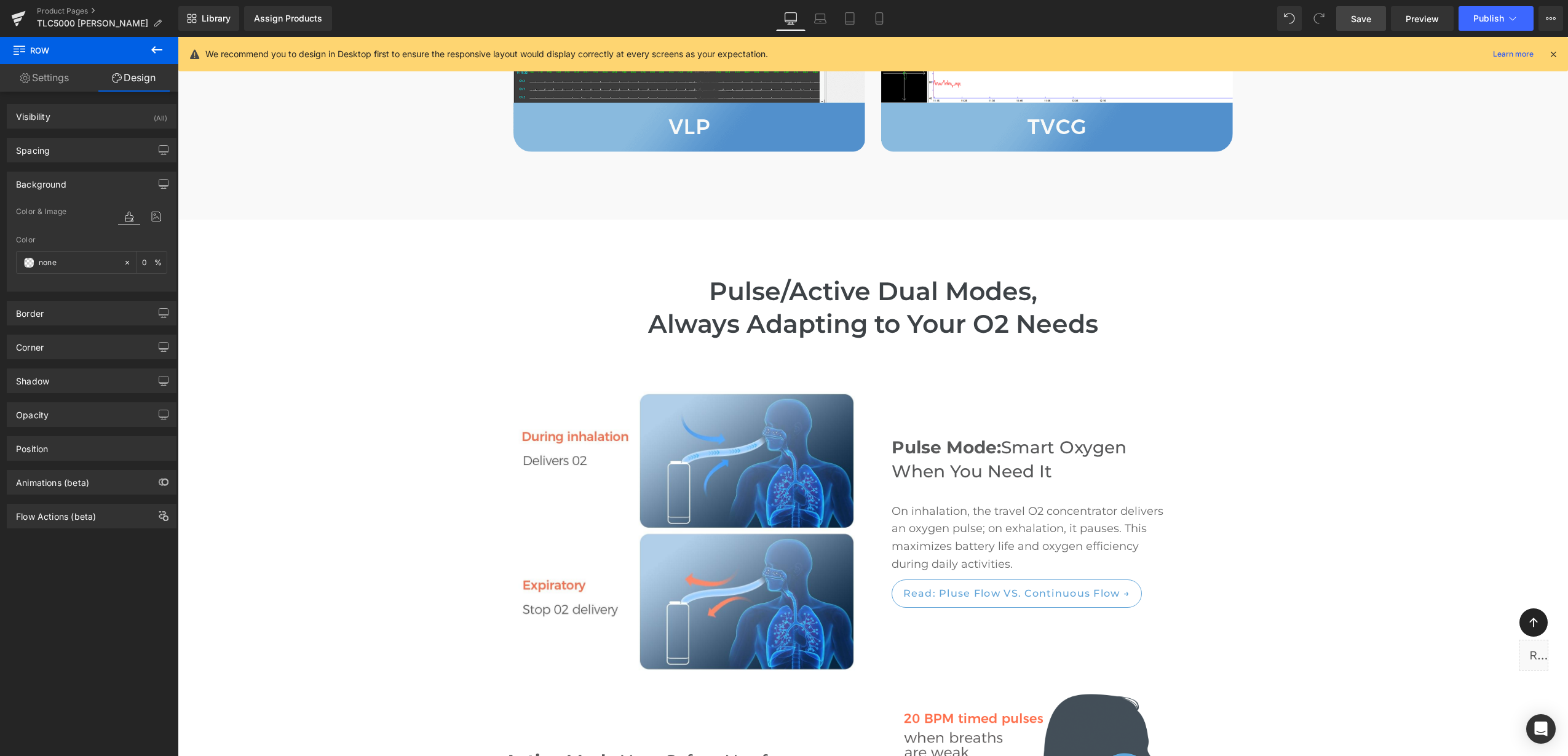
scroll to position [1893, 0]
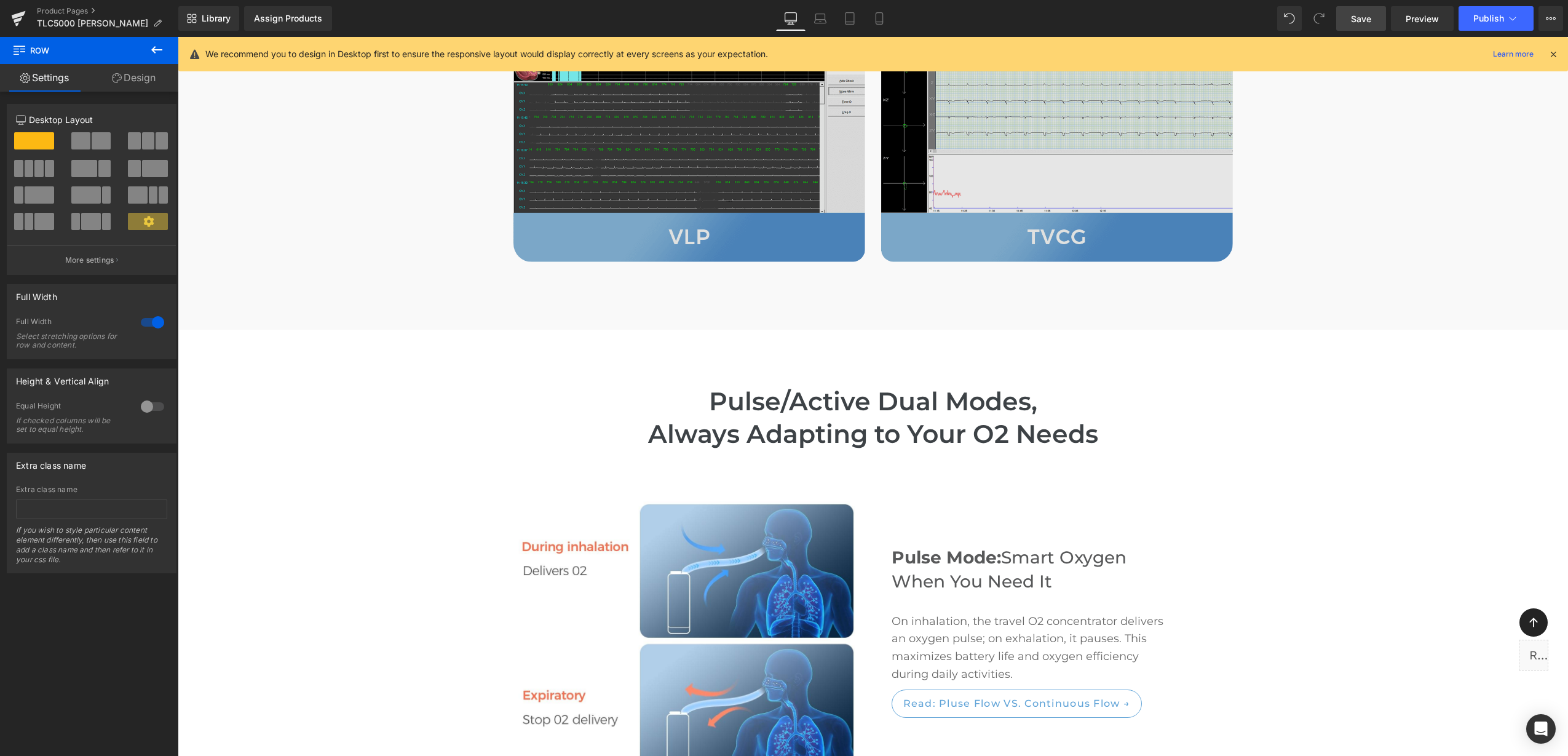
scroll to position [1970, 0]
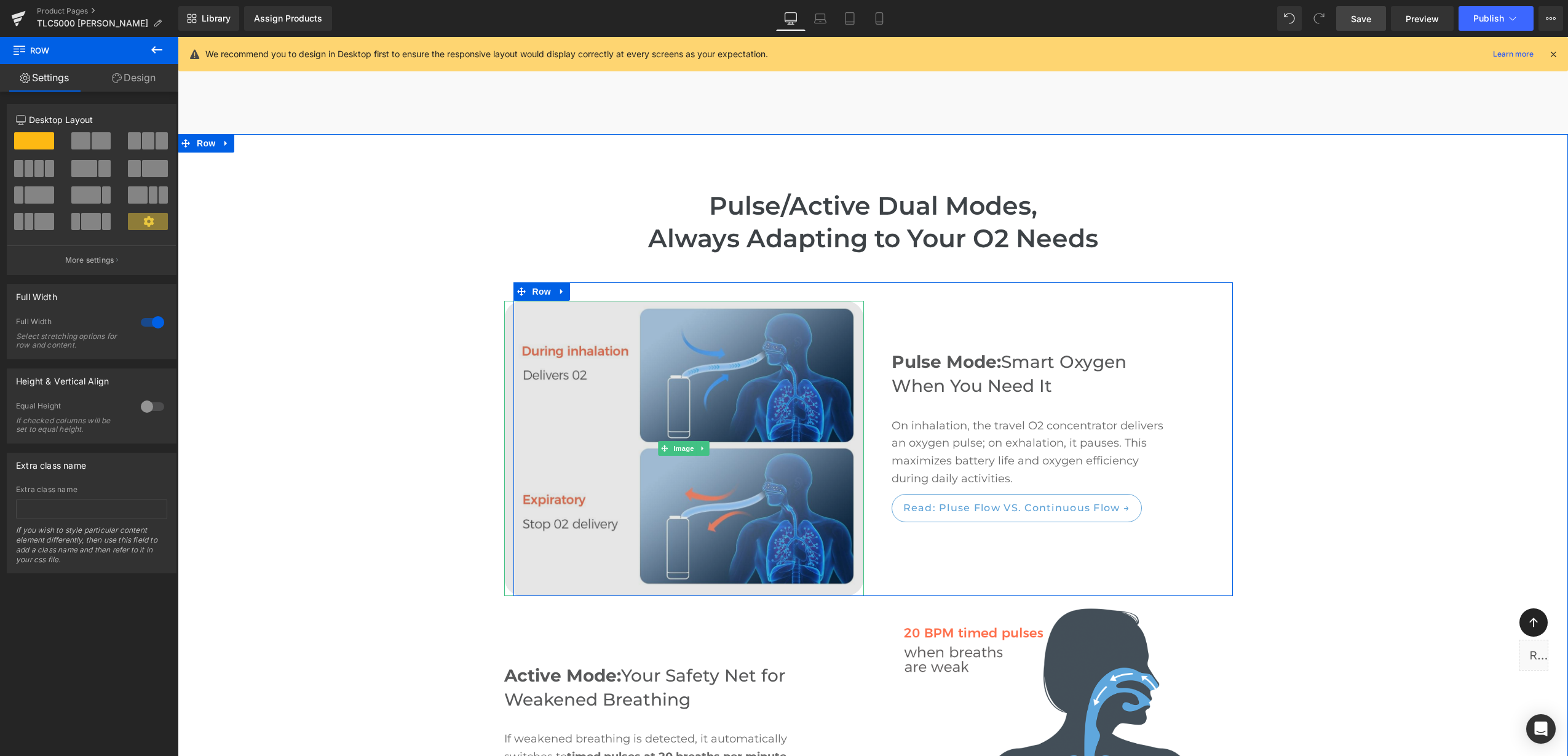
click at [758, 321] on img at bounding box center [684, 448] width 360 height 295
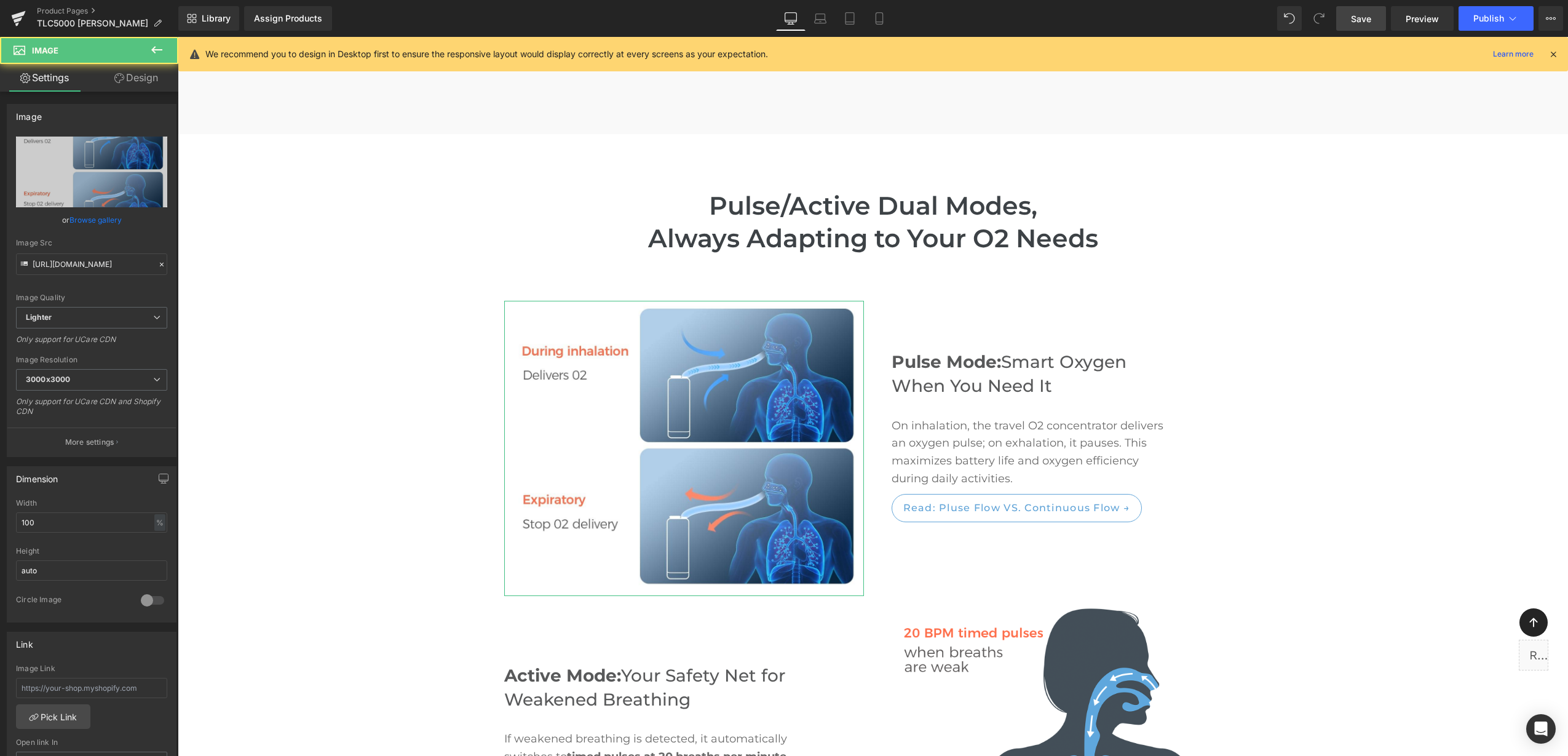
drag, startPoint x: 125, startPoint y: 81, endPoint x: 87, endPoint y: 155, distance: 83.2
click at [126, 81] on link "Design" at bounding box center [136, 77] width 89 height 28
click at [0, 0] on div "Spacing" at bounding box center [0, 0] width 0 height 0
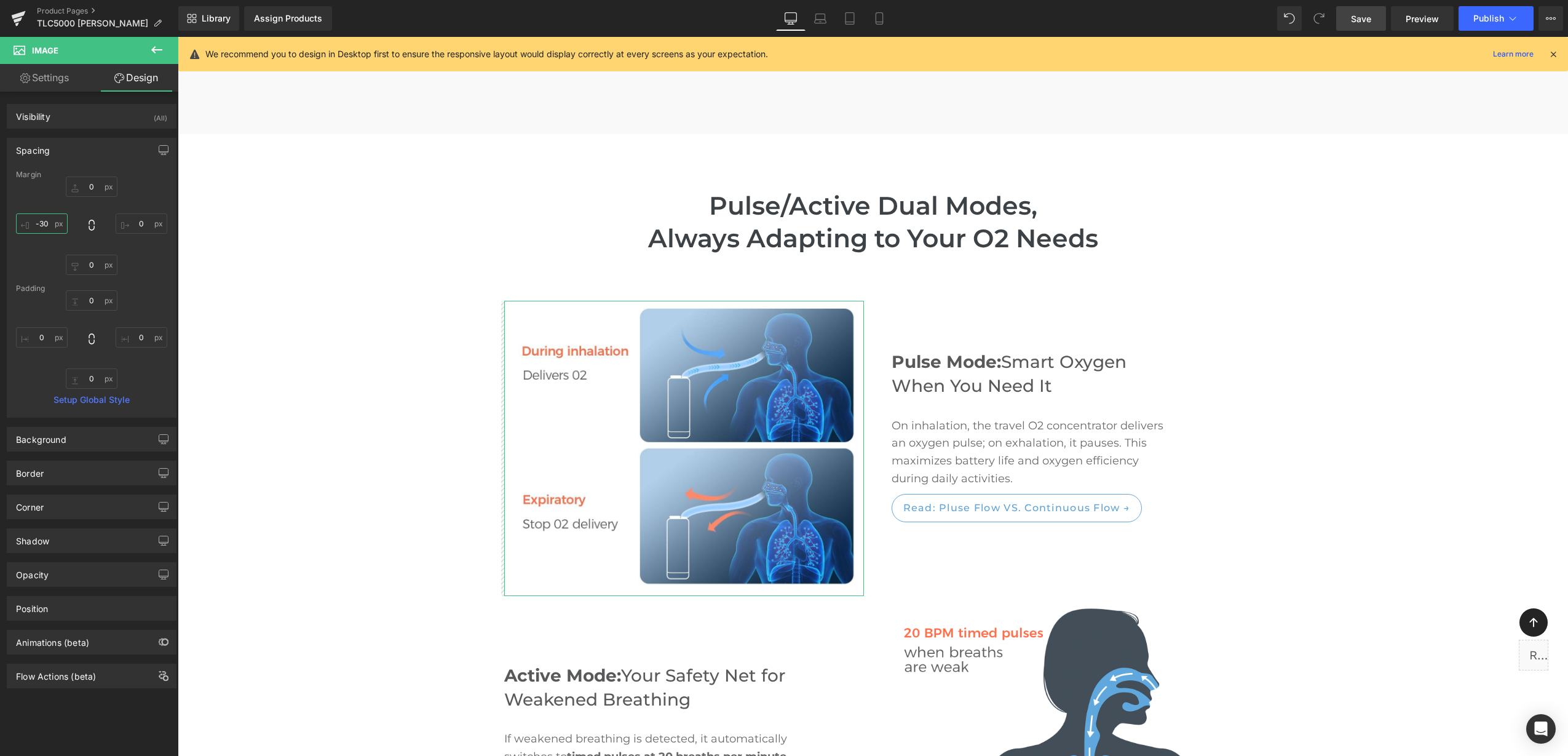
click at [45, 220] on input "text" at bounding box center [42, 223] width 52 height 20
type input "-"
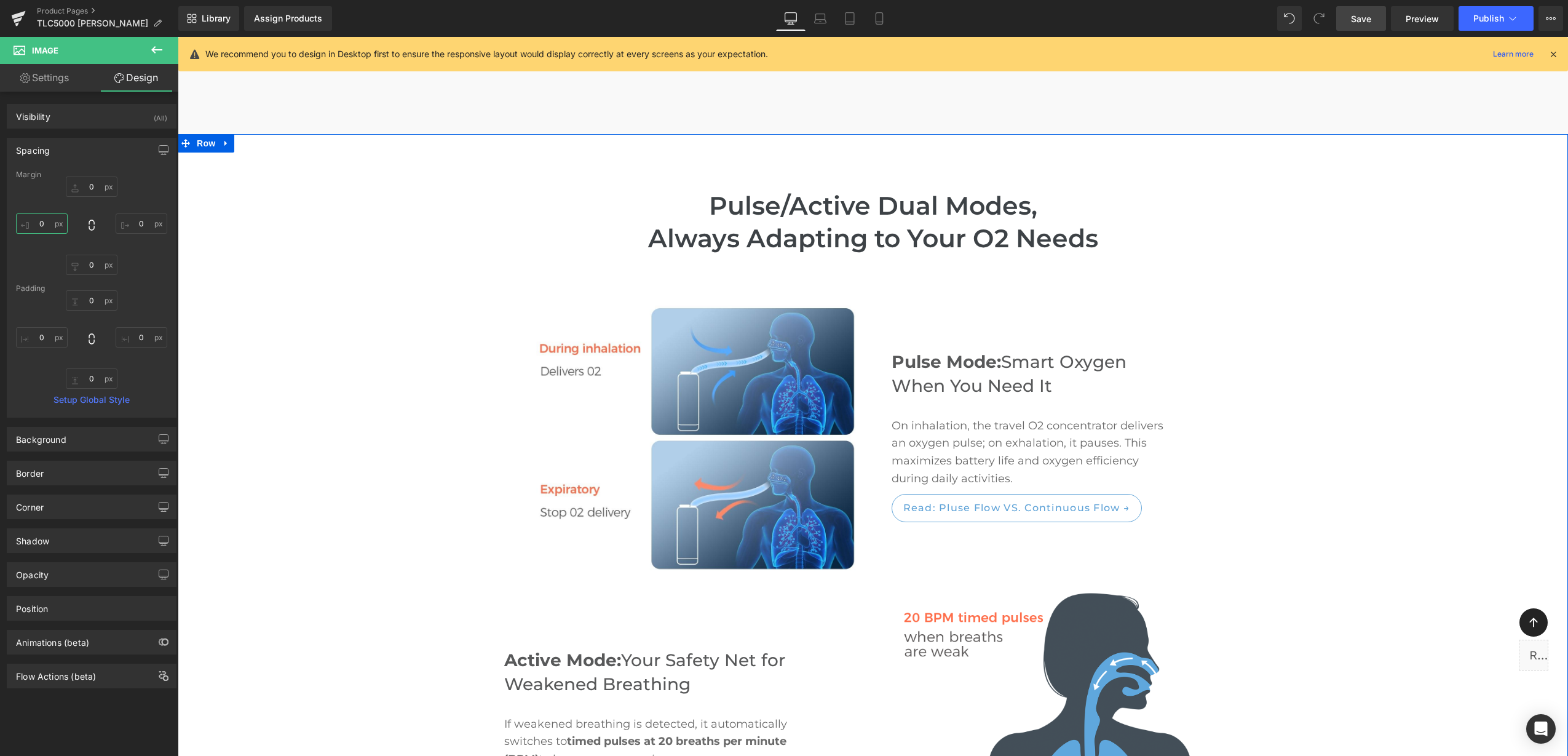
type input "0"
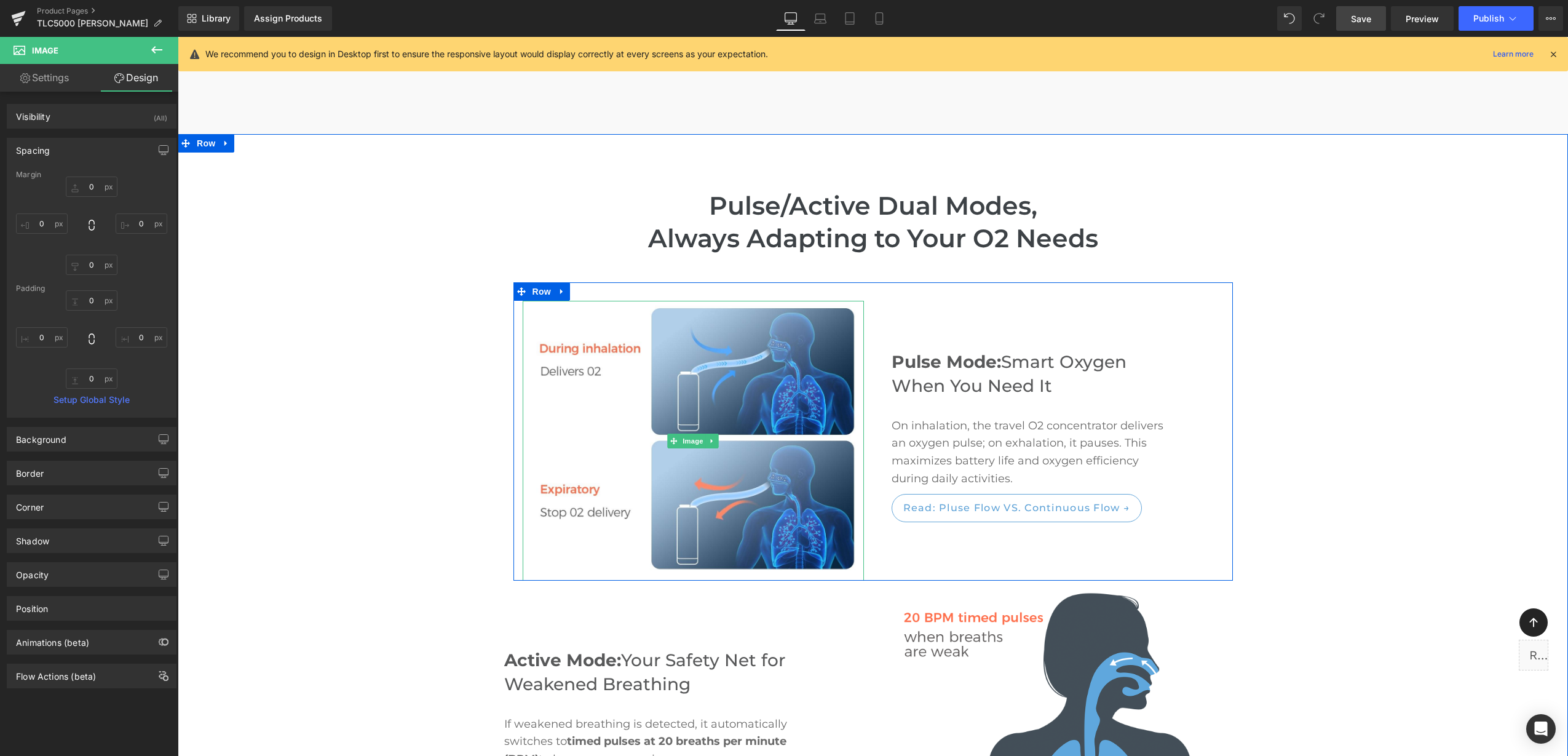
click at [649, 472] on img at bounding box center [693, 440] width 341 height 280
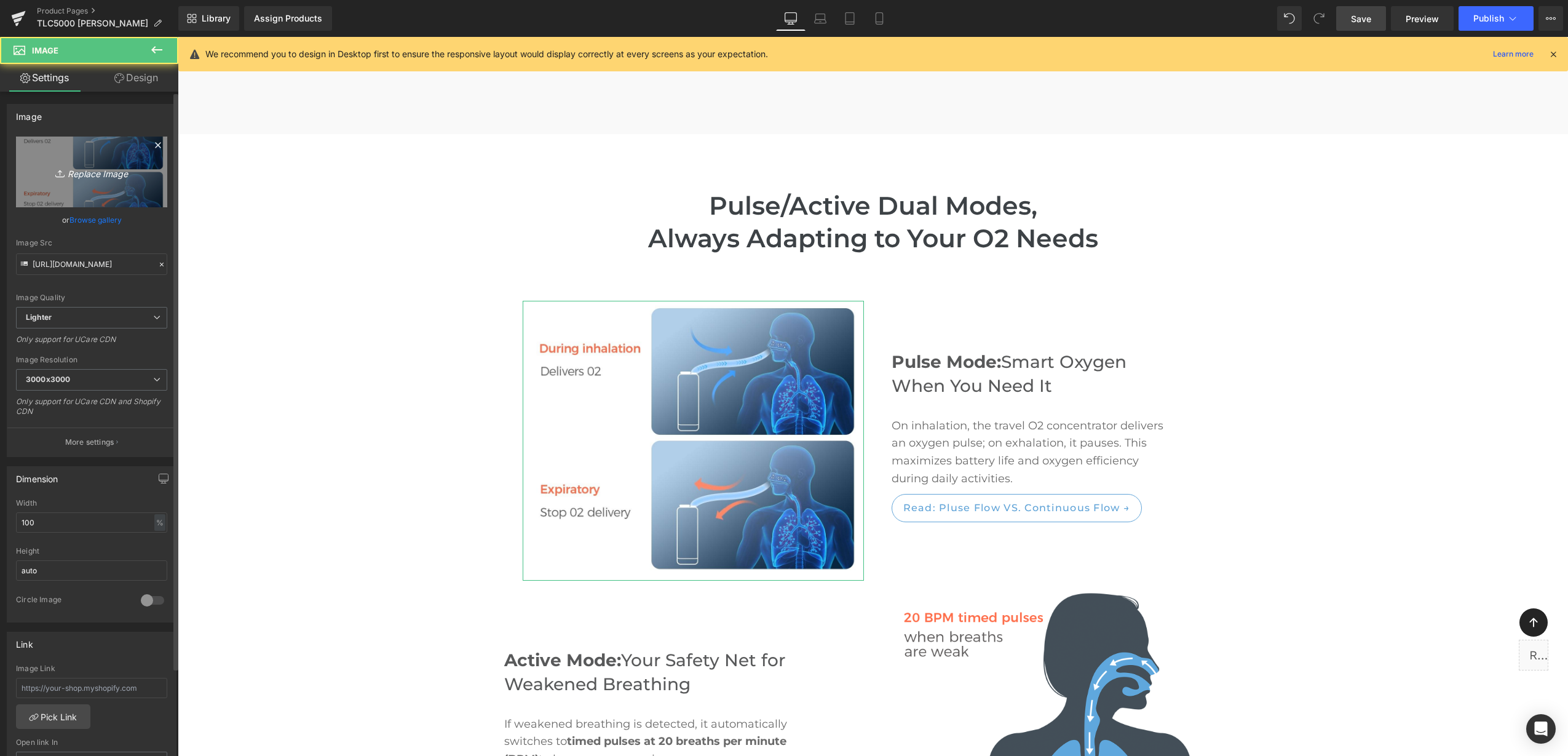
click at [51, 180] on link "Replace Image" at bounding box center [92, 172] width 151 height 70
type input "C:\fakepath\4.png"
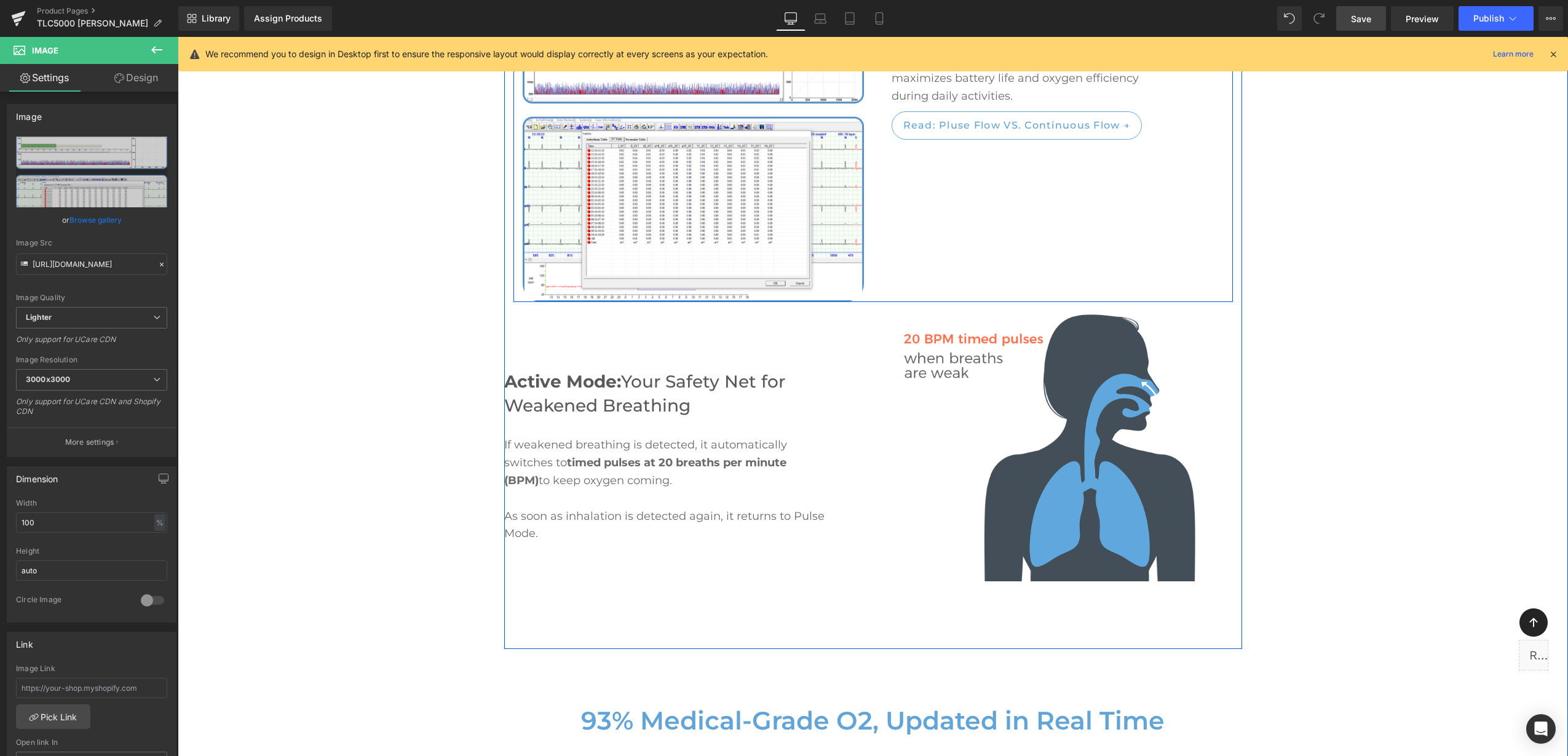
scroll to position [2354, 0]
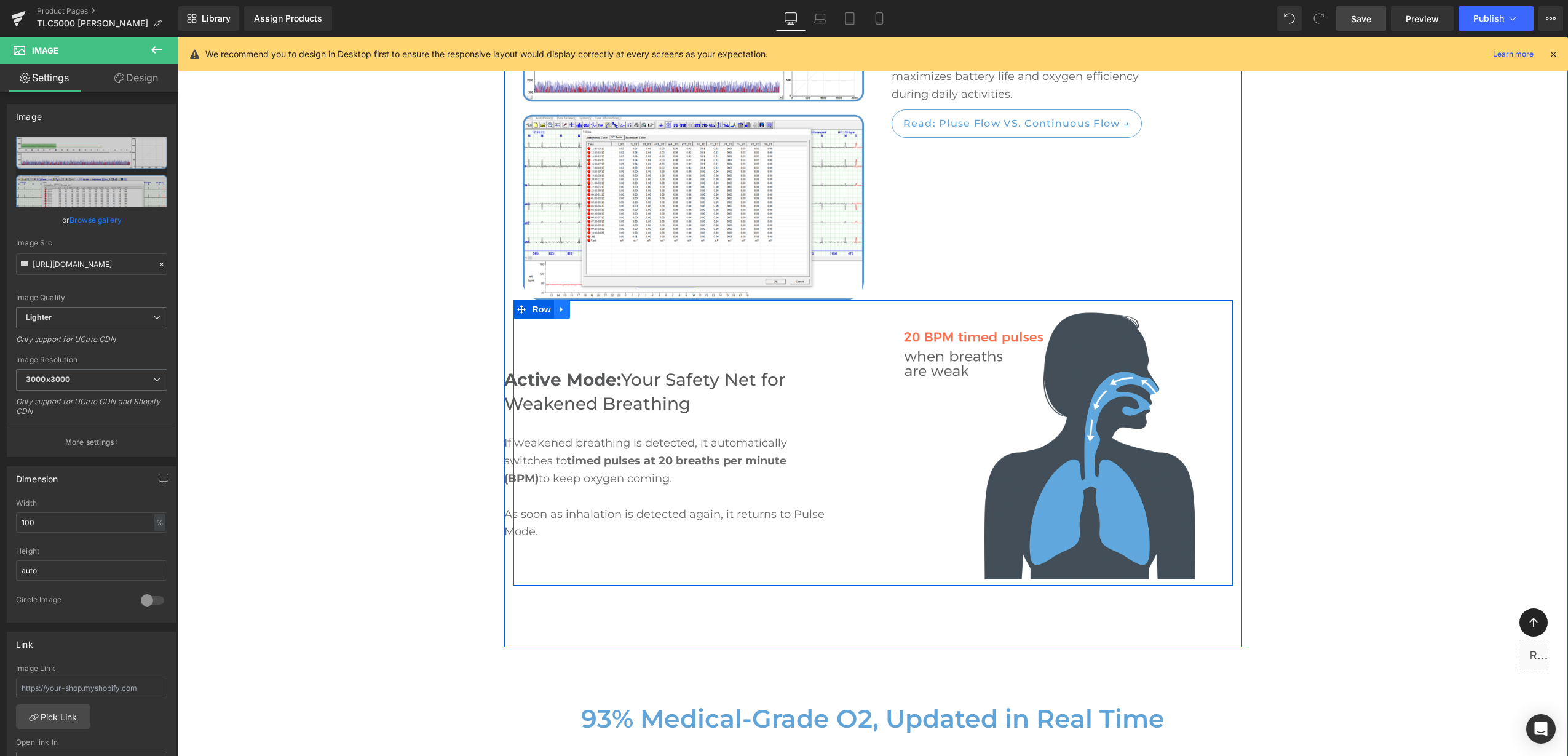
click at [559, 305] on icon at bounding box center [561, 310] width 8 height 9
click at [589, 300] on link at bounding box center [594, 309] width 16 height 19
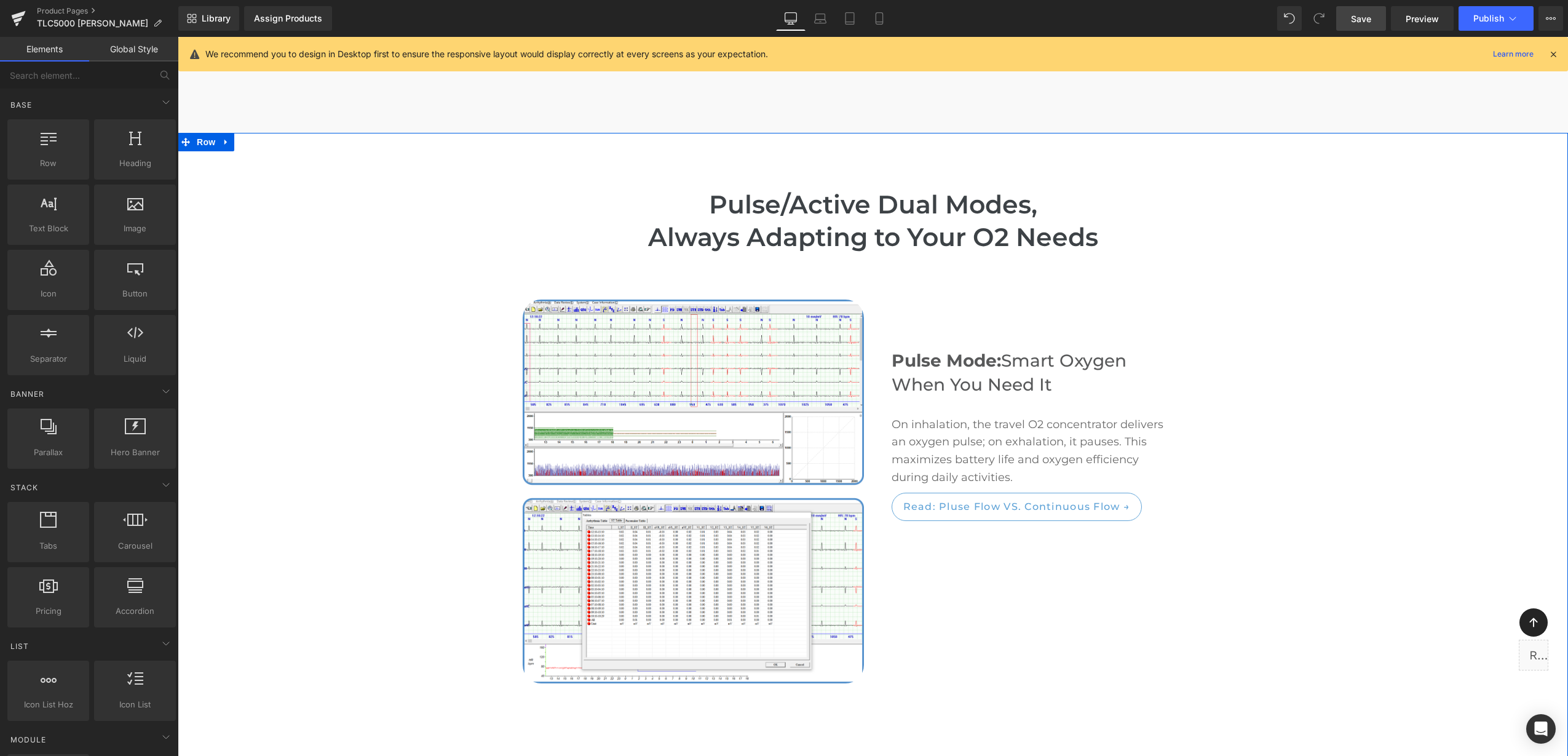
scroll to position [1970, 0]
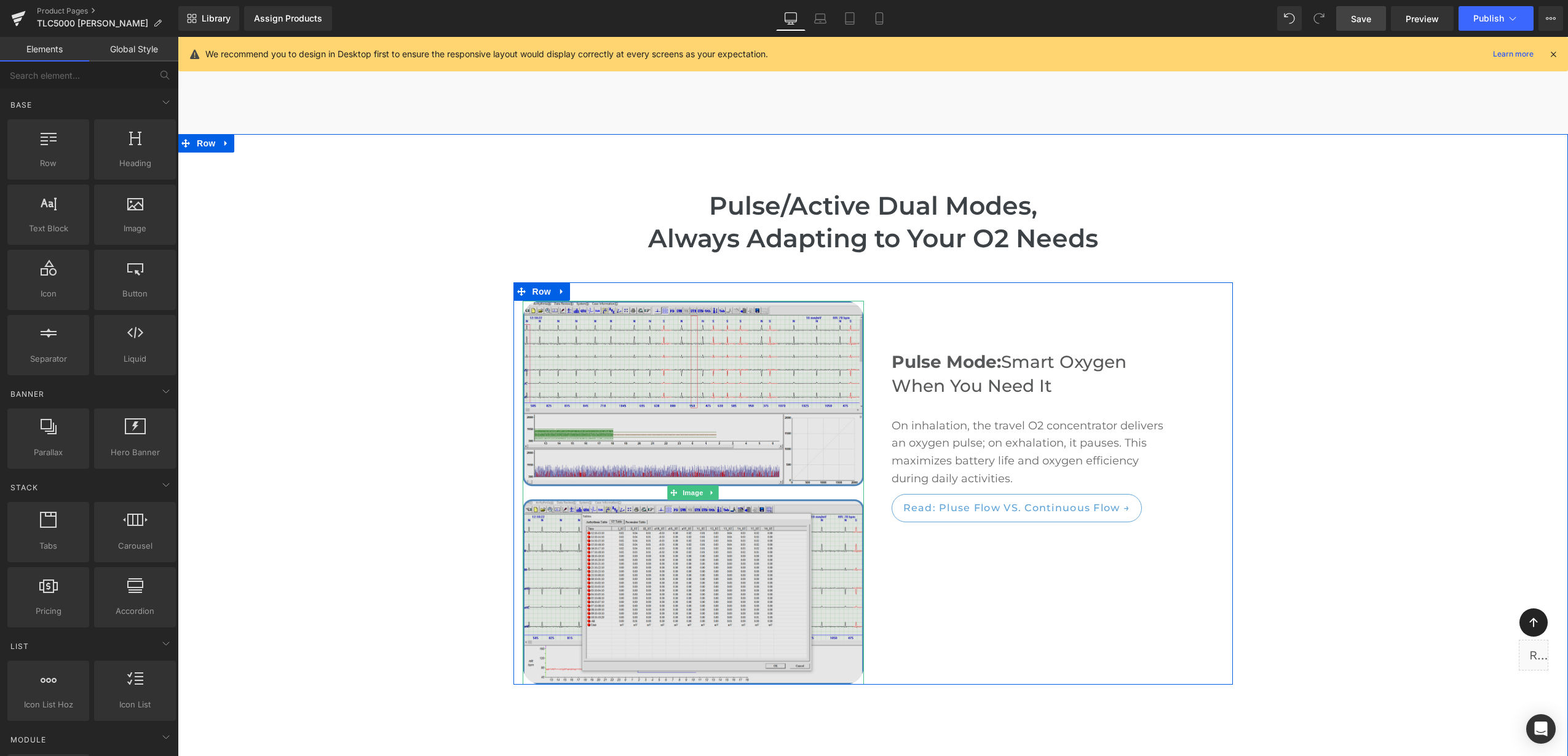
click at [845, 625] on img at bounding box center [693, 493] width 341 height 384
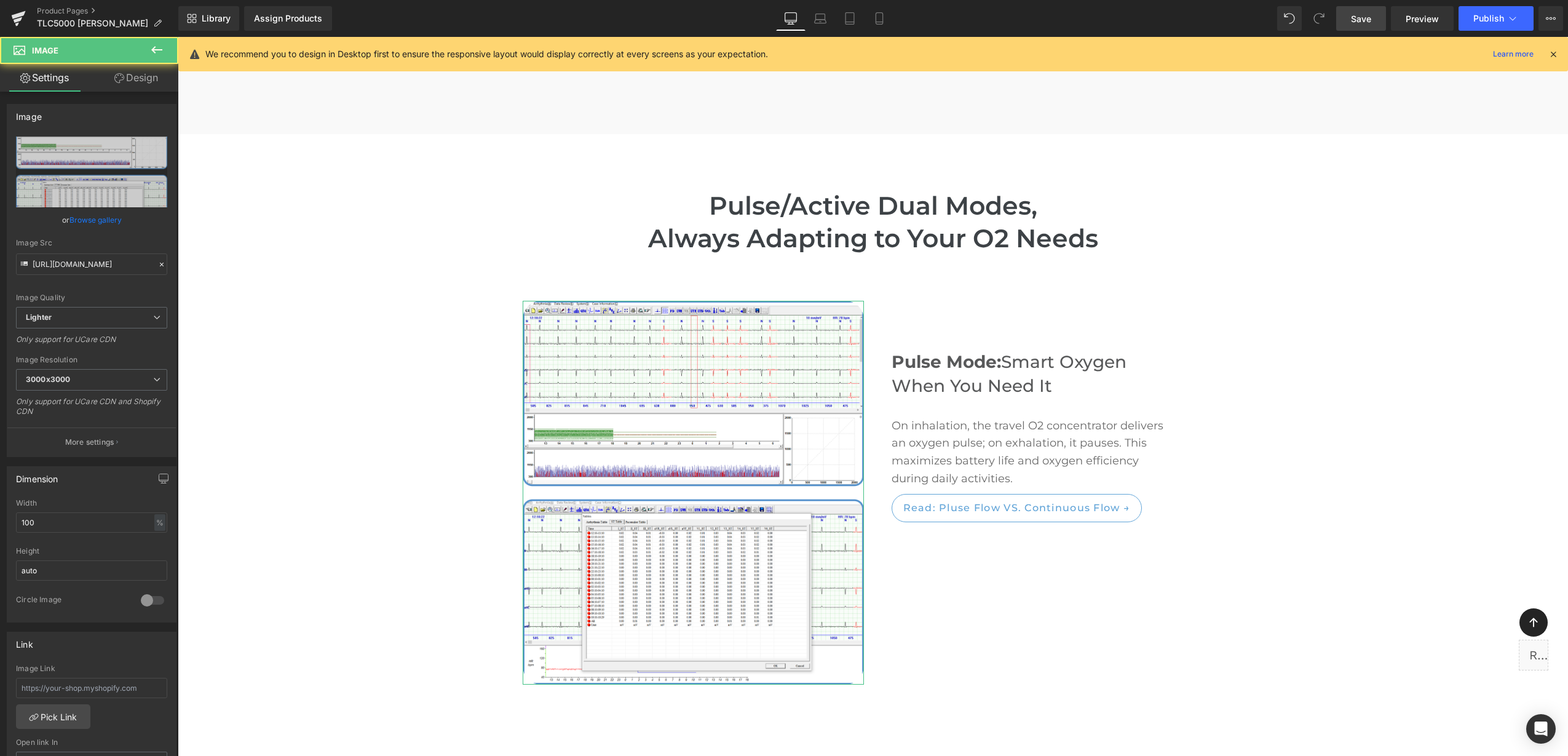
click at [142, 70] on link "Design" at bounding box center [136, 77] width 89 height 28
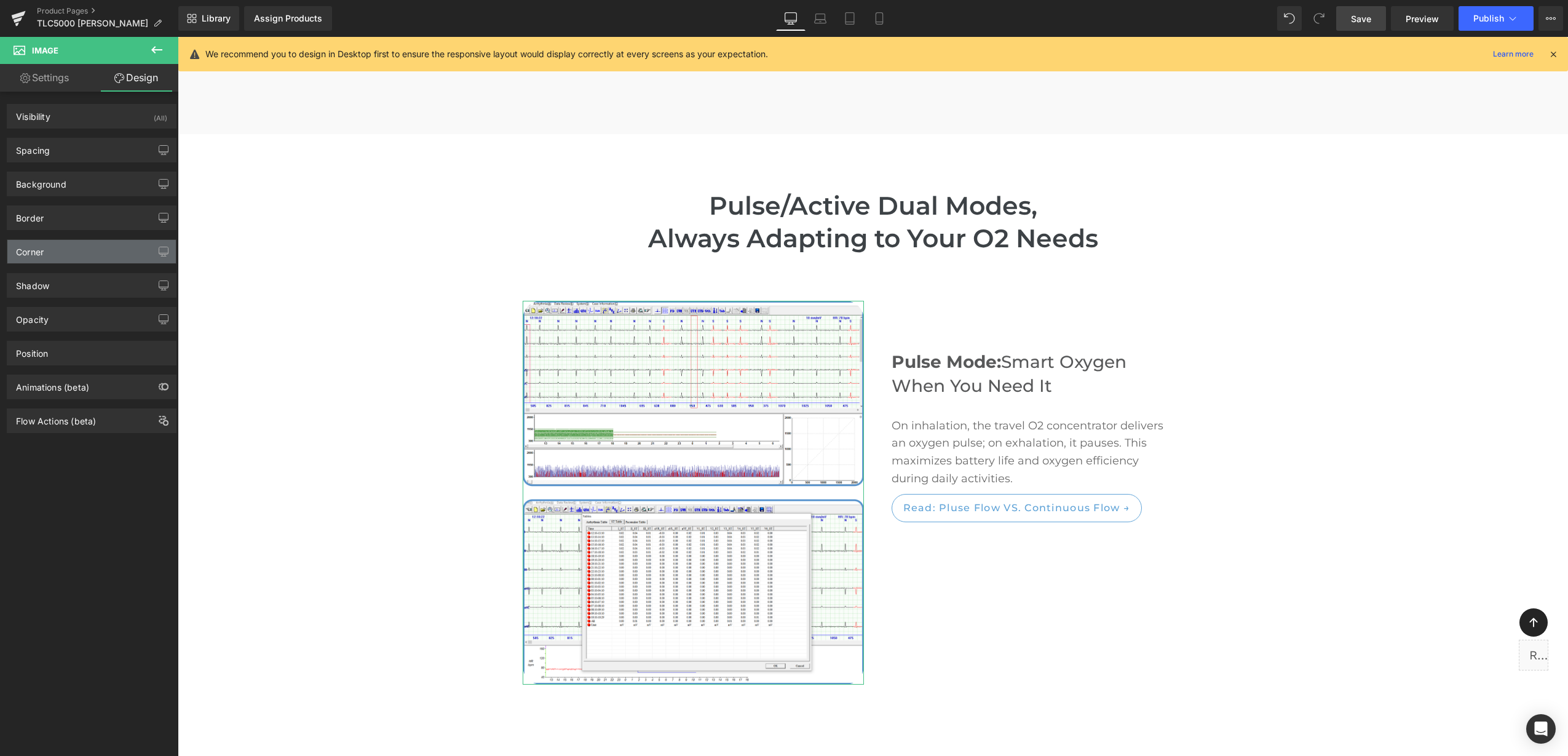
click at [72, 250] on div "Corner" at bounding box center [92, 252] width 168 height 24
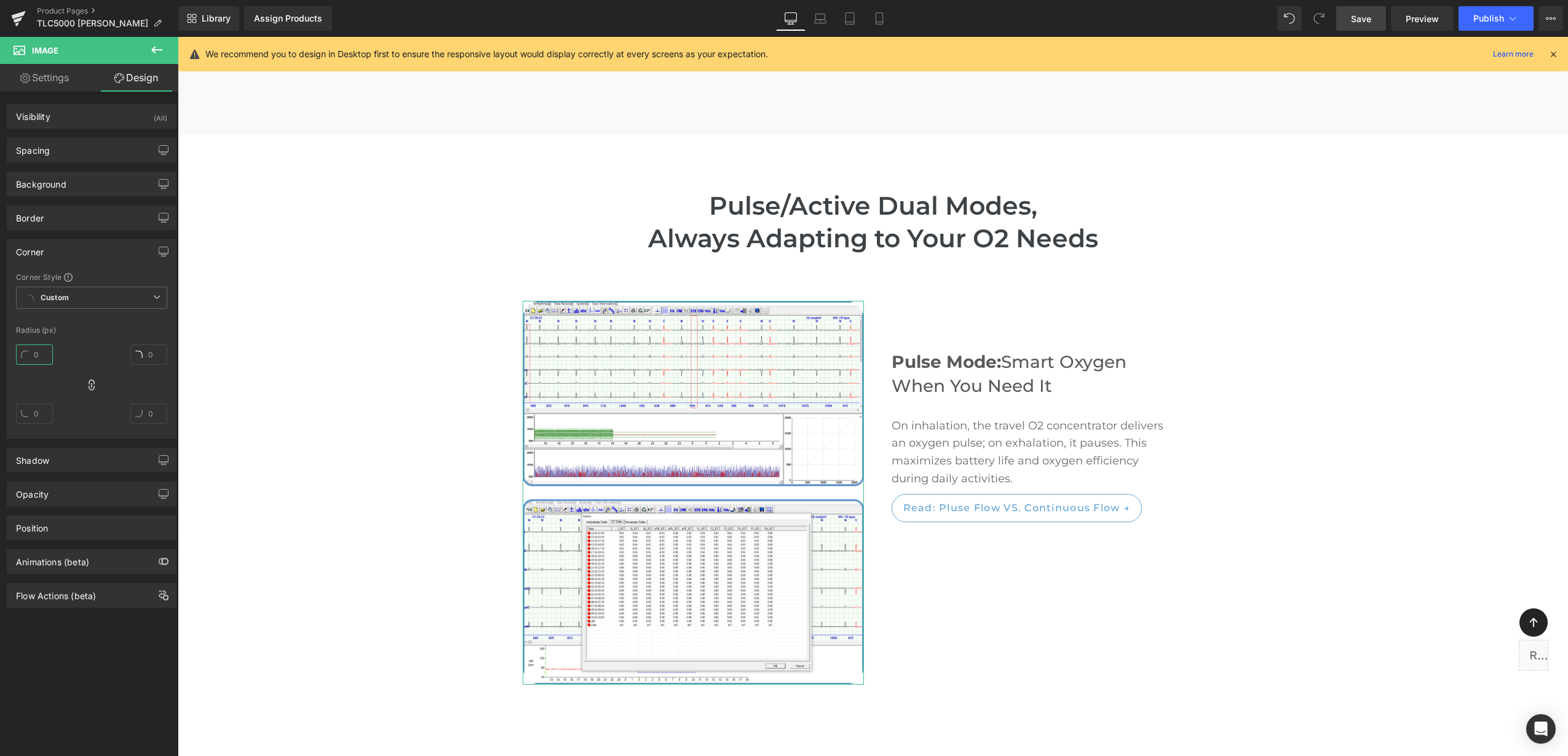
click at [35, 355] on input "text" at bounding box center [35, 355] width 37 height 20
type input "0"
click at [89, 368] on div "0" at bounding box center [92, 389] width 151 height 99
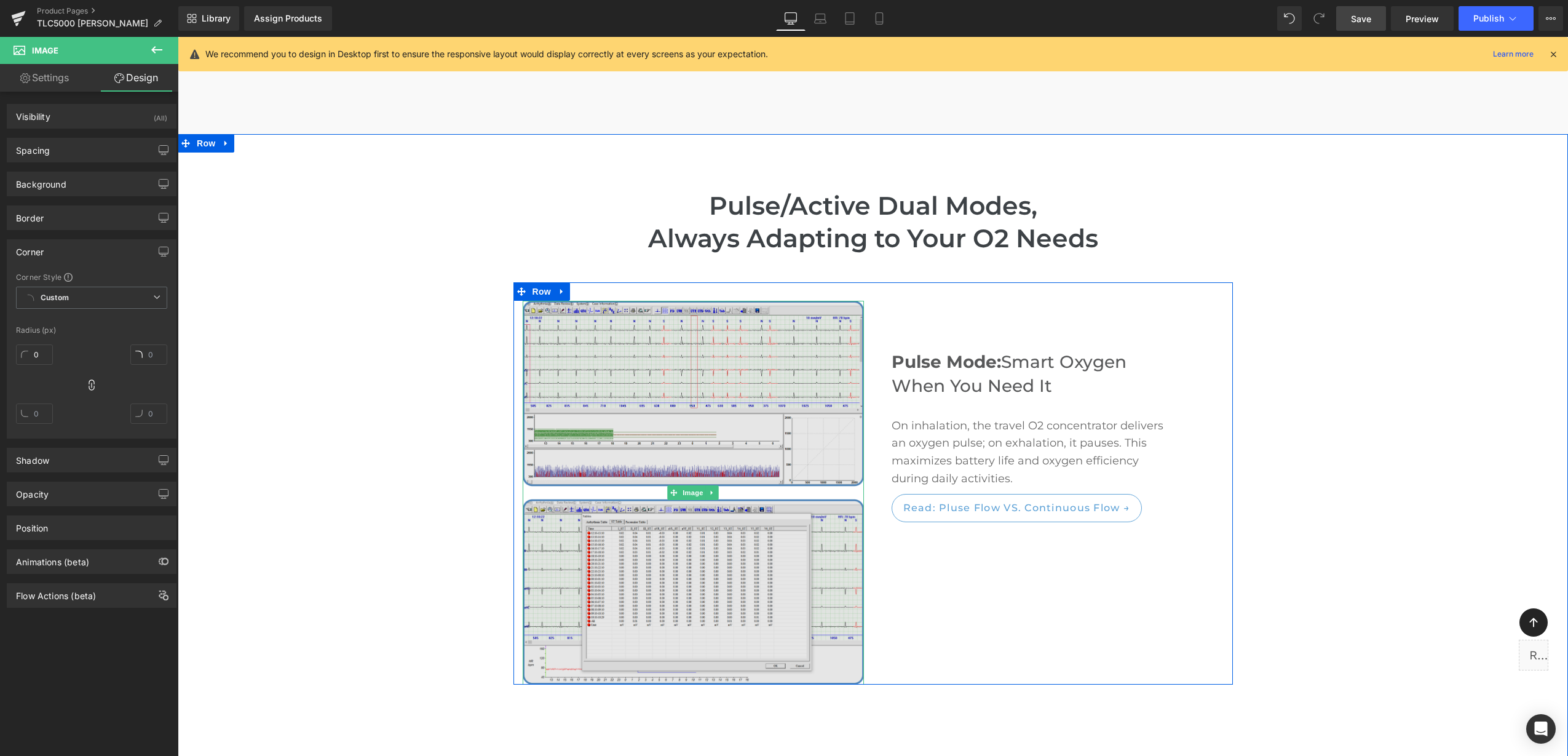
click at [703, 347] on img at bounding box center [693, 493] width 341 height 384
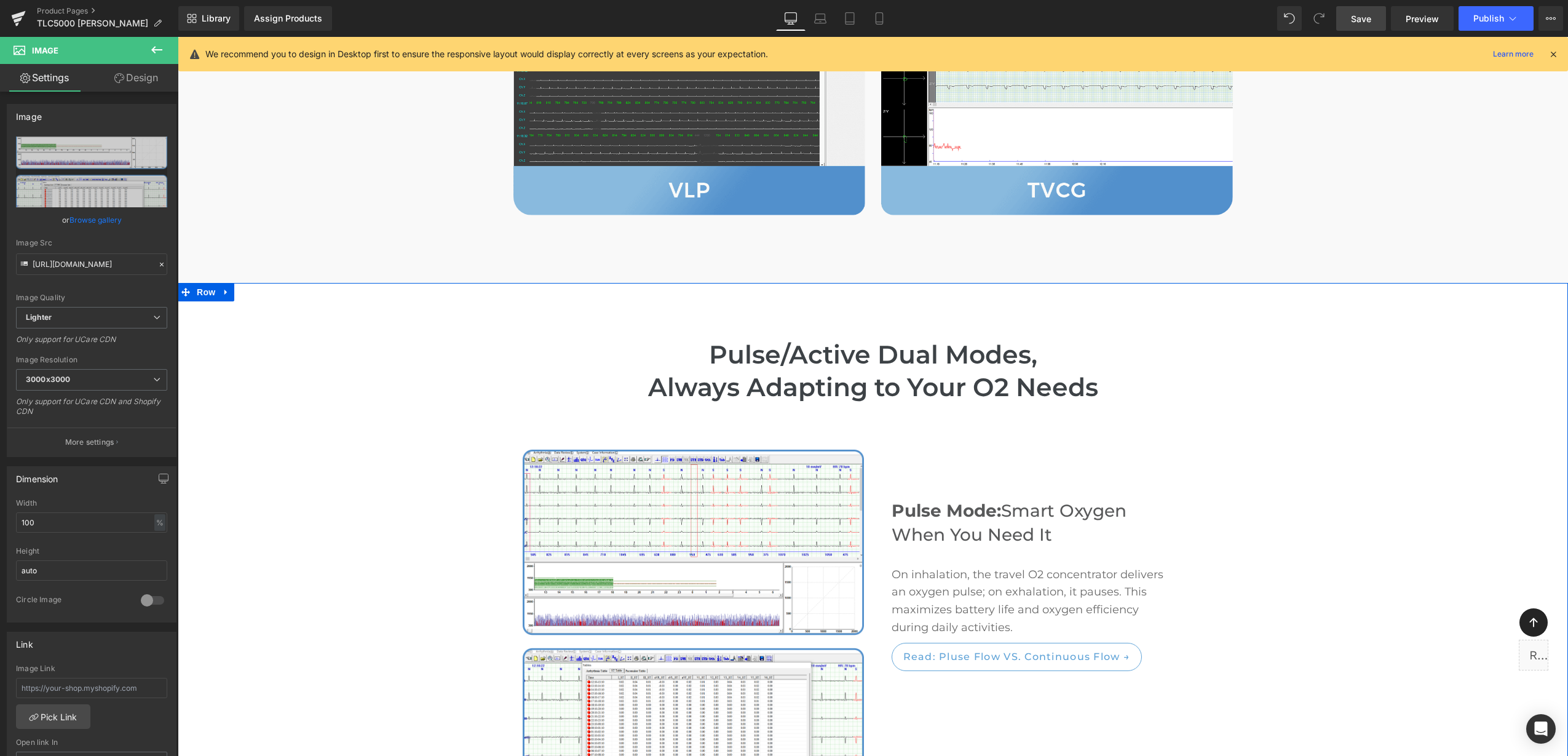
scroll to position [1816, 0]
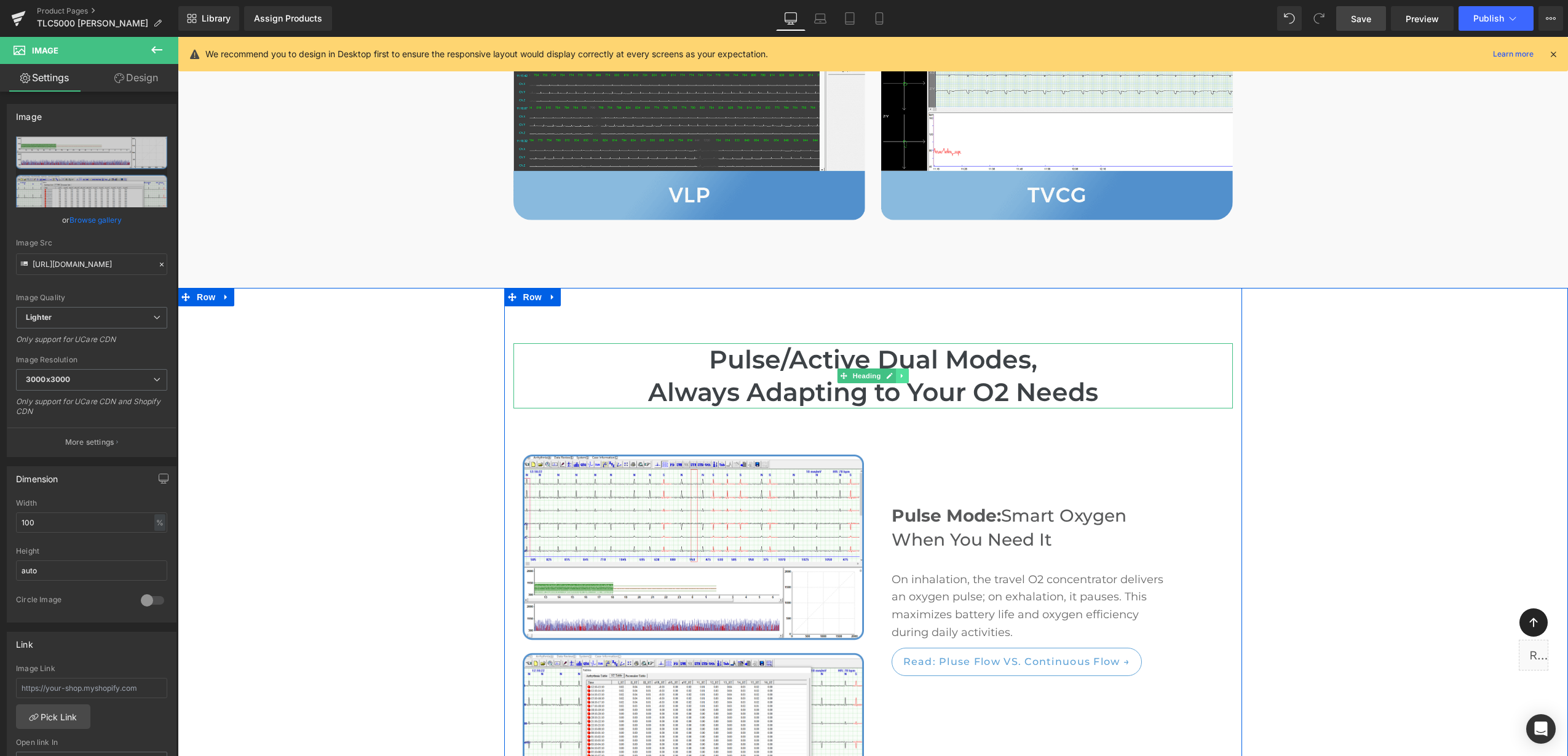
click at [899, 372] on icon at bounding box center [902, 376] width 7 height 8
click at [905, 372] on icon at bounding box center [908, 376] width 7 height 8
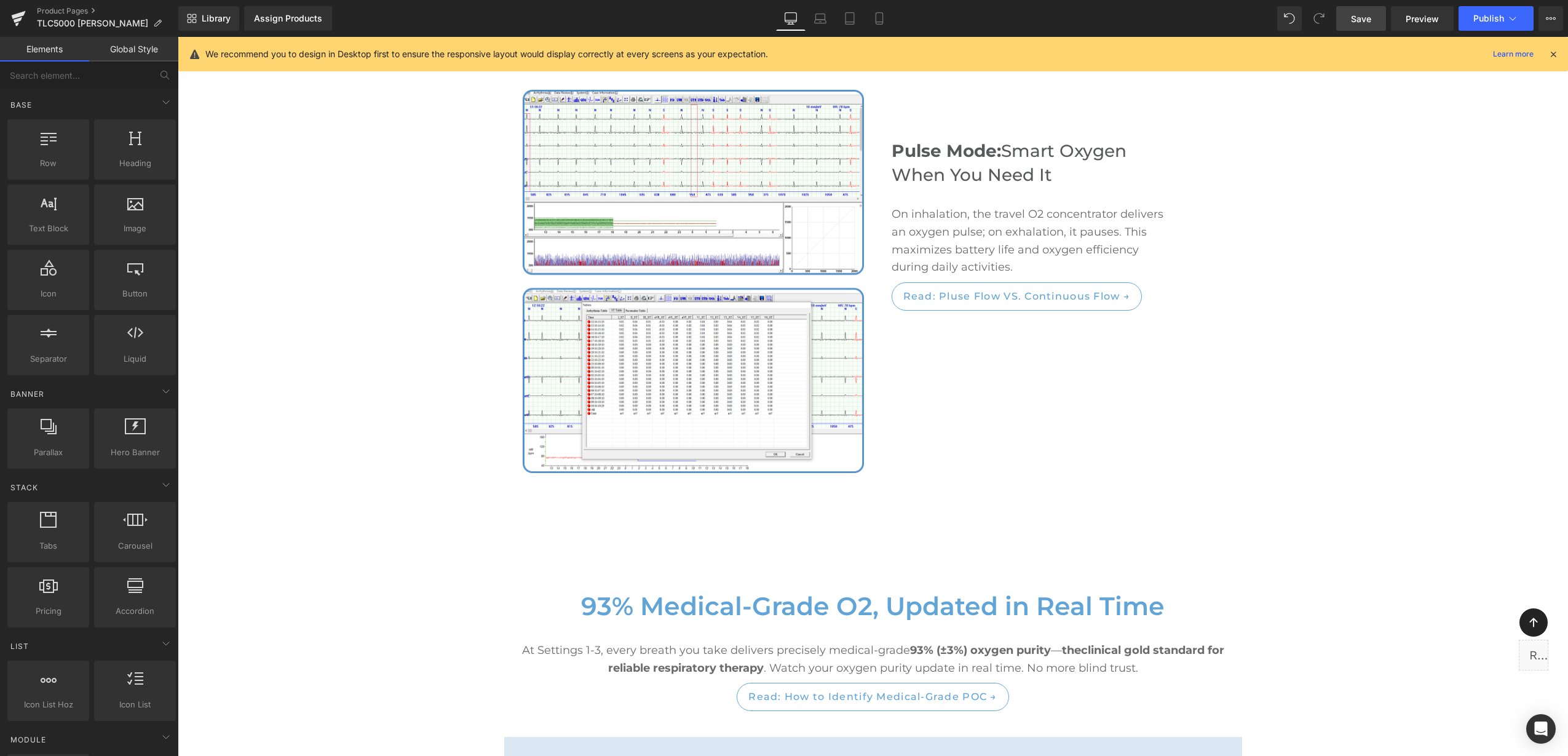
scroll to position [1893, 0]
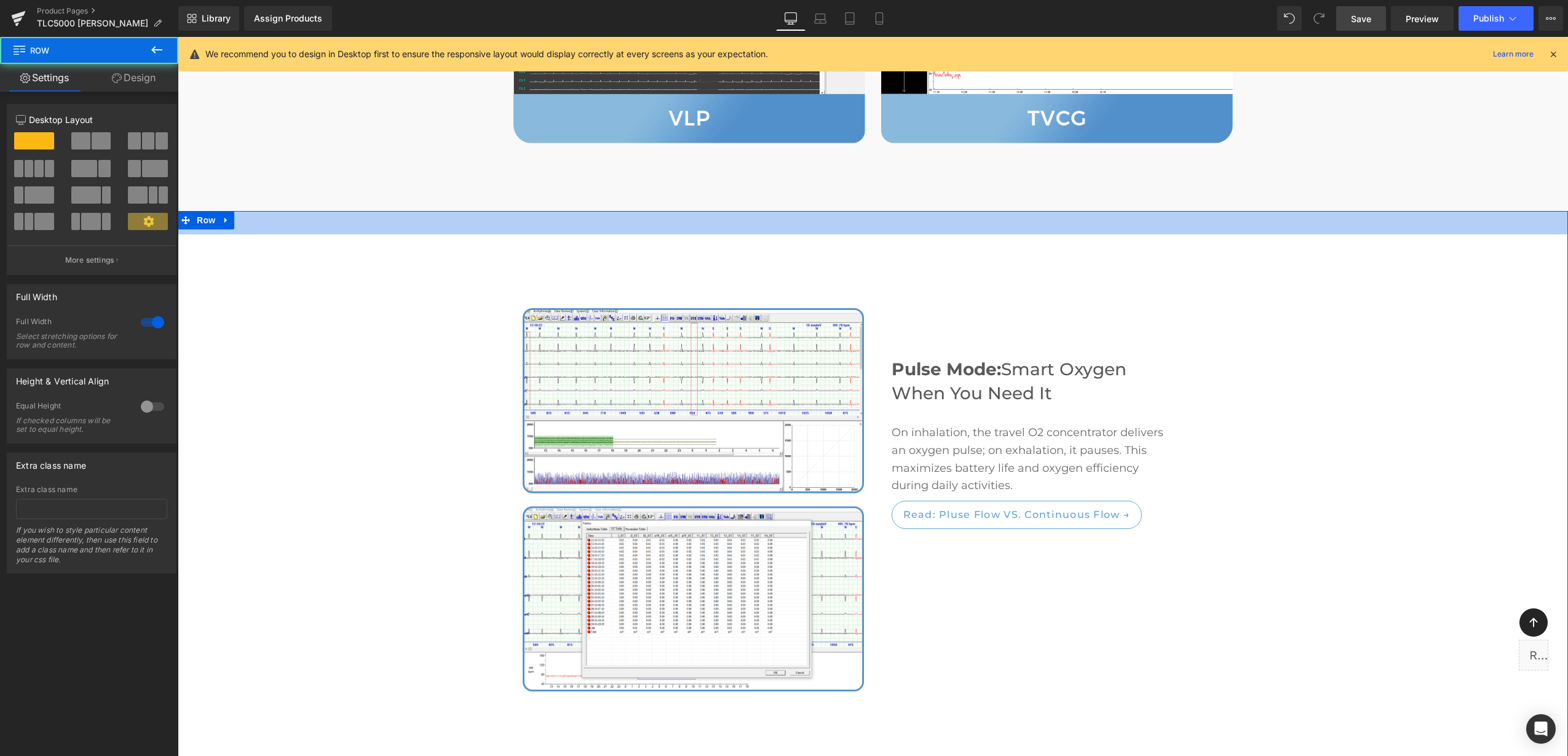
drag, startPoint x: 438, startPoint y: 181, endPoint x: 436, endPoint y: 205, distance: 24.1
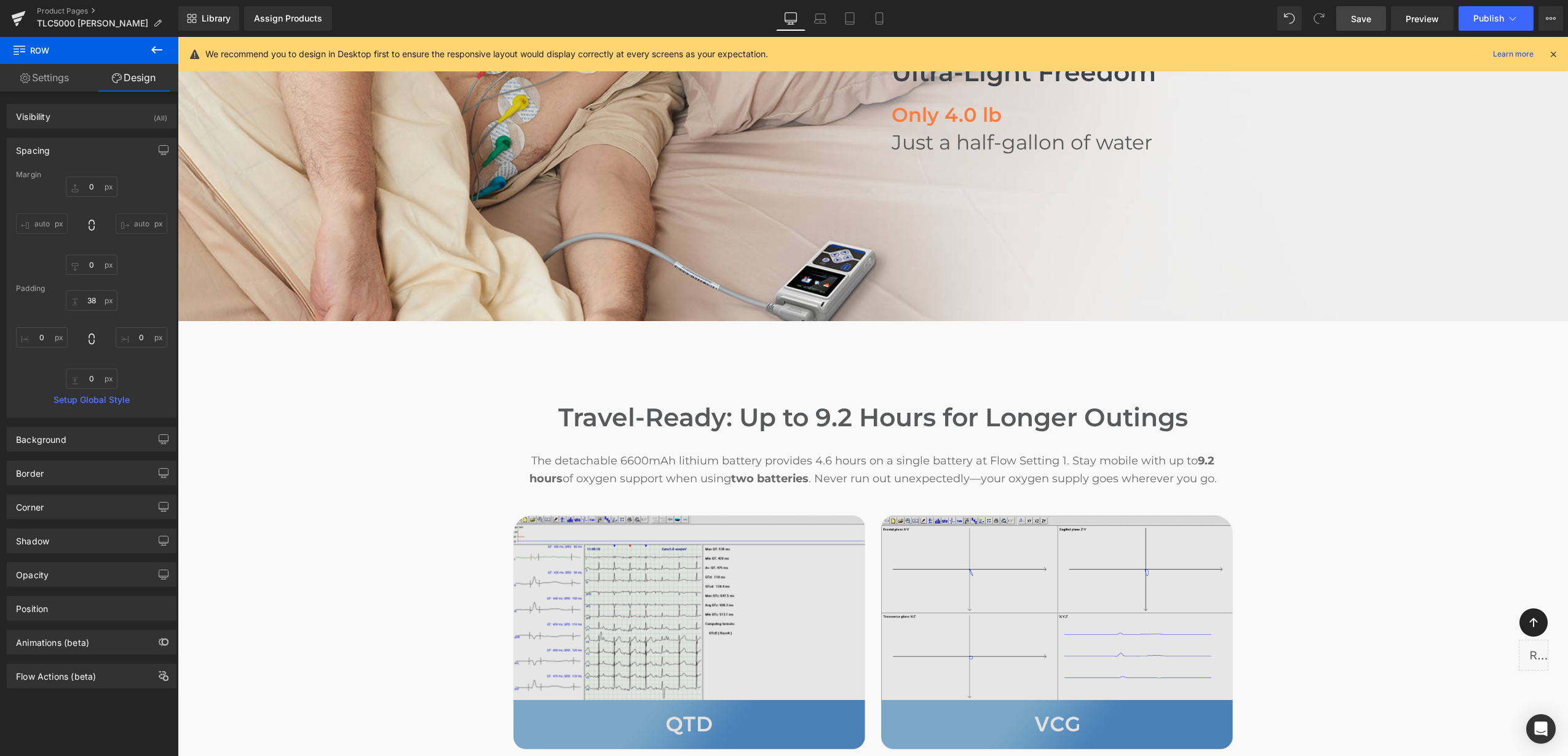
scroll to position [970, 0]
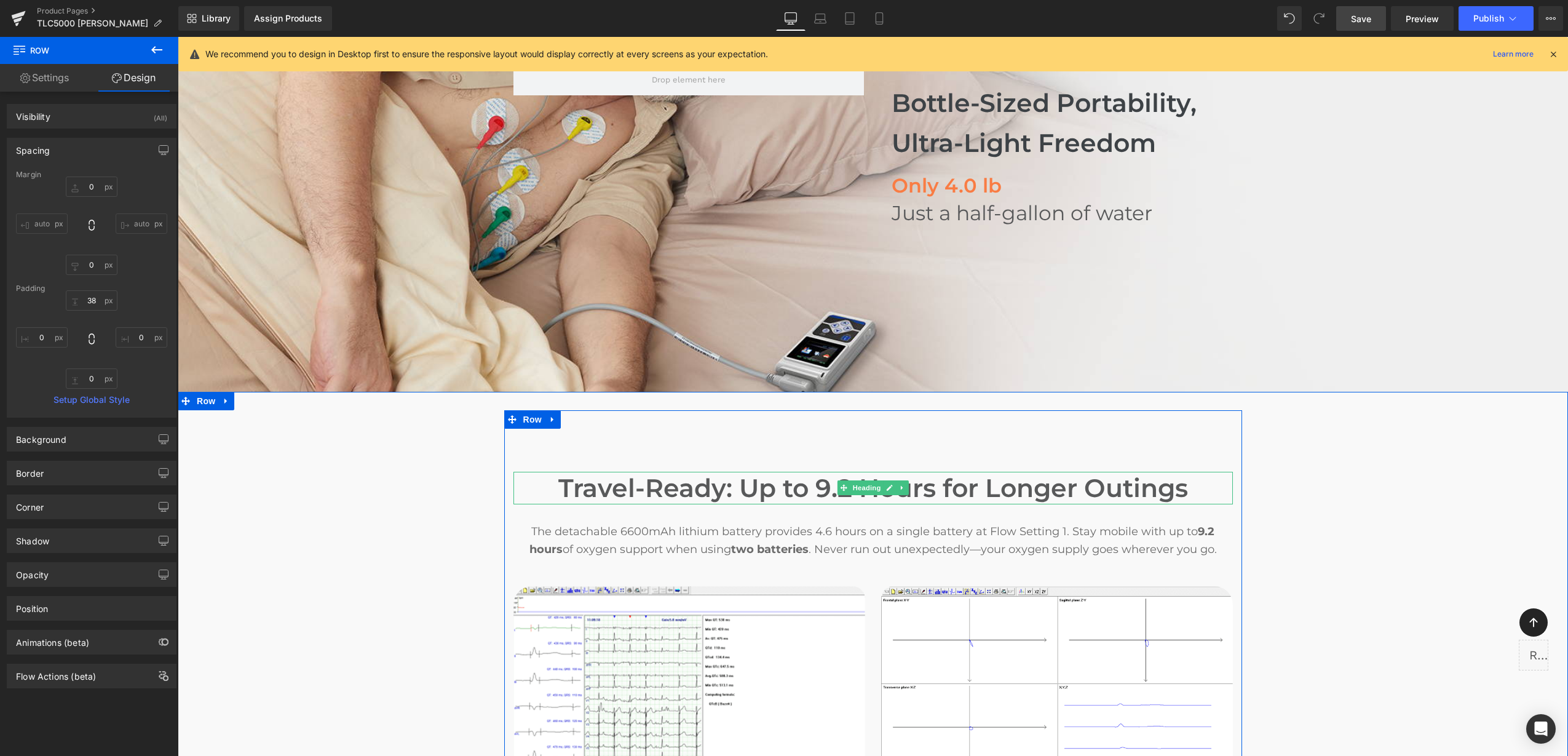
click at [828, 472] on h2 "Travel-Ready: Up to 9.2 Hours for Longer Outings" at bounding box center [873, 488] width 719 height 33
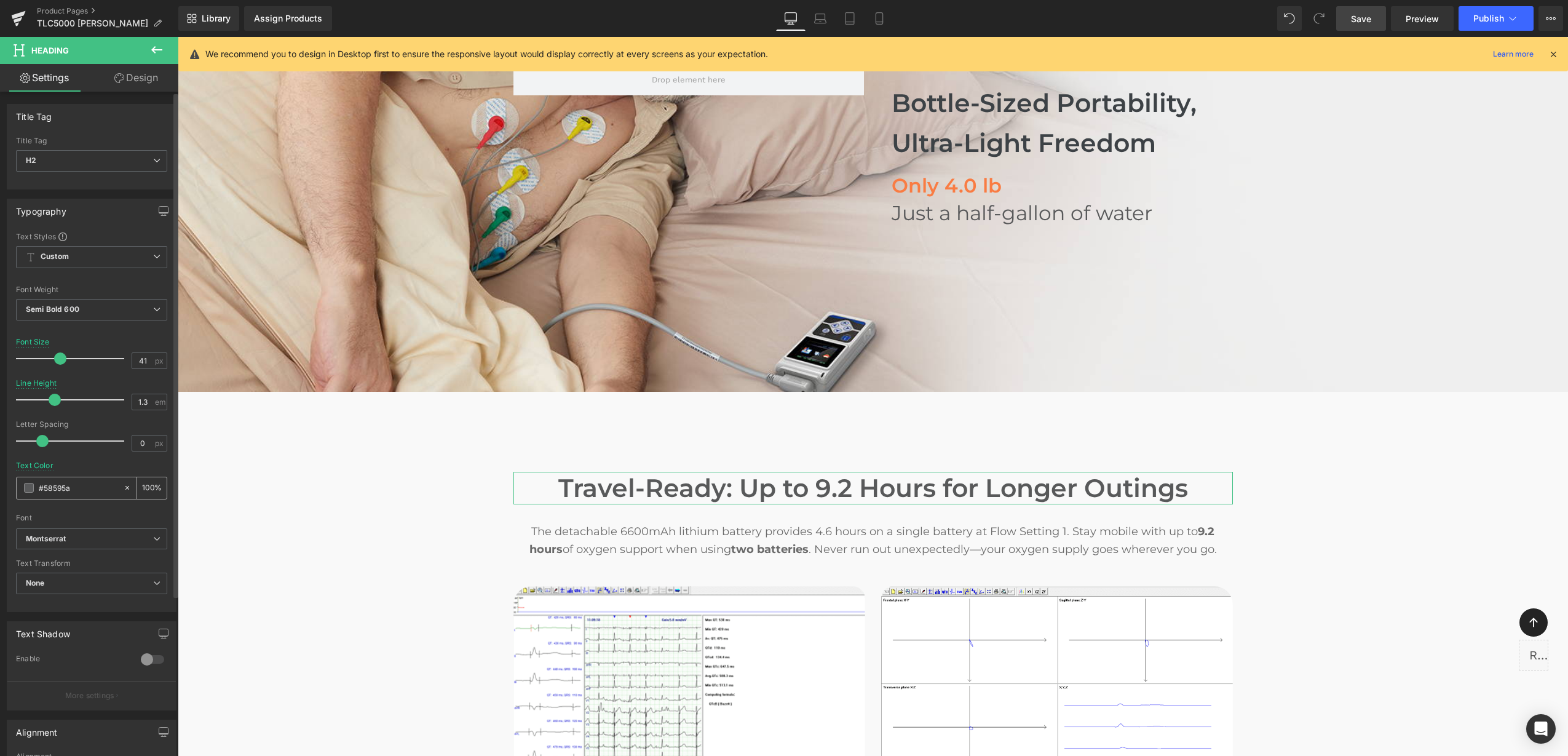
drag, startPoint x: 77, startPoint y: 492, endPoint x: 26, endPoint y: 491, distance: 51.0
click at [26, 491] on div "#58595a" at bounding box center [70, 488] width 106 height 22
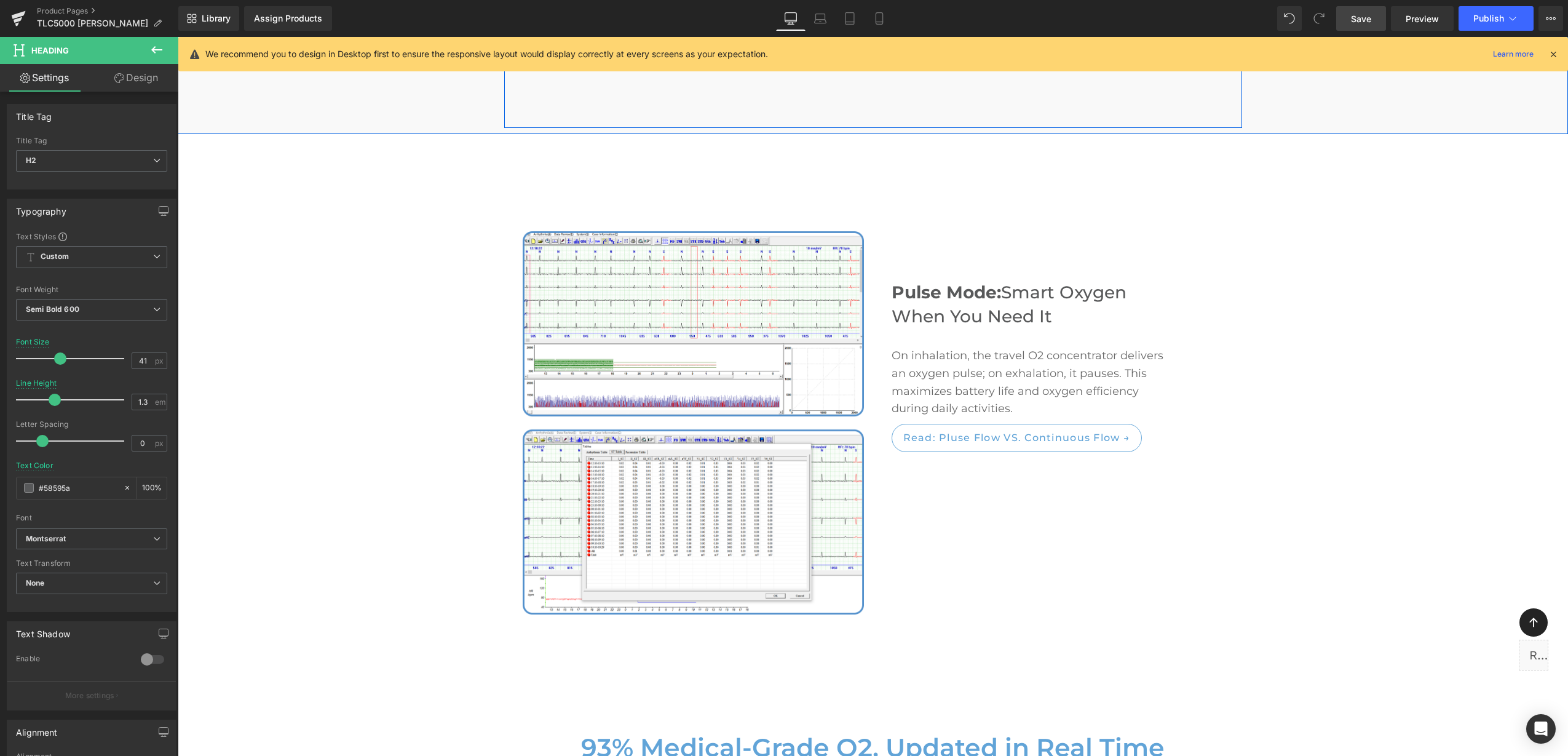
scroll to position [2354, 0]
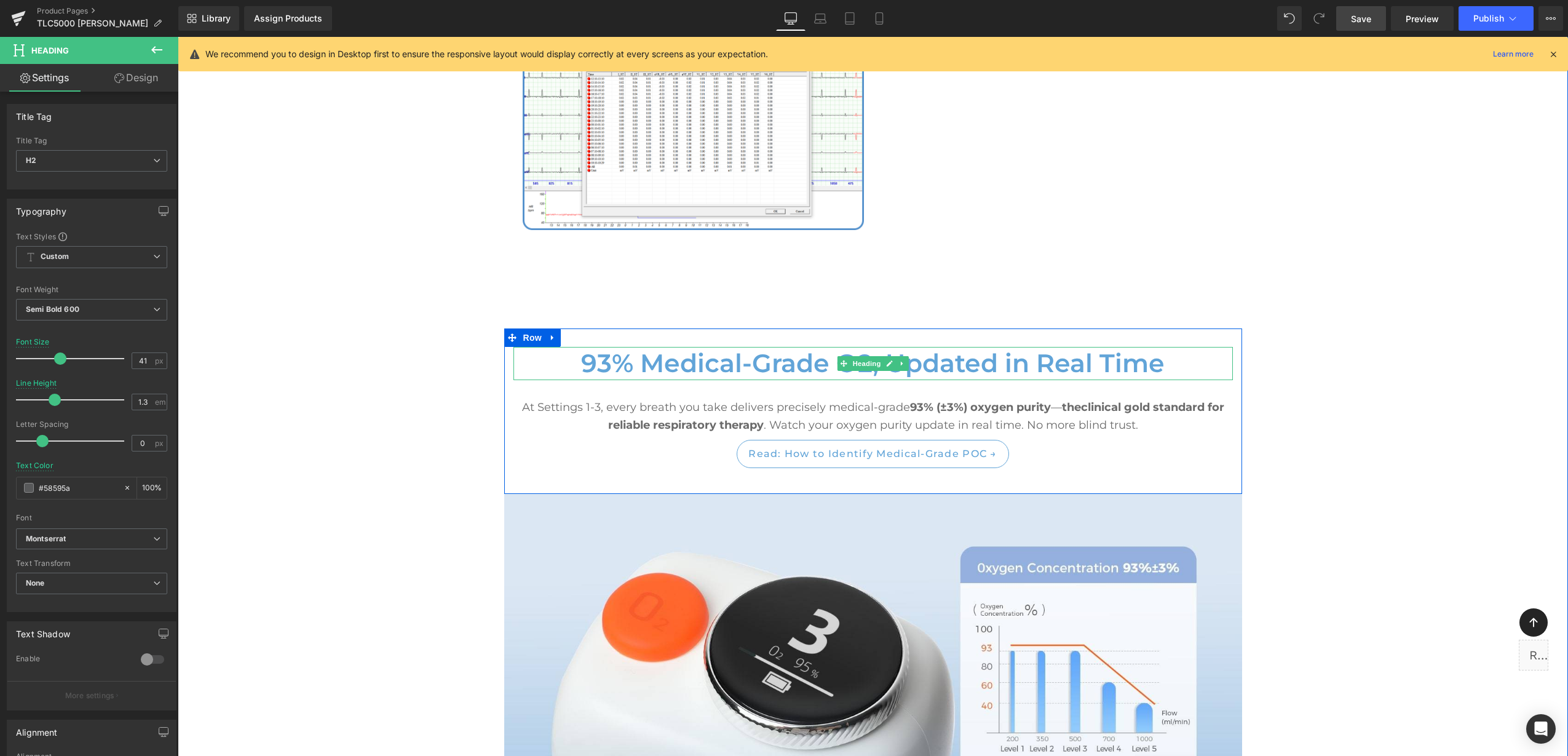
click at [778, 347] on h2 "93% Medical-Grade O2, Updated in Real Time" at bounding box center [873, 363] width 719 height 33
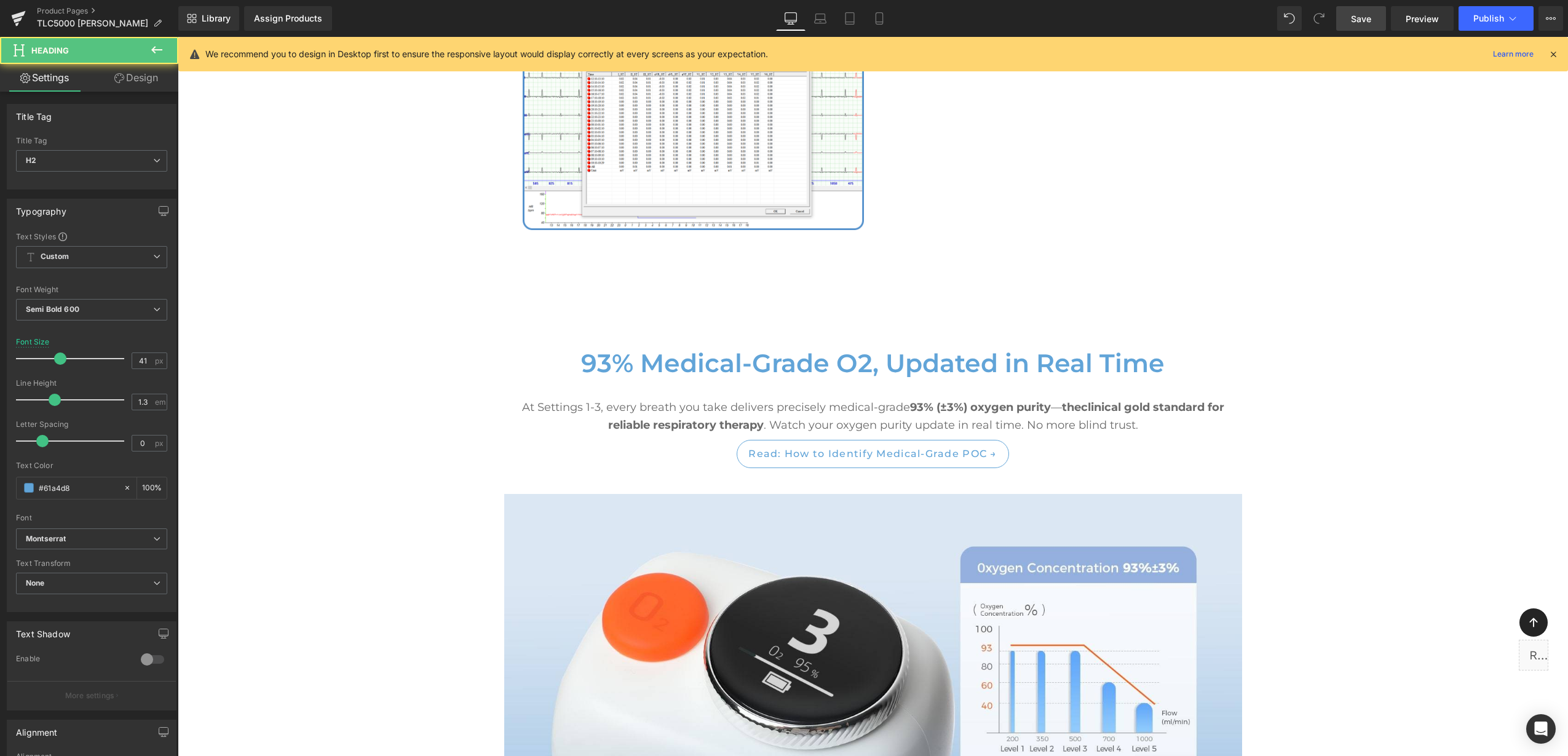
drag, startPoint x: 92, startPoint y: 488, endPoint x: -3, endPoint y: 494, distance: 95.2
click at [0, 494] on html "Row You are previewing how the will restyle your page. You can not edit Element…" at bounding box center [784, 378] width 1568 height 756
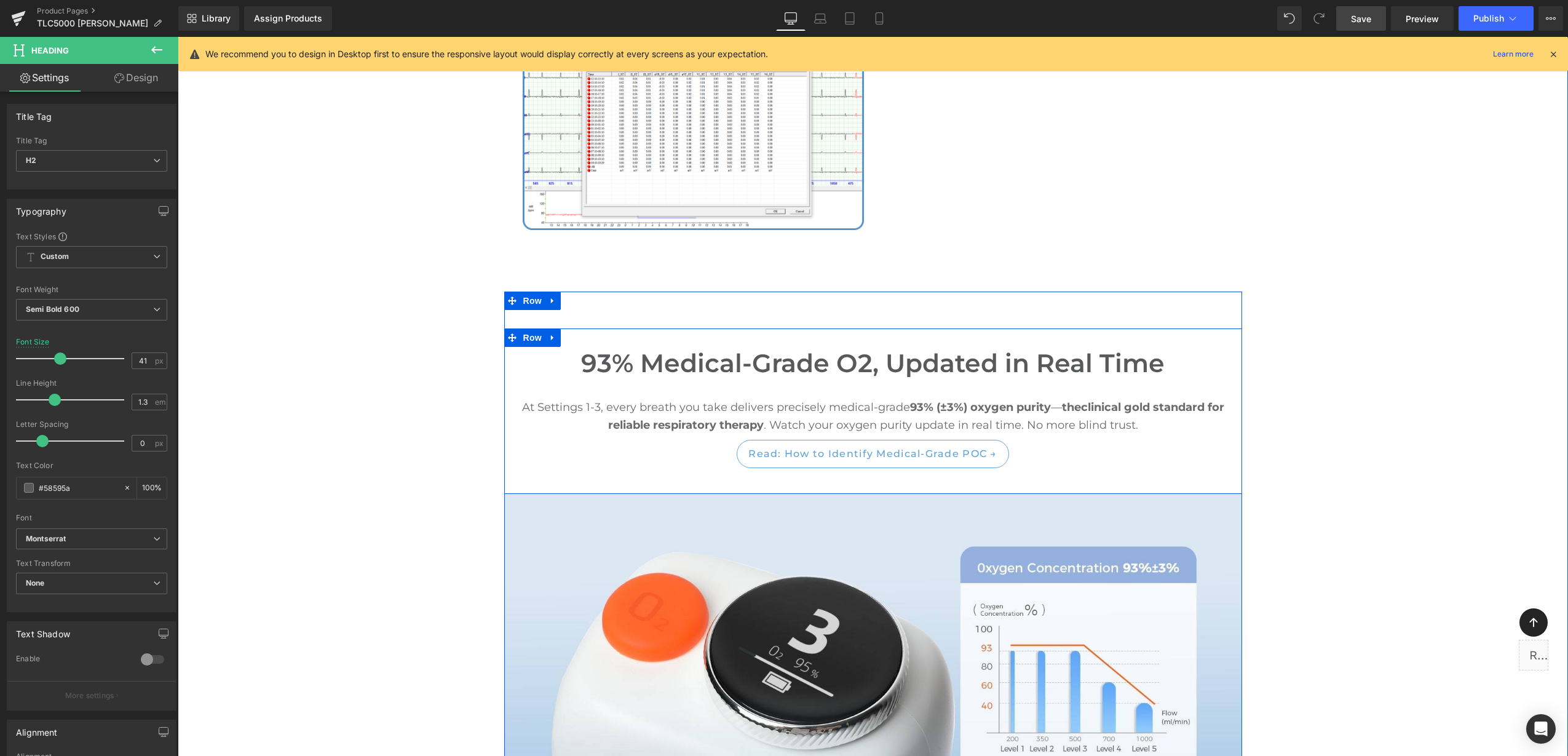
type input "#58595a"
click at [887, 446] on link at bounding box center [893, 453] width 13 height 15
click at [893, 446] on link at bounding box center [900, 453] width 13 height 15
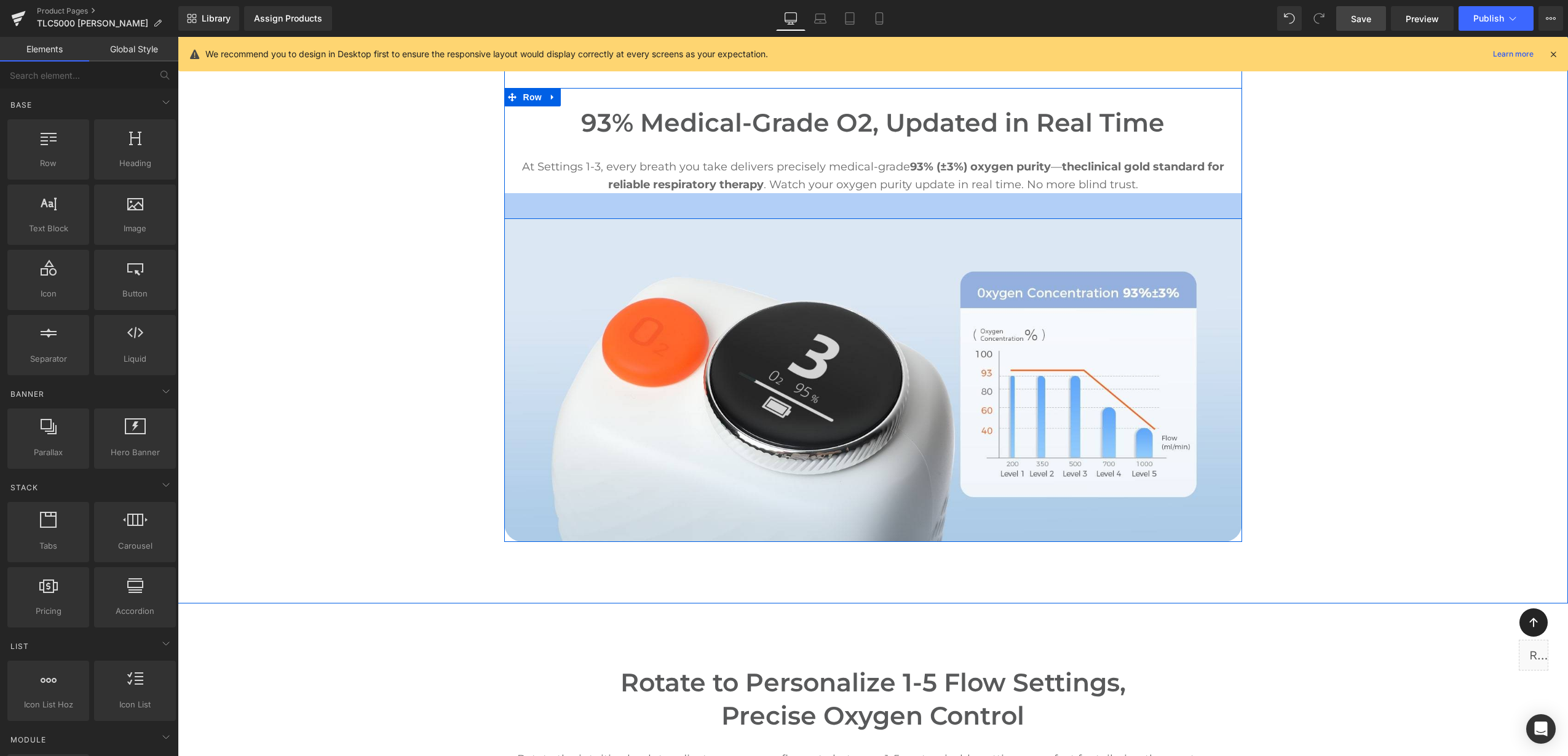
scroll to position [2738, 0]
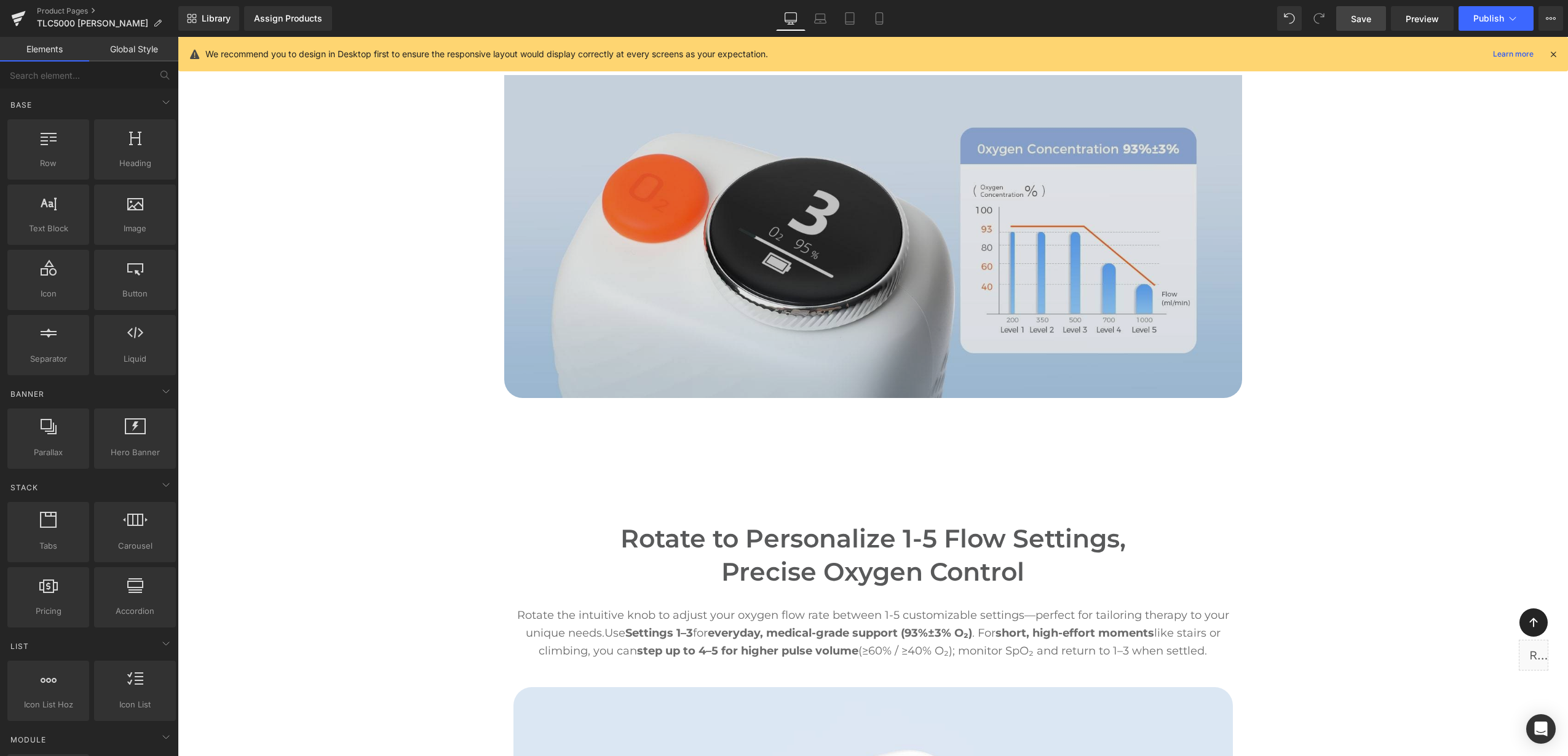
click at [611, 305] on img at bounding box center [873, 236] width 738 height 323
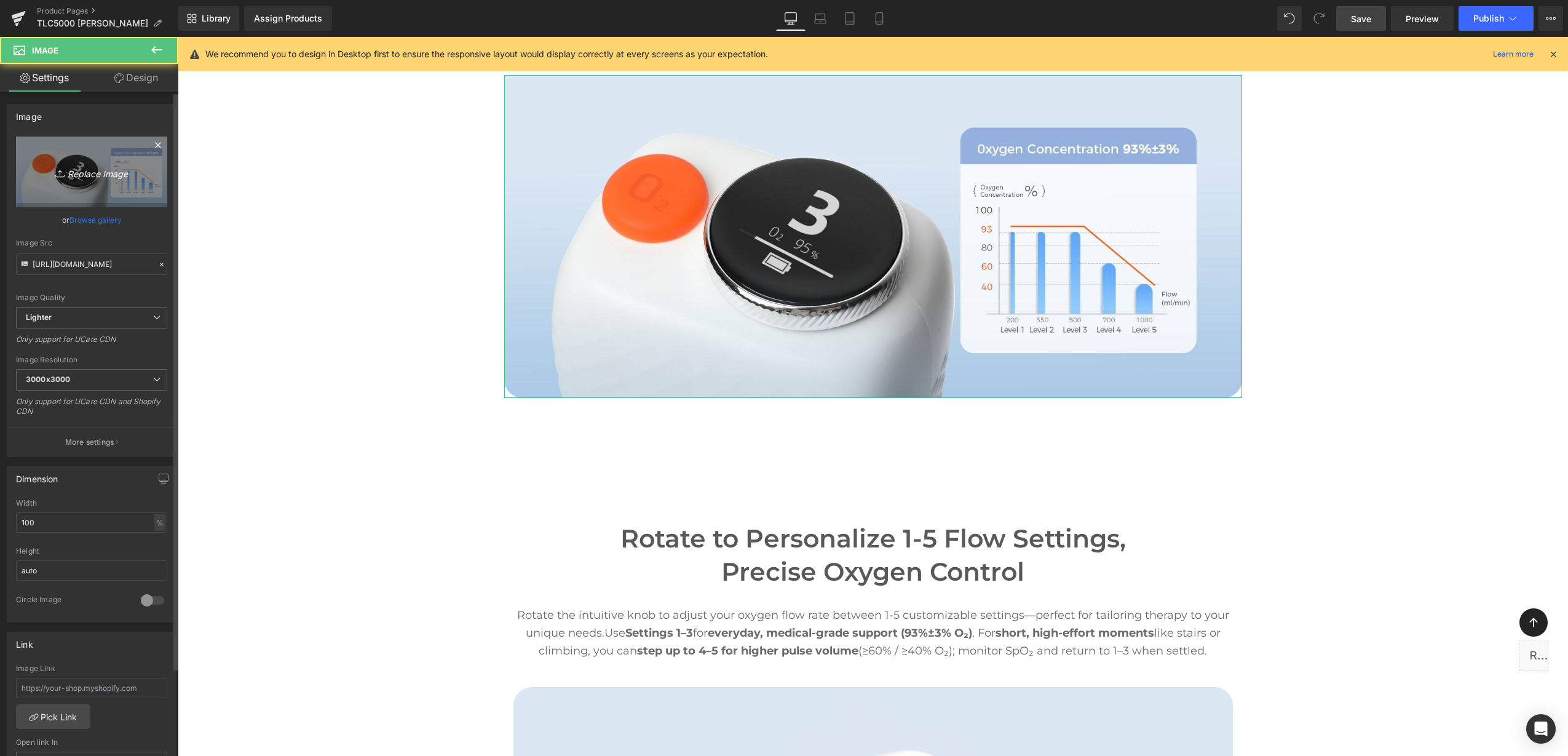
click at [77, 184] on link "Replace Image" at bounding box center [92, 172] width 151 height 70
type input "C:\fakepath\5.png"
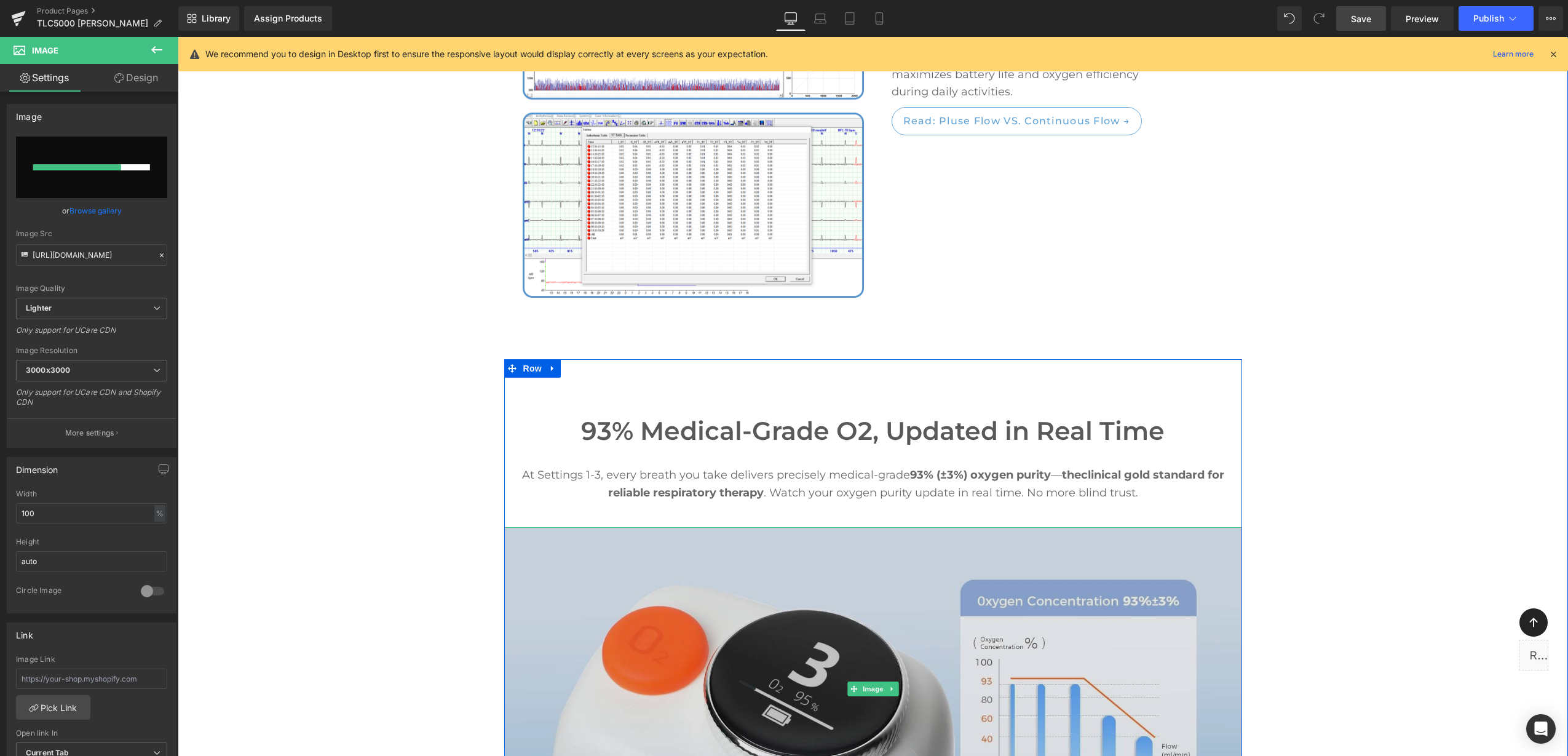
scroll to position [2278, 0]
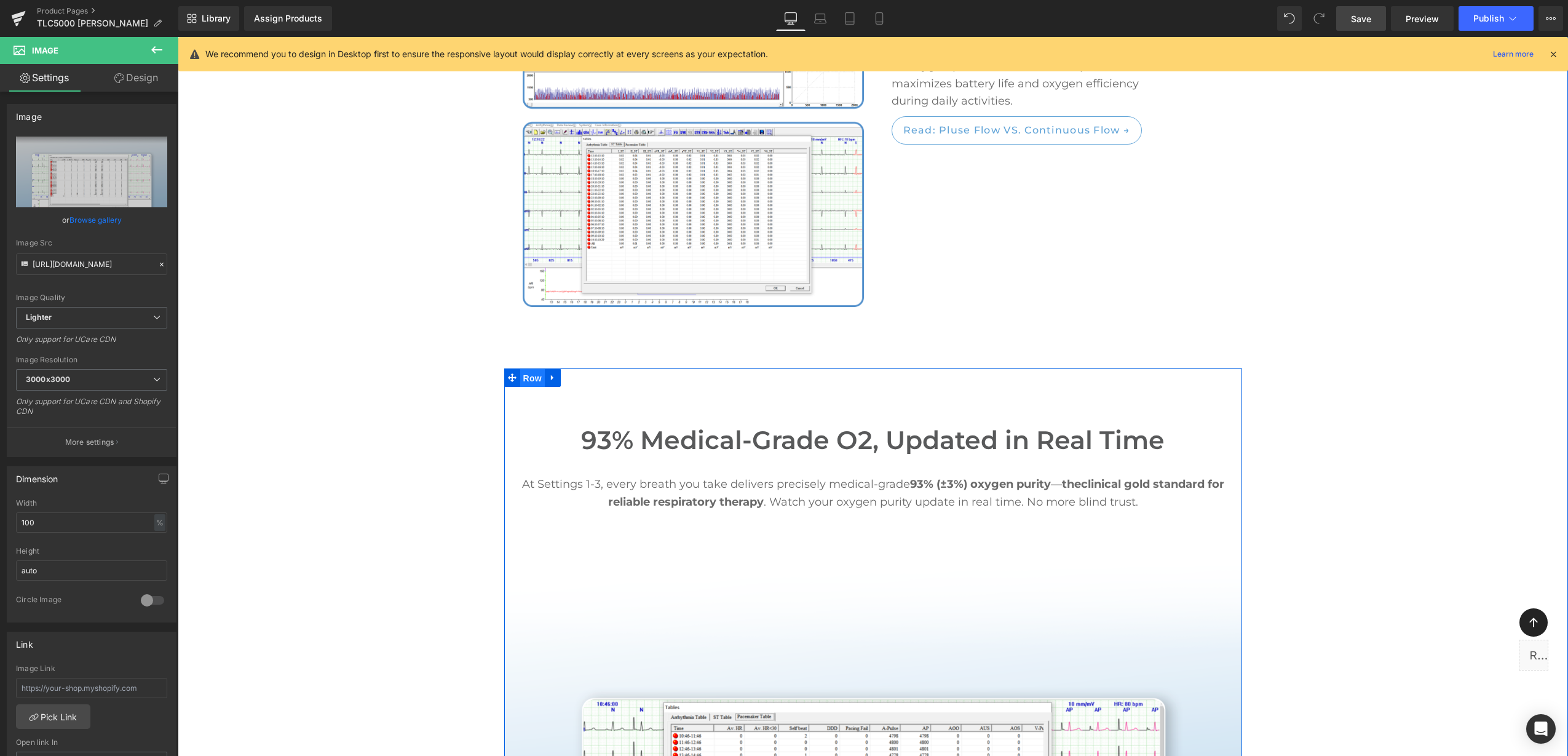
click at [527, 369] on span "Row" at bounding box center [532, 378] width 24 height 19
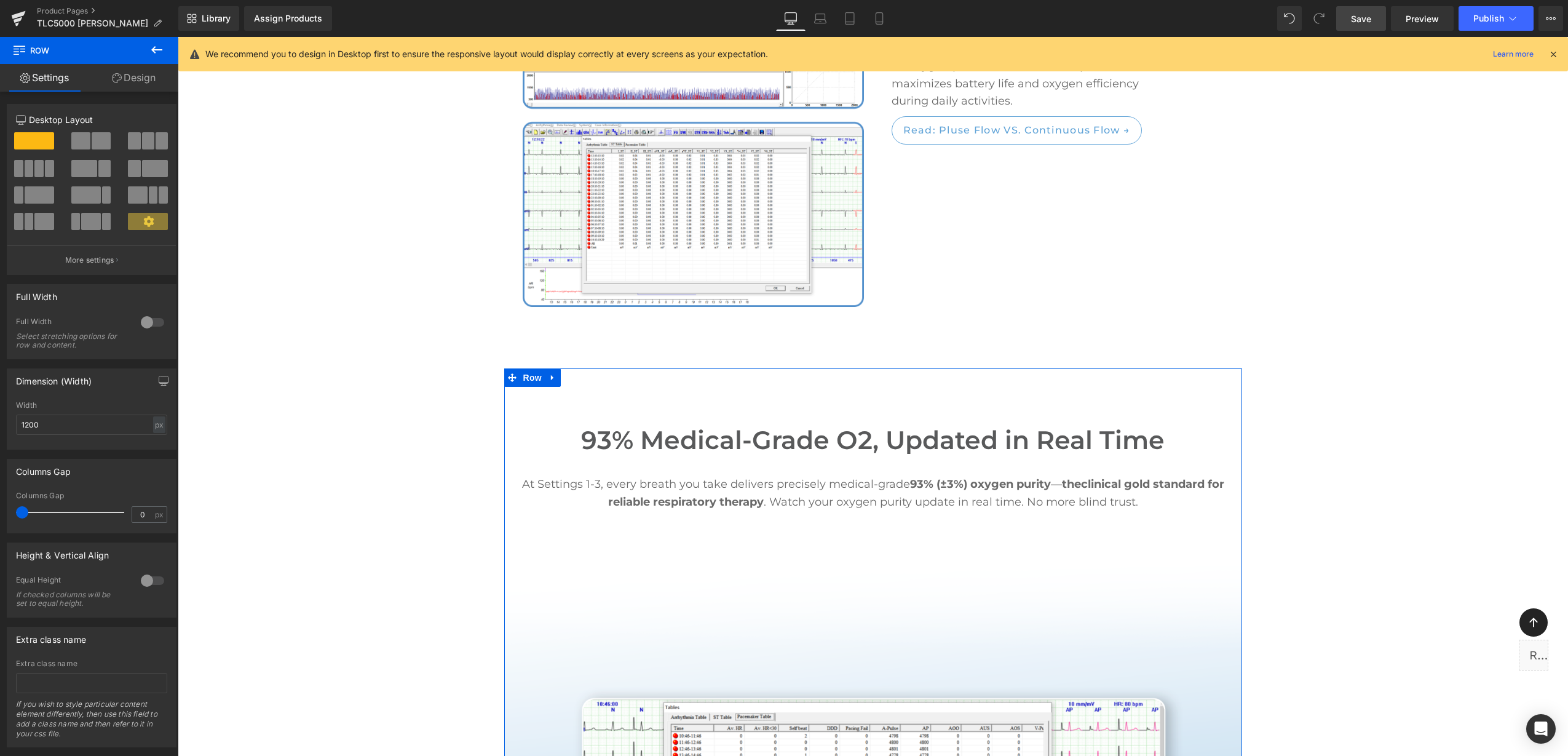
click at [156, 321] on div at bounding box center [152, 322] width 29 height 20
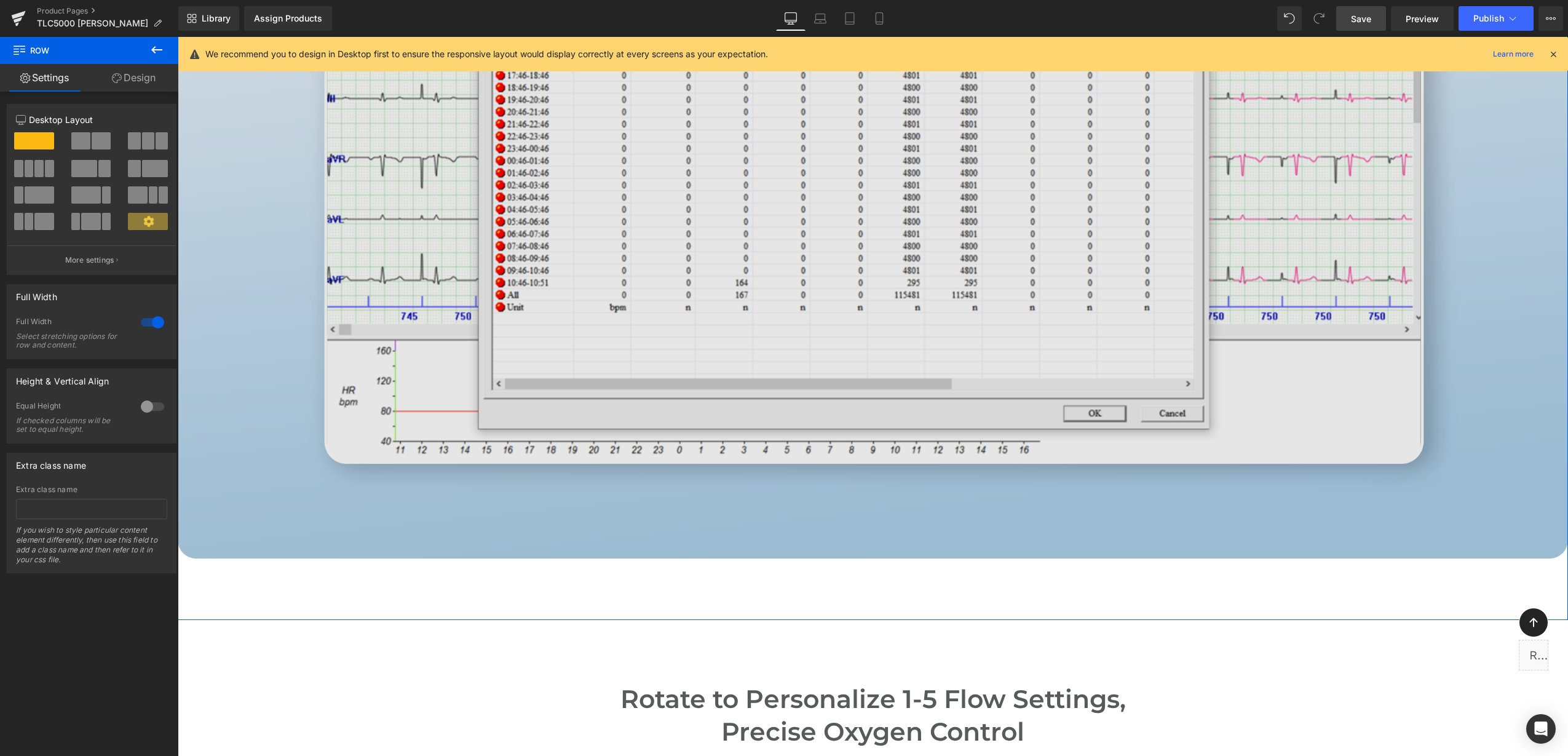
scroll to position [3200, 0]
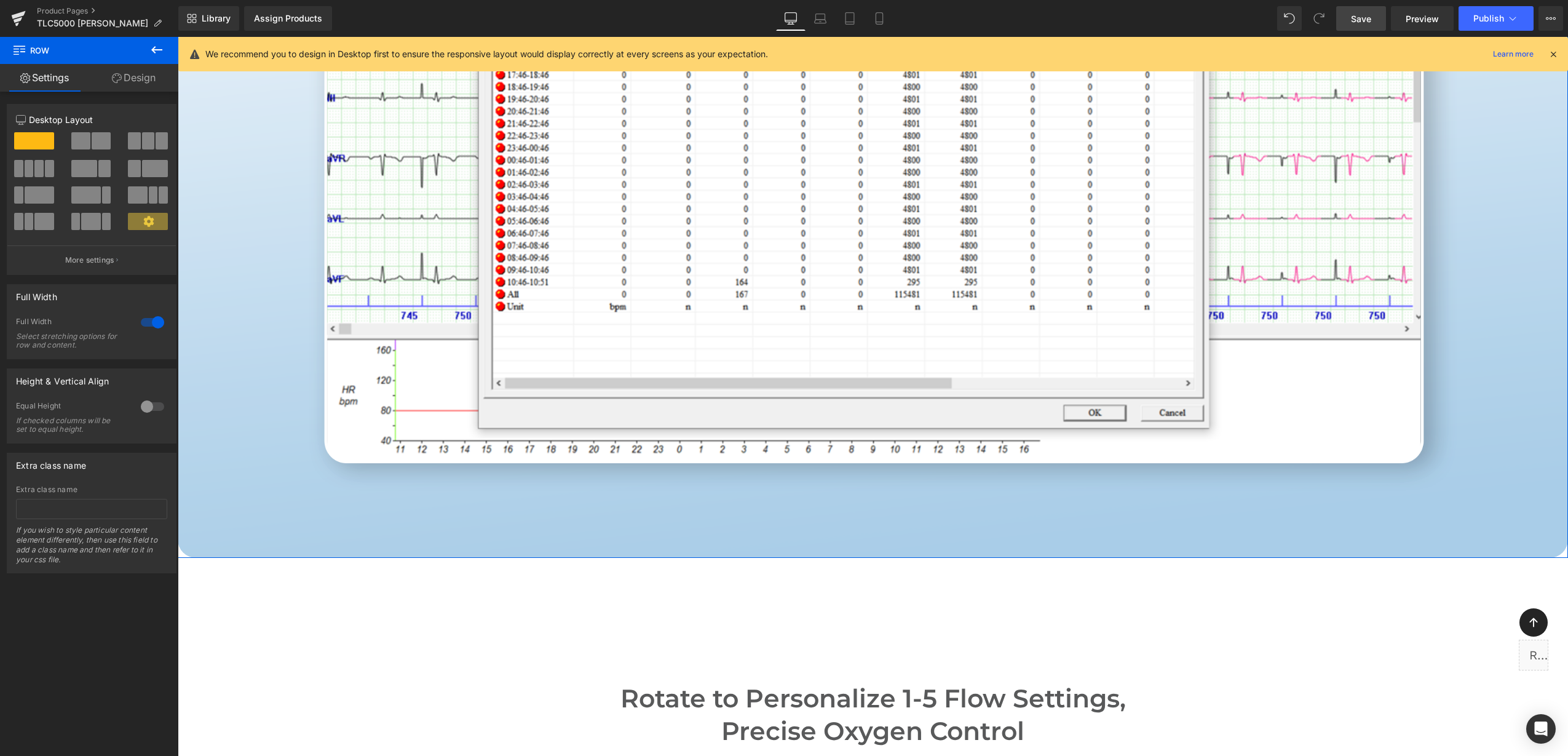
click at [141, 319] on div at bounding box center [152, 322] width 29 height 20
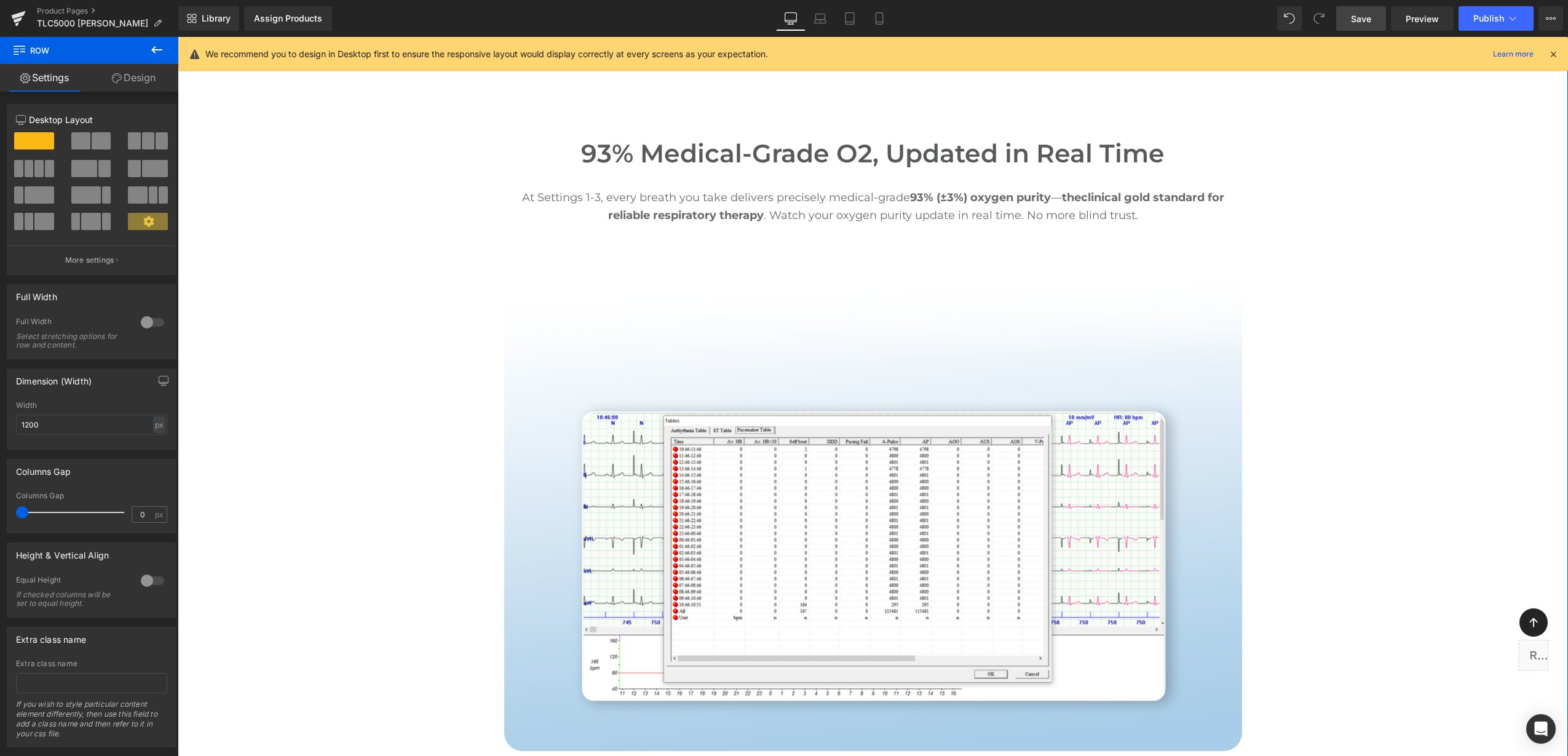
scroll to position [2508, 0]
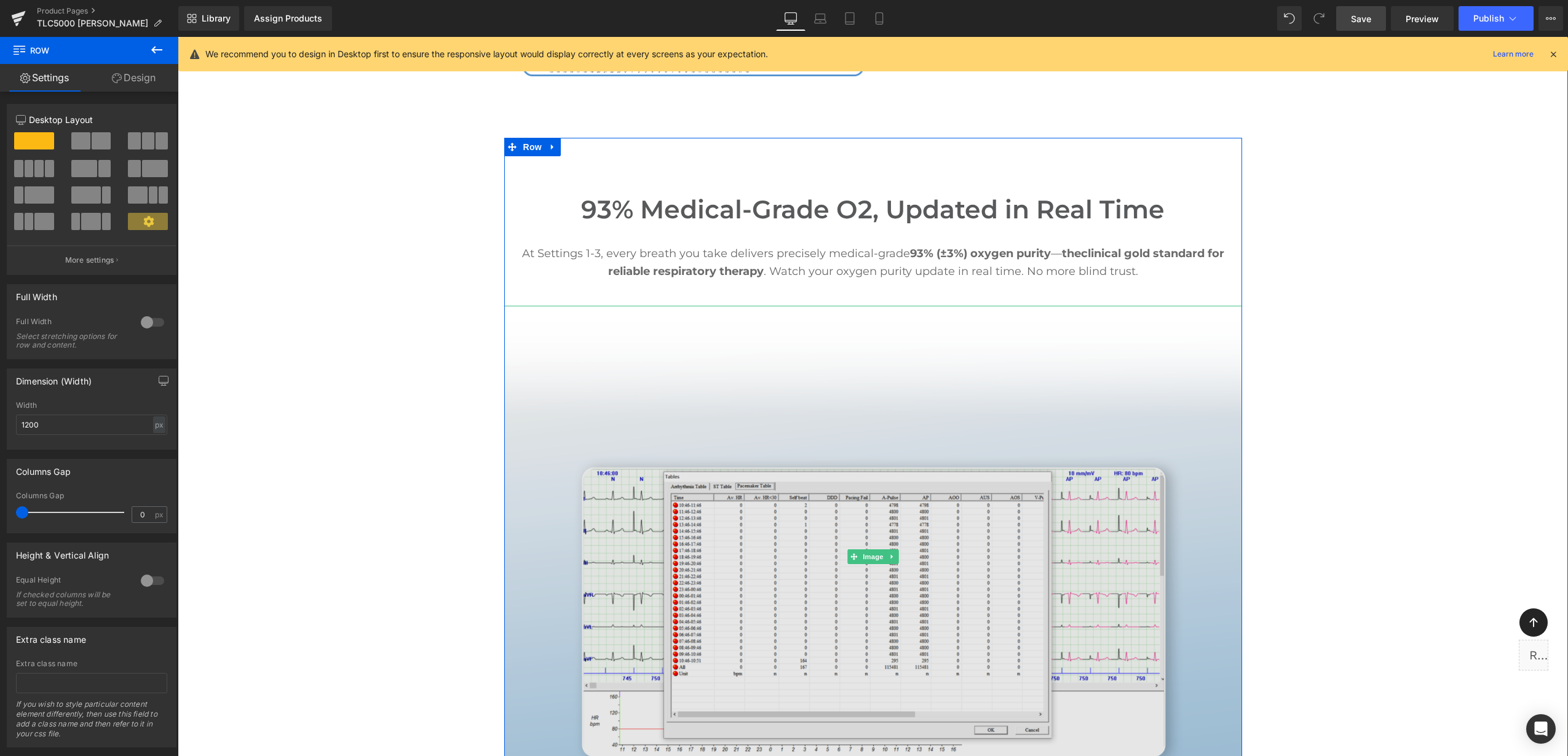
drag, startPoint x: 892, startPoint y: 391, endPoint x: 883, endPoint y: 389, distance: 9.2
click at [892, 391] on img at bounding box center [873, 556] width 738 height 501
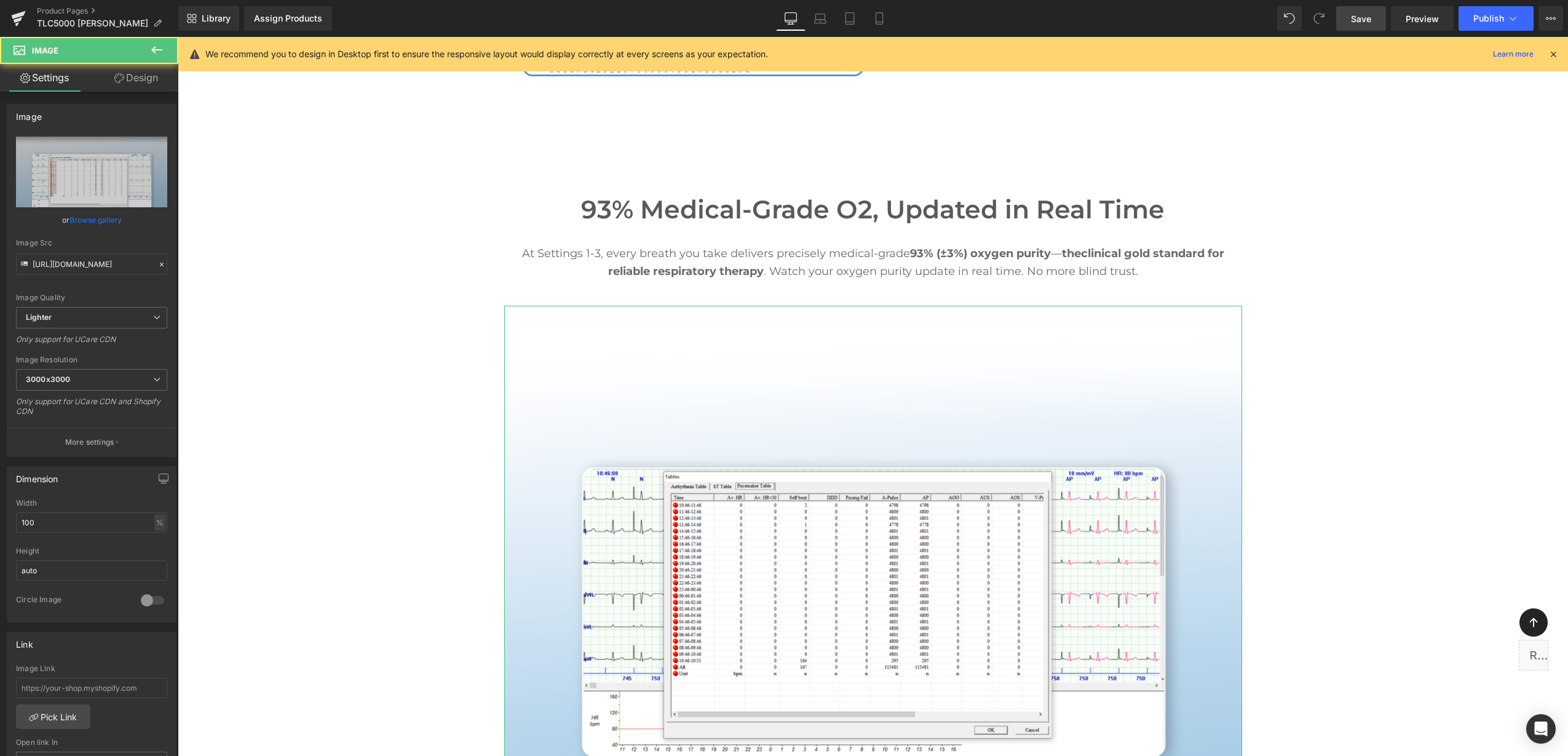
click at [123, 84] on link "Design" at bounding box center [136, 77] width 89 height 28
click at [0, 0] on div "Spacing" at bounding box center [0, 0] width 0 height 0
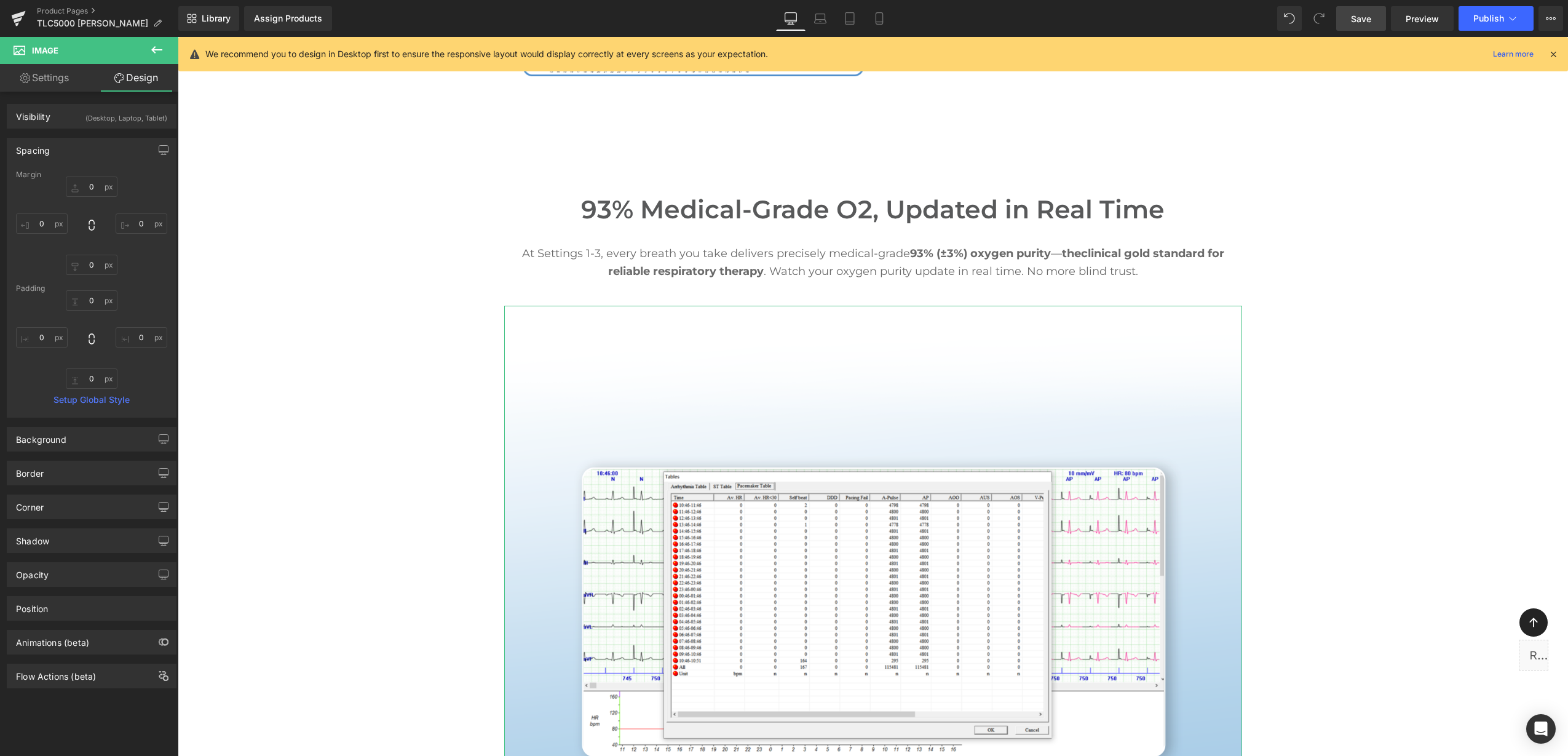
click at [88, 151] on div "Spacing" at bounding box center [92, 150] width 168 height 24
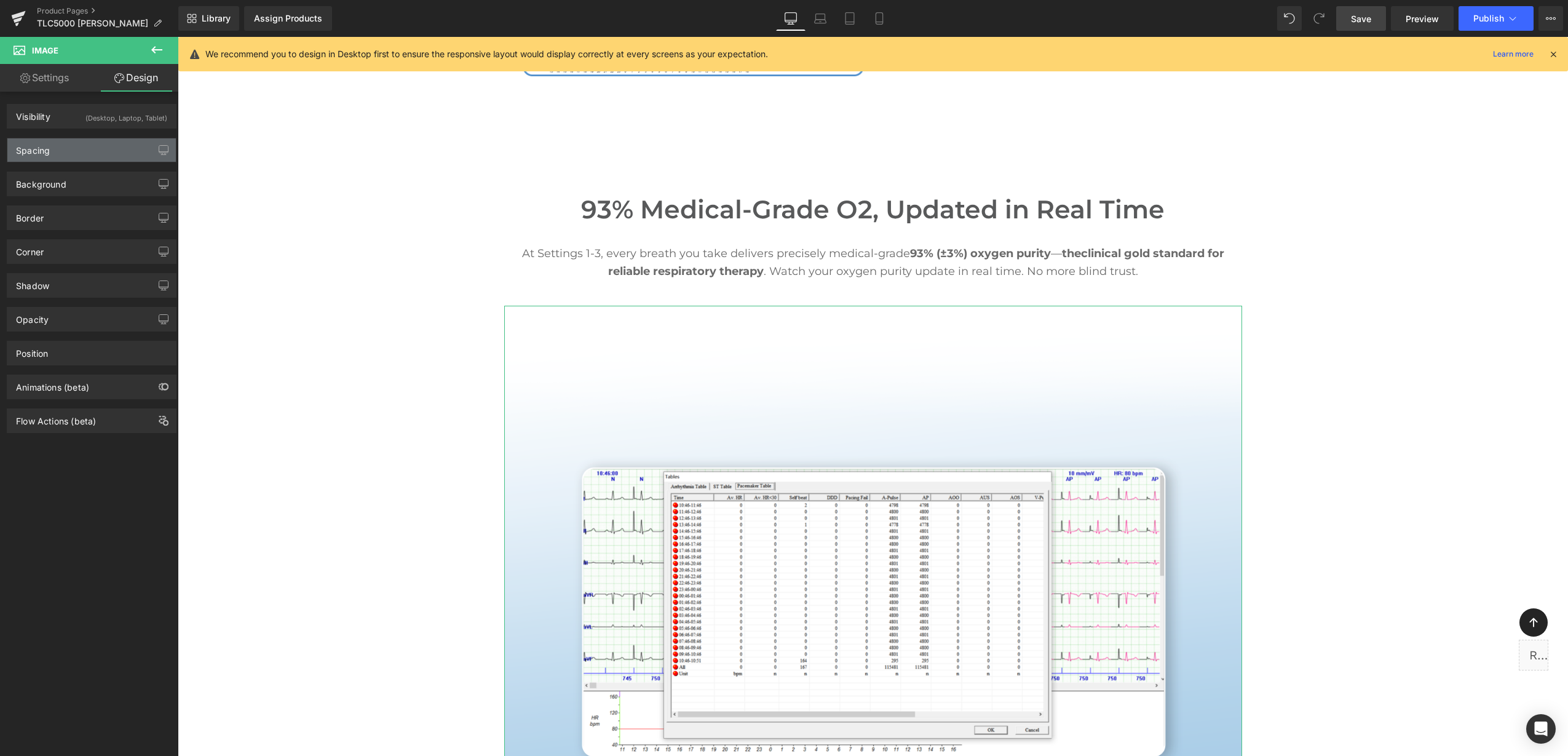
click at [83, 161] on div "Spacing" at bounding box center [92, 150] width 168 height 24
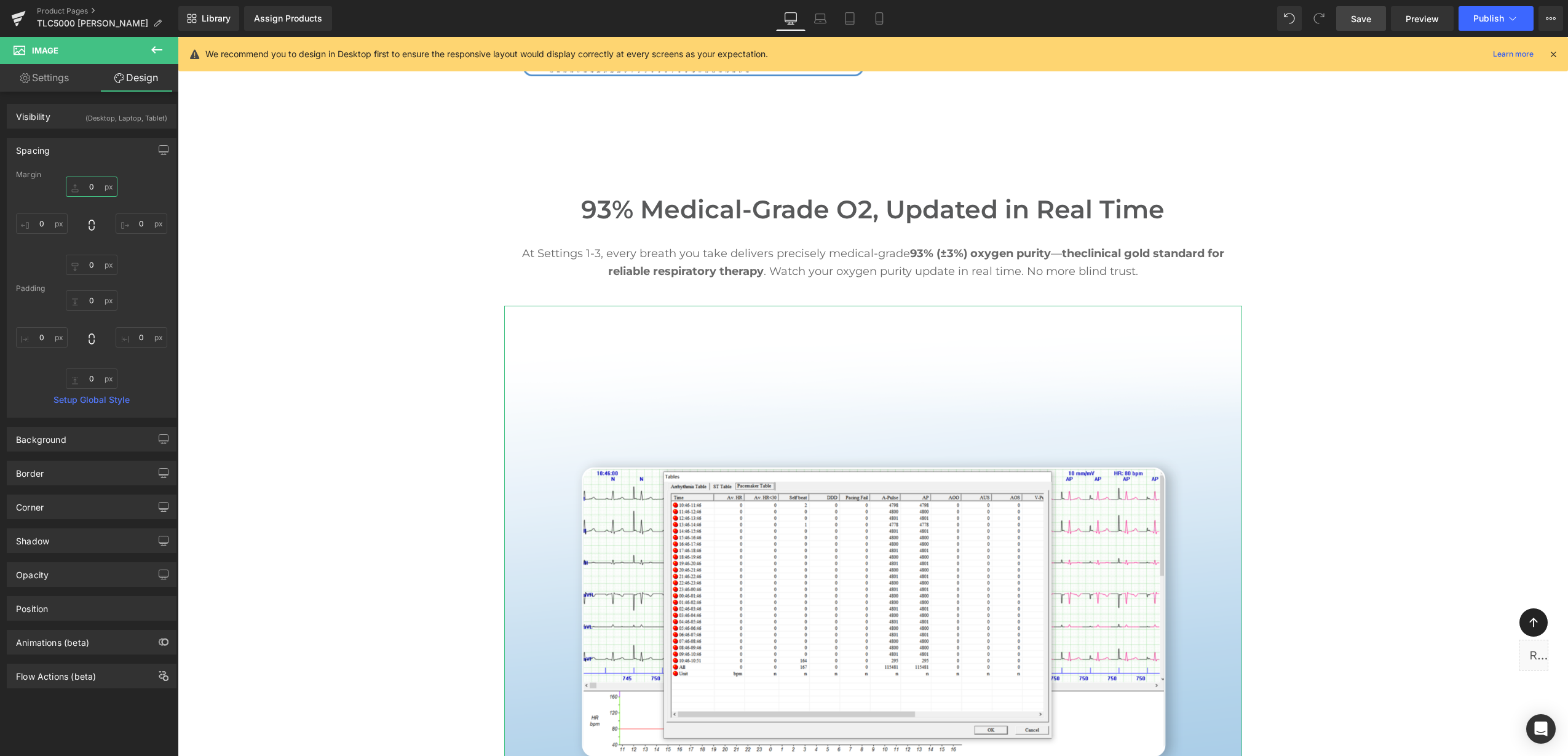
drag, startPoint x: 92, startPoint y: 187, endPoint x: 124, endPoint y: 177, distance: 33.5
click at [92, 186] on input "text" at bounding box center [92, 187] width 52 height 20
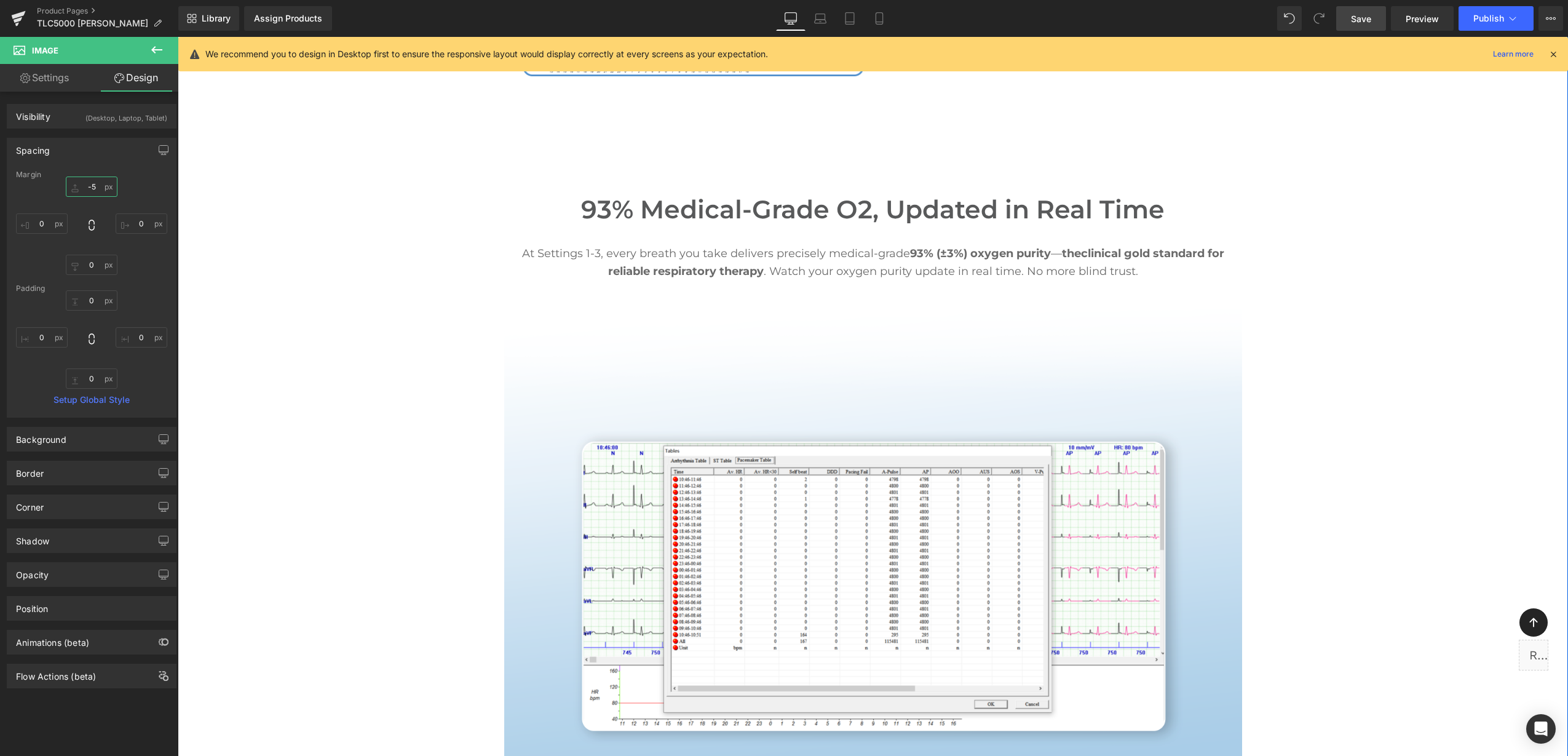
type input "-"
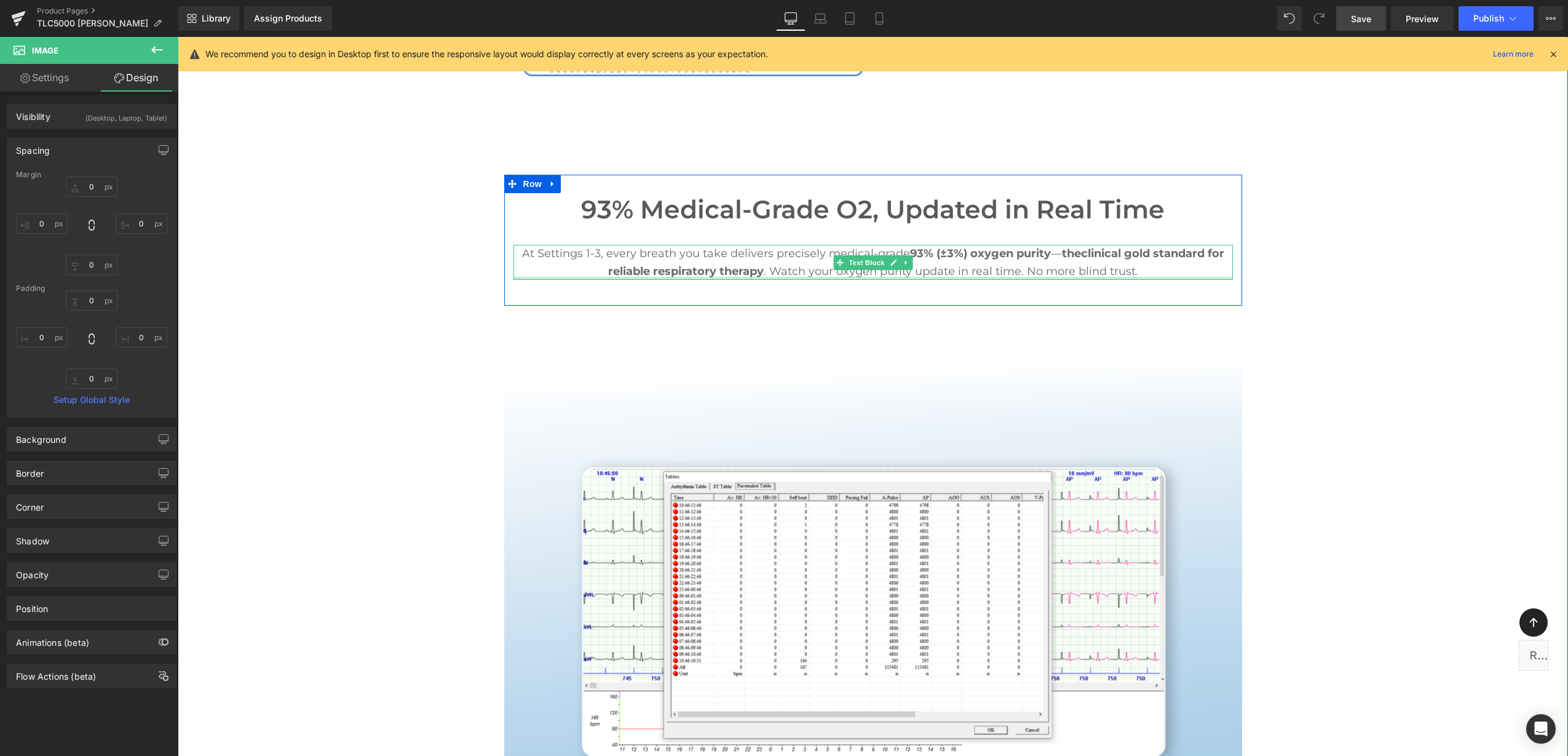
click at [749, 277] on div at bounding box center [873, 278] width 719 height 3
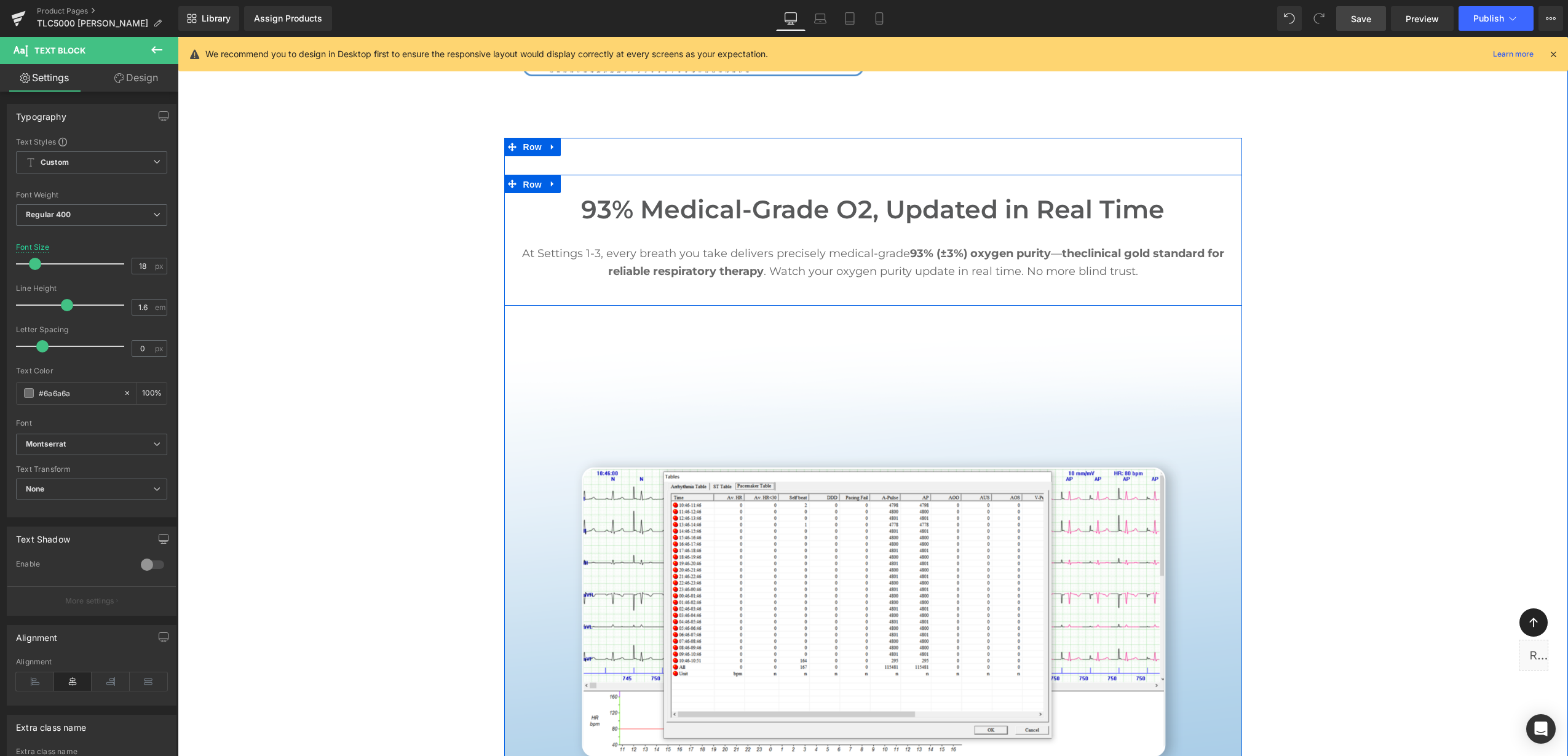
drag, startPoint x: 525, startPoint y: 152, endPoint x: 201, endPoint y: 102, distance: 327.8
click at [524, 175] on span "Row" at bounding box center [532, 184] width 24 height 19
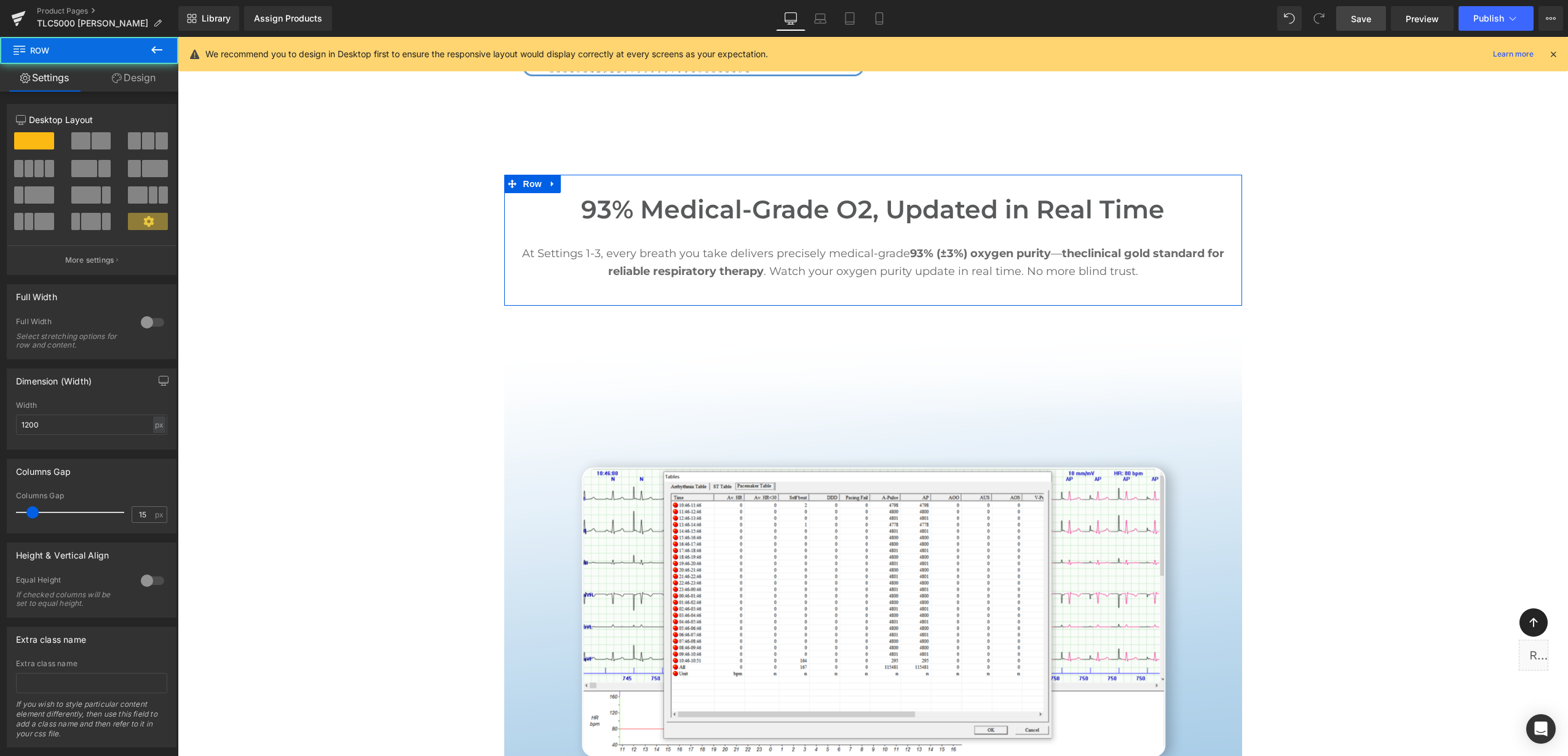
drag, startPoint x: 137, startPoint y: 77, endPoint x: 133, endPoint y: 85, distance: 8.9
click at [137, 77] on link "Design" at bounding box center [133, 77] width 89 height 28
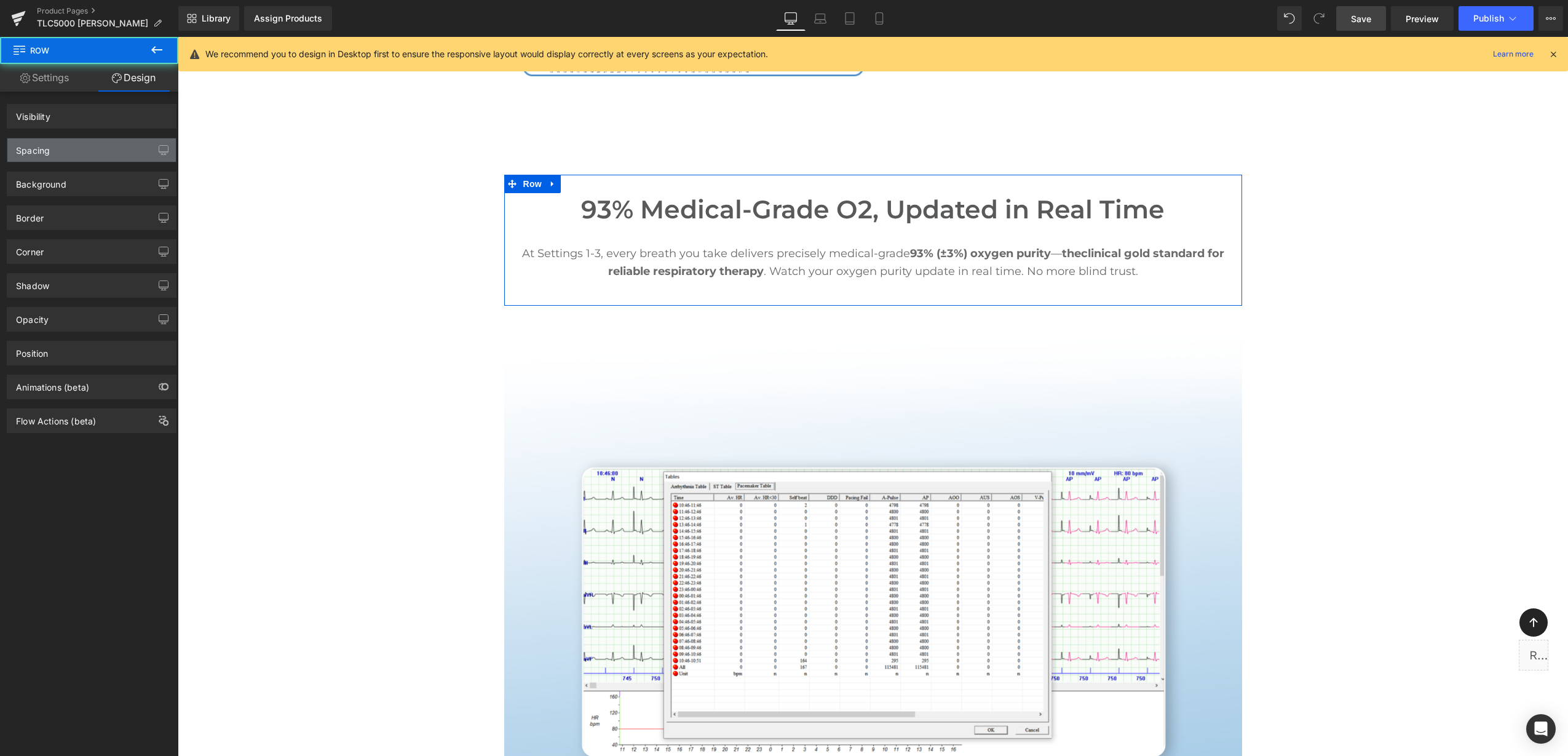
click at [91, 147] on div "Spacing" at bounding box center [92, 150] width 168 height 24
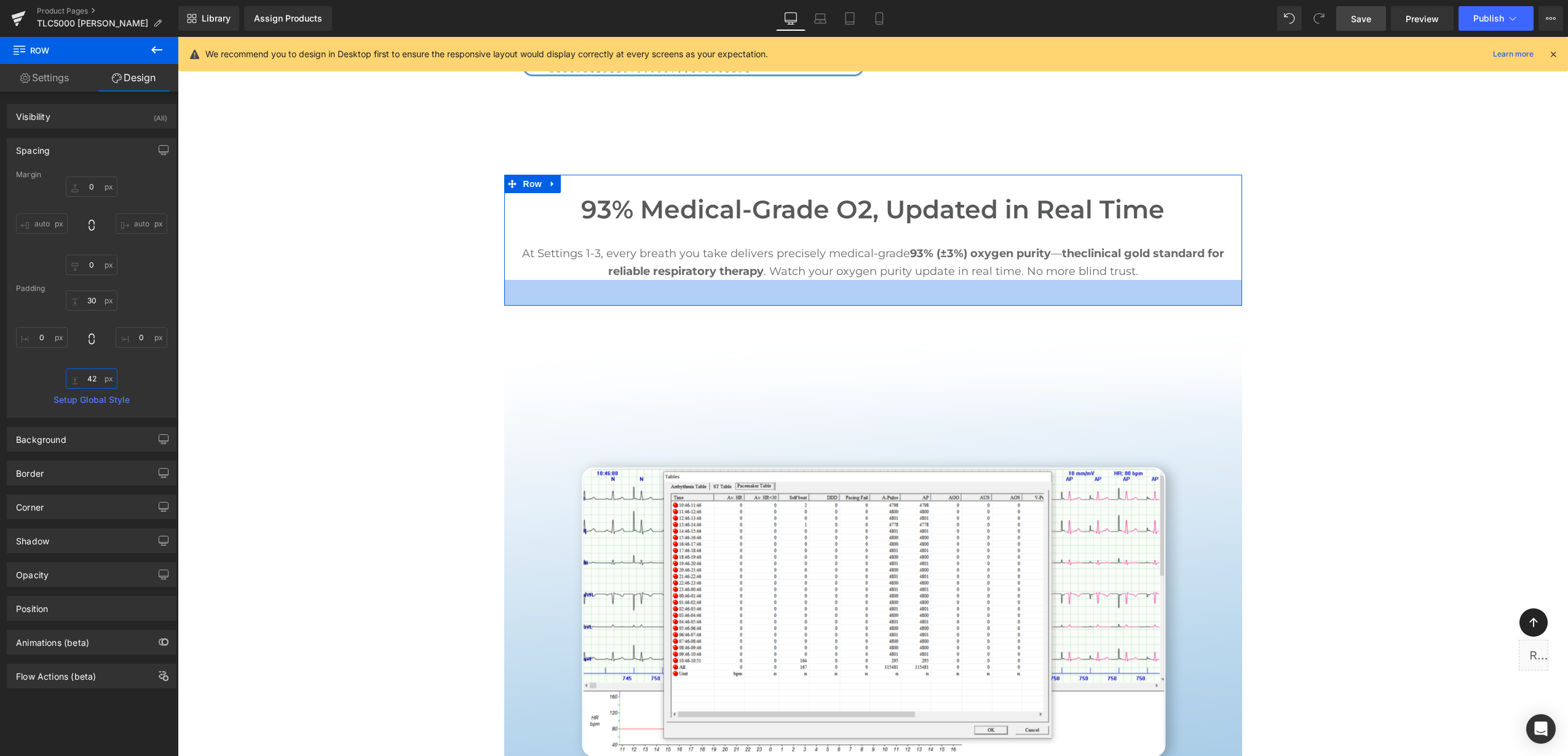
click at [91, 379] on input "42" at bounding box center [92, 378] width 52 height 20
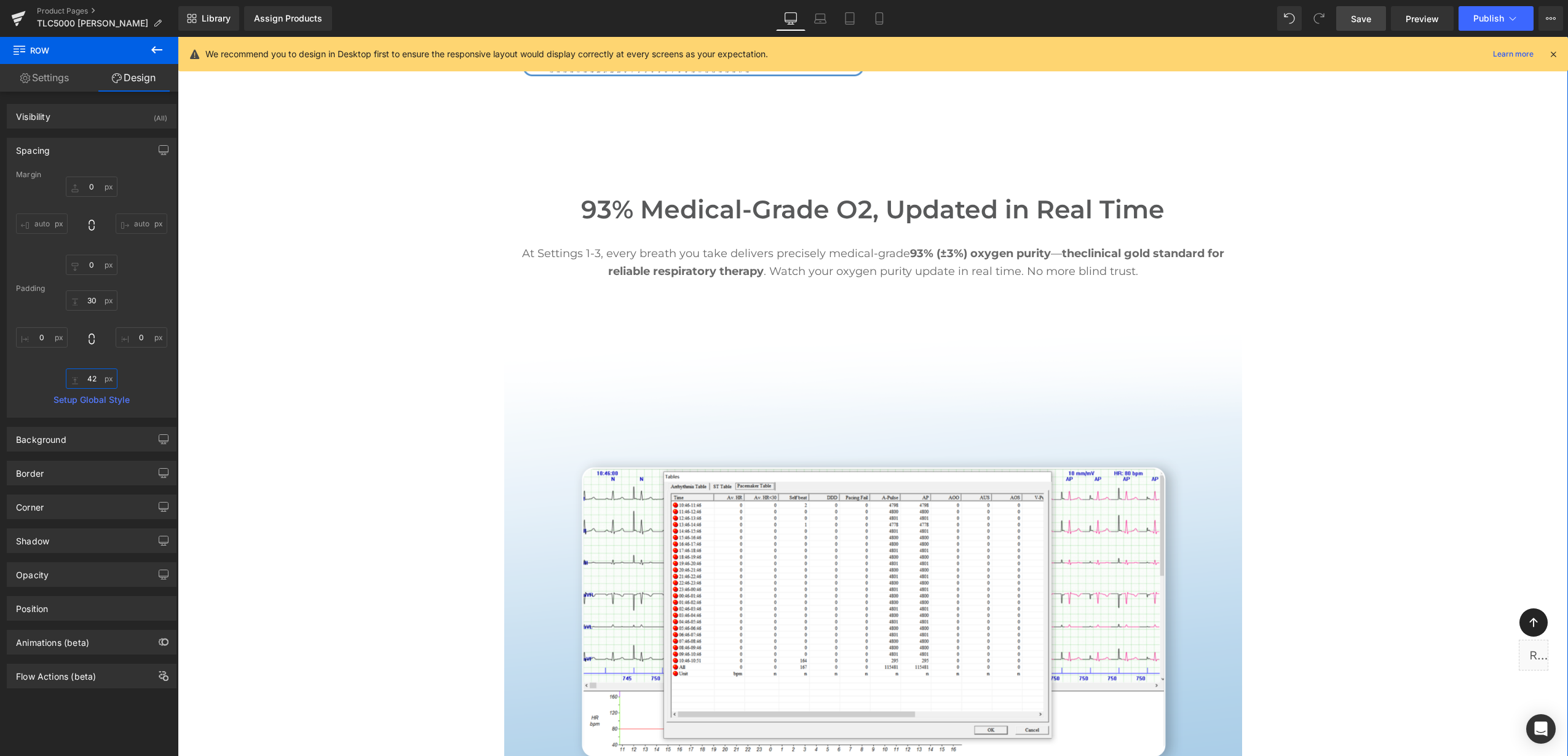
type input "0"
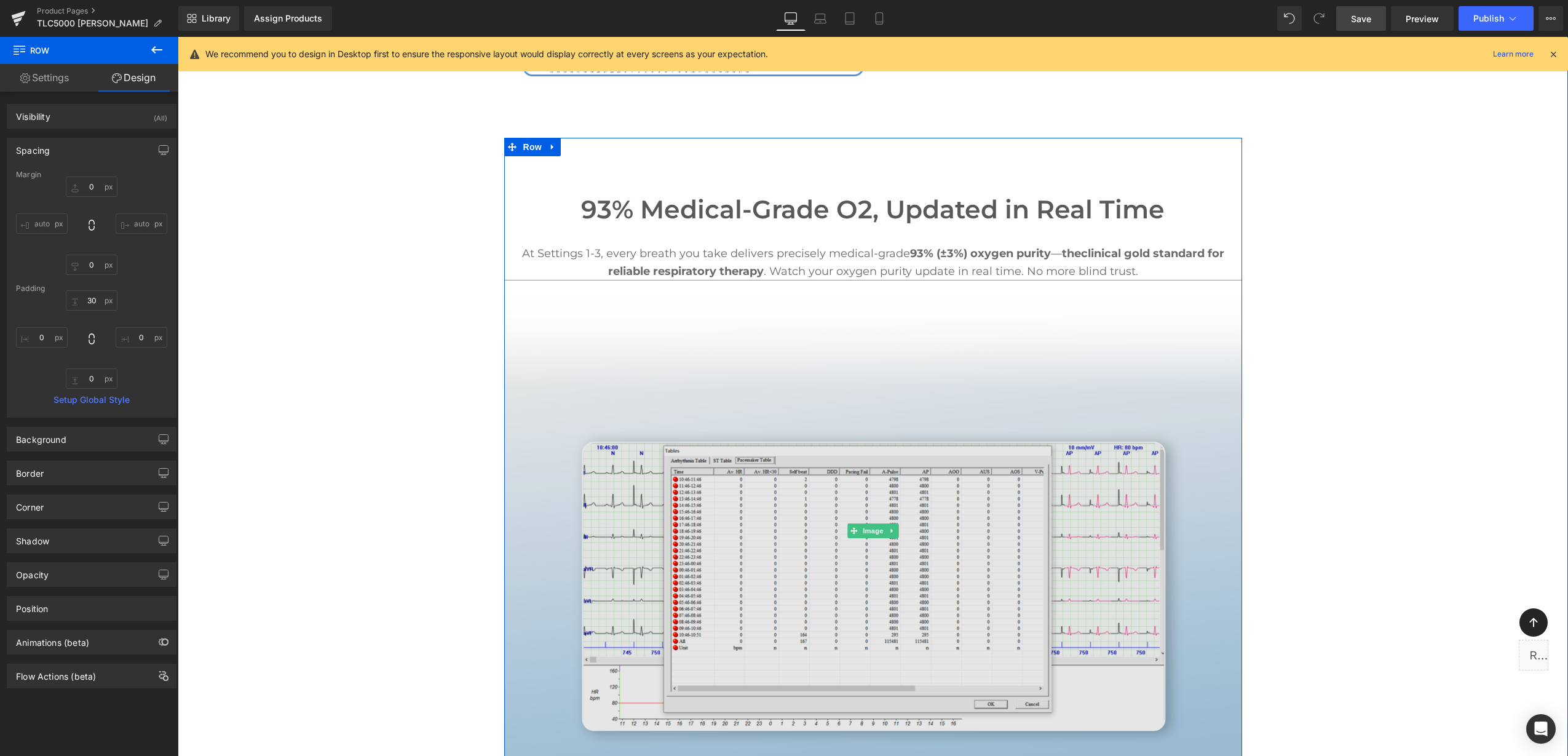
click at [832, 364] on img at bounding box center [873, 530] width 738 height 501
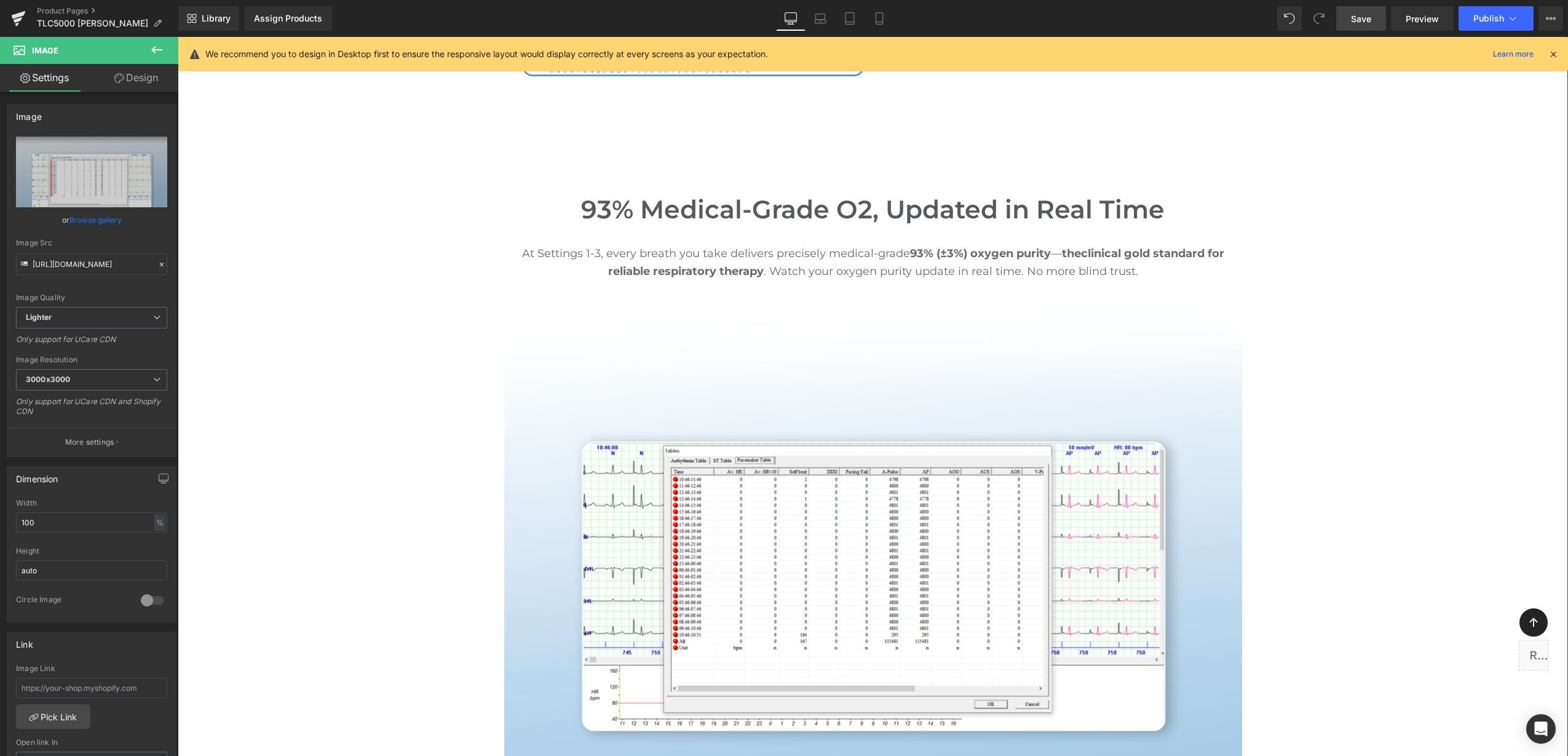
click at [1355, 367] on div "Image Pulse Mode: Smart Oxygen When You Need It Heading On inhalation, the trav…" at bounding box center [873, 230] width 1390 height 1223
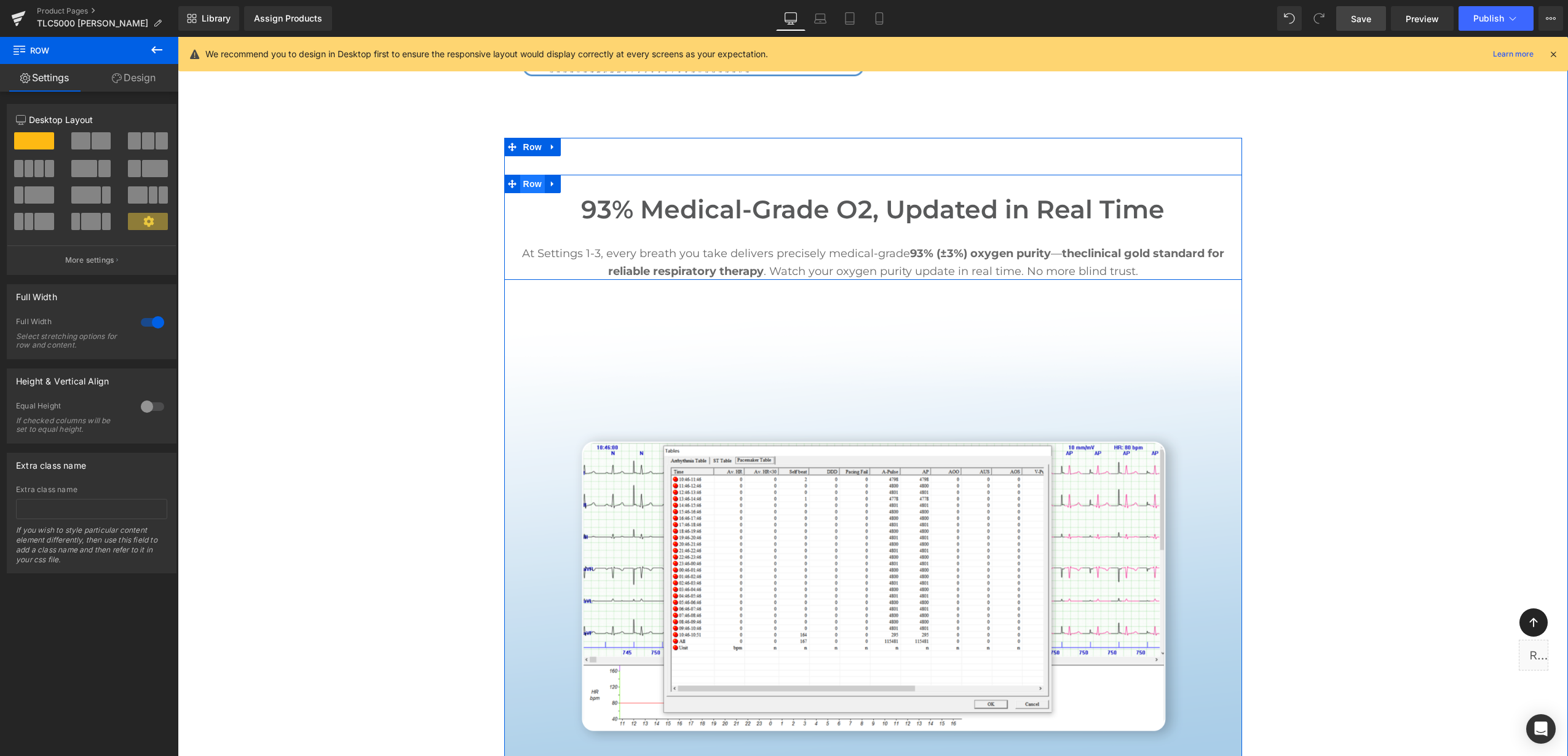
click at [522, 175] on span "Row" at bounding box center [532, 184] width 24 height 19
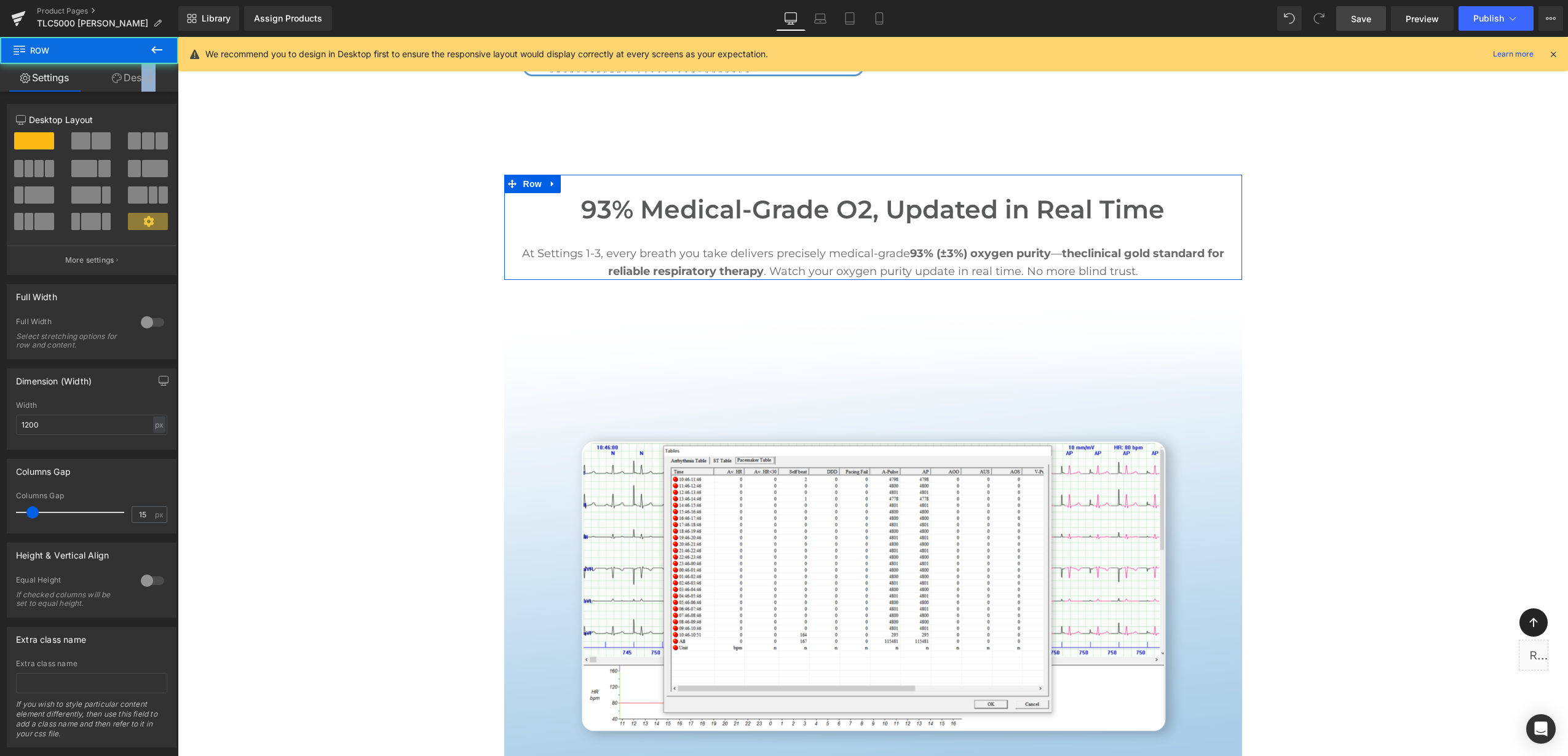
click at [136, 90] on div "Settings Design 12 12 12 Column Size Customizer 12 Desktop Layout Laptop Layout…" at bounding box center [89, 426] width 179 height 725
click at [136, 86] on link "Design" at bounding box center [133, 77] width 89 height 28
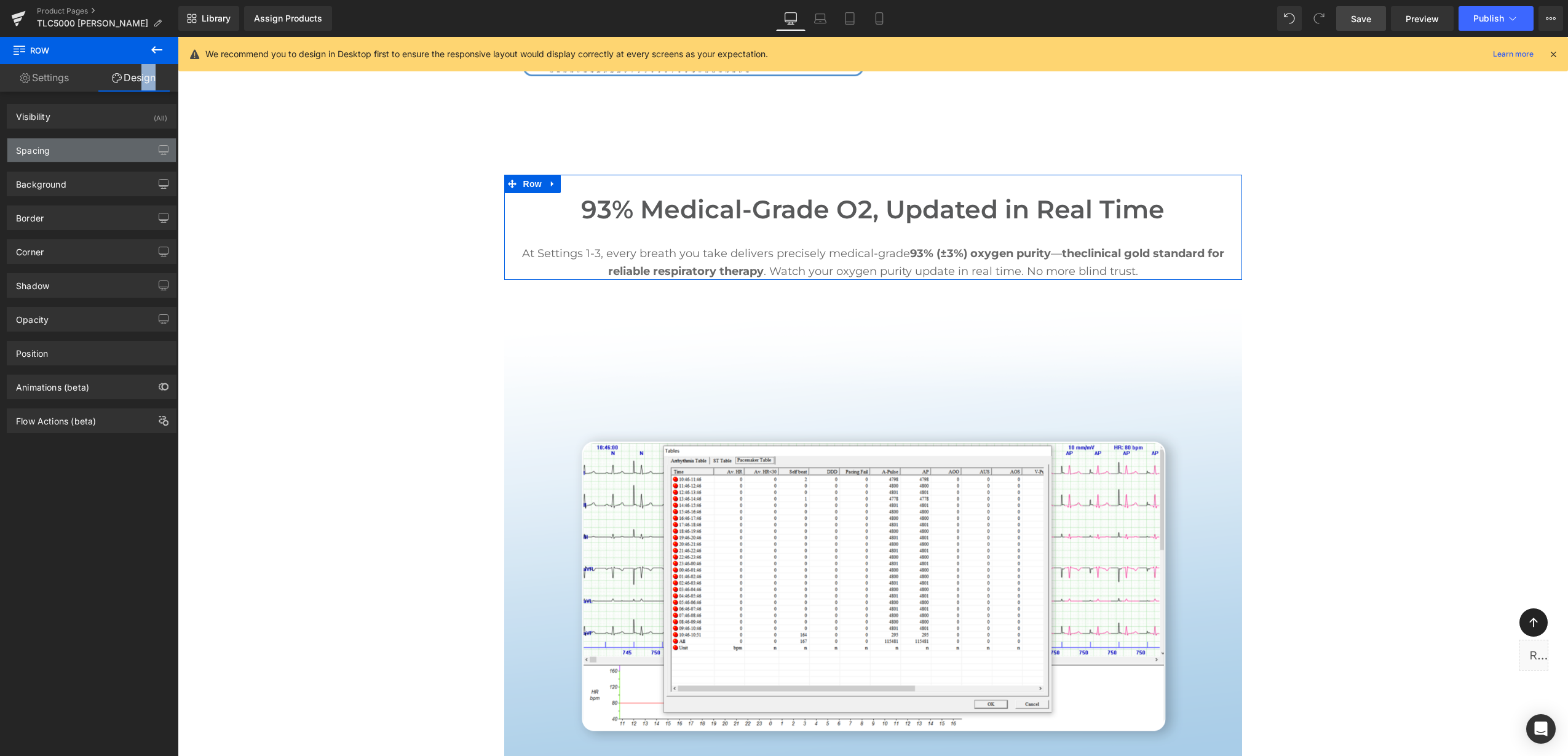
click at [92, 140] on div "Spacing" at bounding box center [92, 150] width 168 height 24
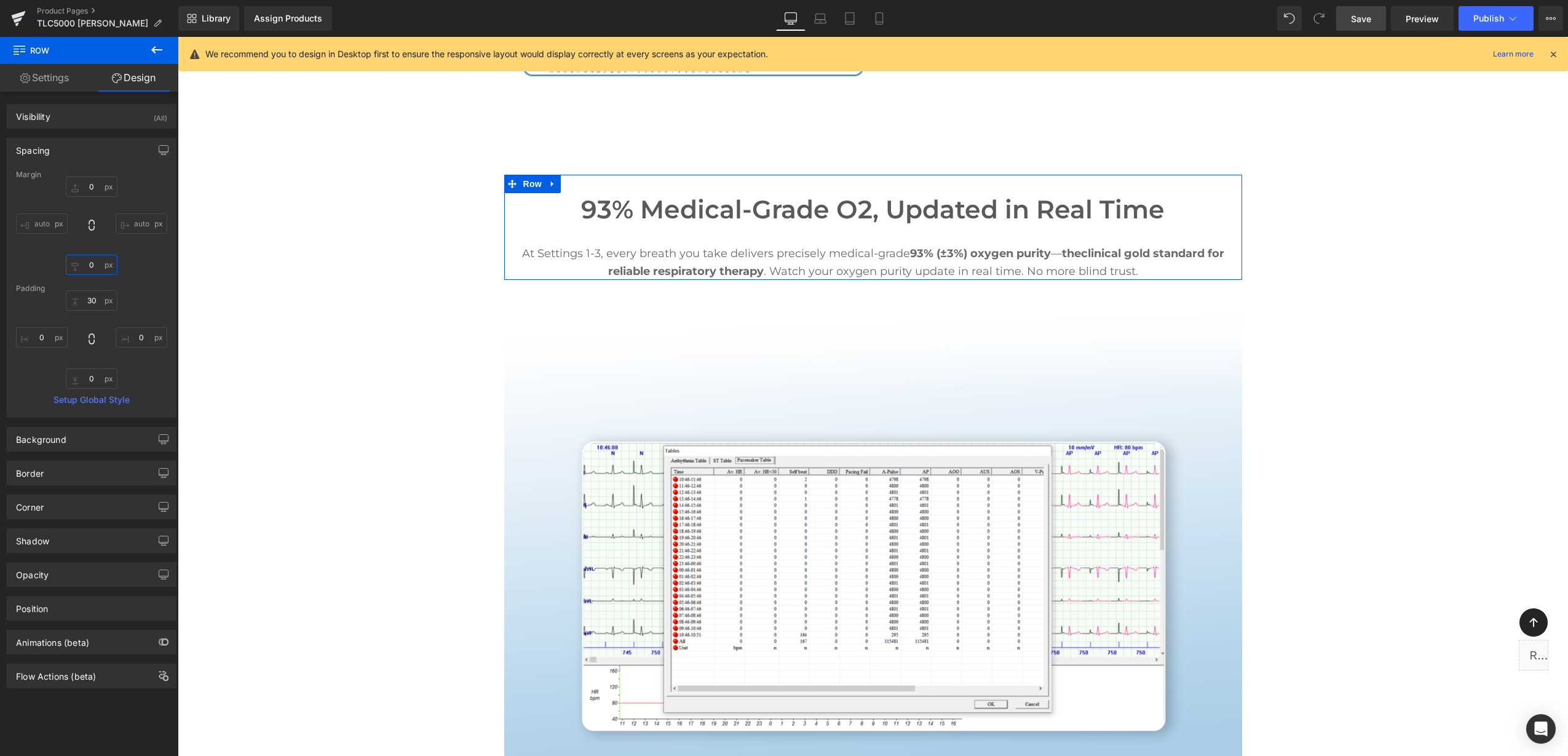
click at [86, 261] on input "text" at bounding box center [92, 265] width 52 height 20
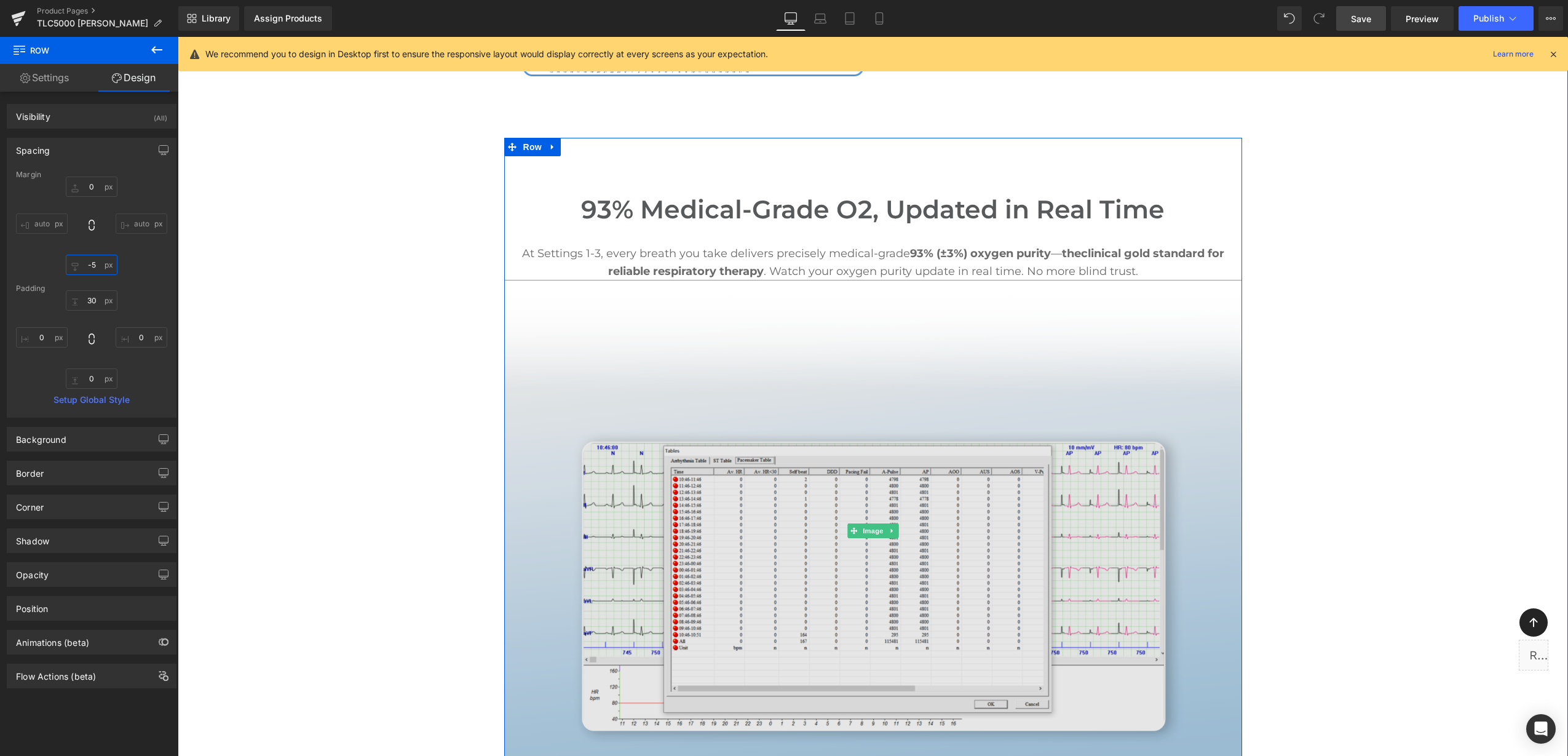
type input "-"
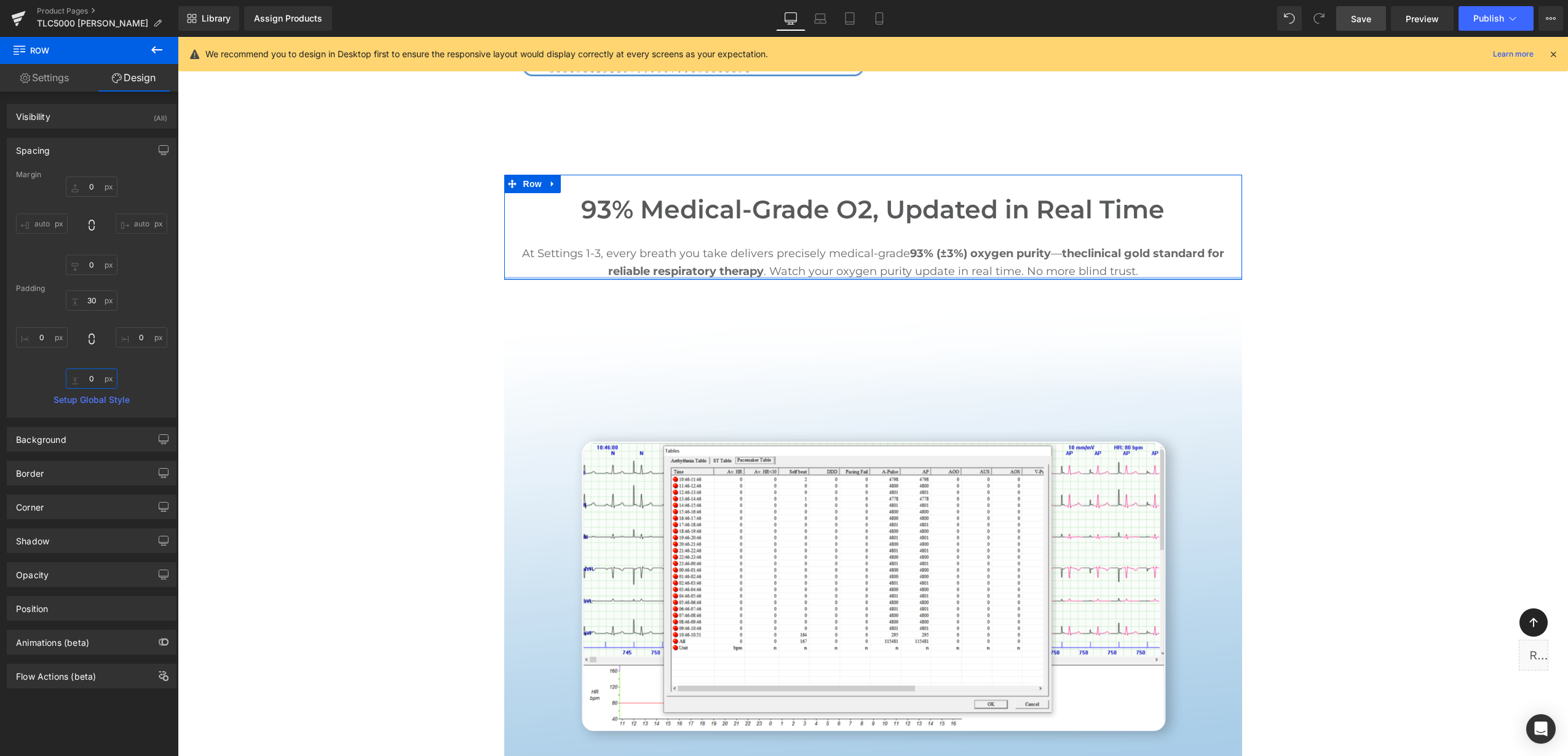
click at [89, 380] on input "text" at bounding box center [92, 378] width 52 height 20
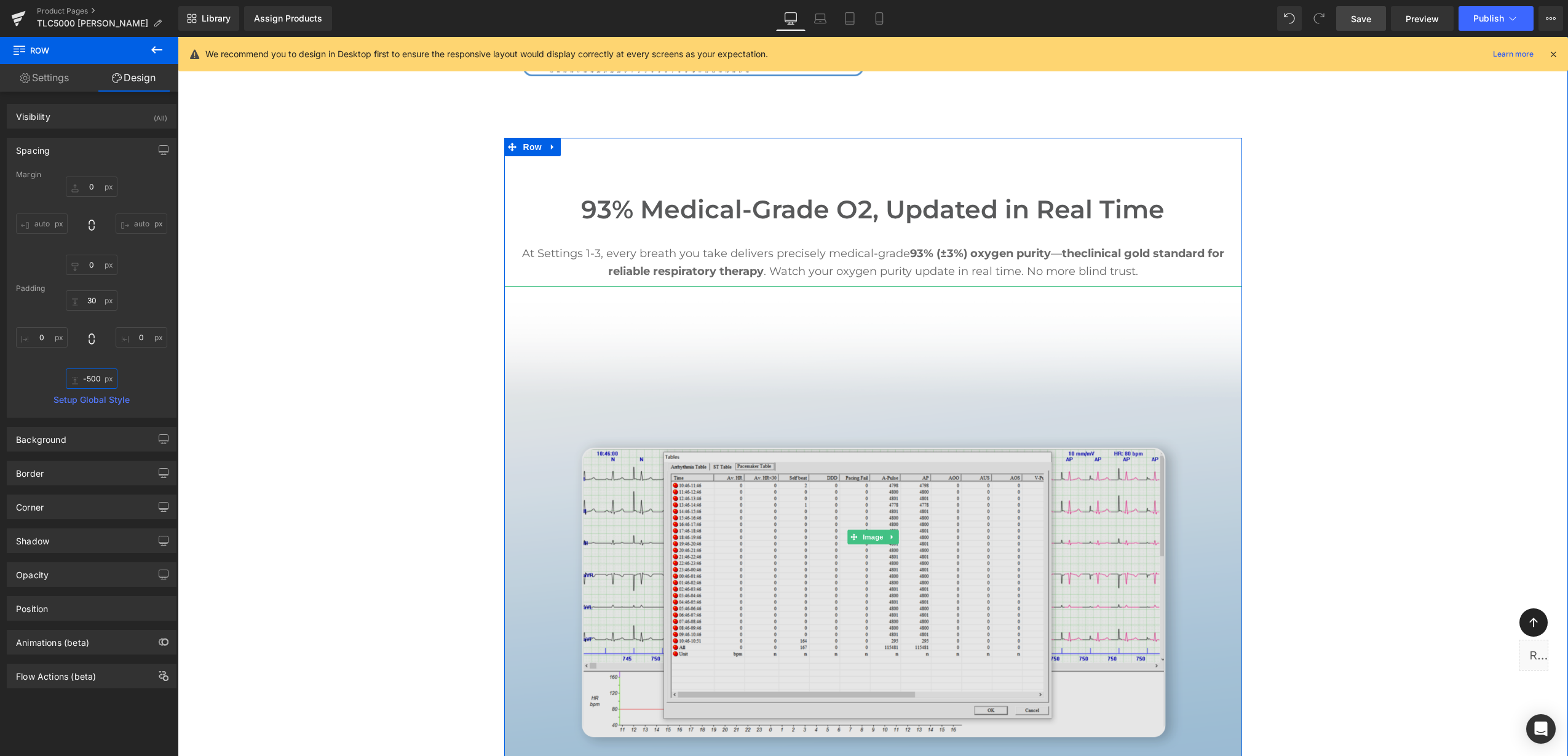
scroll to position [0, 0]
type input "-"
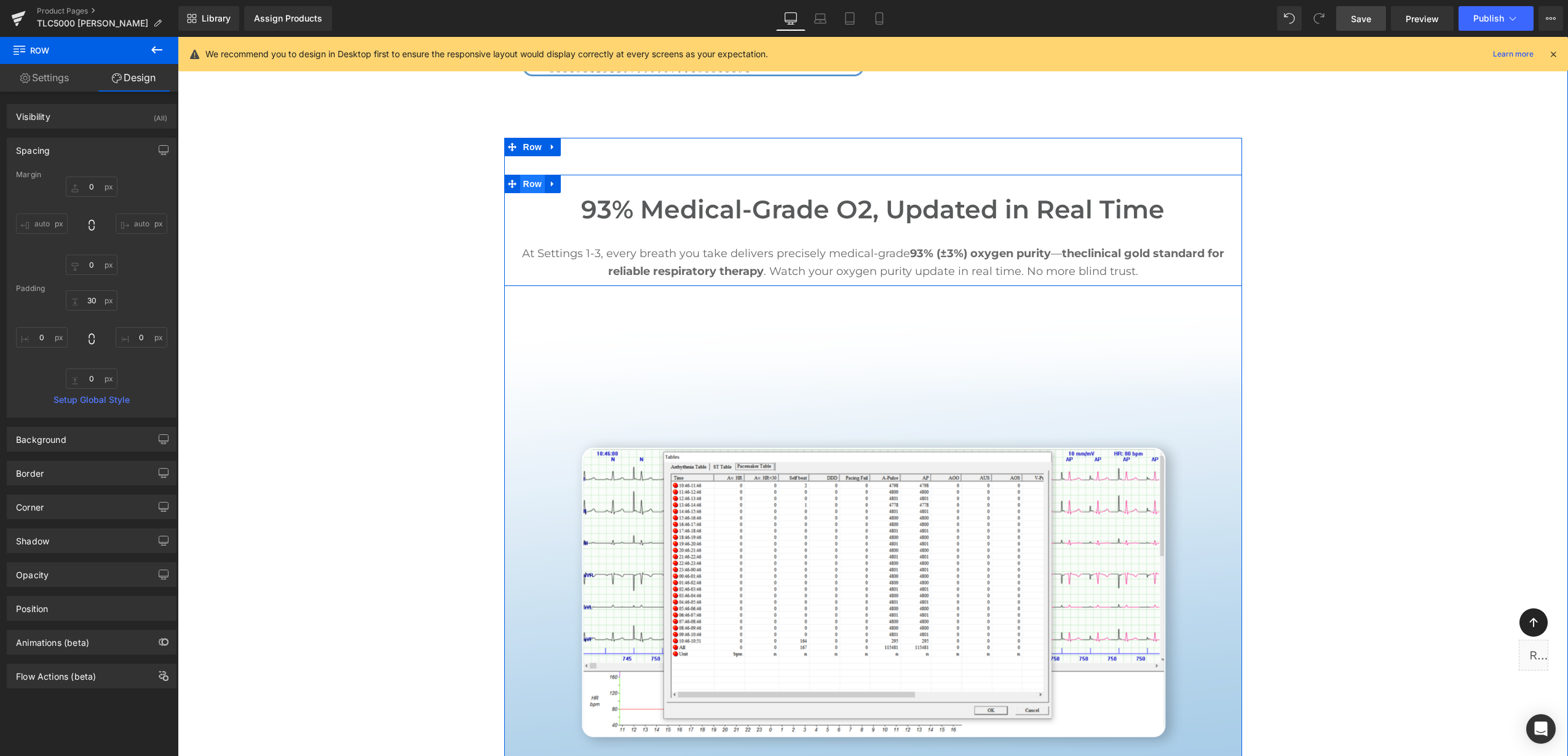
click at [520, 175] on span "Row" at bounding box center [532, 184] width 24 height 19
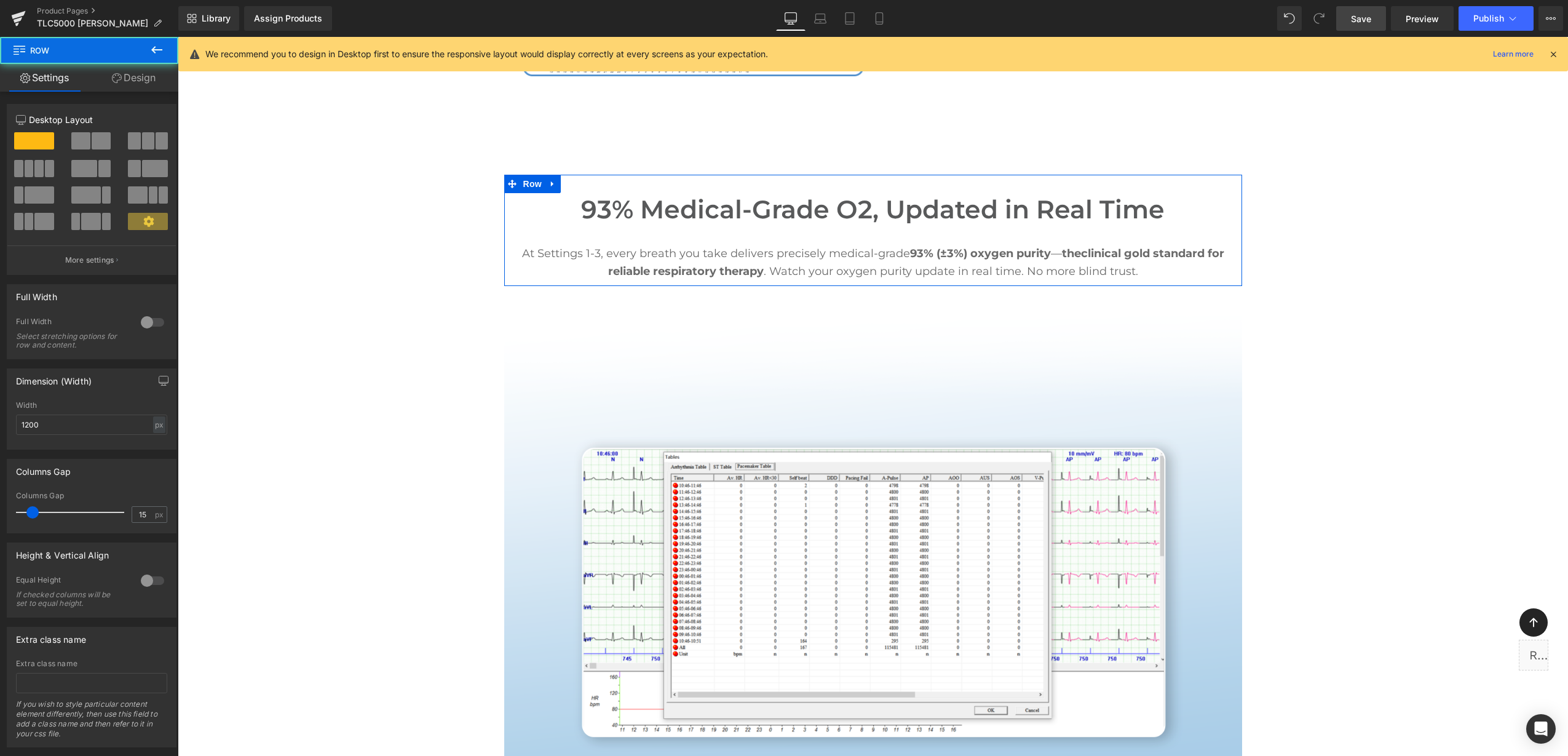
click at [112, 78] on icon at bounding box center [116, 77] width 10 height 10
click at [0, 0] on div "Spacing" at bounding box center [0, 0] width 0 height 0
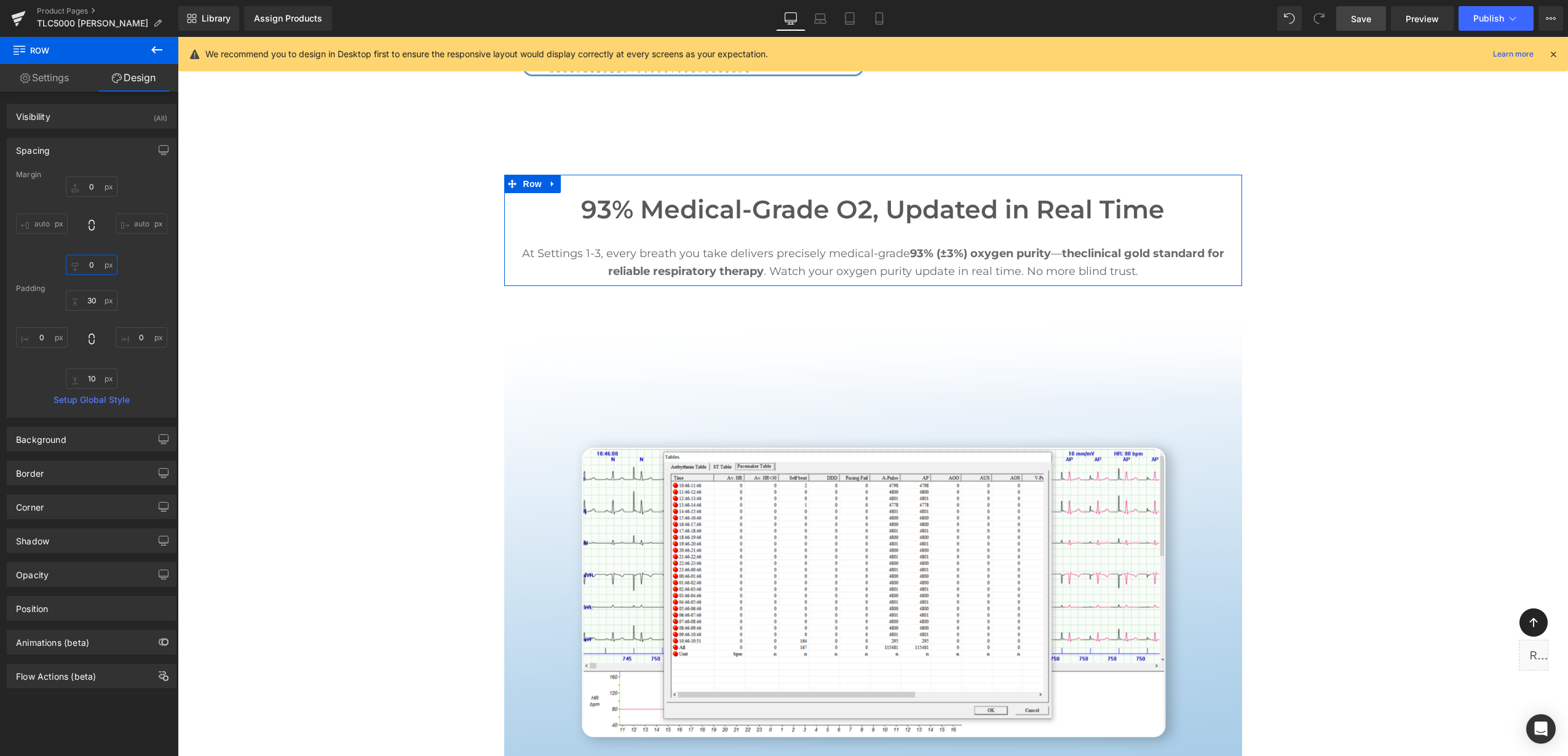
click at [91, 266] on input "text" at bounding box center [92, 265] width 52 height 20
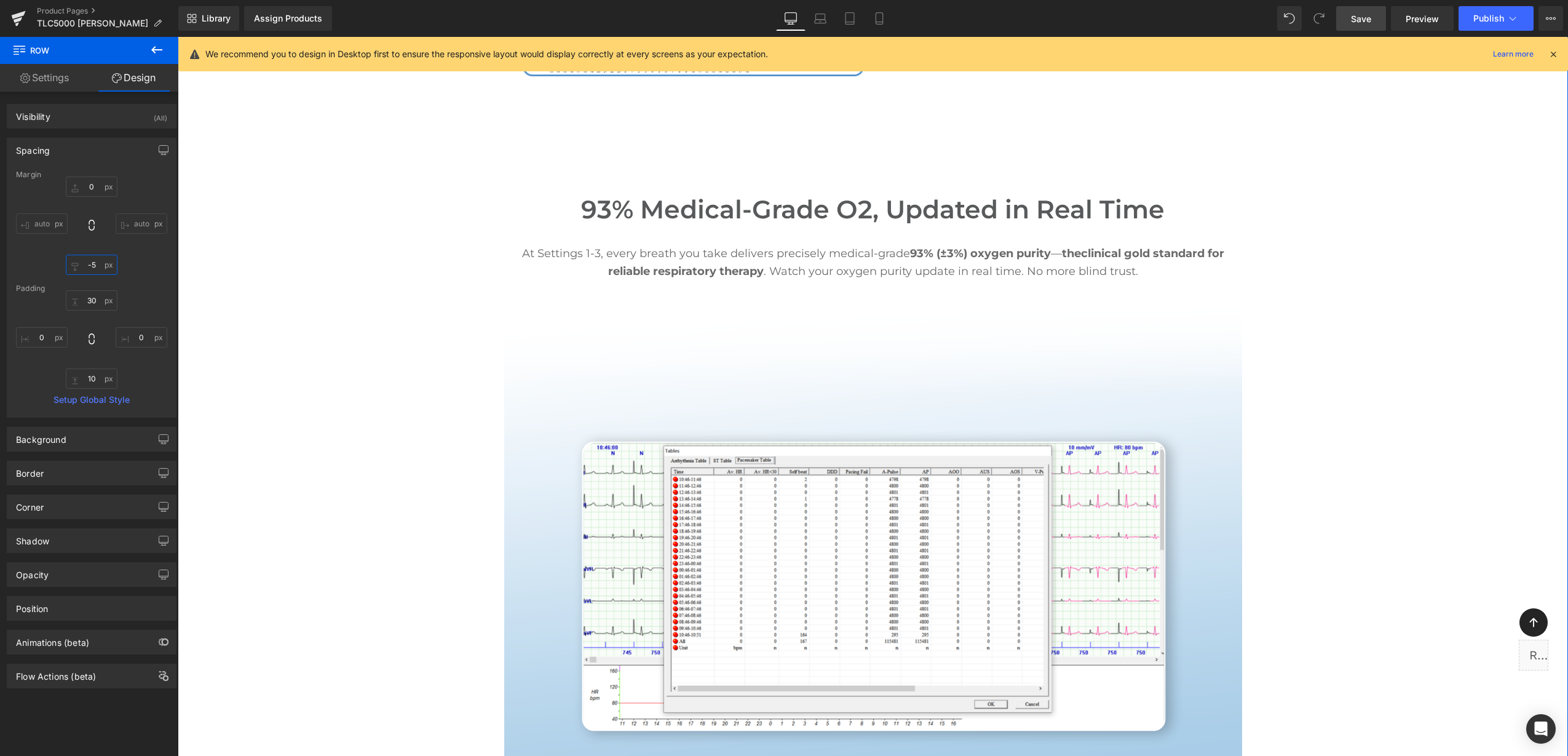
type input "-"
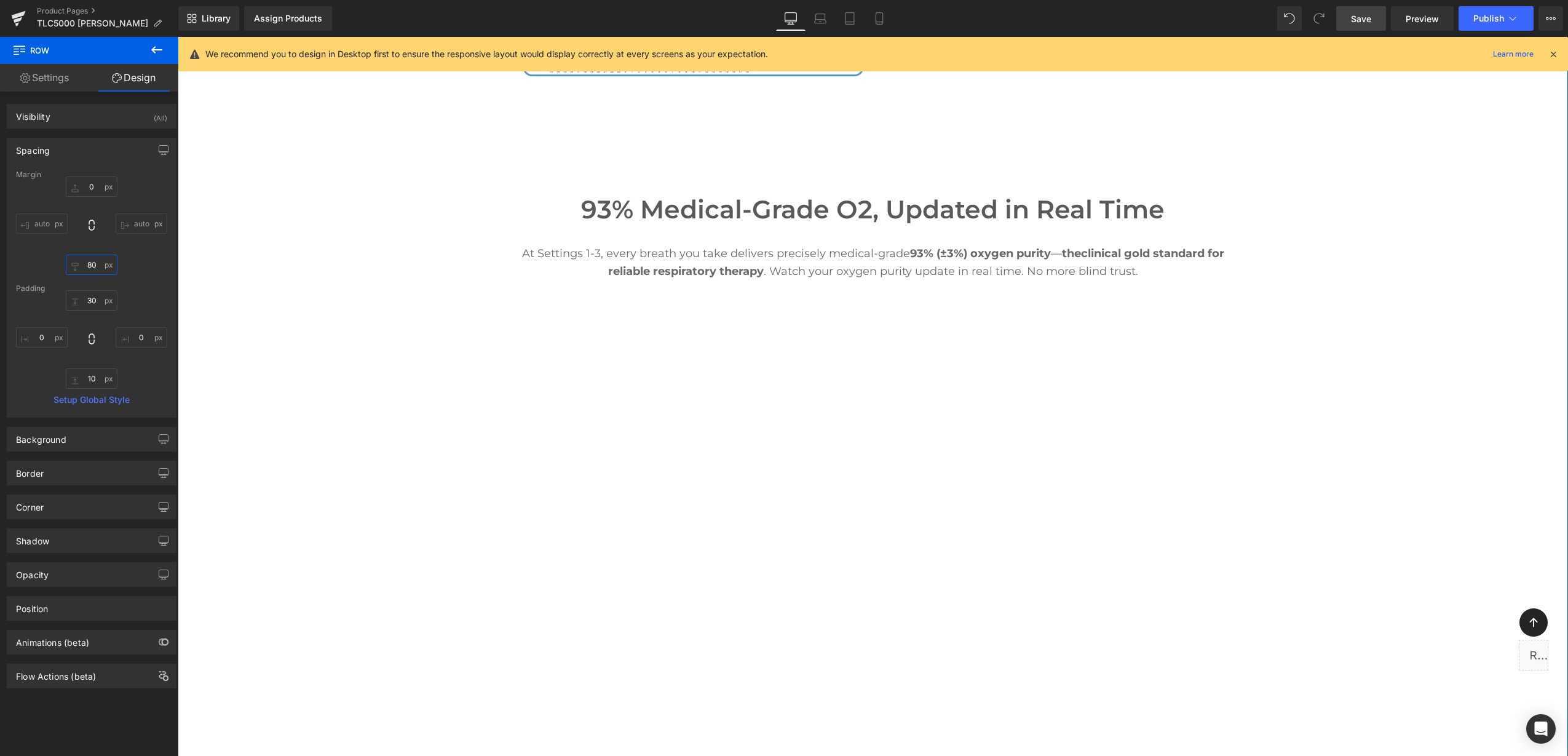
type input "8"
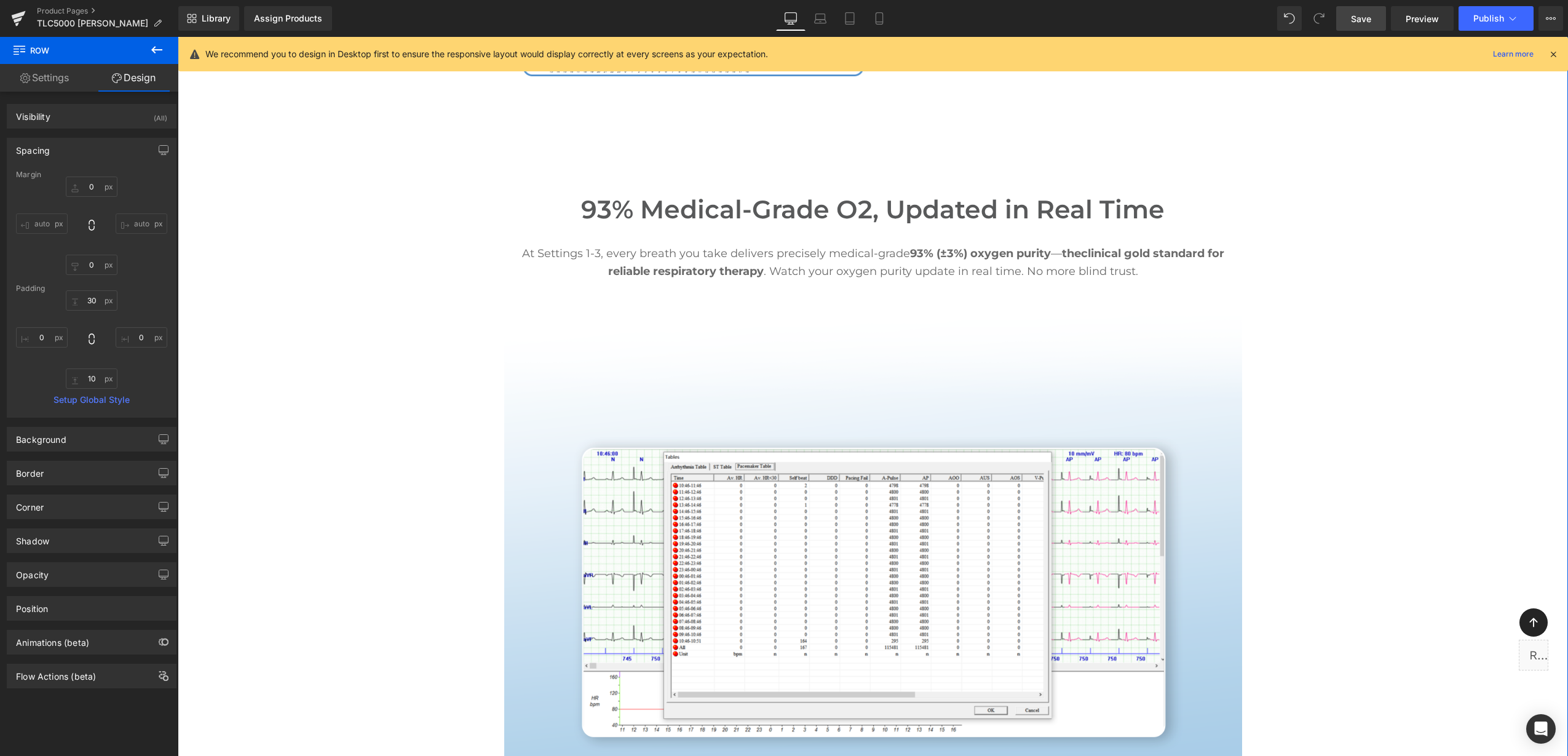
click at [1426, 323] on div "Image Pulse Mode: Smart Oxygen When You Need It Heading On inhalation, the trav…" at bounding box center [873, 234] width 1390 height 1230
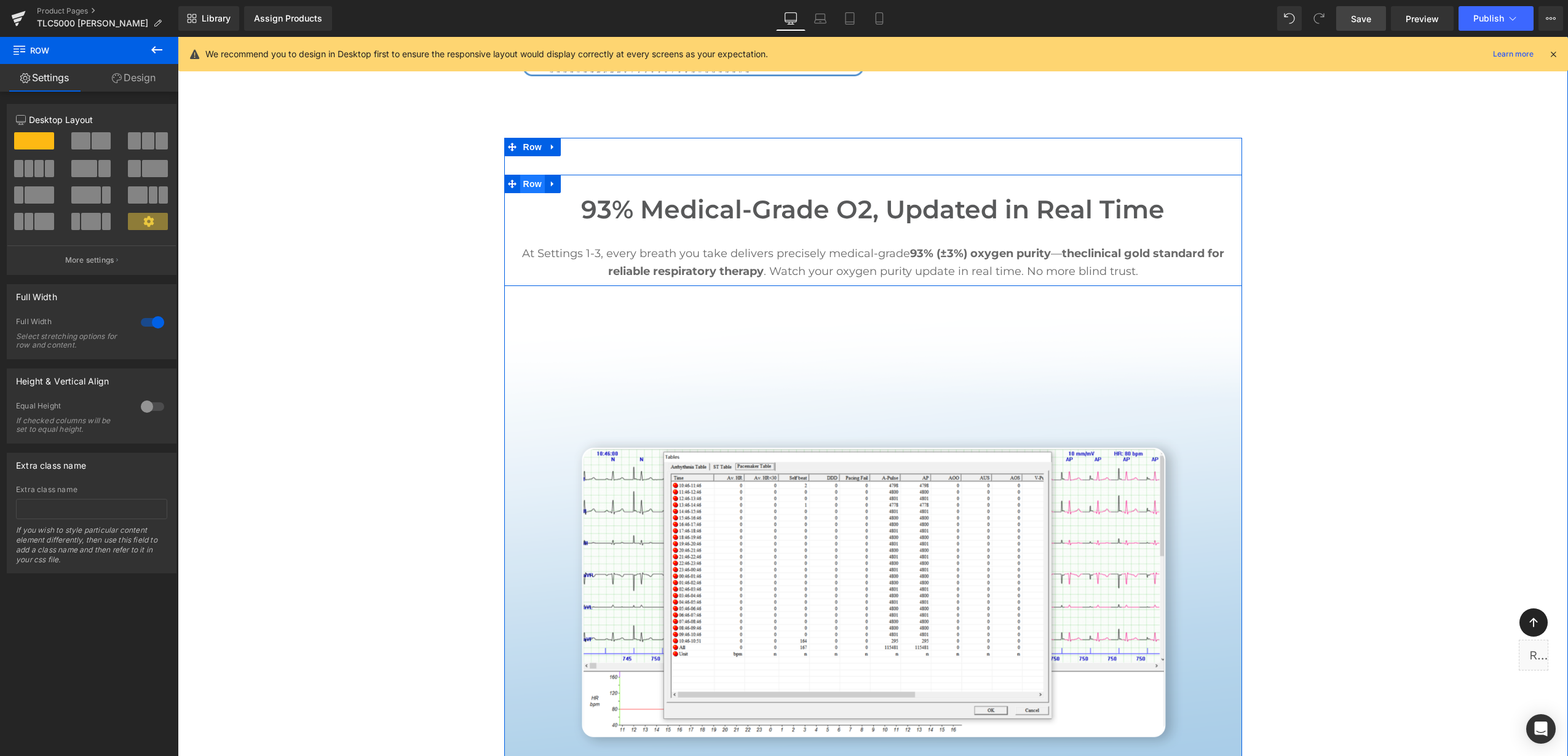
click at [520, 175] on span "Row" at bounding box center [532, 184] width 24 height 19
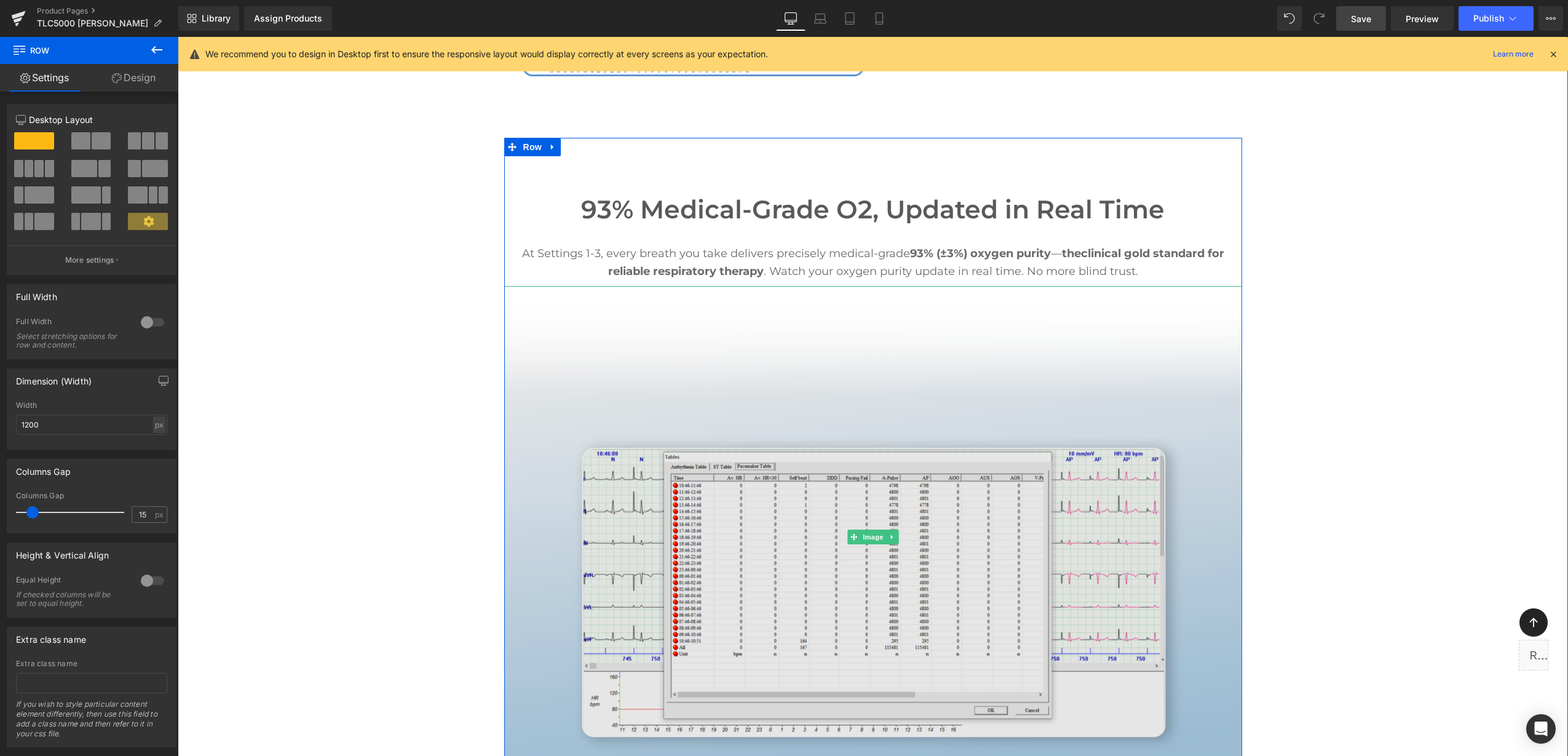
click at [688, 352] on img at bounding box center [873, 536] width 738 height 501
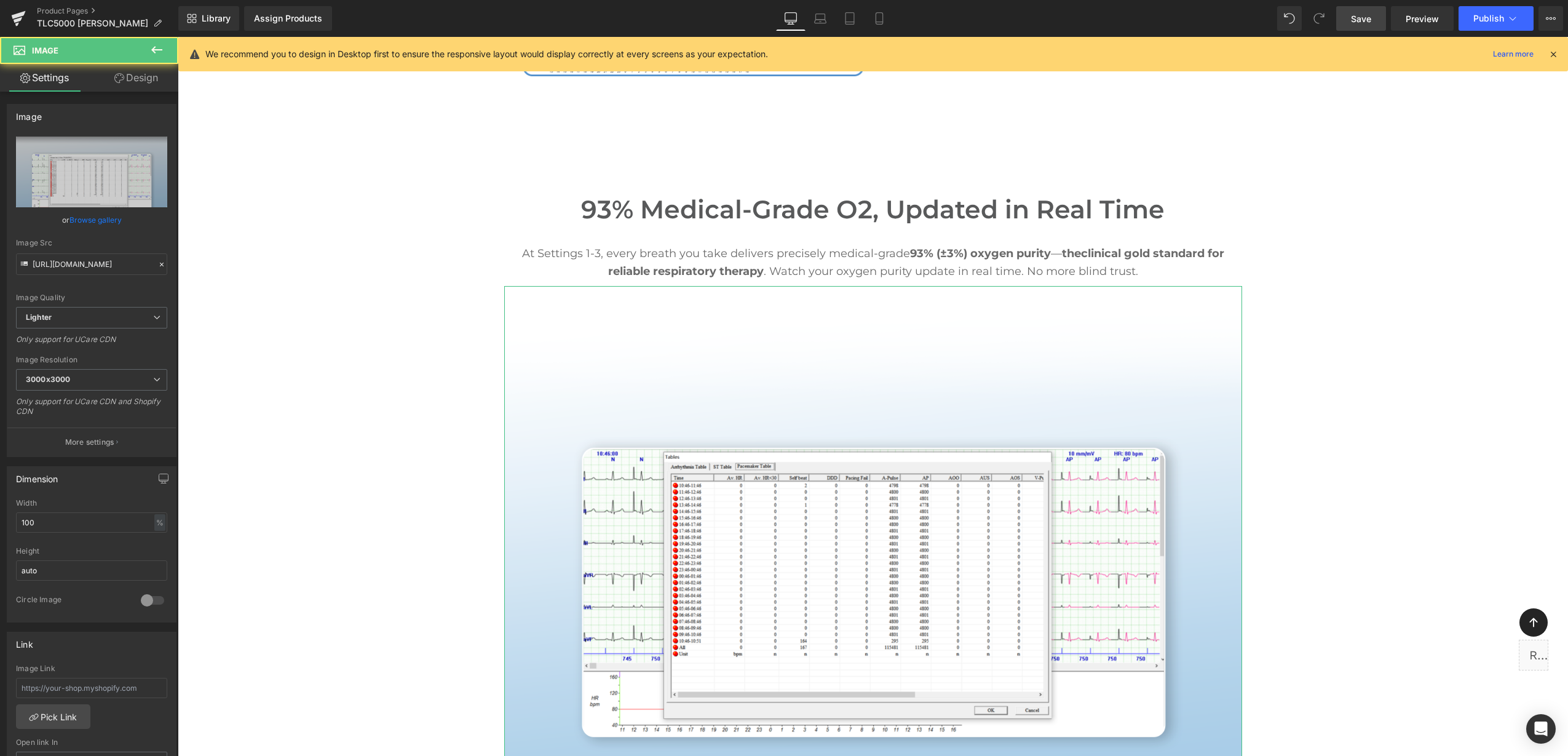
click at [117, 92] on div "Image https://ucarecdn.com/8dd033bb-67f6-4285-b7c6-5f6511cfcfe4/-/format/auto/-…" at bounding box center [92, 620] width 184 height 1058
click at [125, 76] on link "Design" at bounding box center [136, 77] width 89 height 28
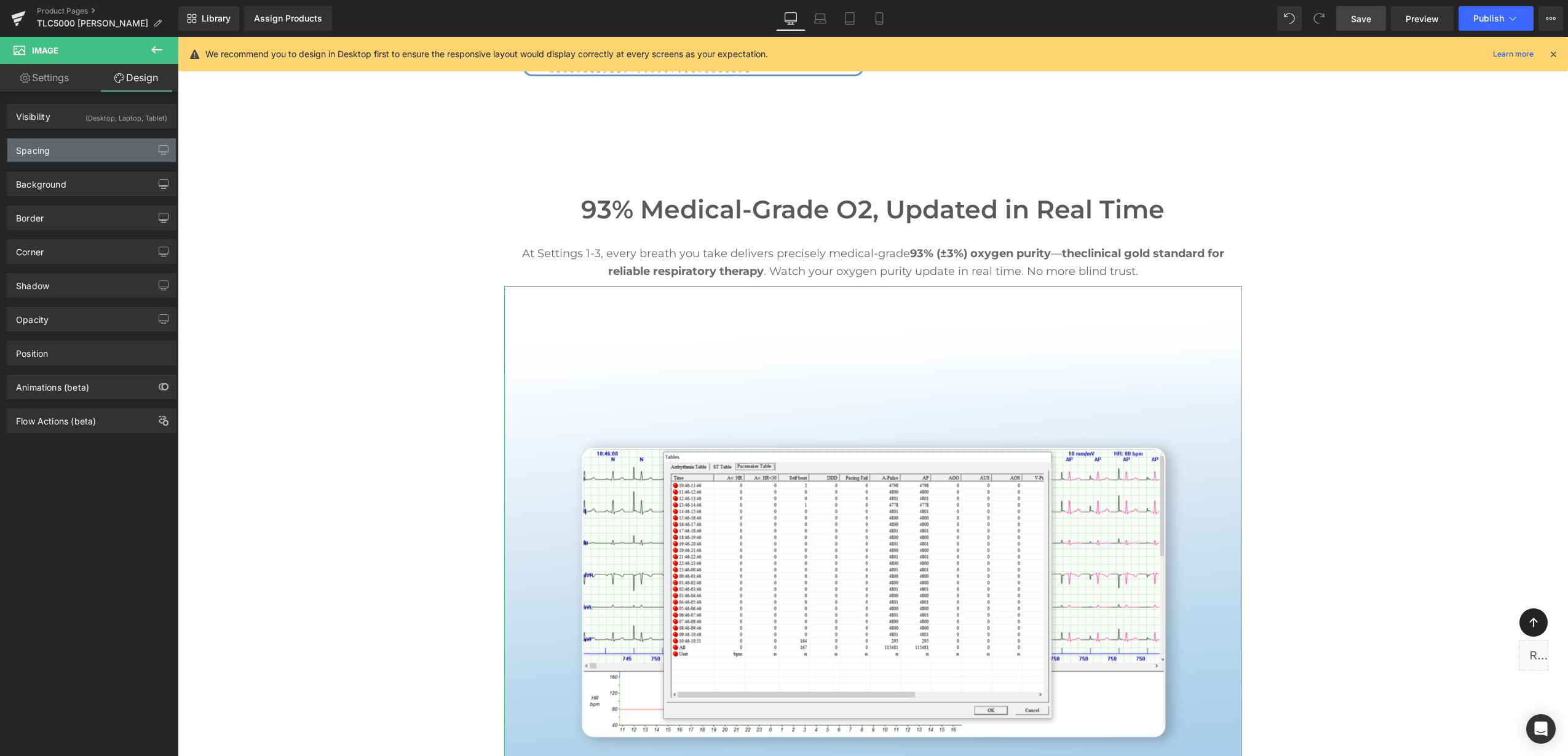
click at [79, 149] on div "Spacing" at bounding box center [92, 150] width 168 height 24
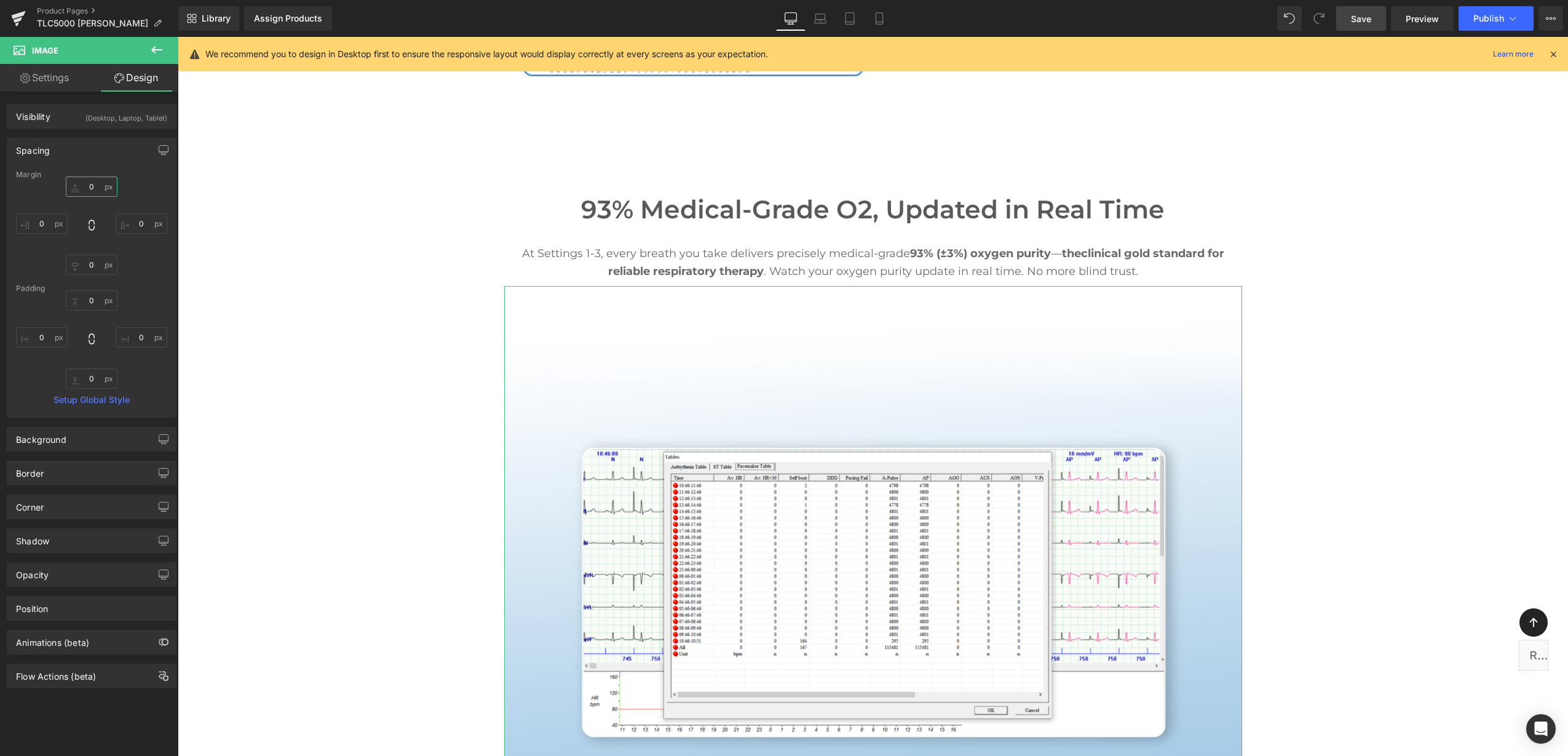
click at [87, 186] on input "text" at bounding box center [92, 187] width 52 height 20
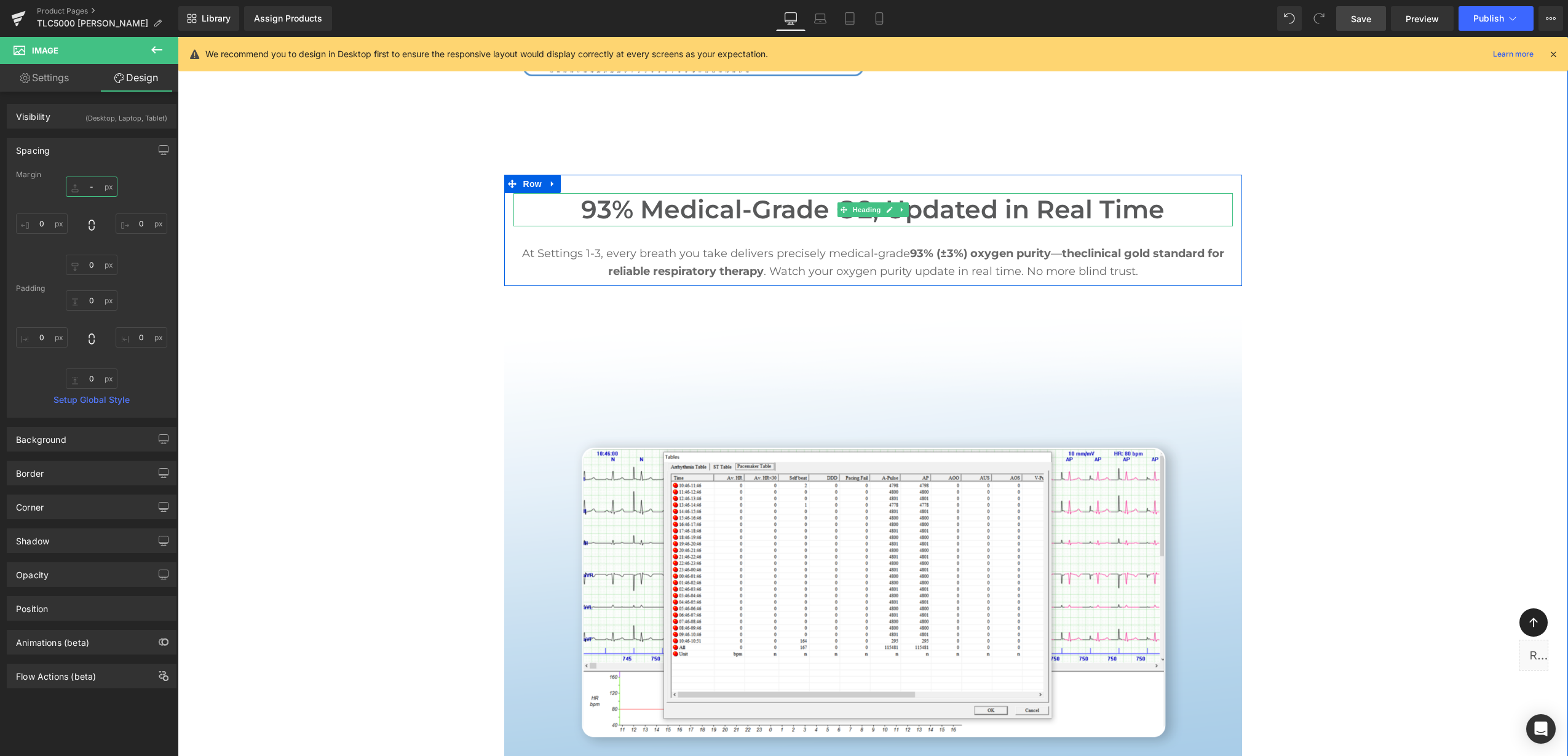
type input "-+"
type input "-"
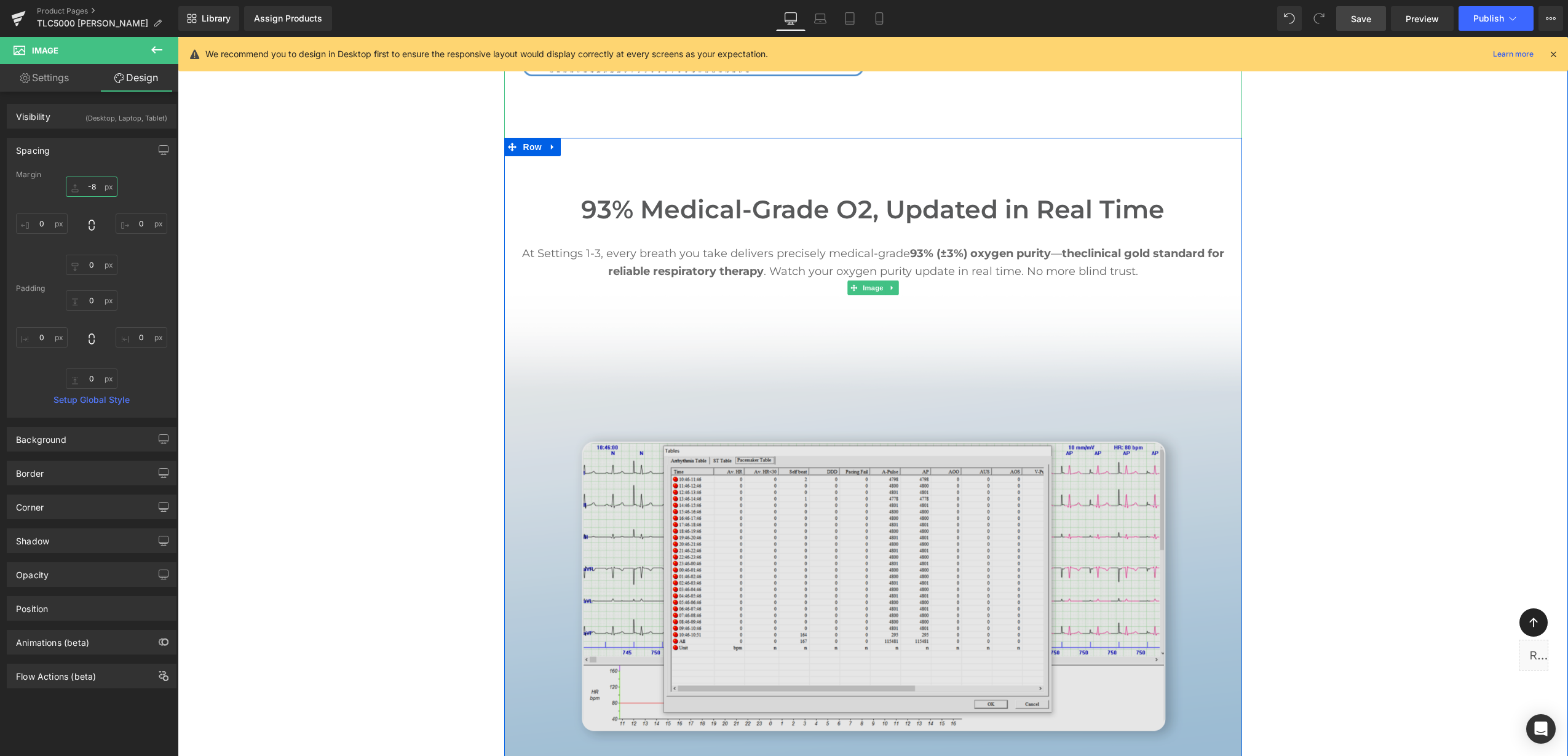
type input "-"
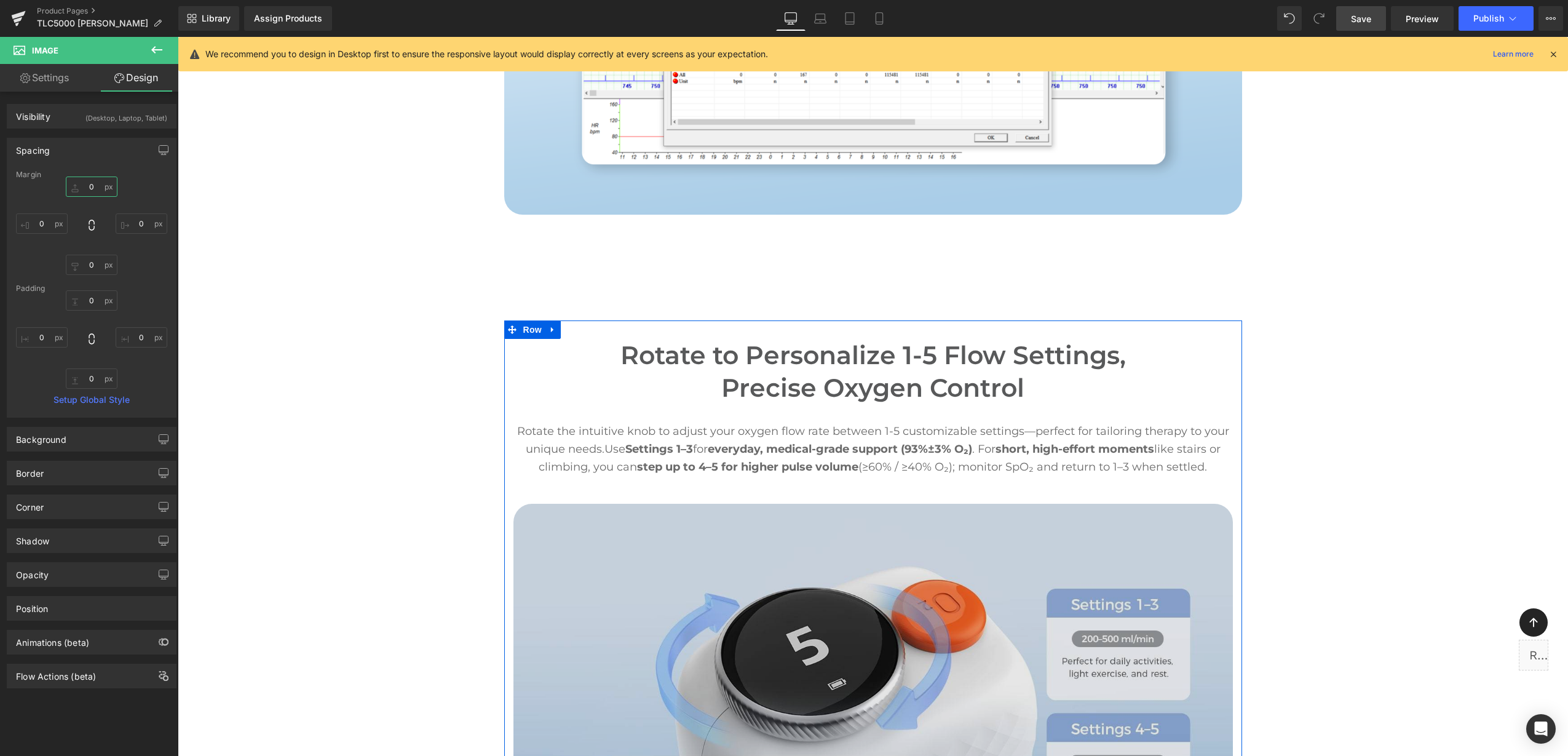
scroll to position [3277, 0]
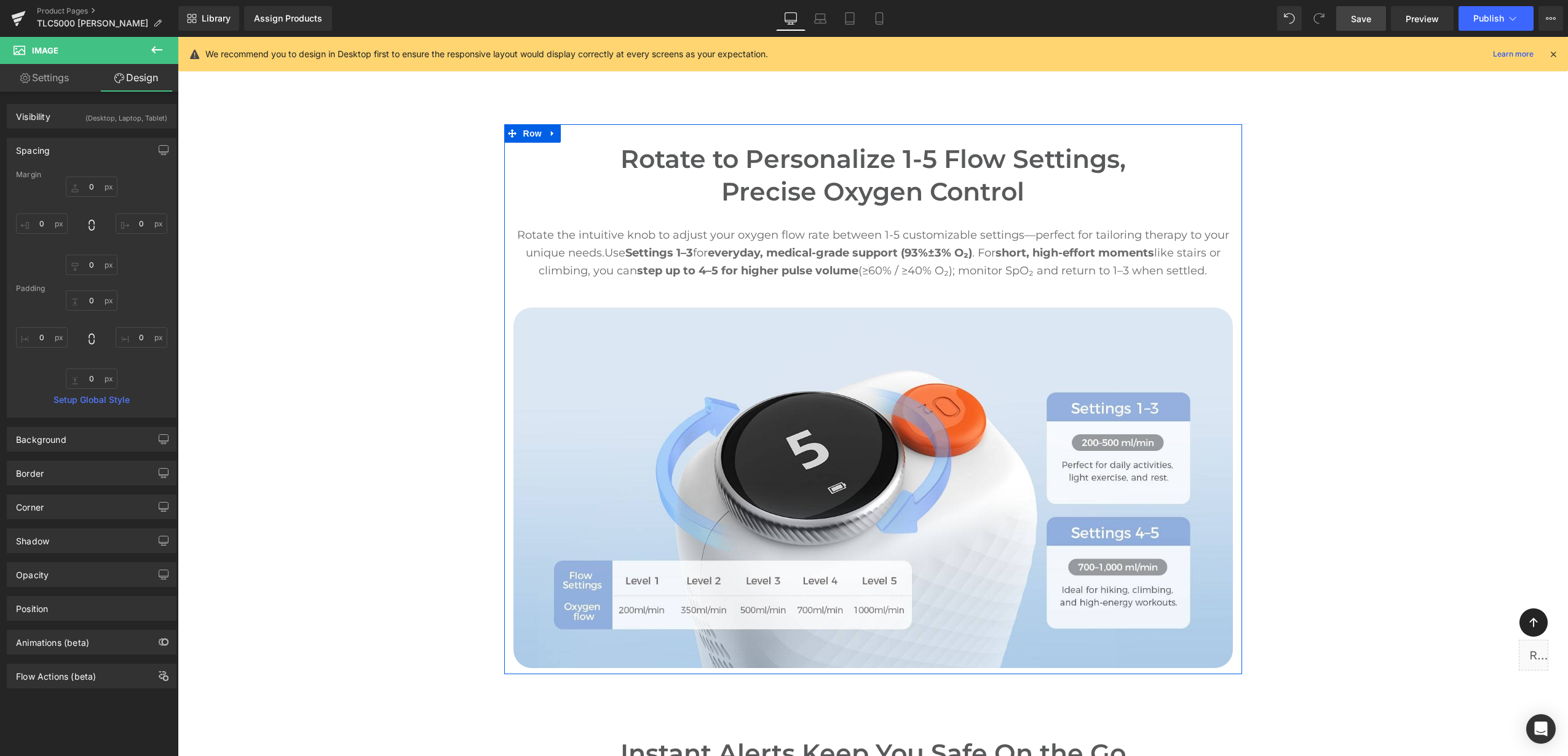
click at [772, 403] on img at bounding box center [873, 487] width 719 height 360
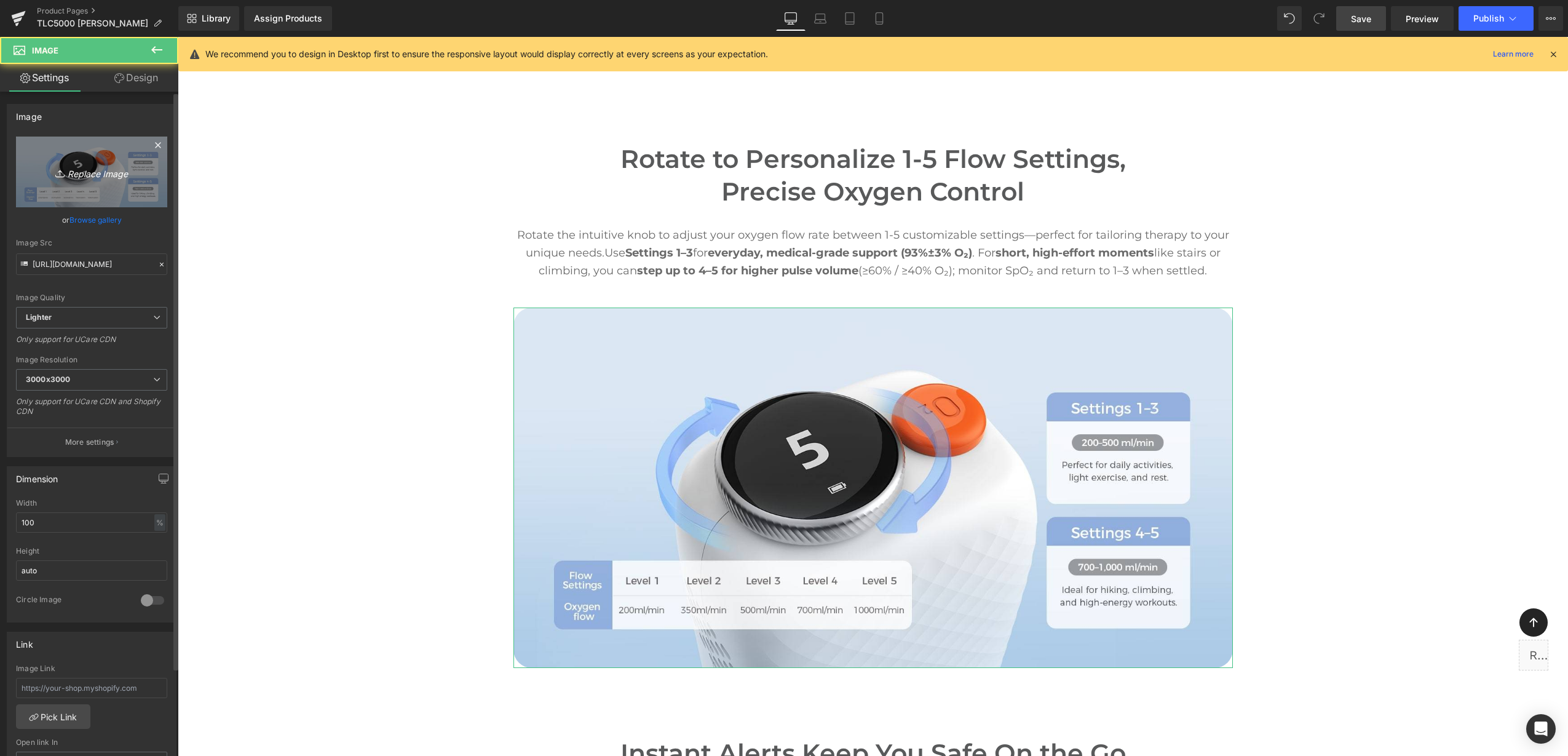
click at [70, 184] on link "Replace Image" at bounding box center [92, 172] width 151 height 70
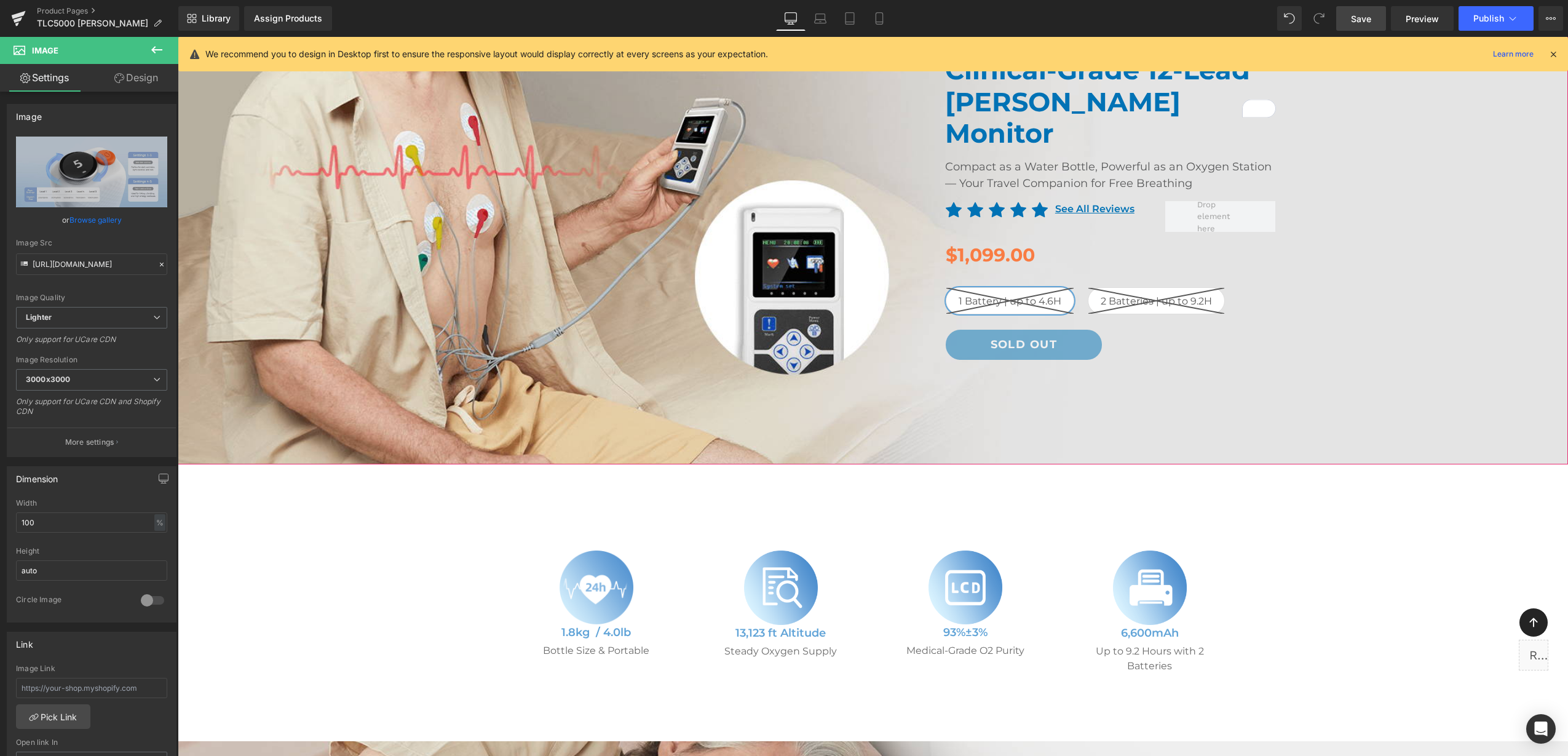
scroll to position [0, 0]
